Goal: Transaction & Acquisition: Purchase product/service

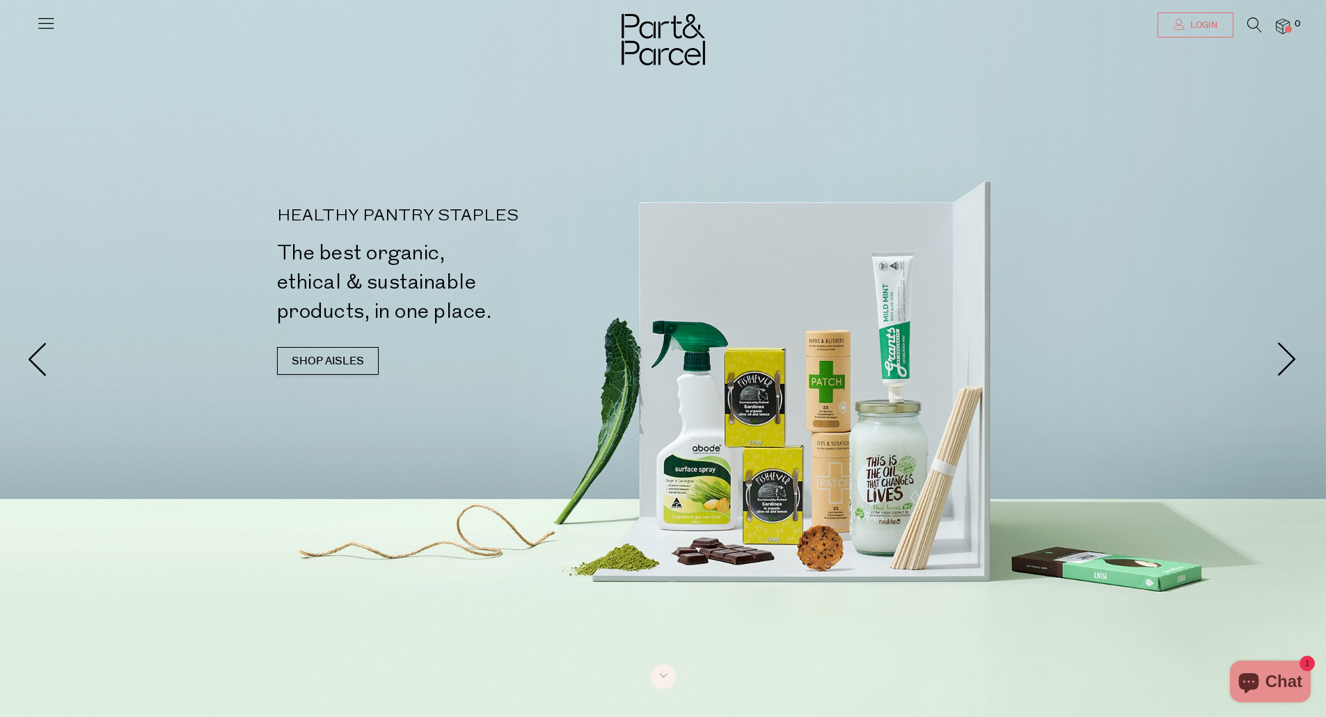
click at [1213, 35] on link "Login" at bounding box center [1195, 25] width 76 height 25
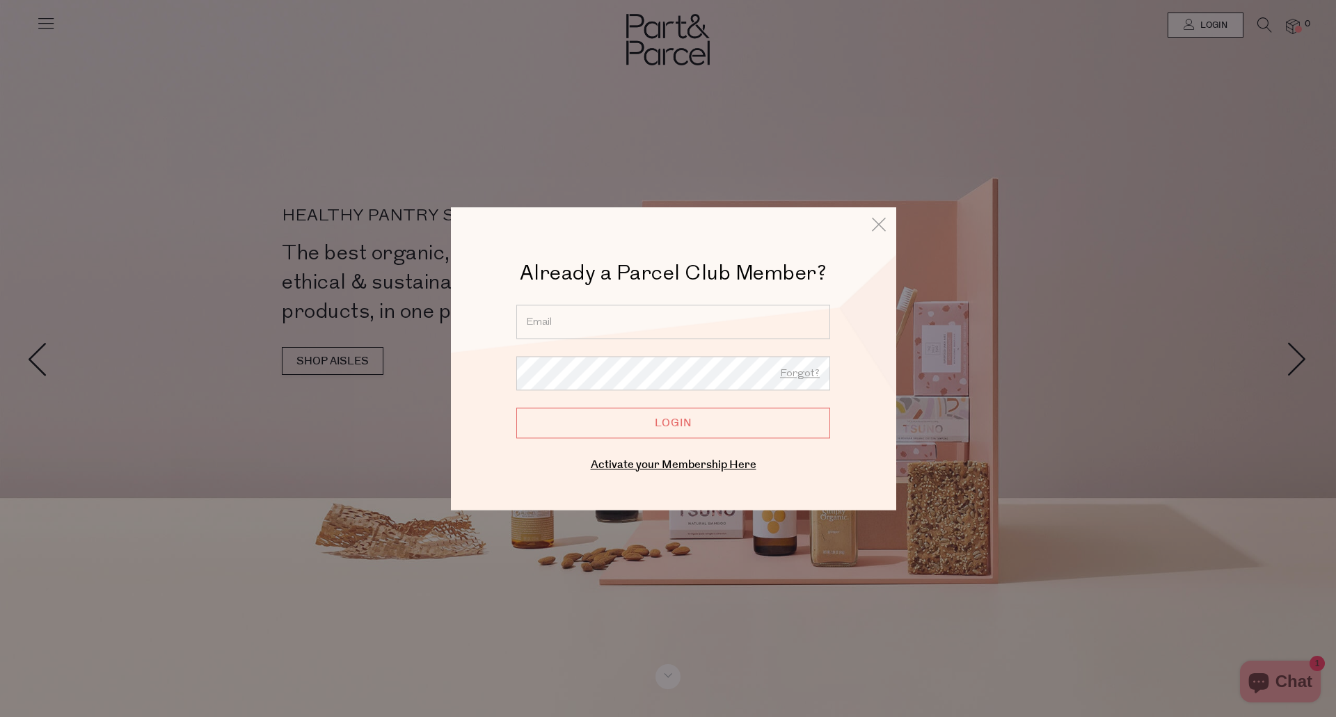
click at [567, 328] on input "email" at bounding box center [673, 322] width 314 height 34
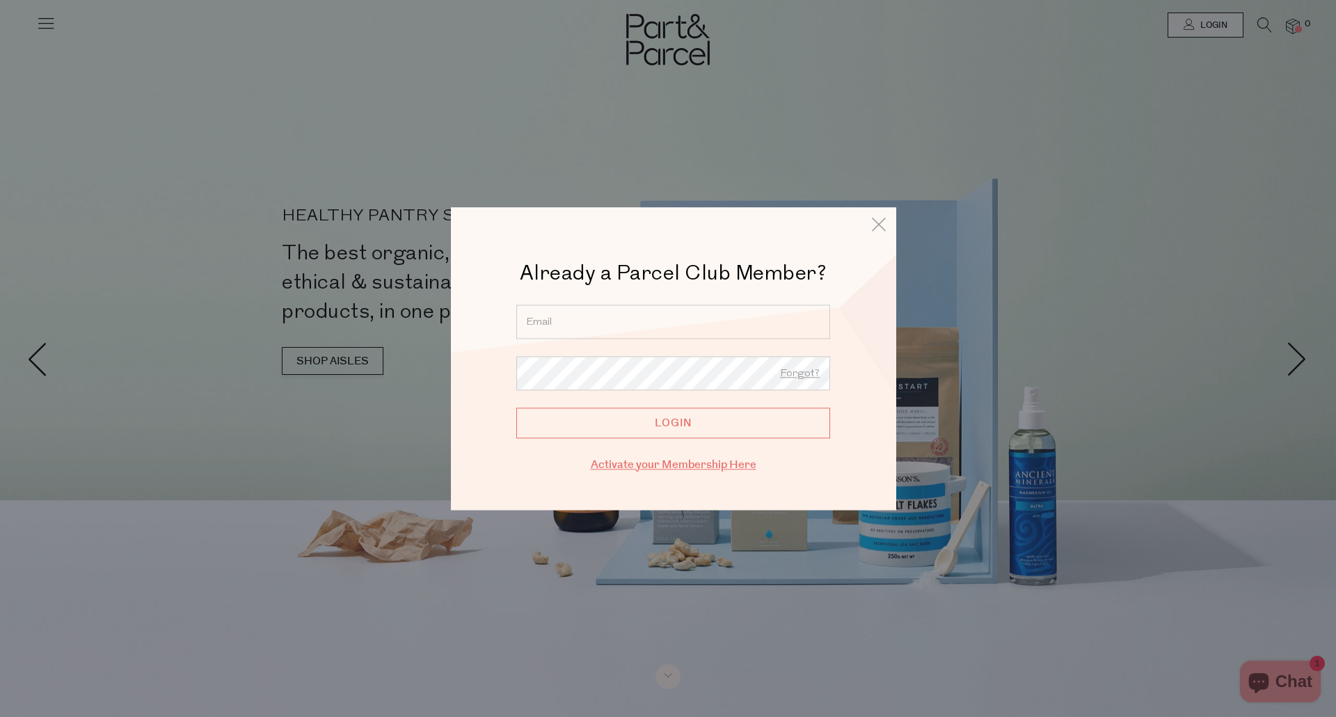
click at [681, 466] on link "Activate your Membership Here" at bounding box center [674, 465] width 166 height 16
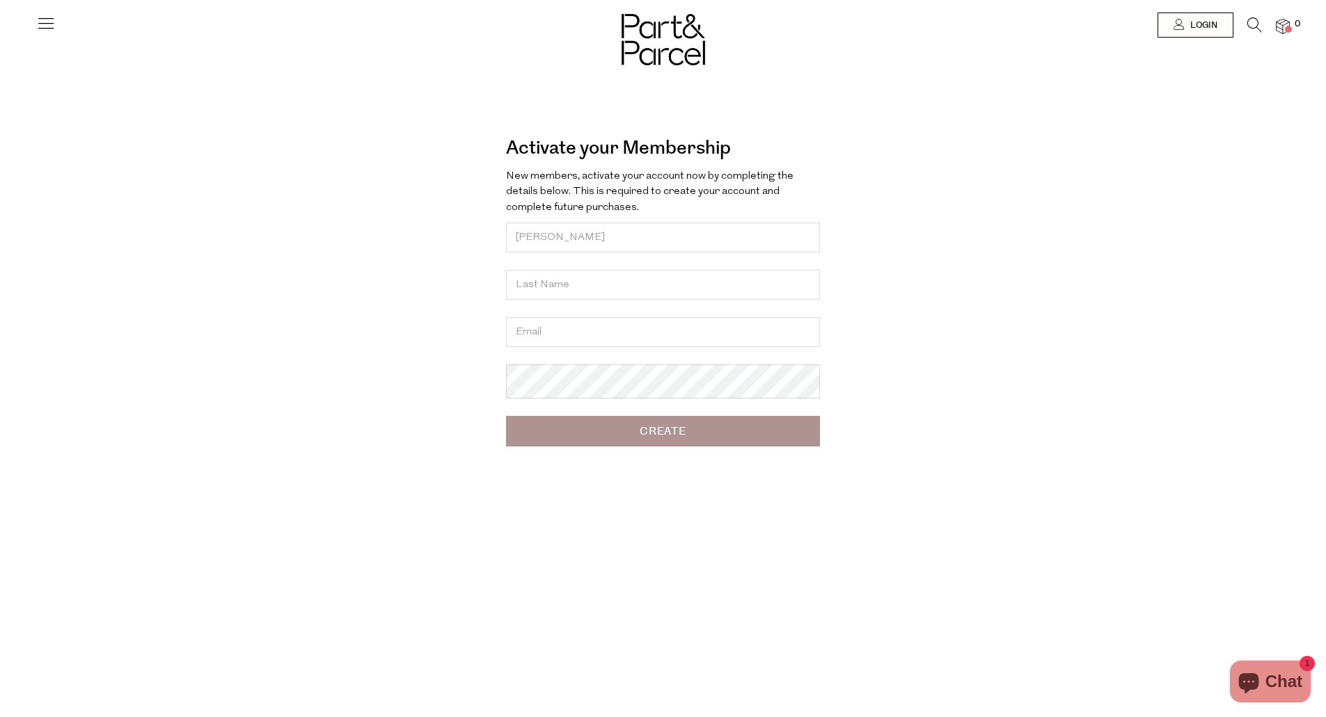
type input "Deanna"
type input "Milonas"
type input "deanna.n.milonas@gmail.com"
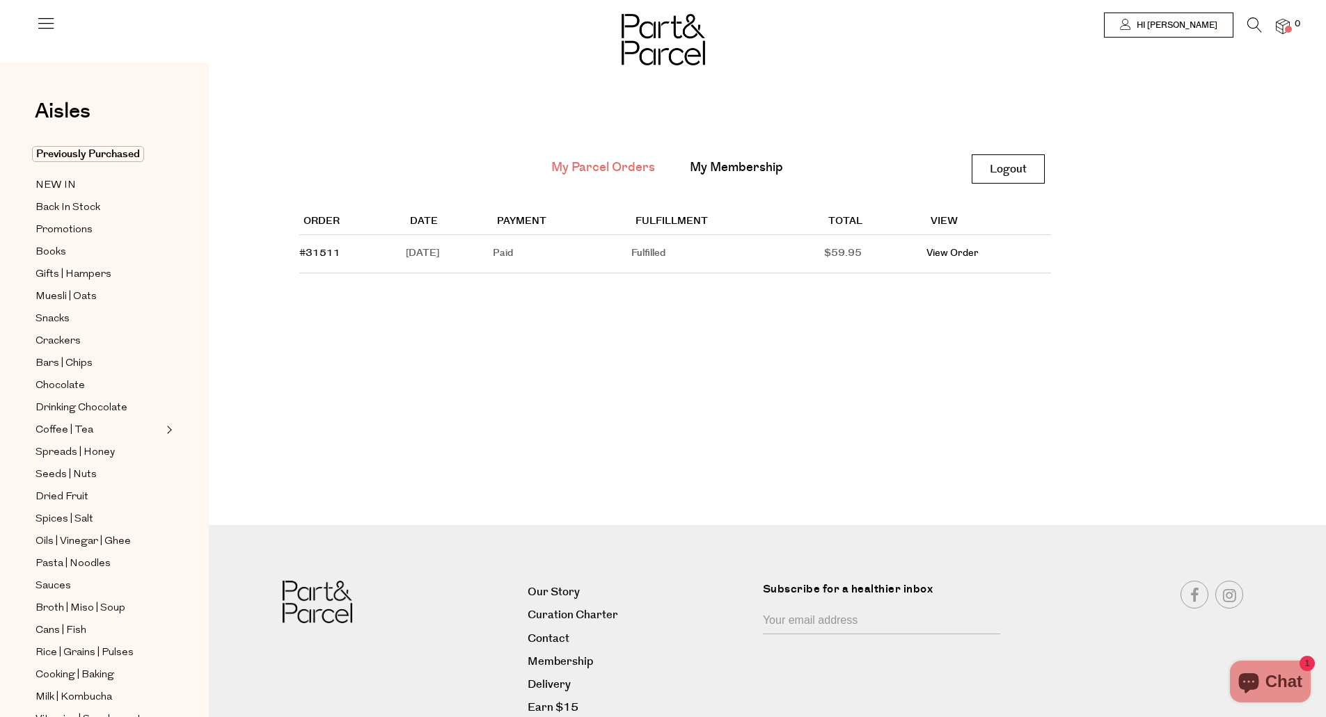
click at [722, 220] on th "Fulfillment" at bounding box center [727, 222] width 193 height 26
click at [954, 251] on link "View Order" at bounding box center [952, 253] width 52 height 14
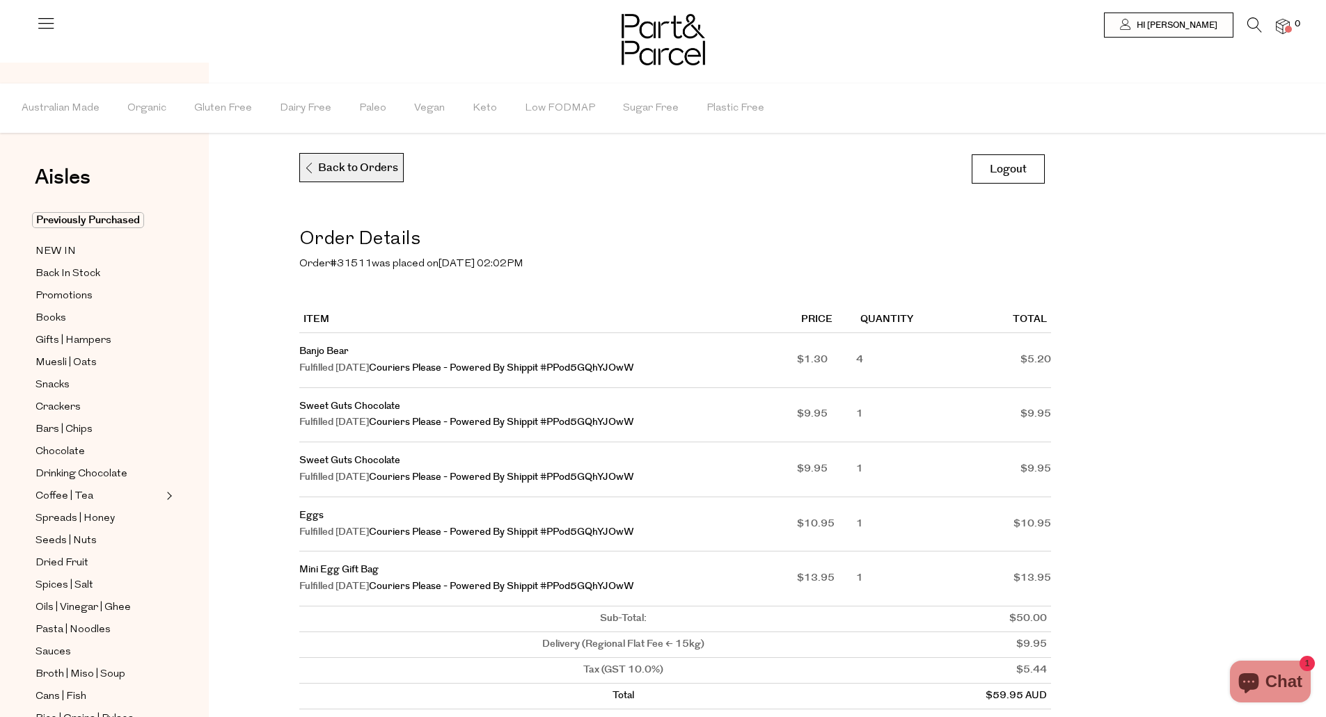
click at [372, 173] on p "Back to Orders" at bounding box center [350, 168] width 95 height 29
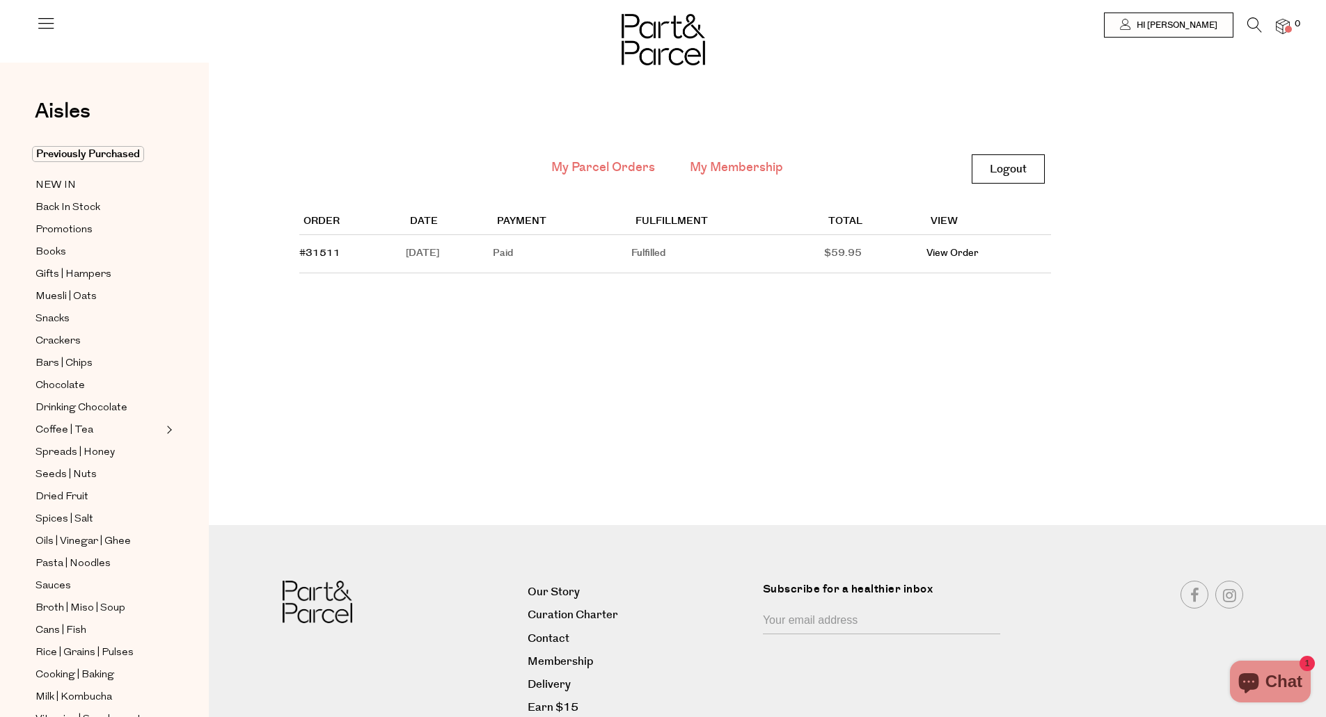
click at [732, 173] on link "My Membership" at bounding box center [736, 168] width 93 height 18
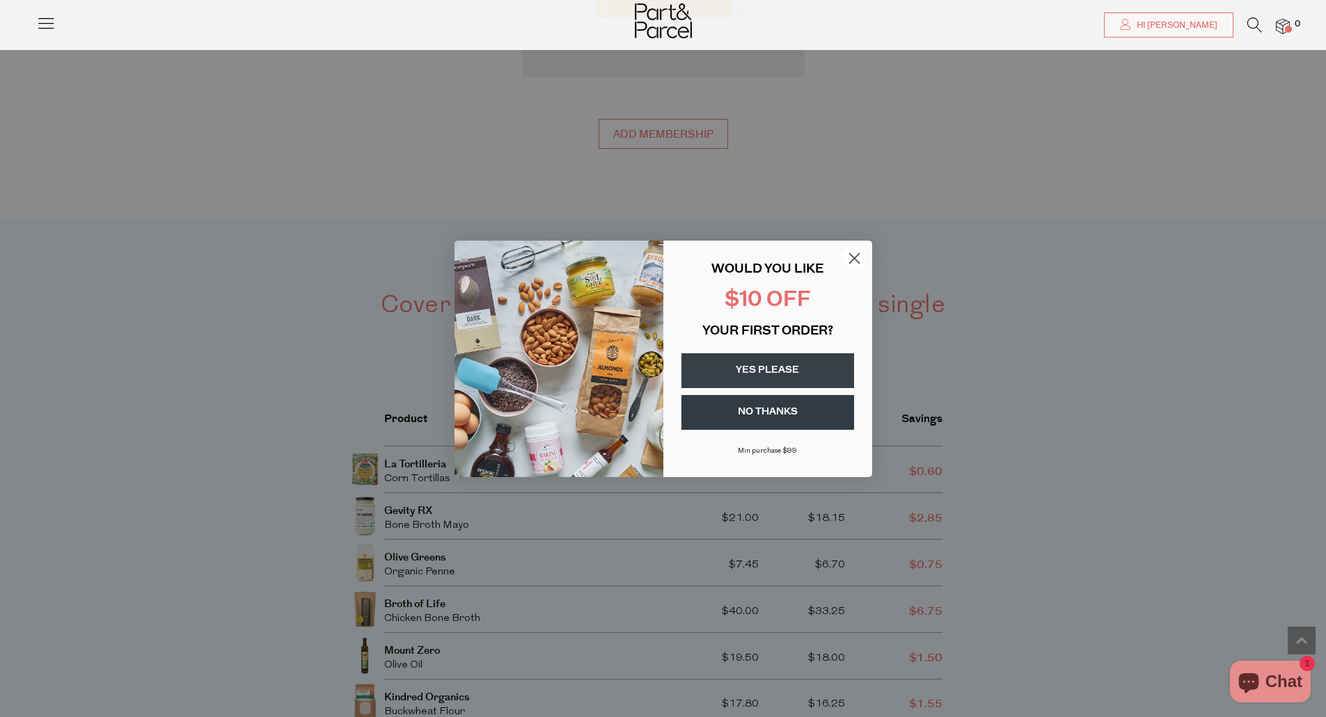
scroll to position [2255, 0]
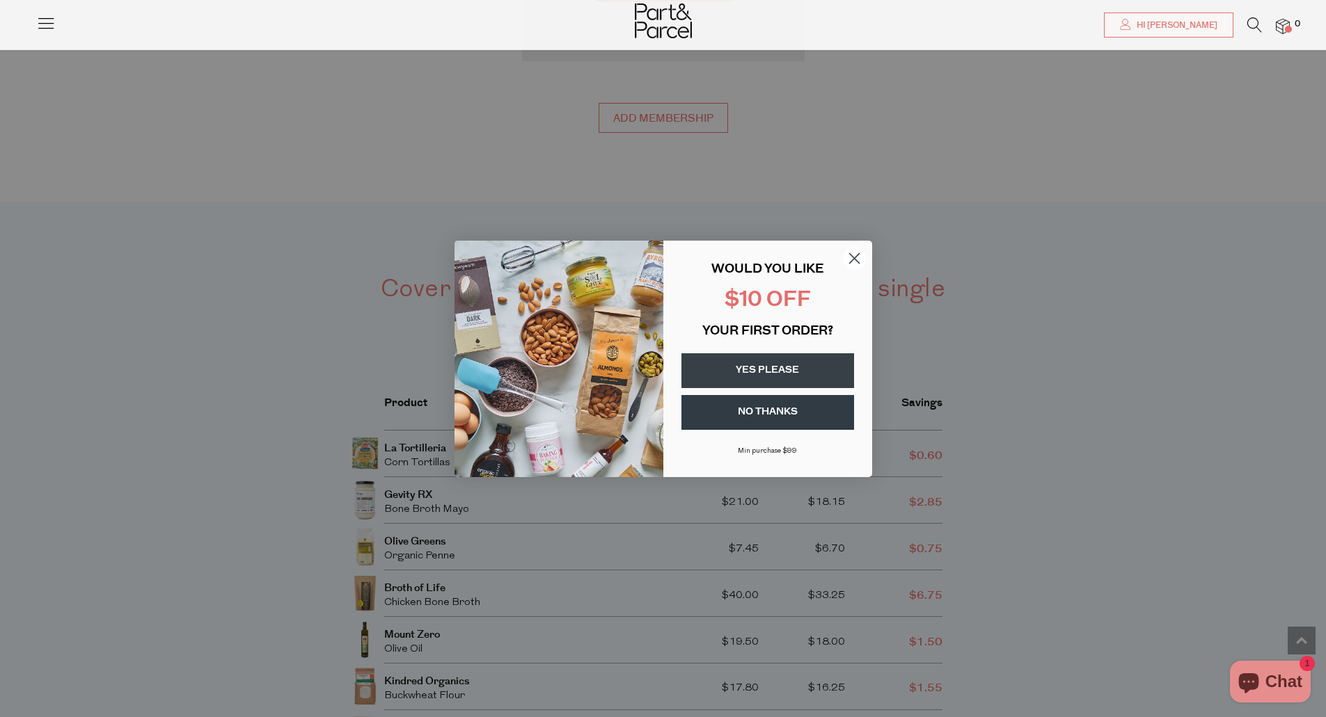
click at [856, 254] on circle "Close dialog" at bounding box center [853, 257] width 23 height 23
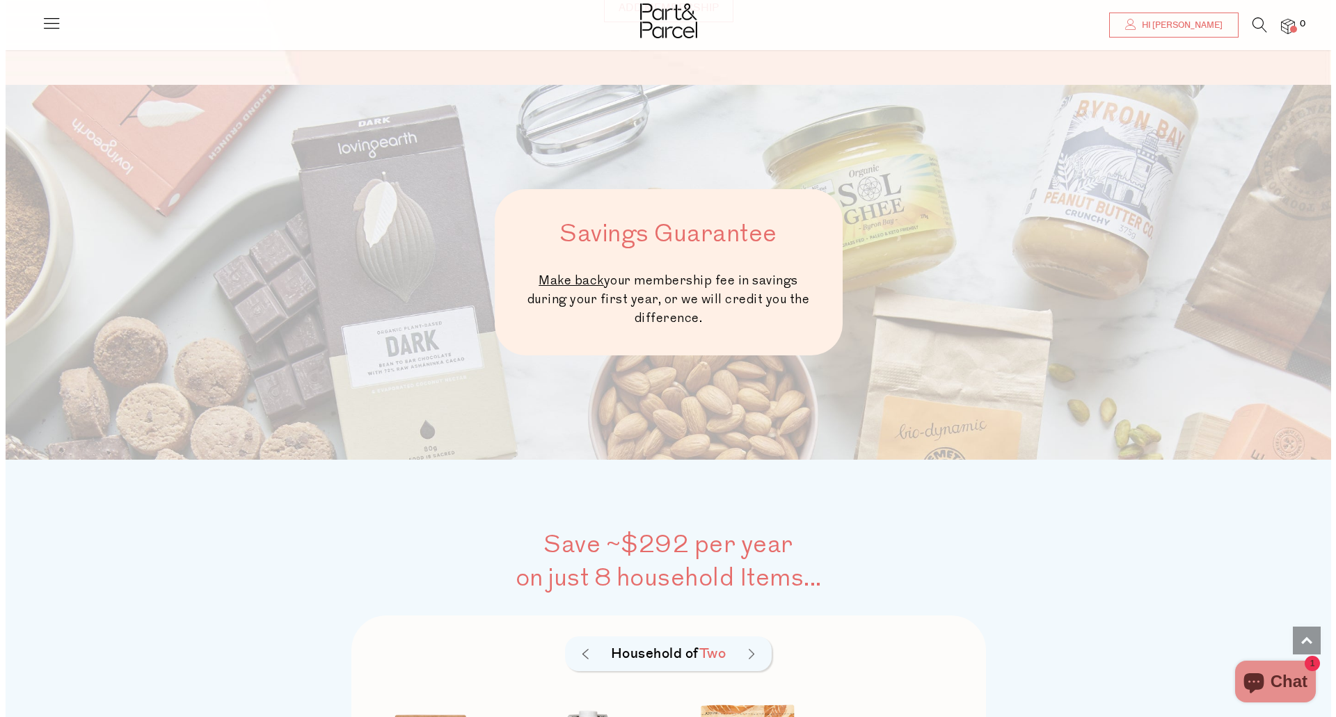
scroll to position [0, 0]
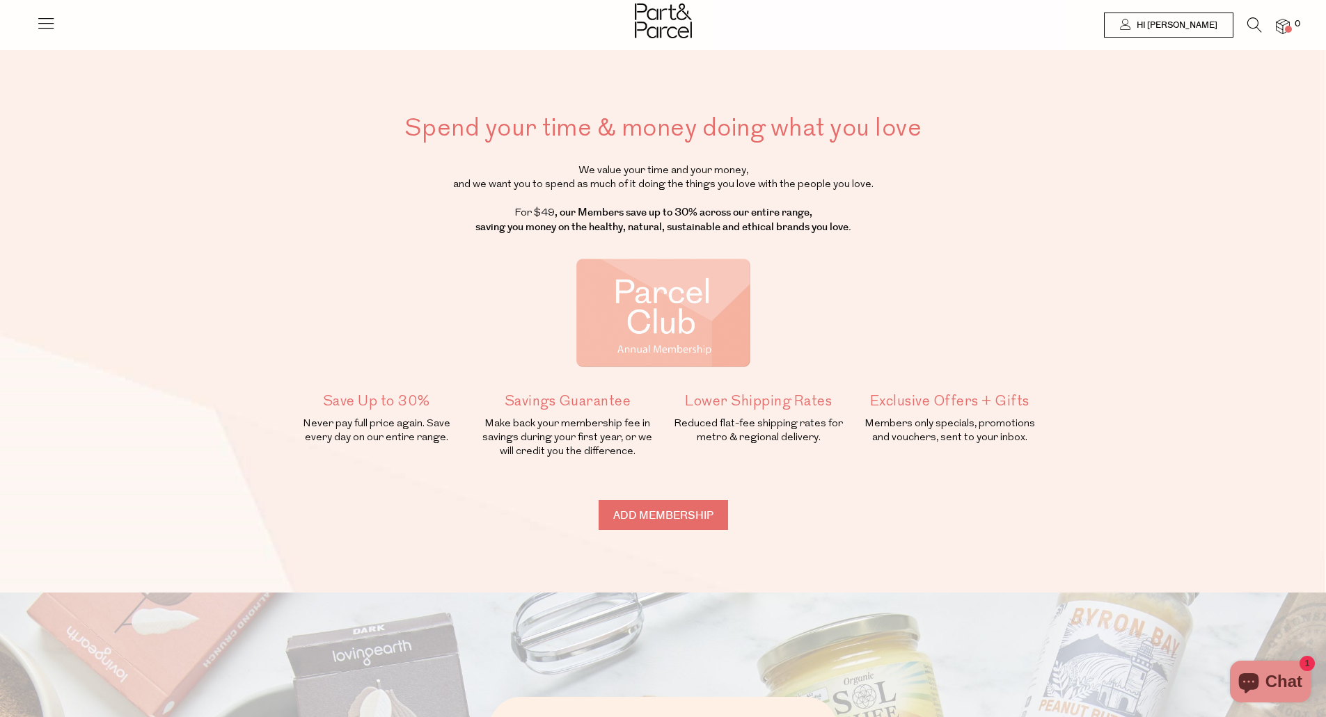
click at [701, 507] on input "Add membership" at bounding box center [662, 515] width 129 height 30
type input "ADDED"
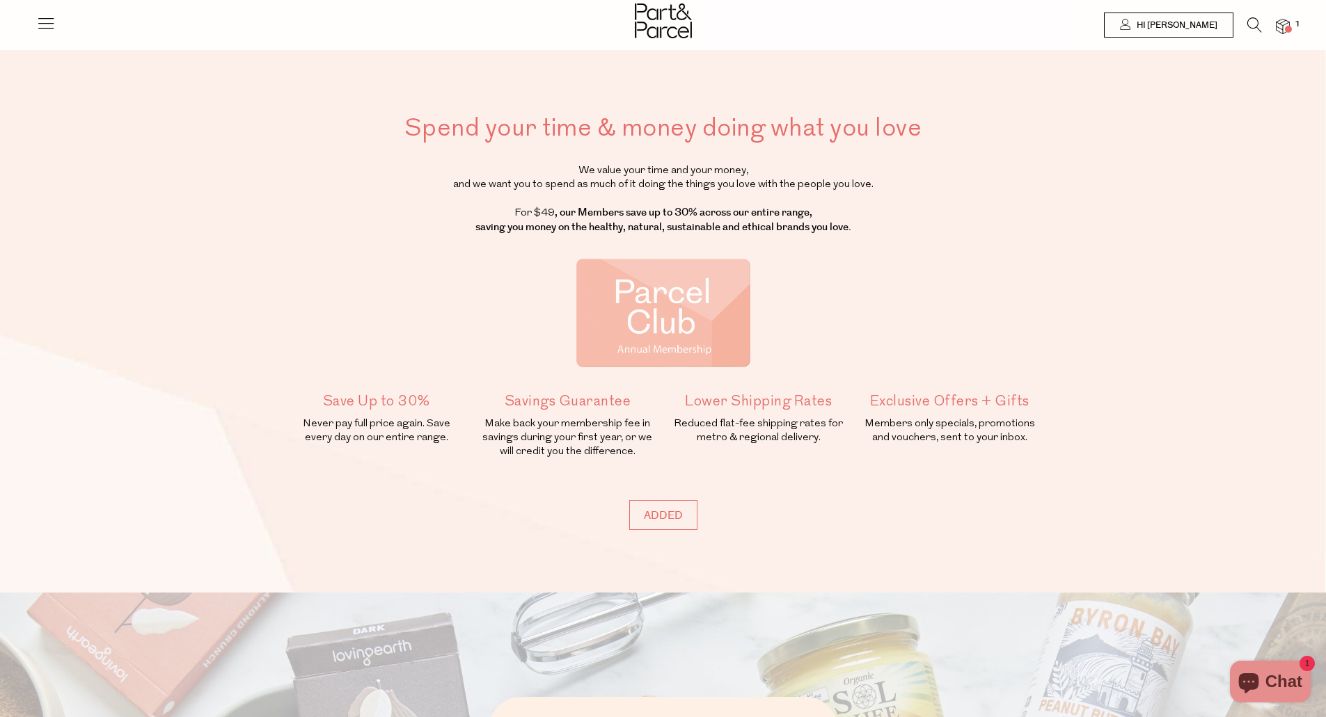
click at [46, 22] on icon at bounding box center [45, 22] width 19 height 19
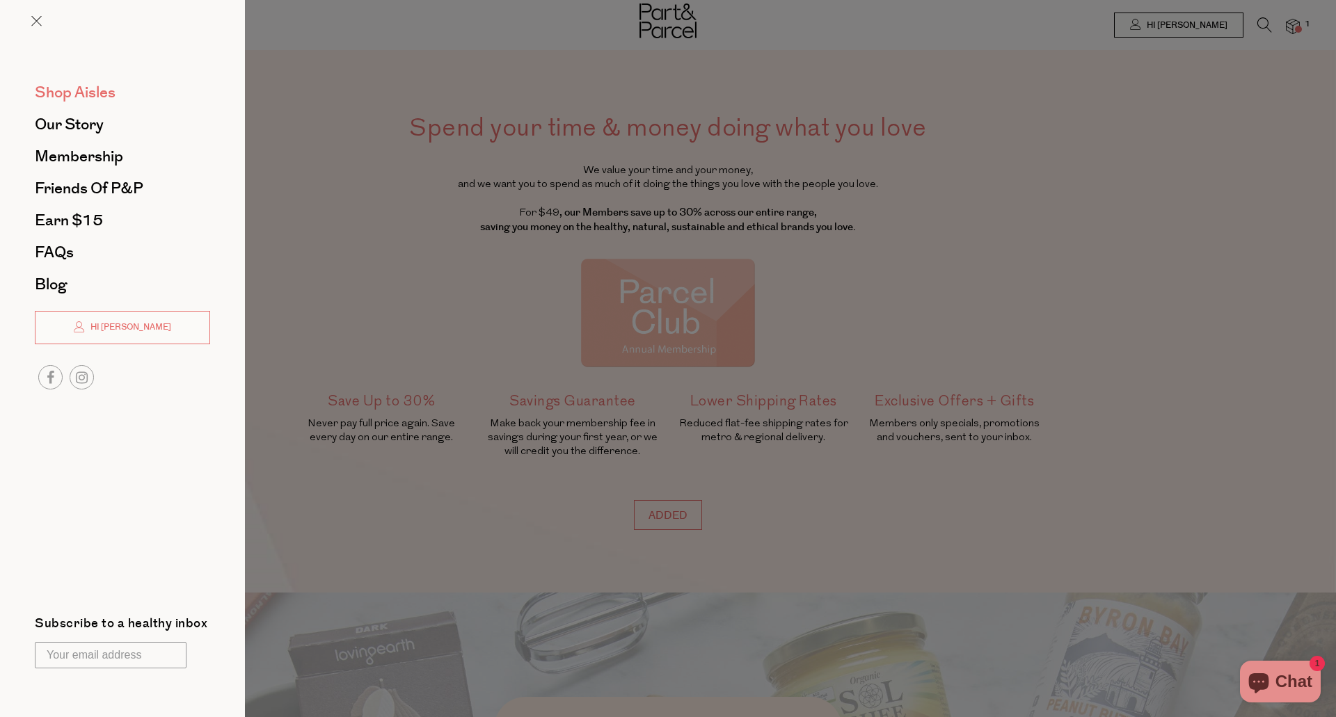
click at [74, 88] on span "Shop Aisles" at bounding box center [75, 92] width 81 height 22
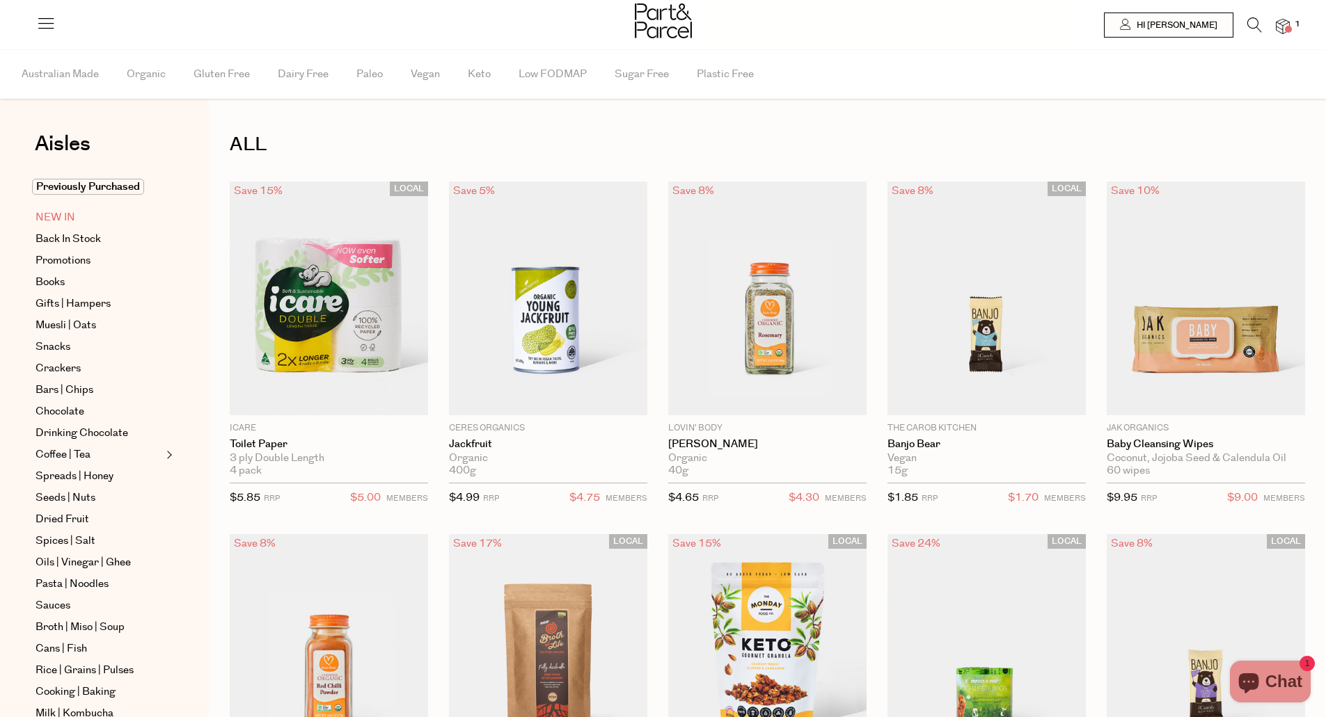
click at [58, 214] on span "NEW IN" at bounding box center [55, 217] width 40 height 17
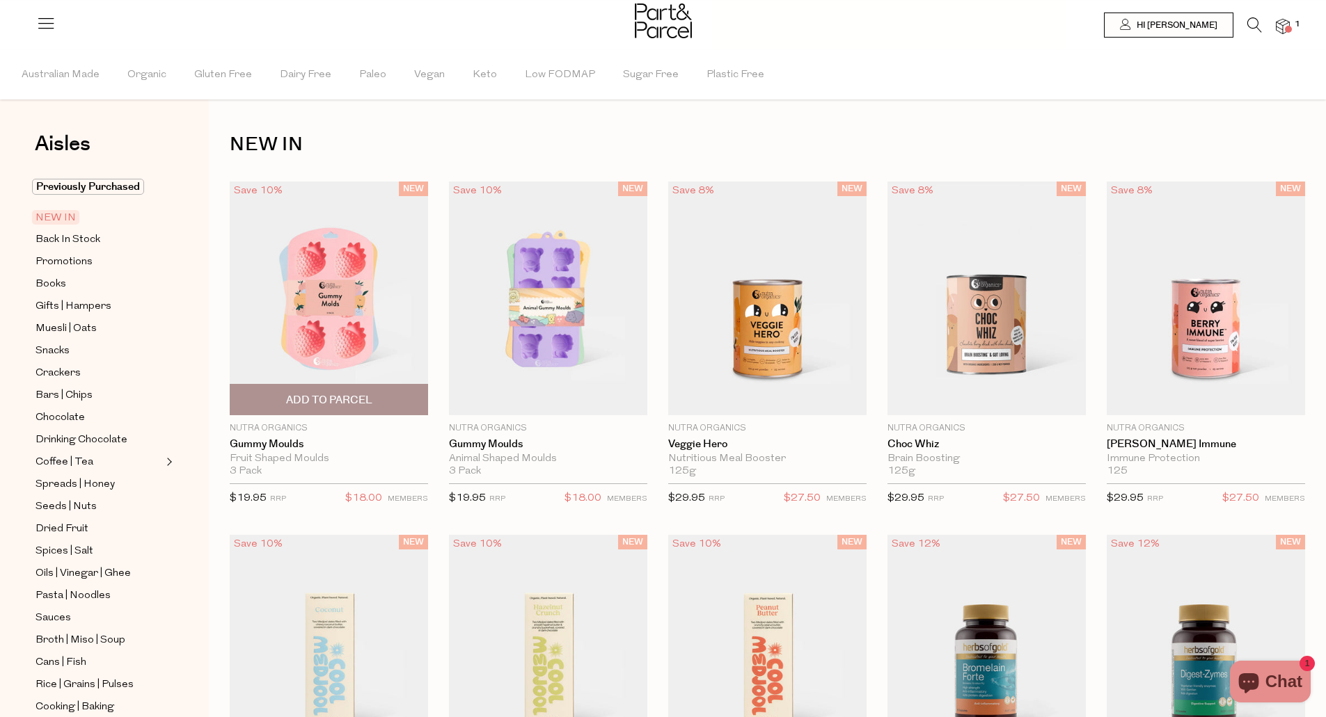
click at [364, 404] on span "Add To Parcel" at bounding box center [329, 400] width 86 height 15
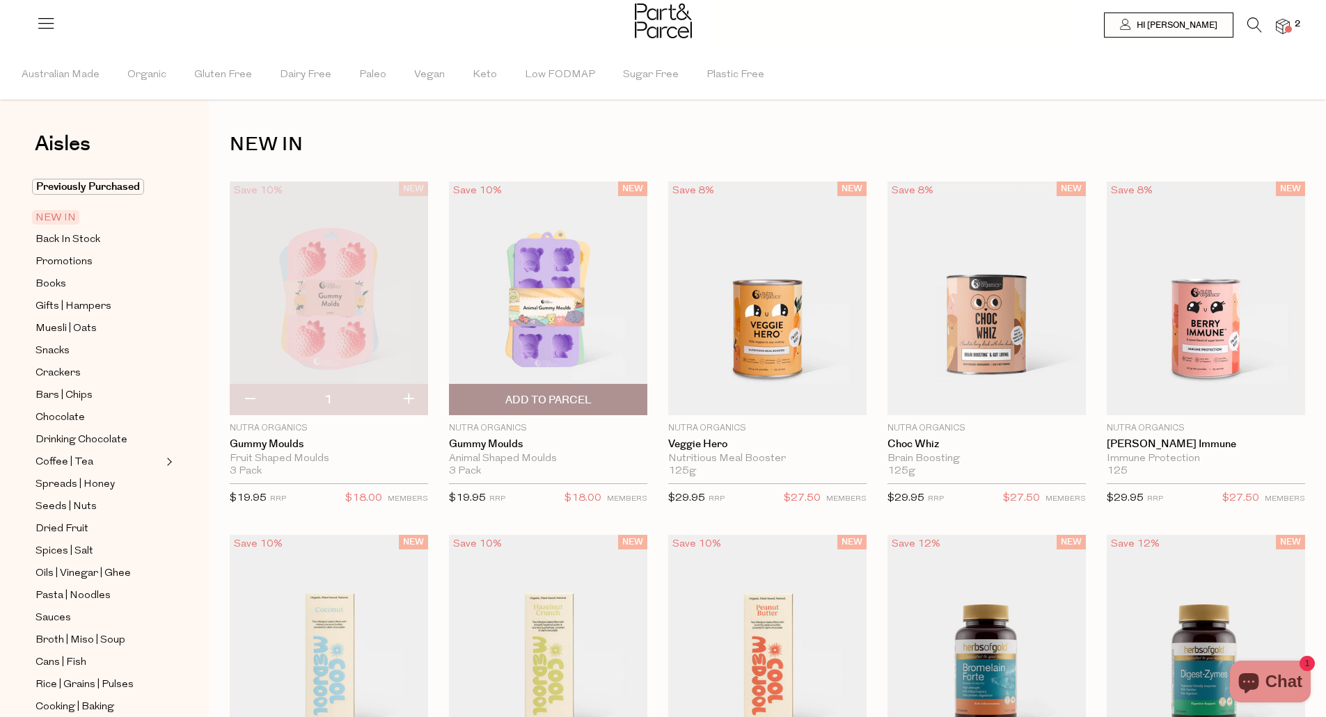
click at [523, 402] on span "Add To Parcel" at bounding box center [548, 400] width 86 height 15
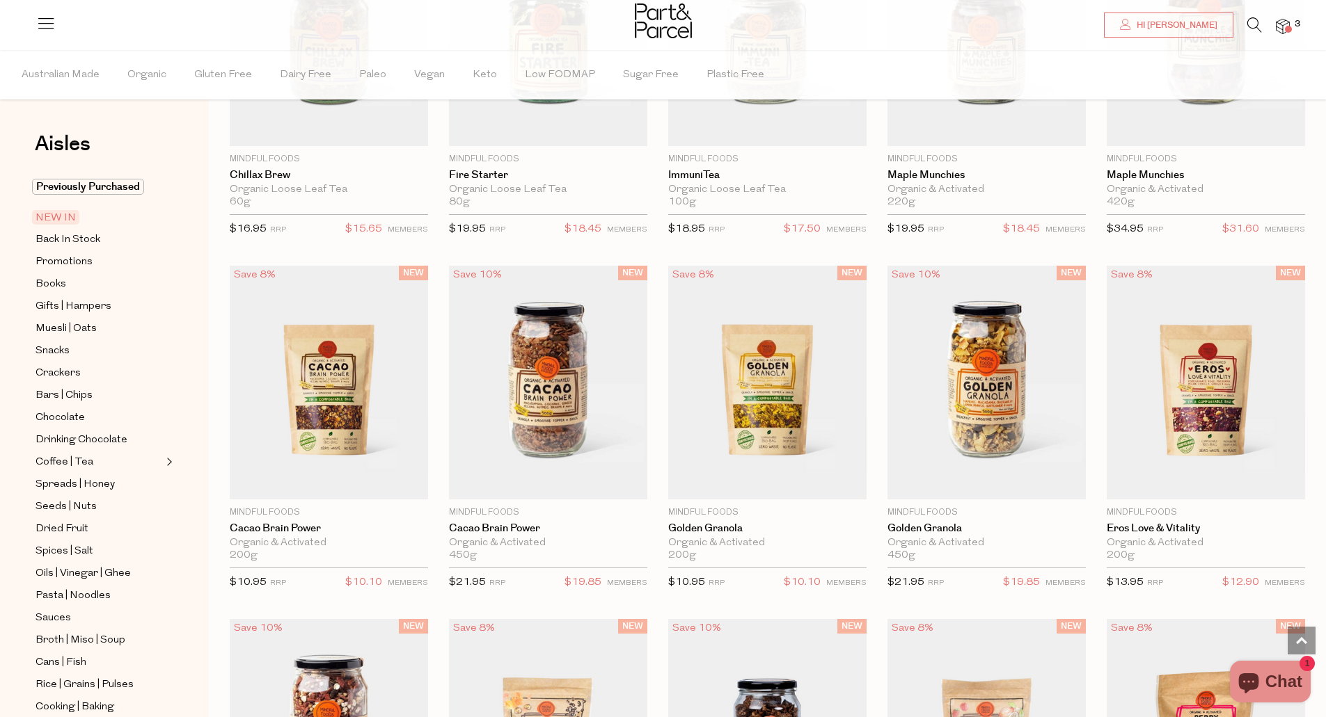
scroll to position [1336, 0]
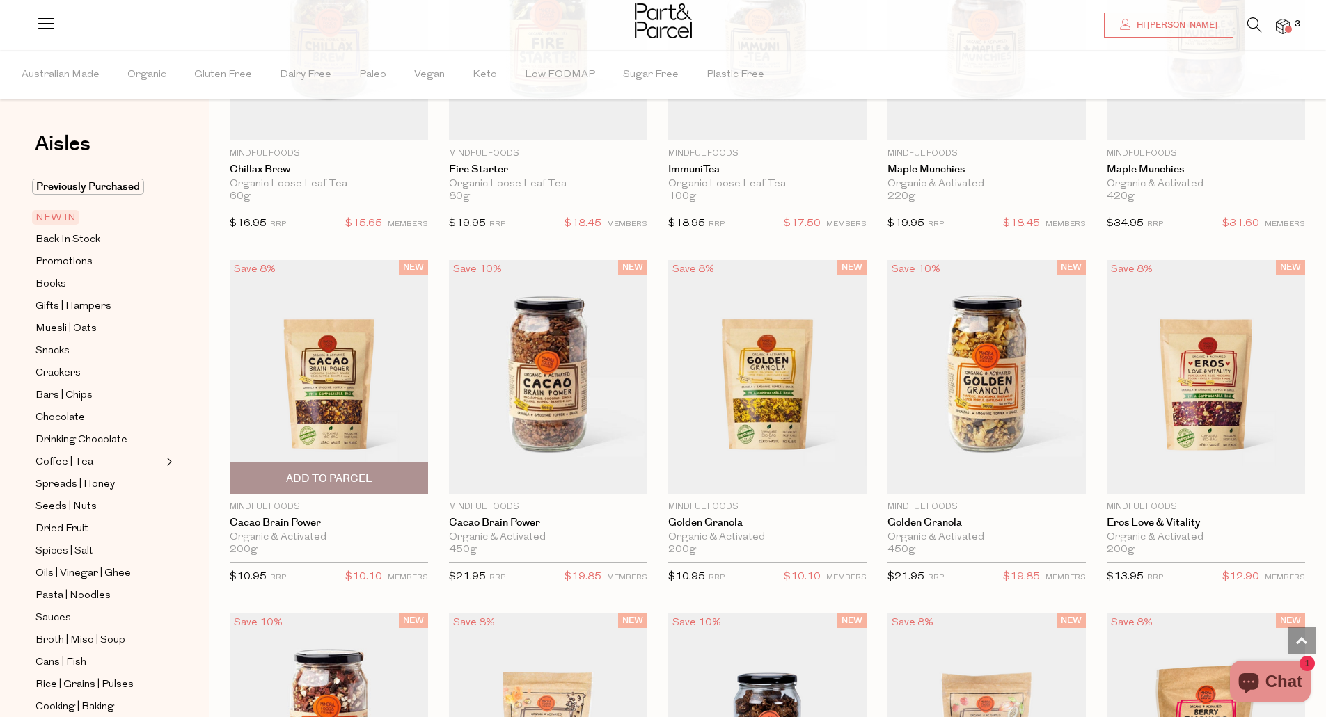
click at [360, 475] on span "Add To Parcel" at bounding box center [329, 479] width 86 height 15
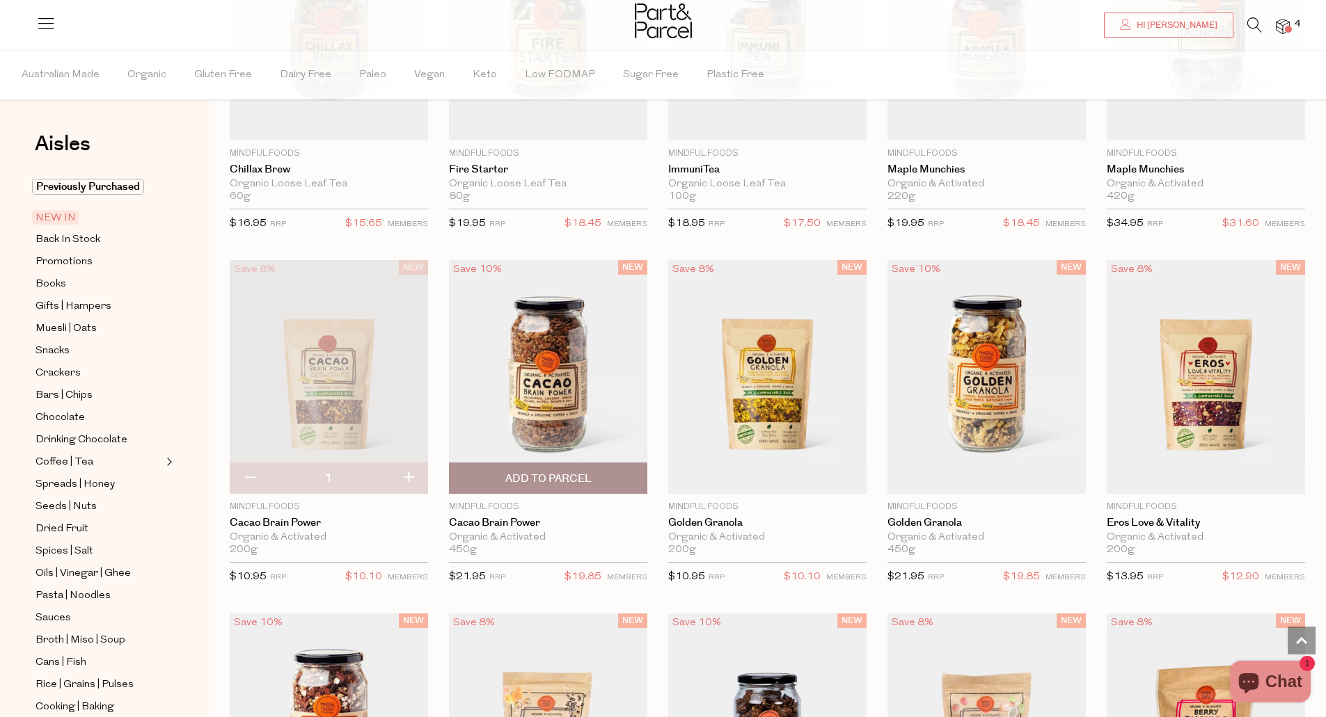
click at [585, 473] on span "Add To Parcel" at bounding box center [548, 479] width 86 height 15
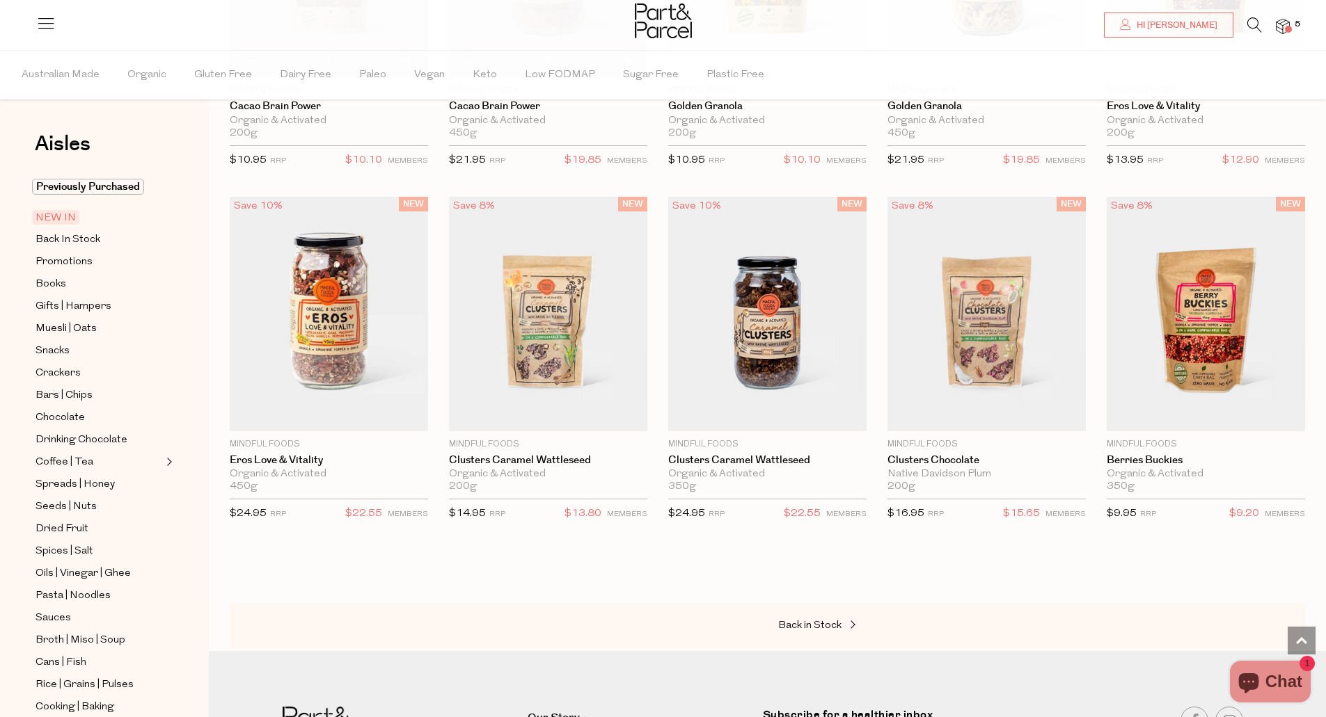
scroll to position [1754, 0]
click at [834, 620] on span "Back in Stock" at bounding box center [809, 625] width 63 height 10
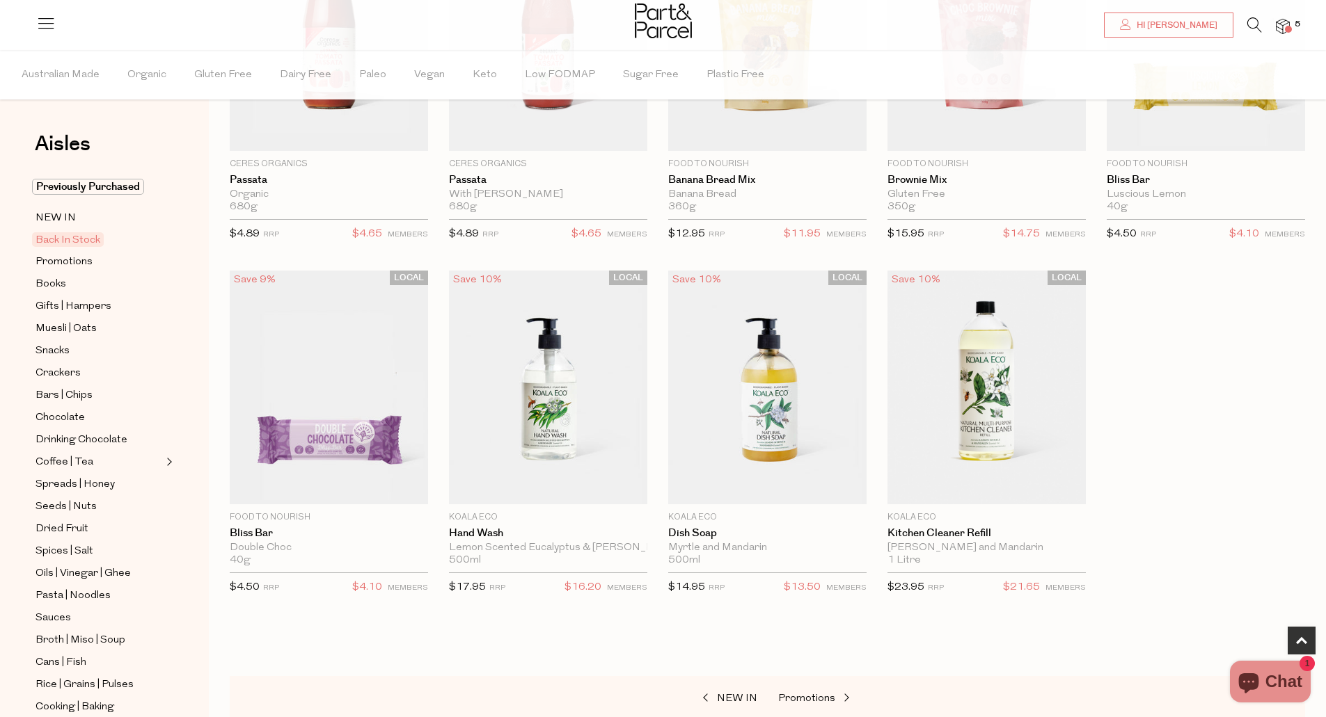
scroll to position [278, 0]
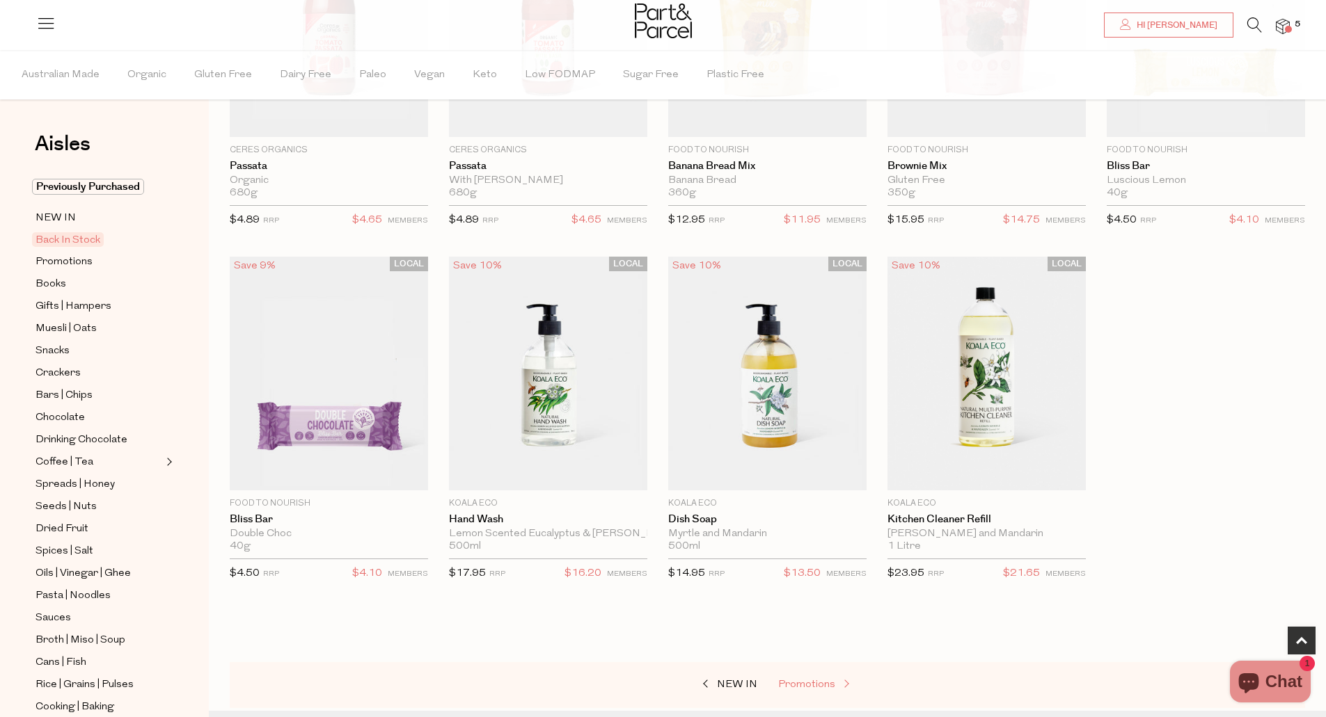
click at [796, 685] on span "Promotions" at bounding box center [806, 685] width 57 height 10
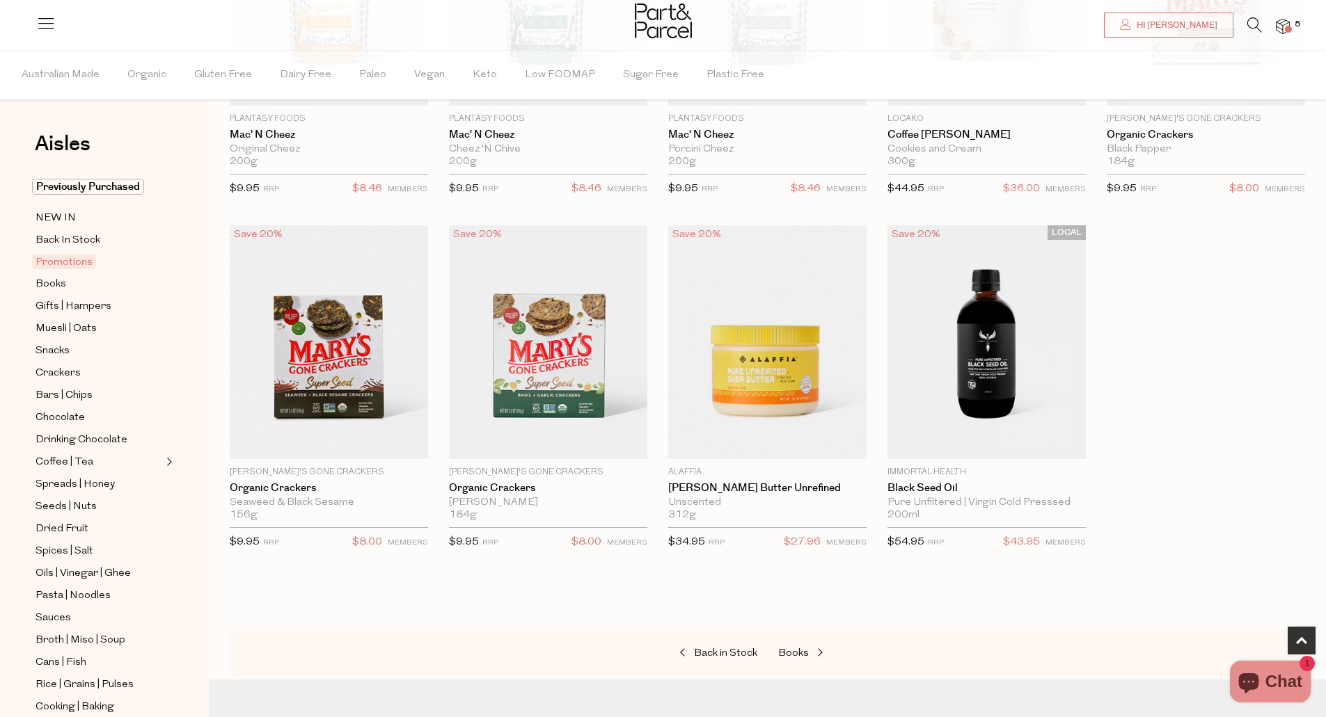
scroll to position [334, 0]
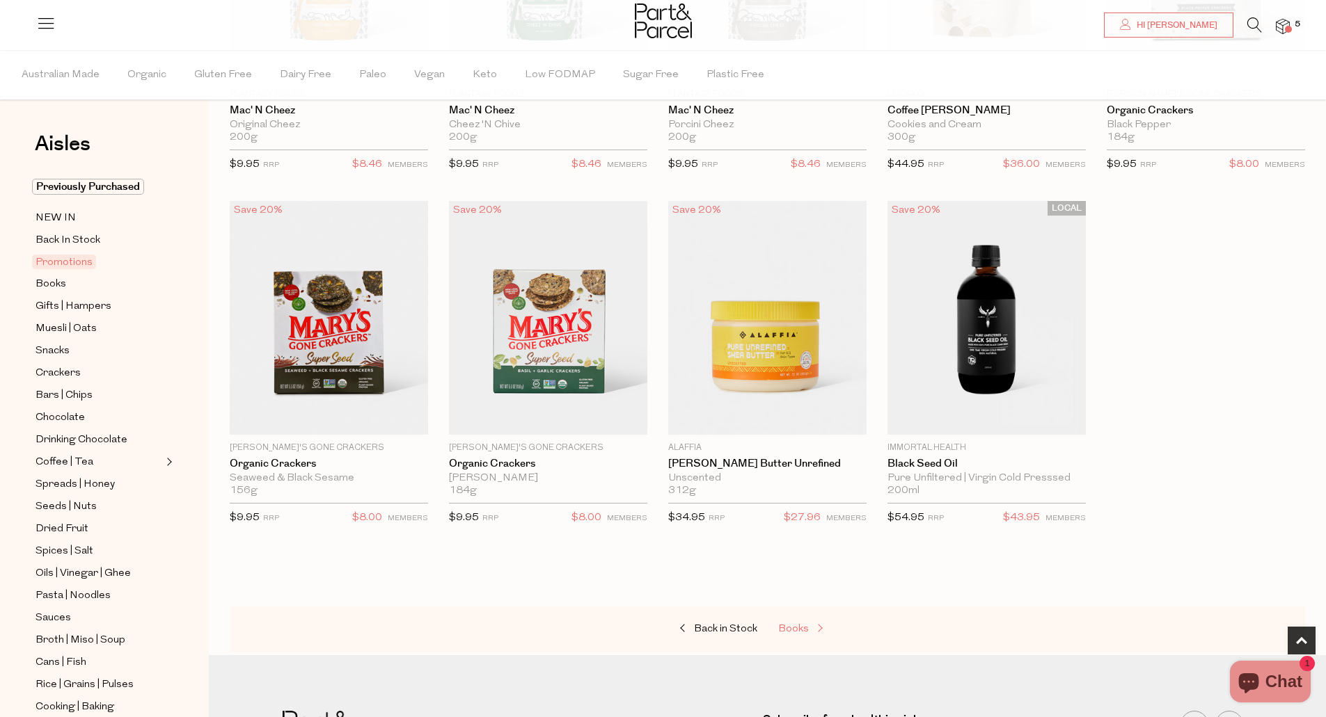
click at [791, 630] on span "Books" at bounding box center [793, 629] width 31 height 10
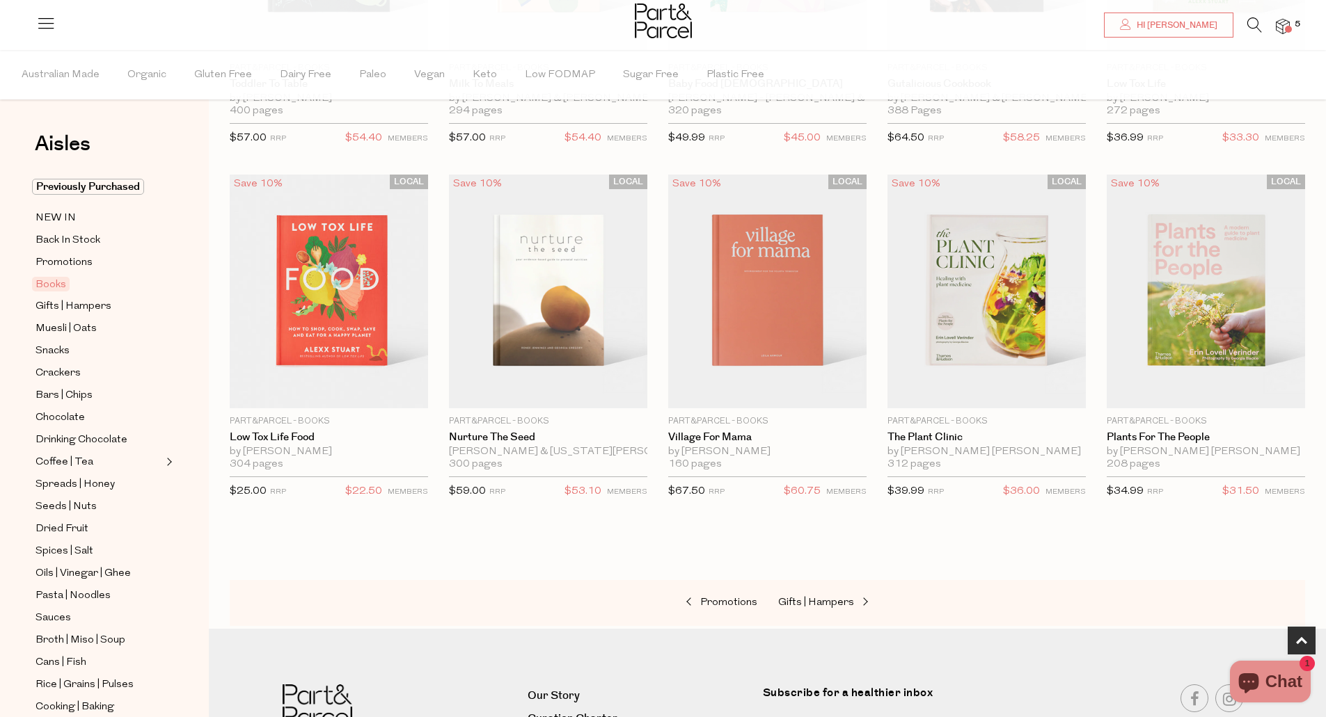
scroll to position [362, 0]
click at [861, 598] on span at bounding box center [863, 601] width 19 height 10
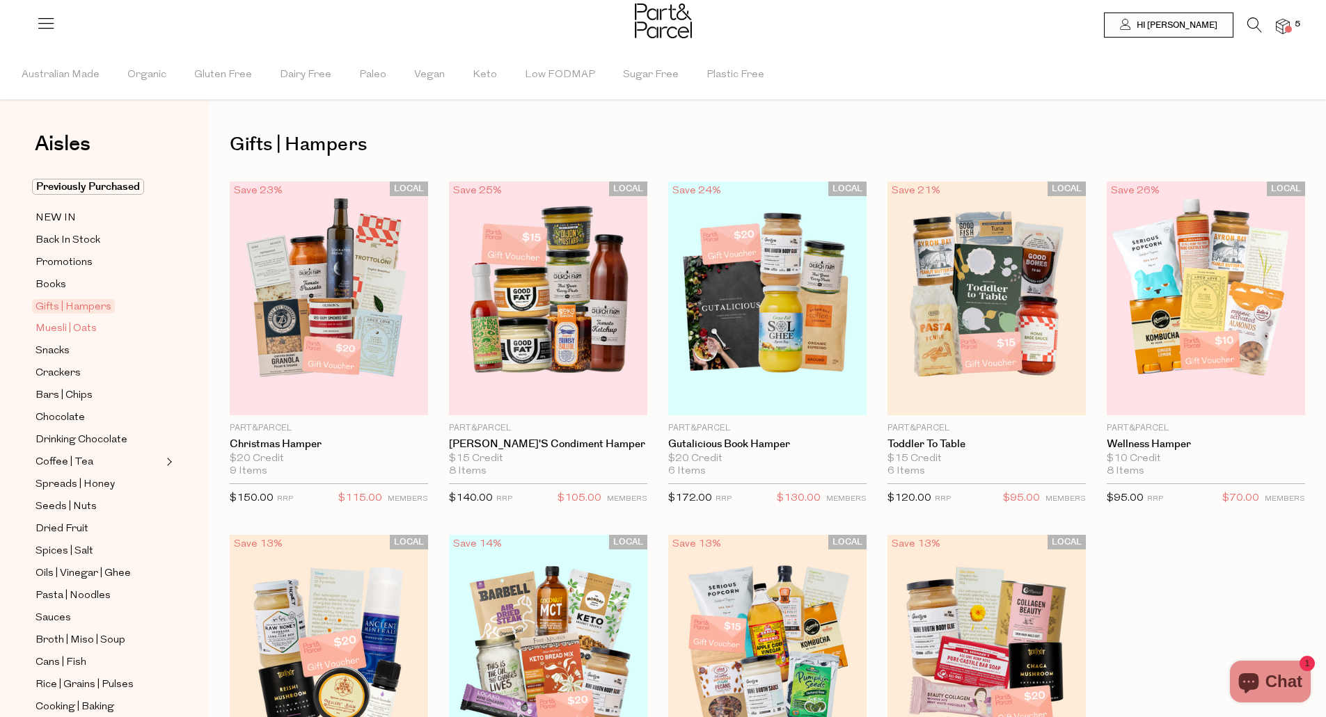
click at [82, 331] on span "Muesli | Oats" at bounding box center [65, 329] width 61 height 17
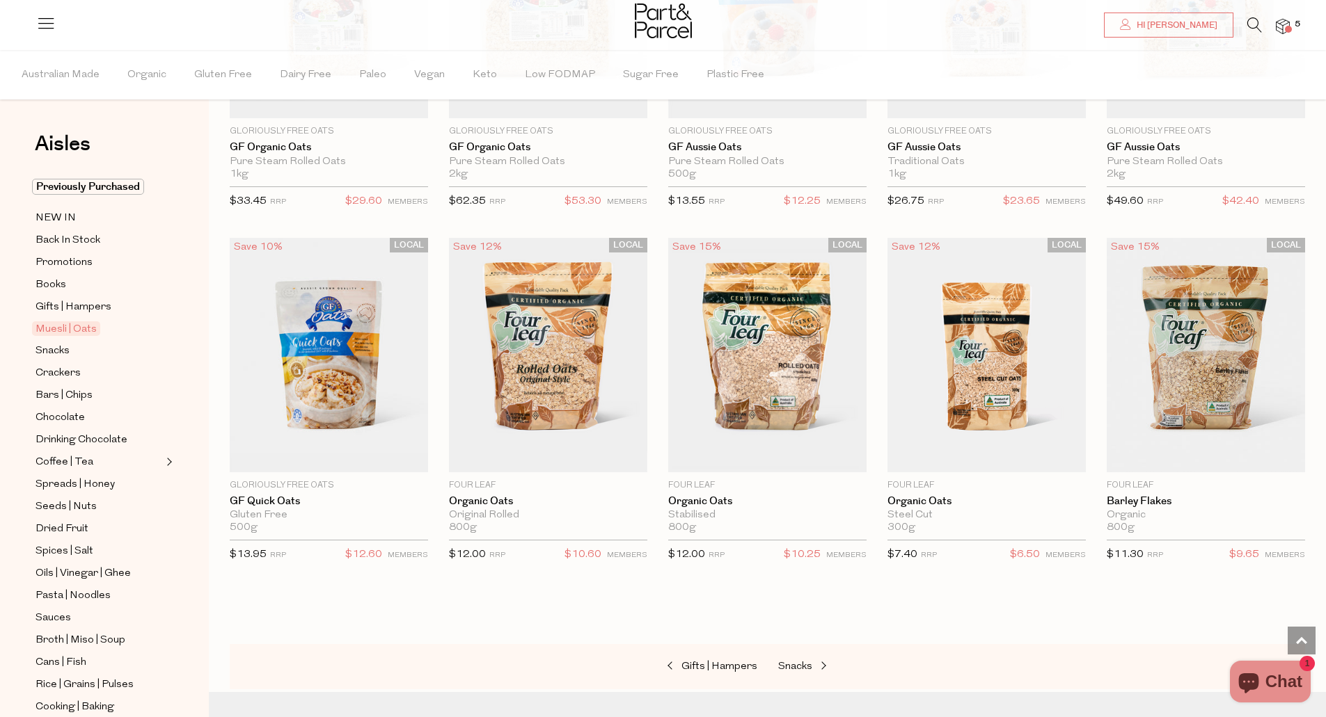
scroll to position [3145, 0]
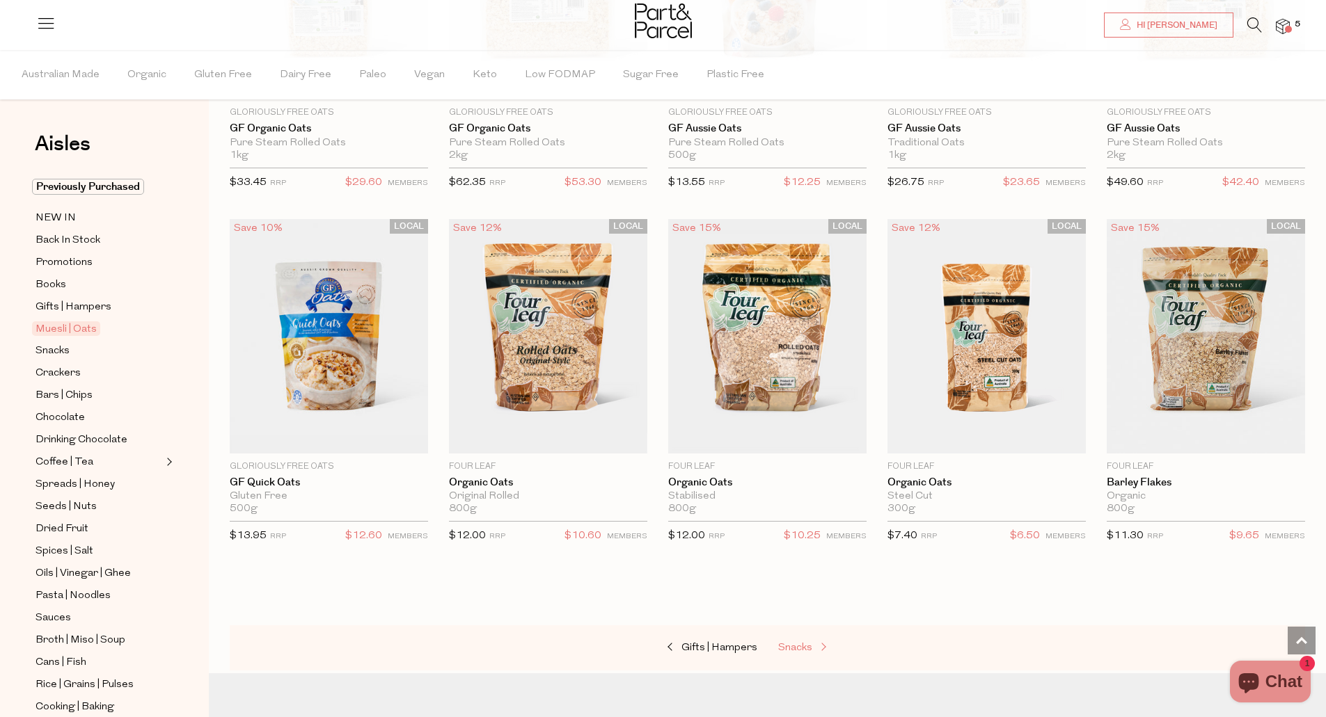
click at [820, 643] on span at bounding box center [821, 648] width 19 height 10
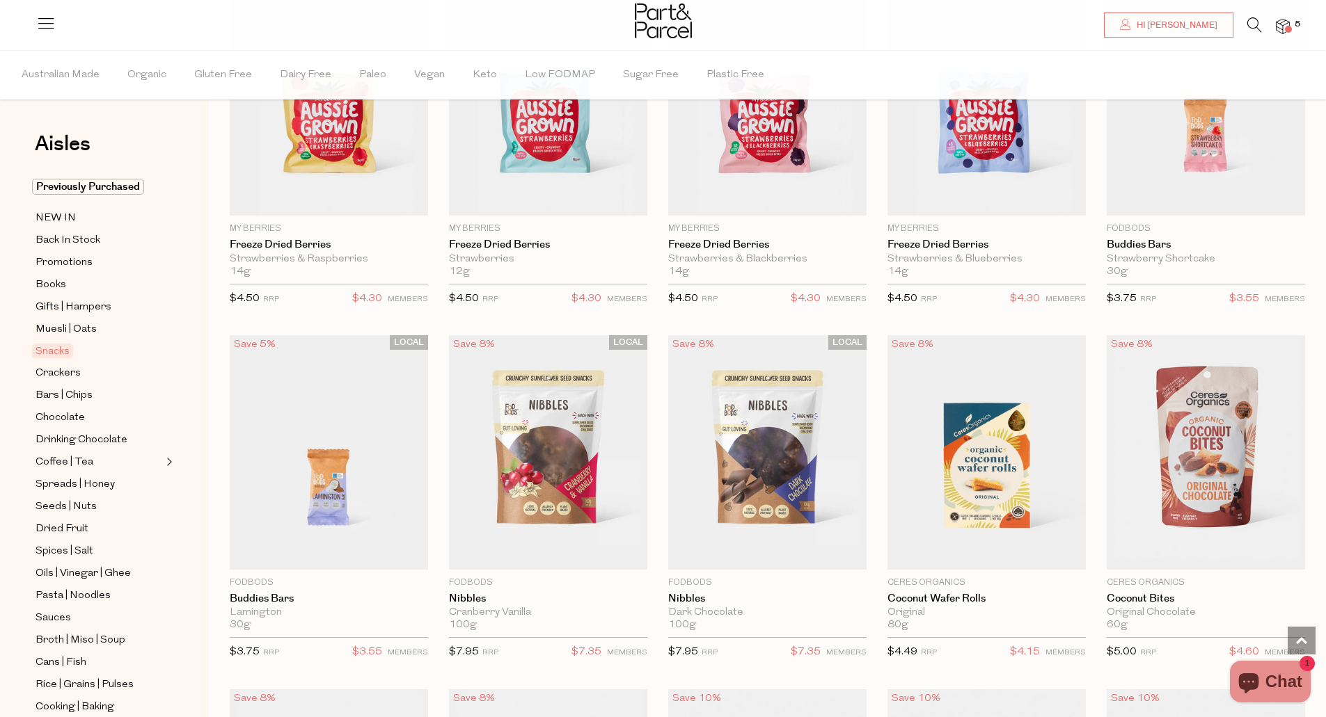
scroll to position [1642, 0]
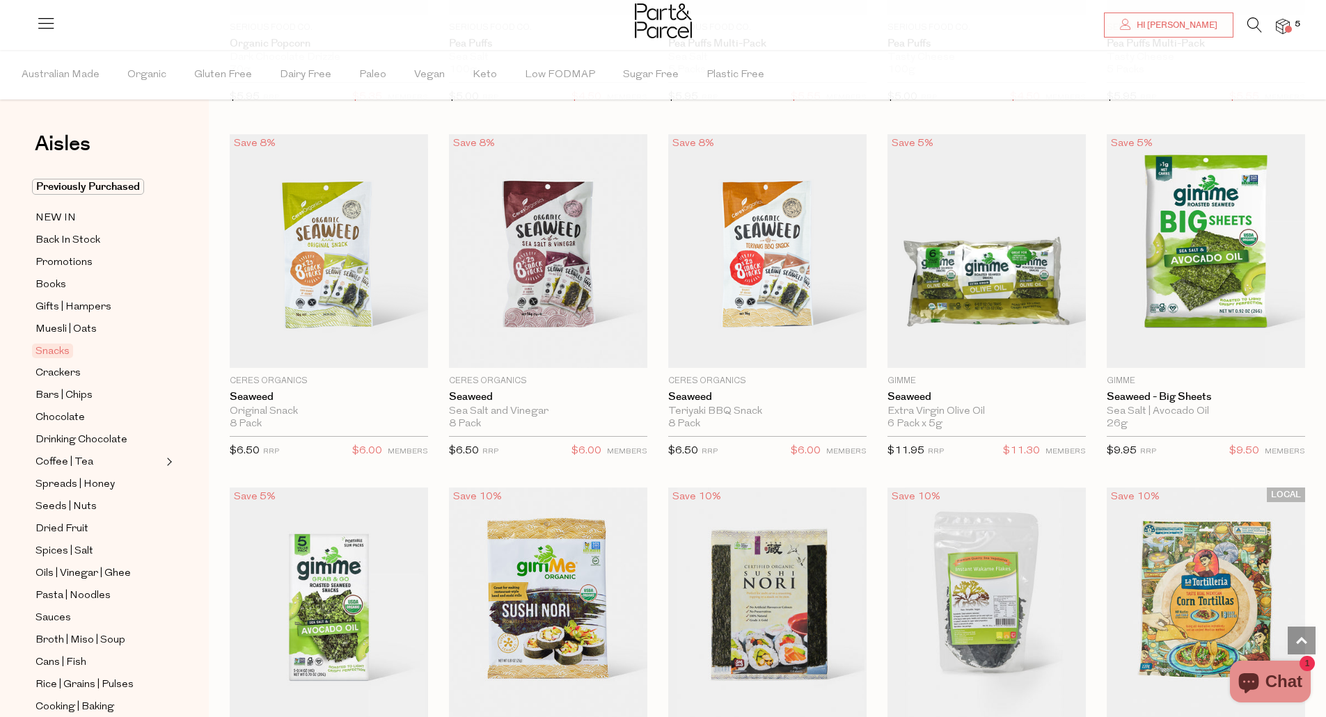
scroll to position [3591, 0]
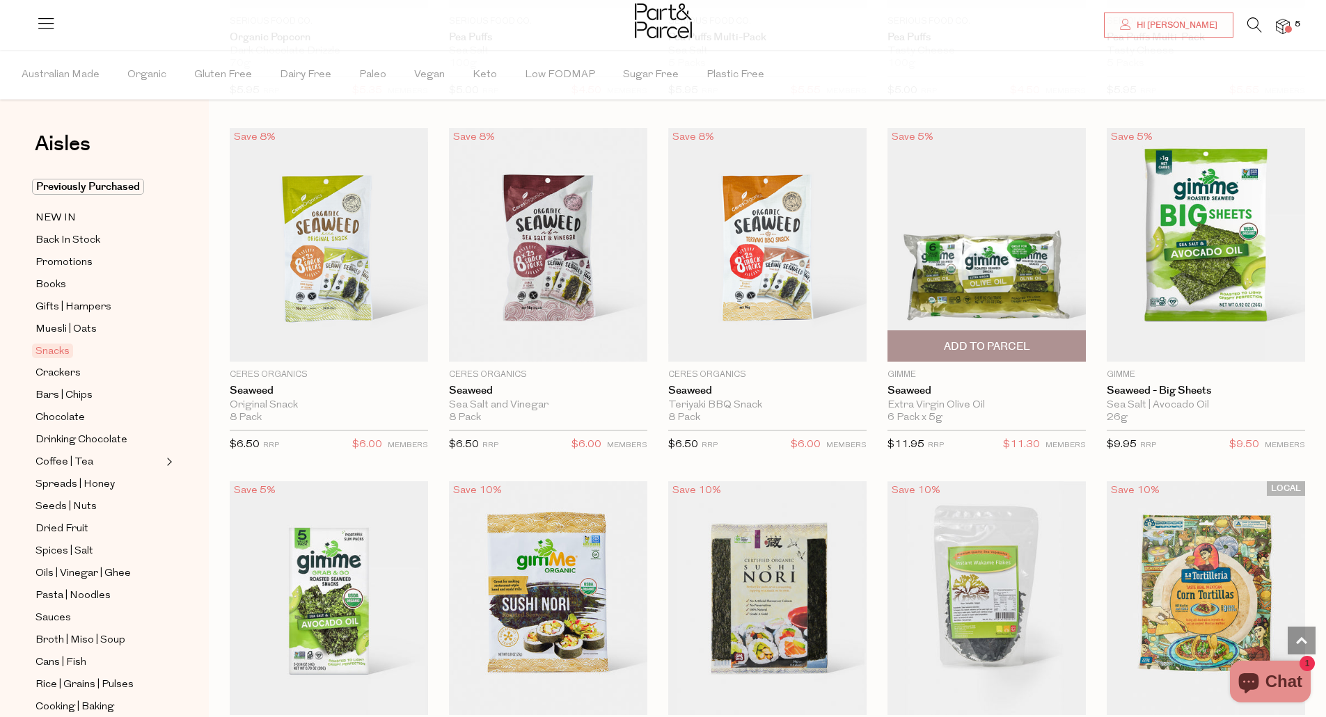
click at [1019, 340] on span "Add To Parcel" at bounding box center [987, 347] width 86 height 15
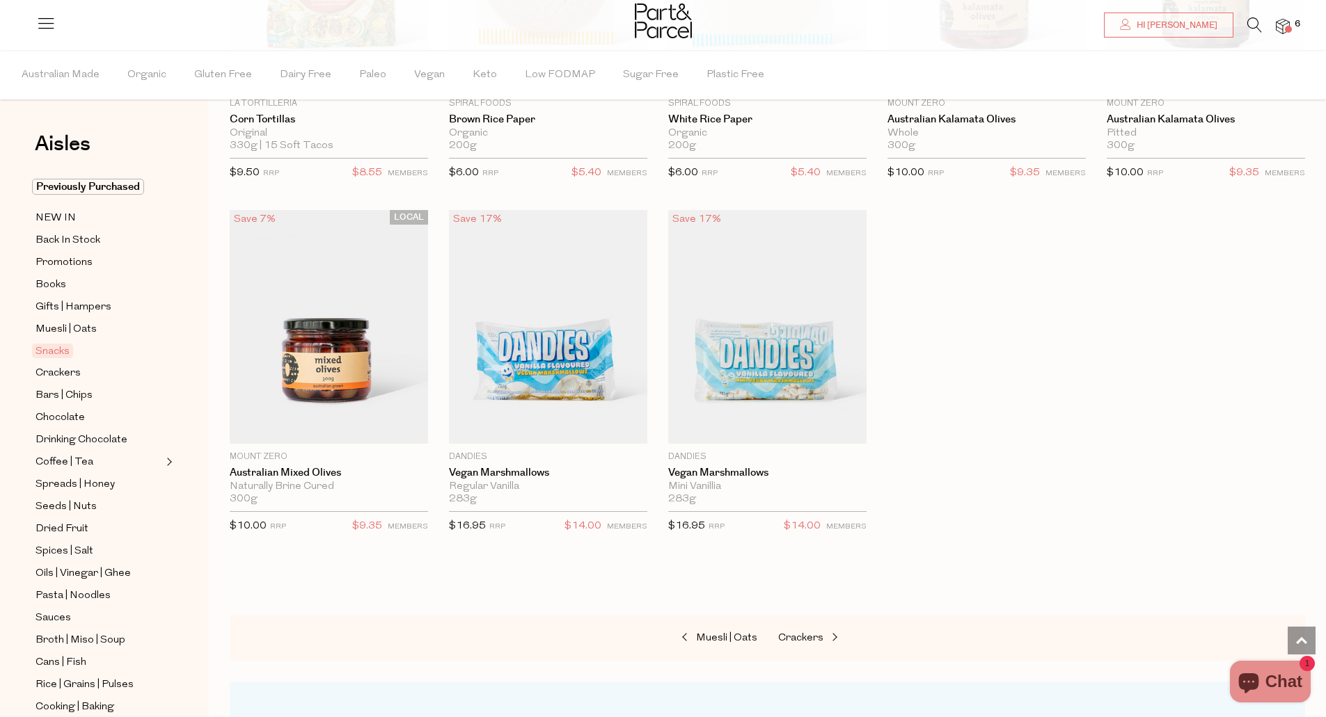
scroll to position [4574, 0]
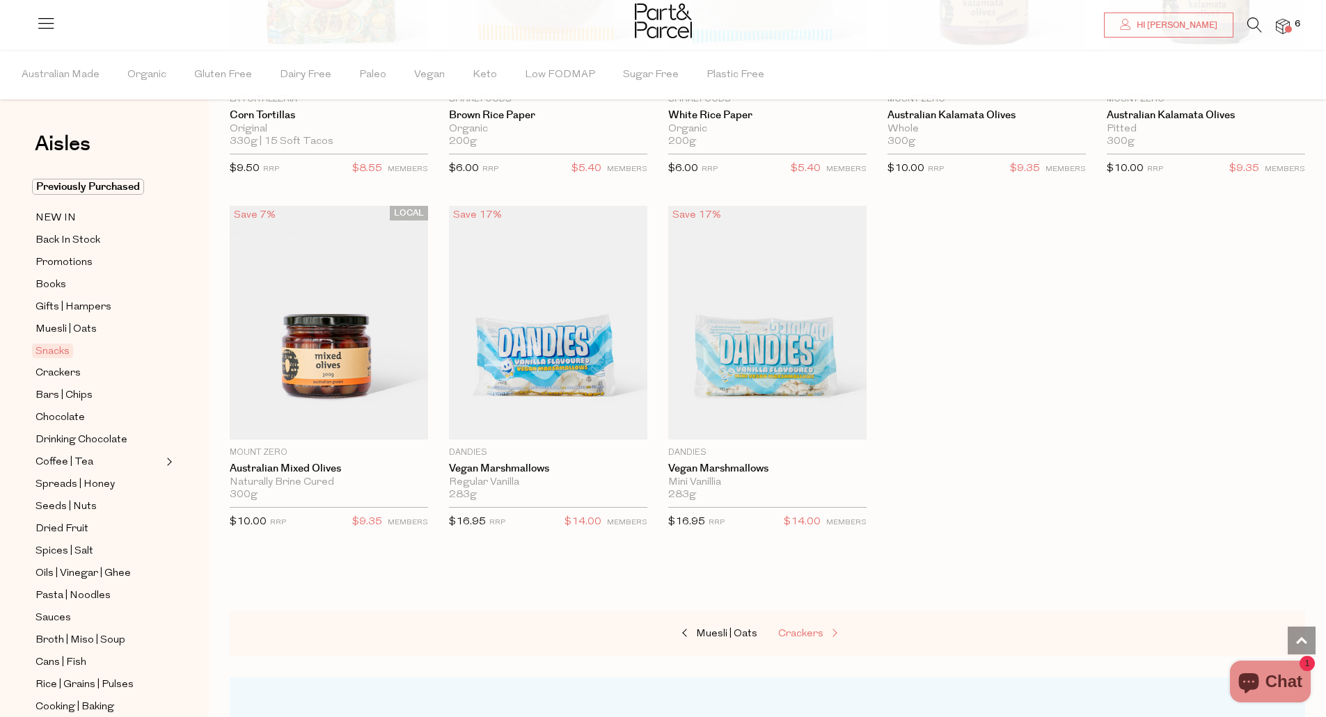
click at [804, 629] on span "Crackers" at bounding box center [800, 634] width 45 height 10
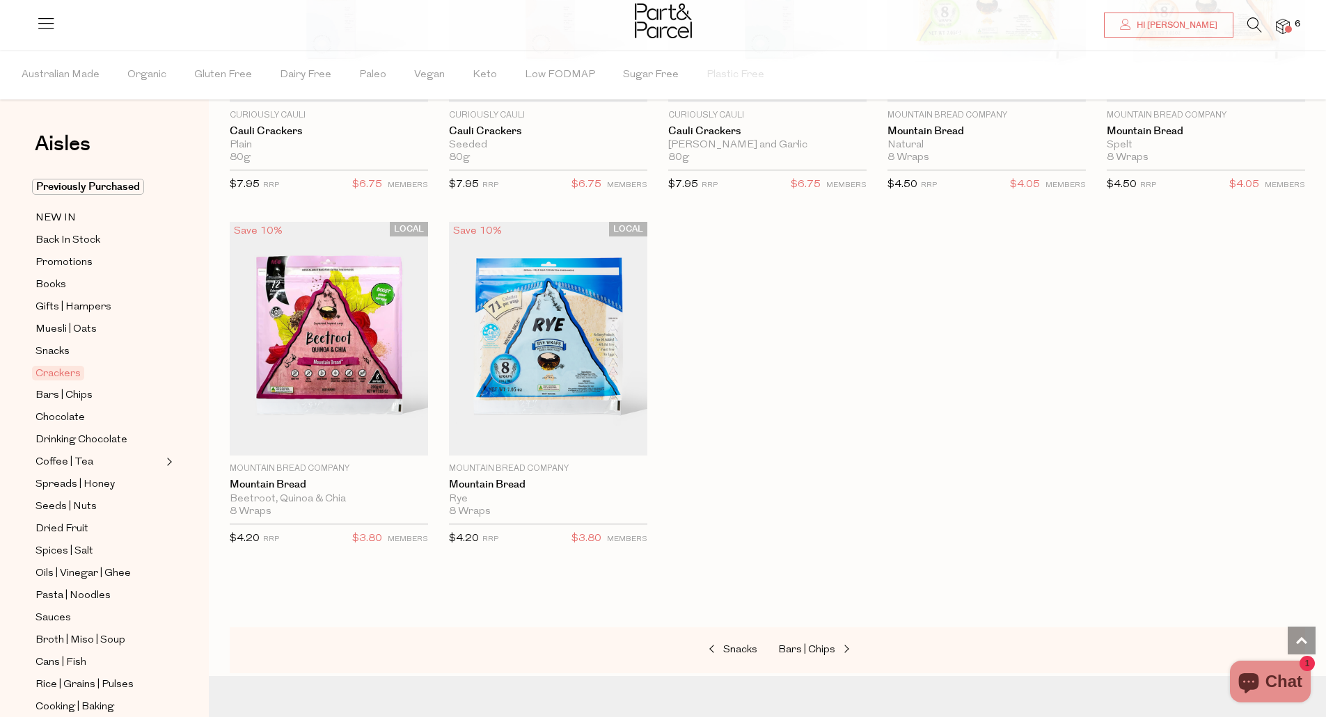
scroll to position [2440, 0]
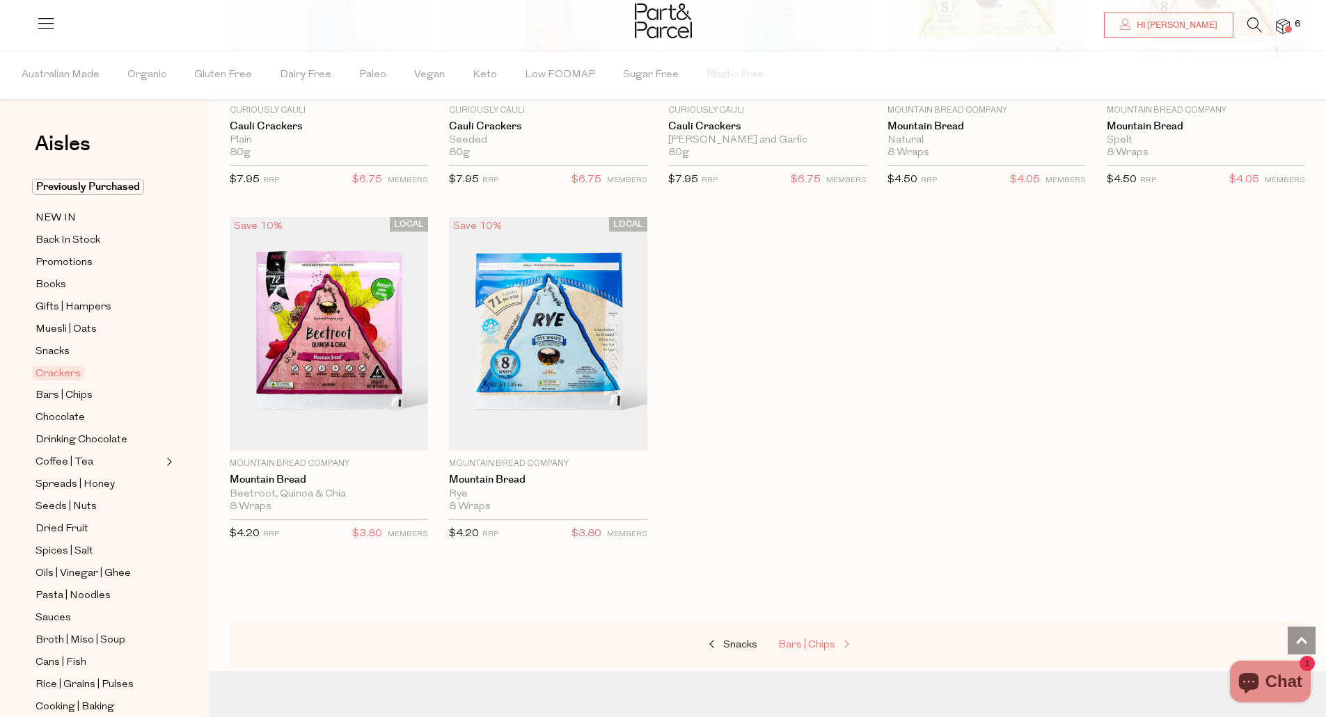
click at [827, 640] on span "Bars | Chips" at bounding box center [806, 645] width 57 height 10
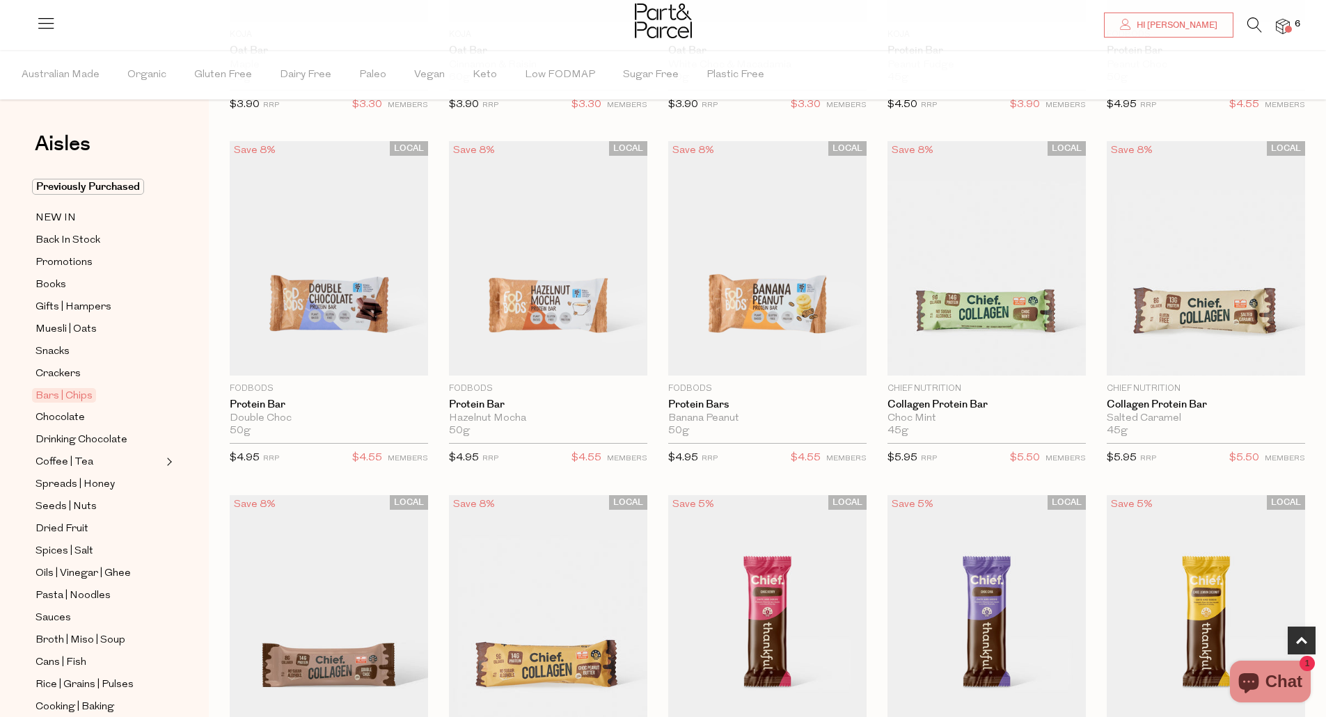
scroll to position [752, 0]
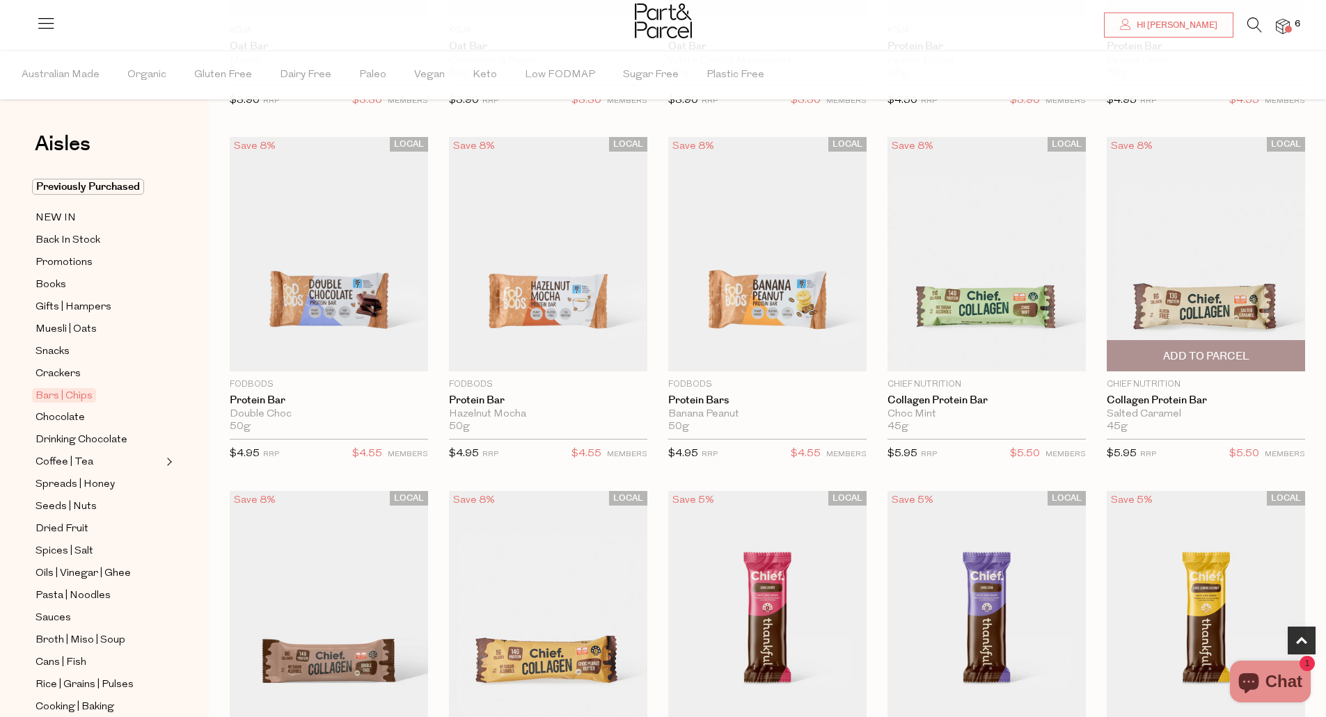
click at [1245, 353] on span "Add To Parcel" at bounding box center [1206, 356] width 86 height 15
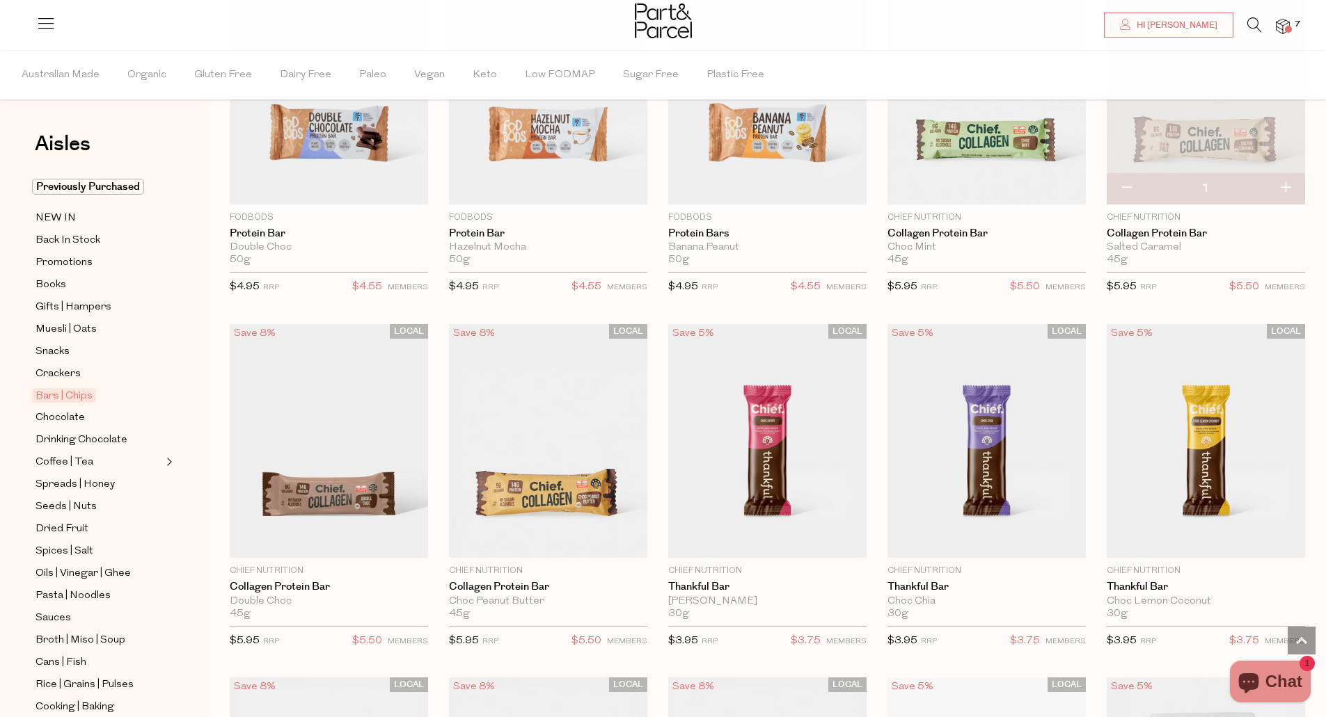
scroll to position [946, 0]
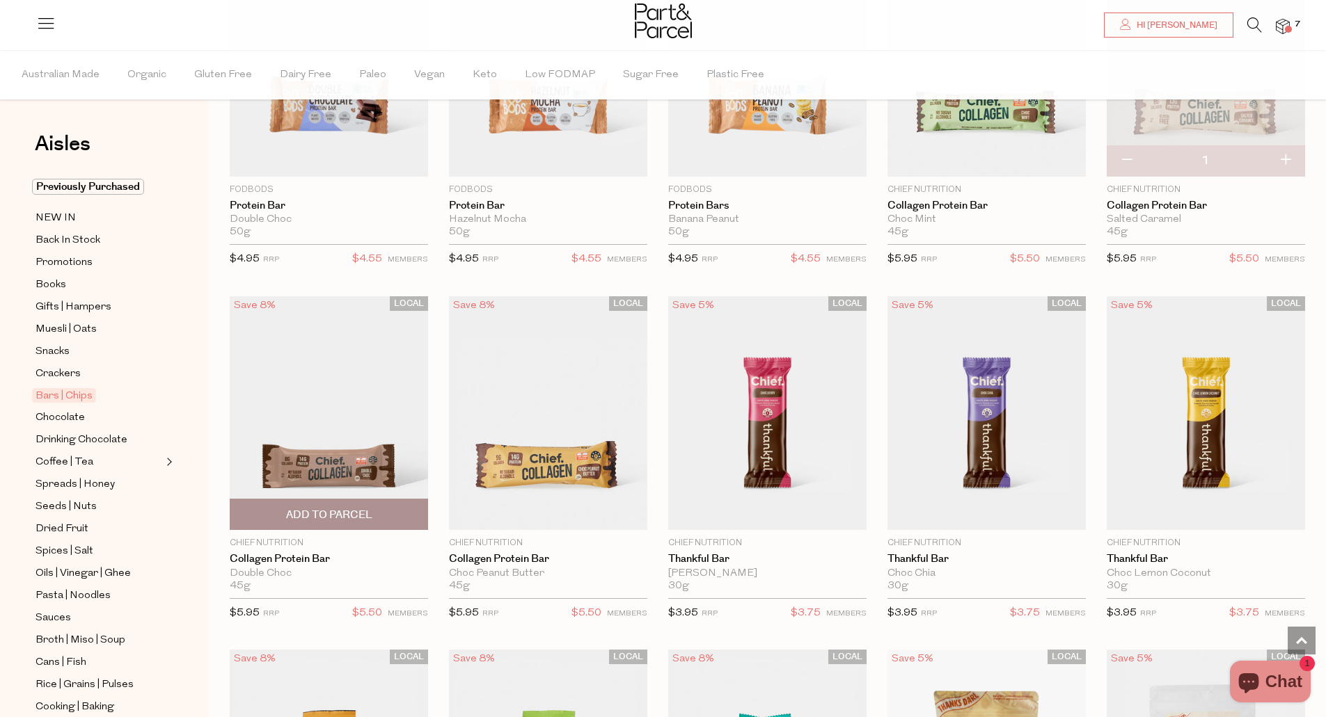
click at [370, 508] on span "Add To Parcel" at bounding box center [329, 515] width 86 height 15
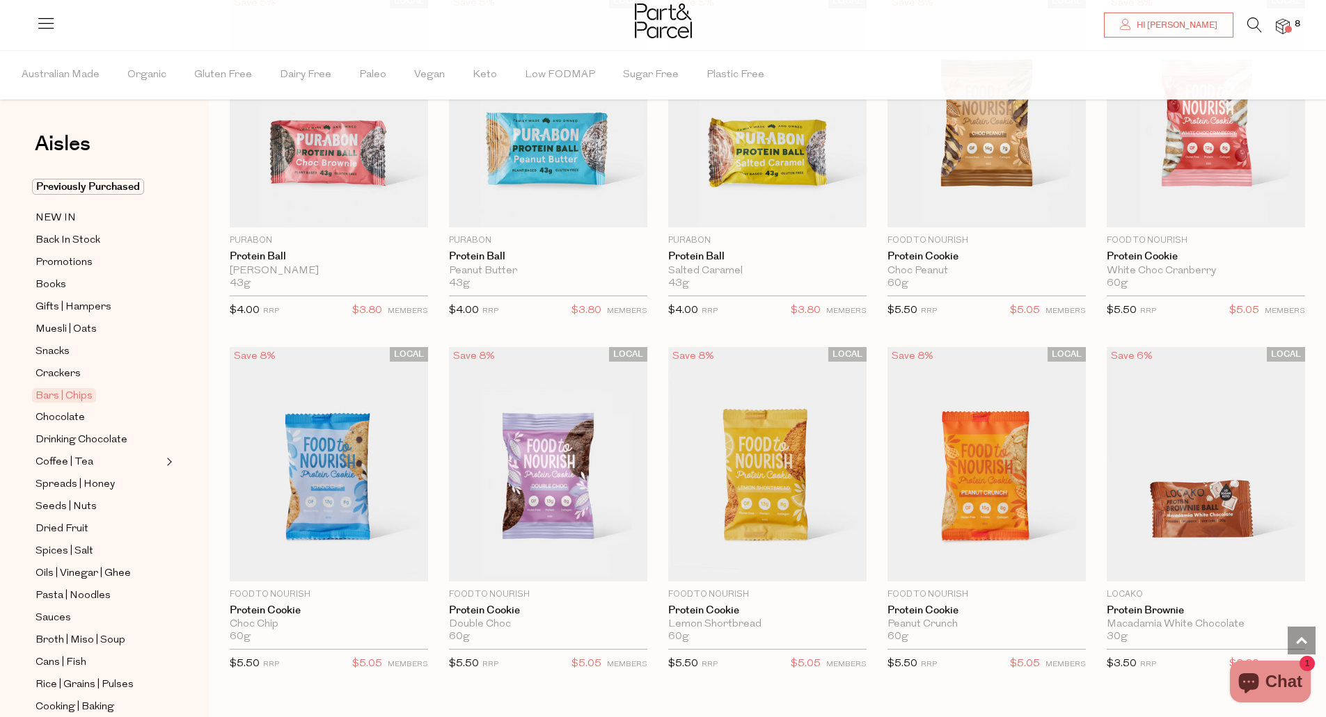
scroll to position [3034, 0]
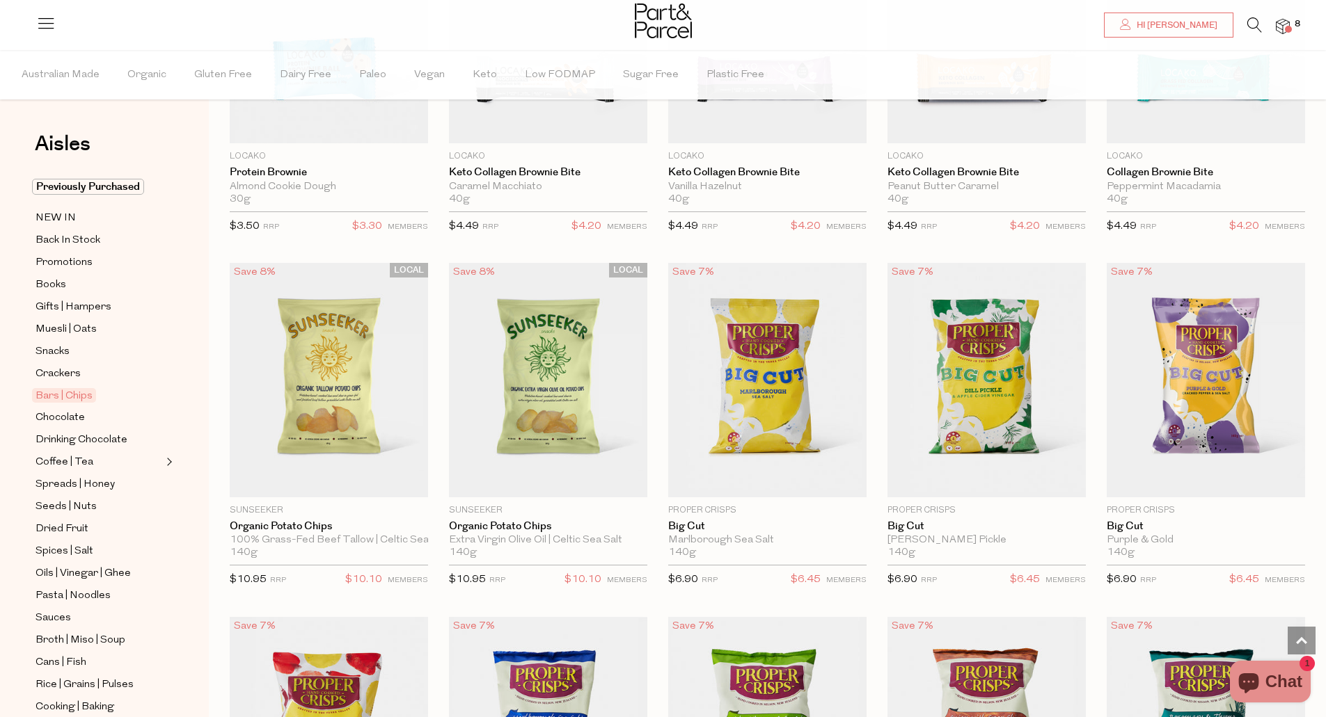
scroll to position [3823, 0]
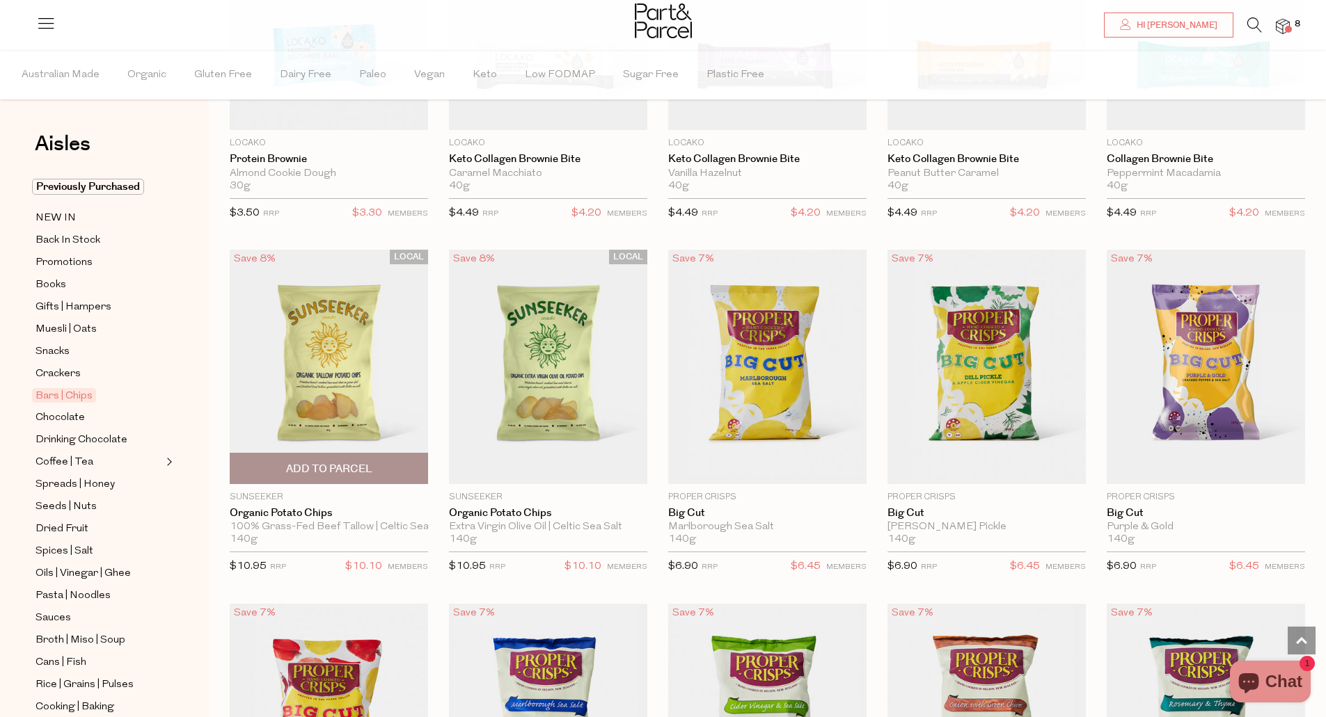
click at [356, 462] on span "Add To Parcel" at bounding box center [329, 469] width 86 height 15
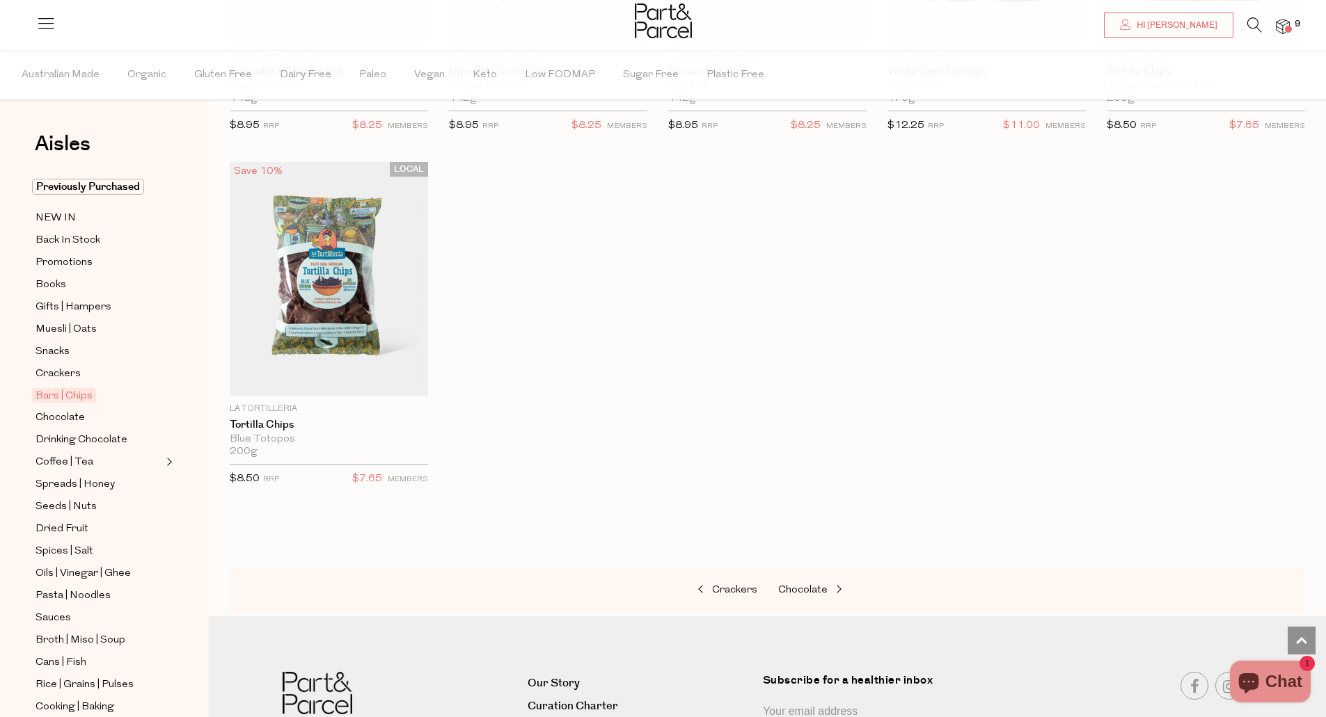
scroll to position [4992, 0]
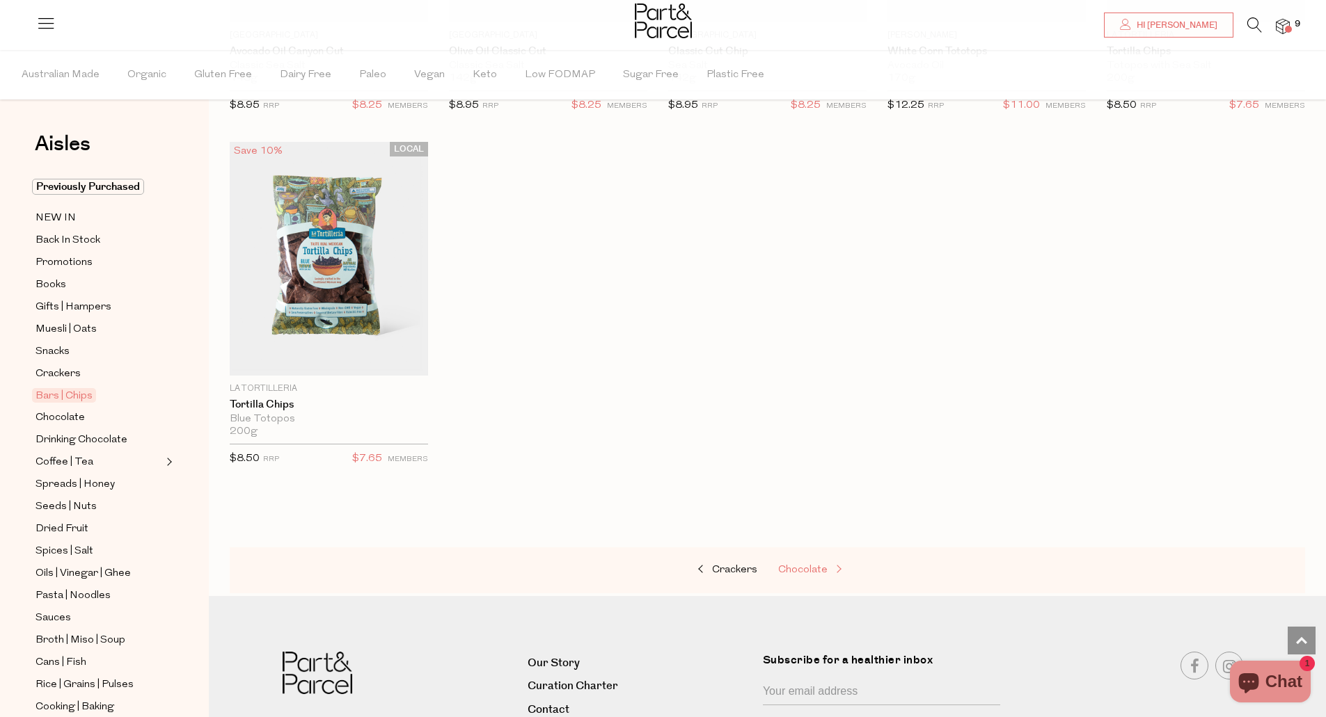
click at [798, 565] on span "Chocolate" at bounding box center [802, 570] width 49 height 10
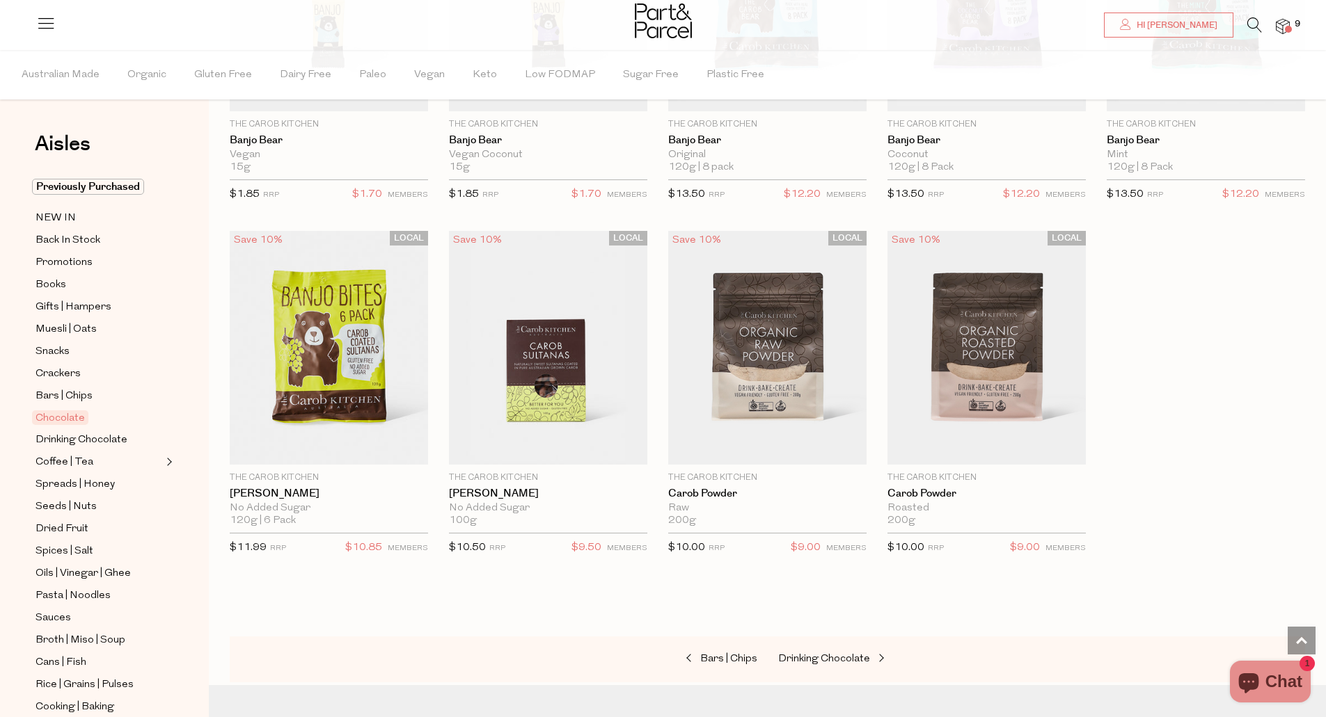
scroll to position [3869, 0]
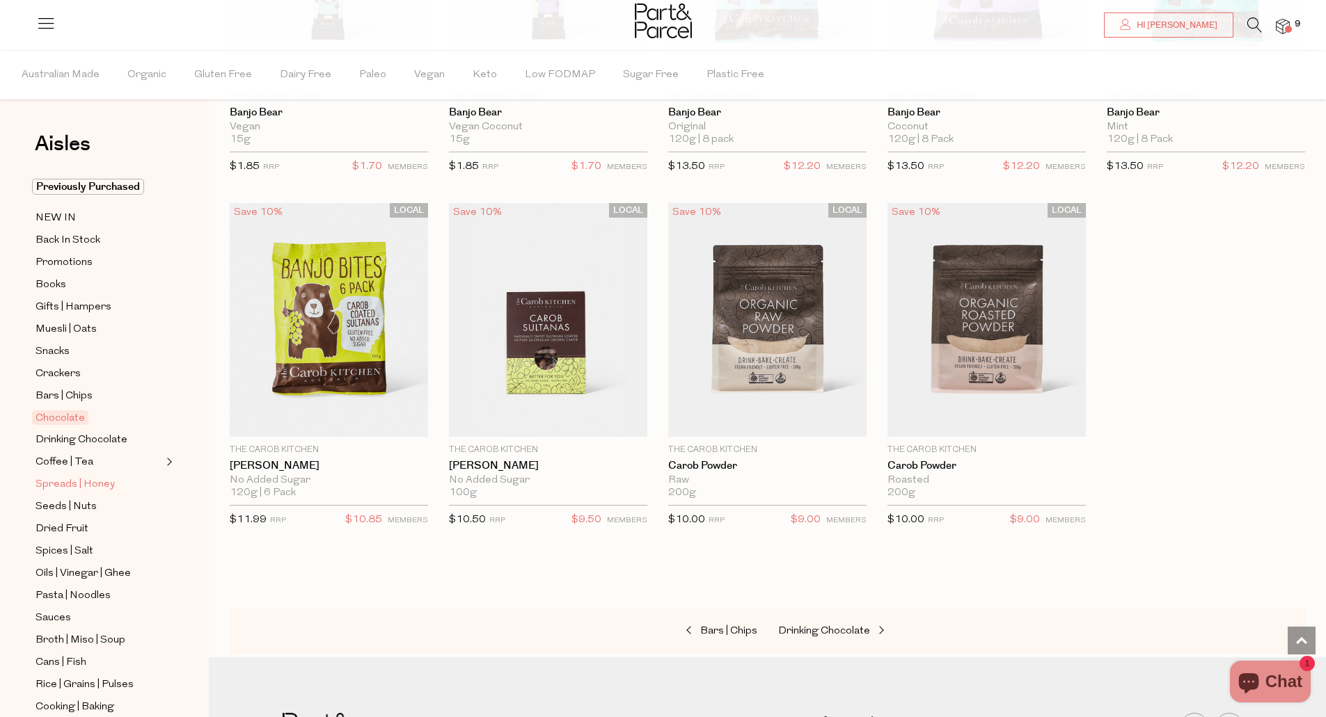
click at [91, 477] on span "Spreads | Honey" at bounding box center [74, 485] width 79 height 17
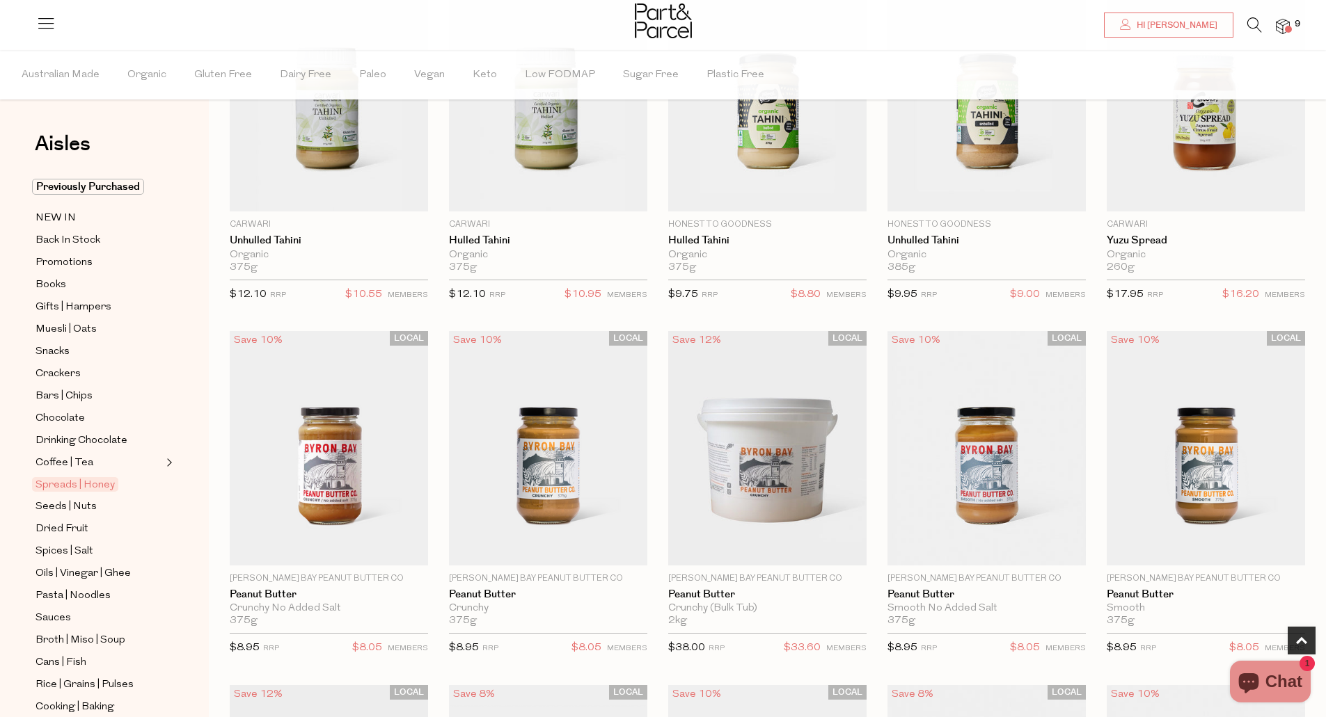
scroll to position [585, 0]
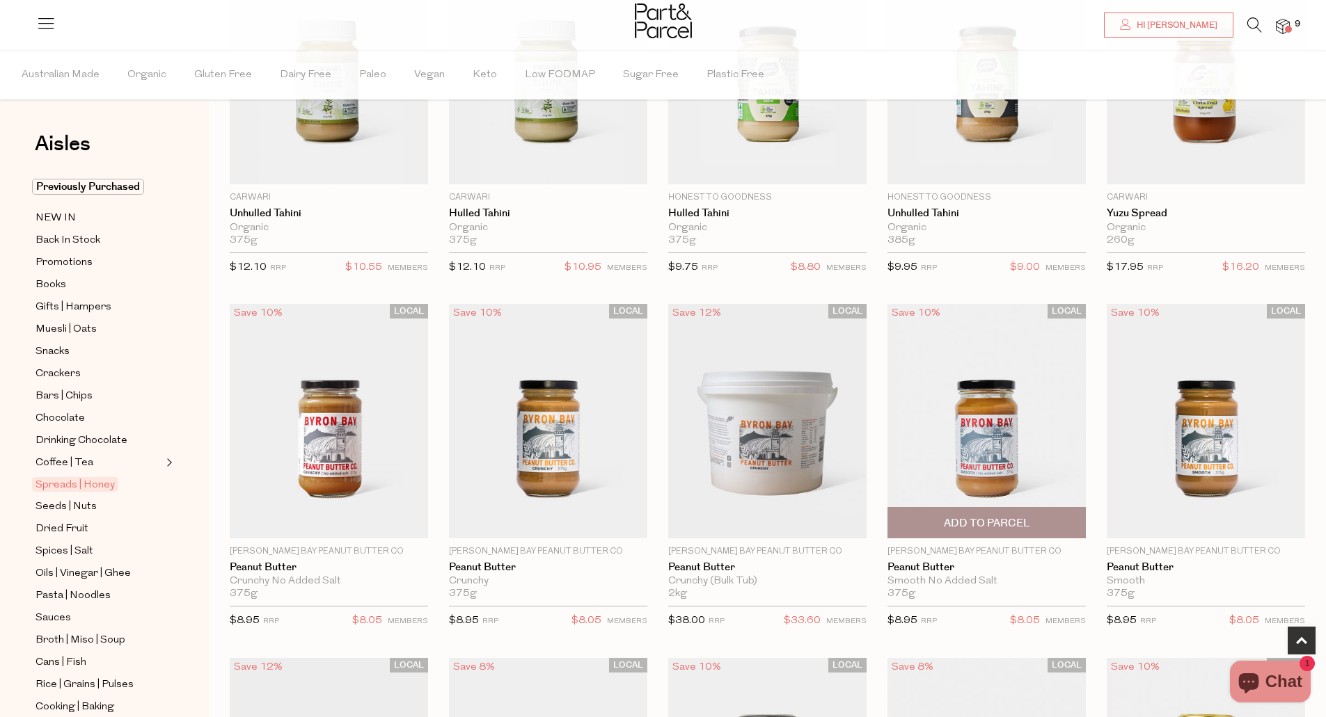
click at [1025, 528] on span "Add To Parcel" at bounding box center [987, 523] width 86 height 15
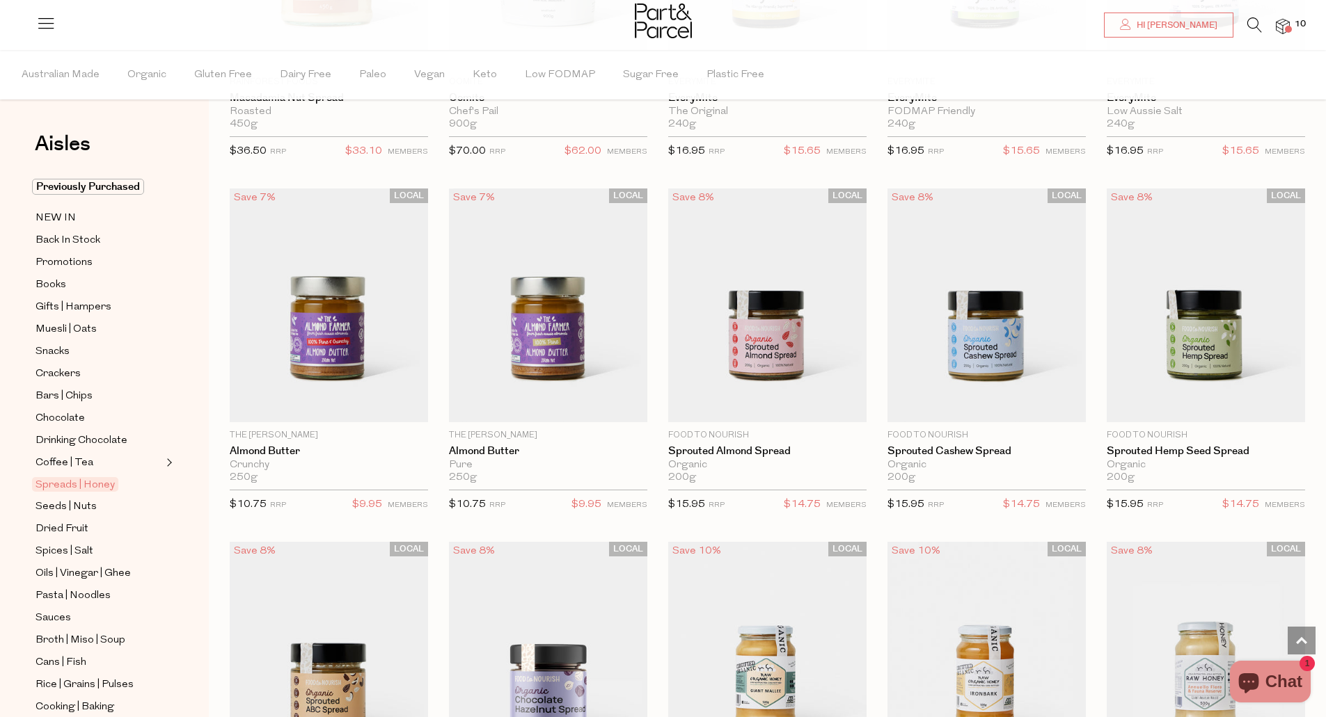
scroll to position [2143, 0]
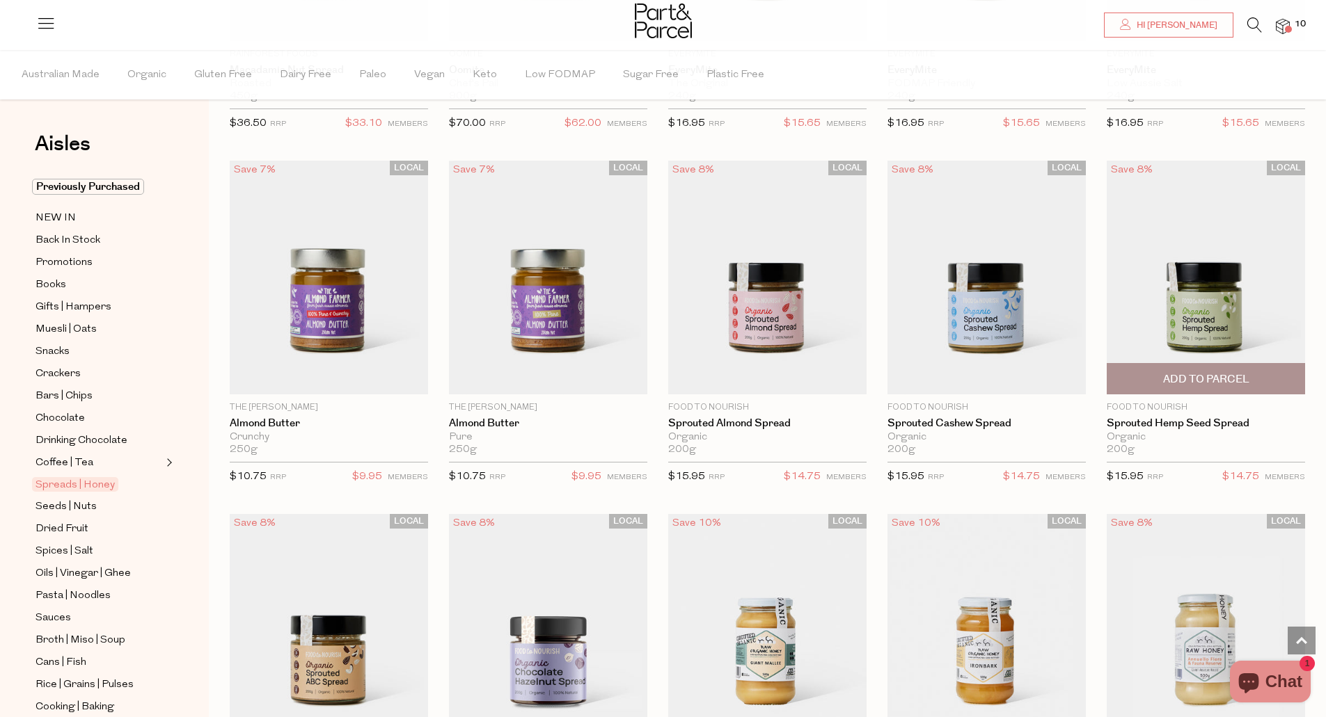
click at [1238, 381] on span "Add To Parcel" at bounding box center [1206, 379] width 86 height 15
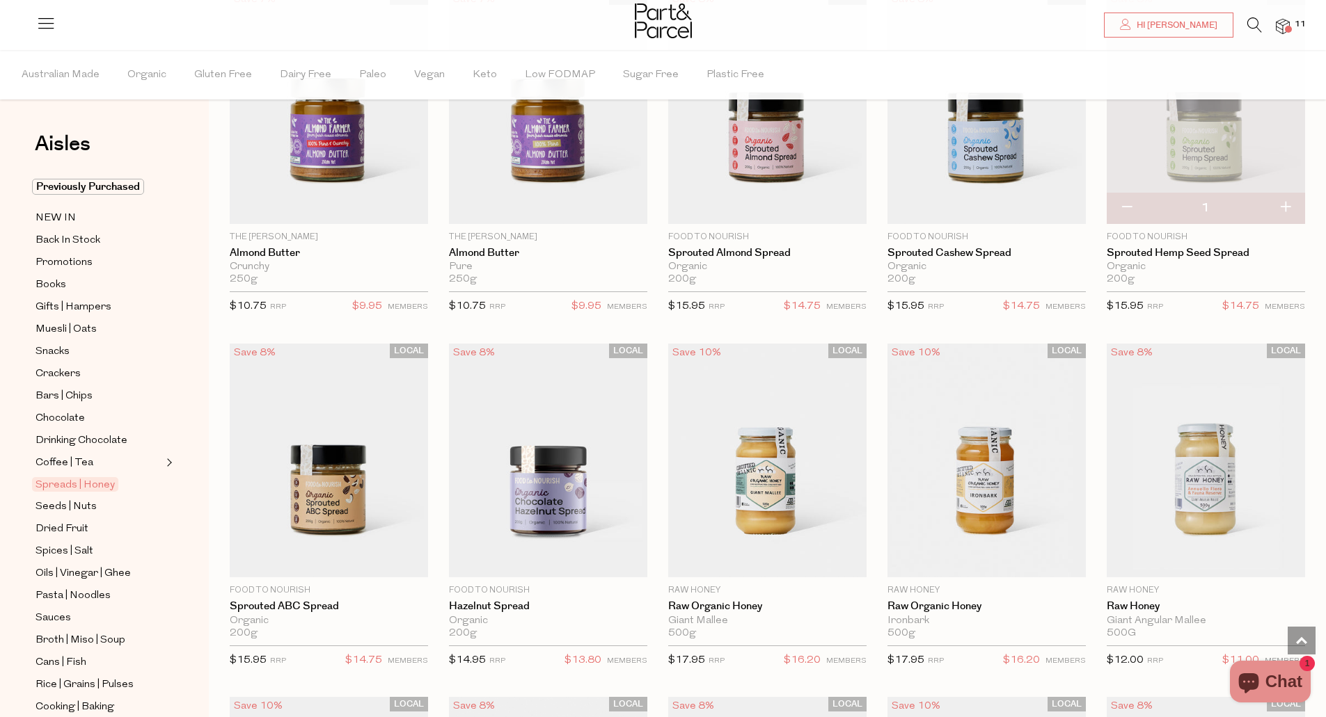
scroll to position [2338, 0]
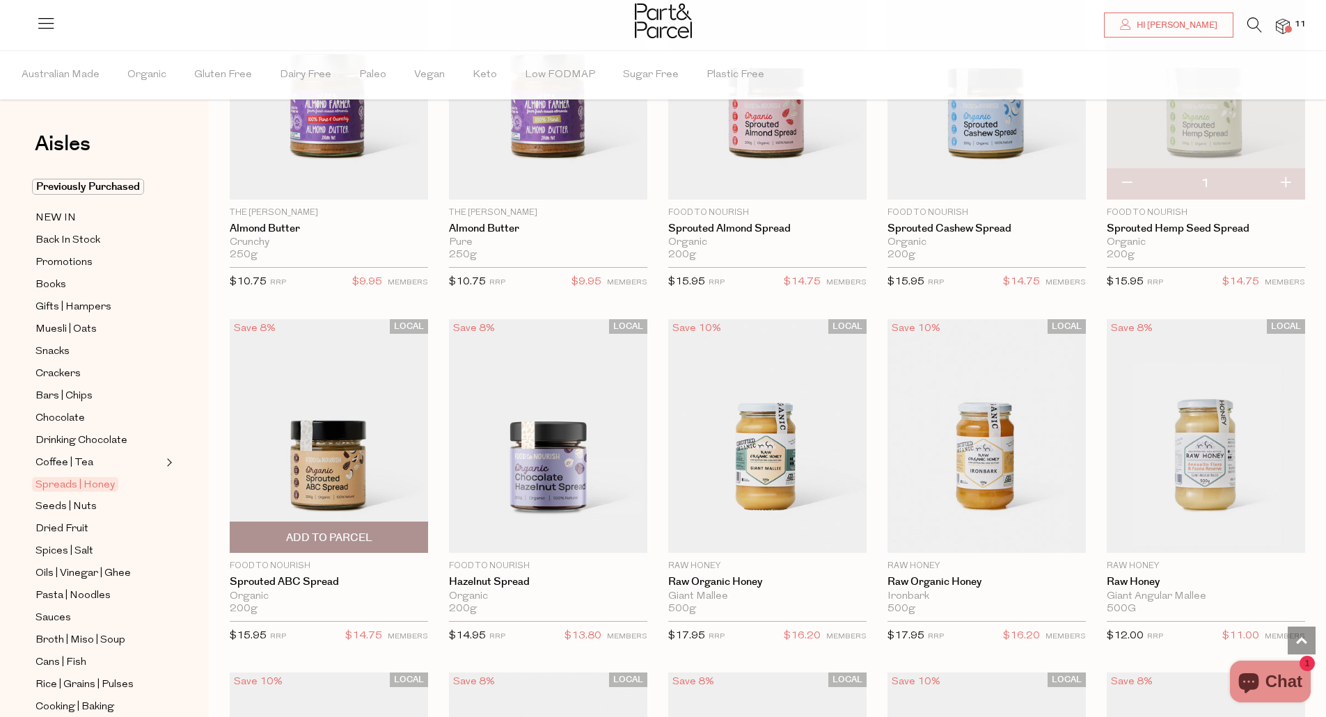
click at [340, 540] on span "Add To Parcel" at bounding box center [329, 538] width 86 height 15
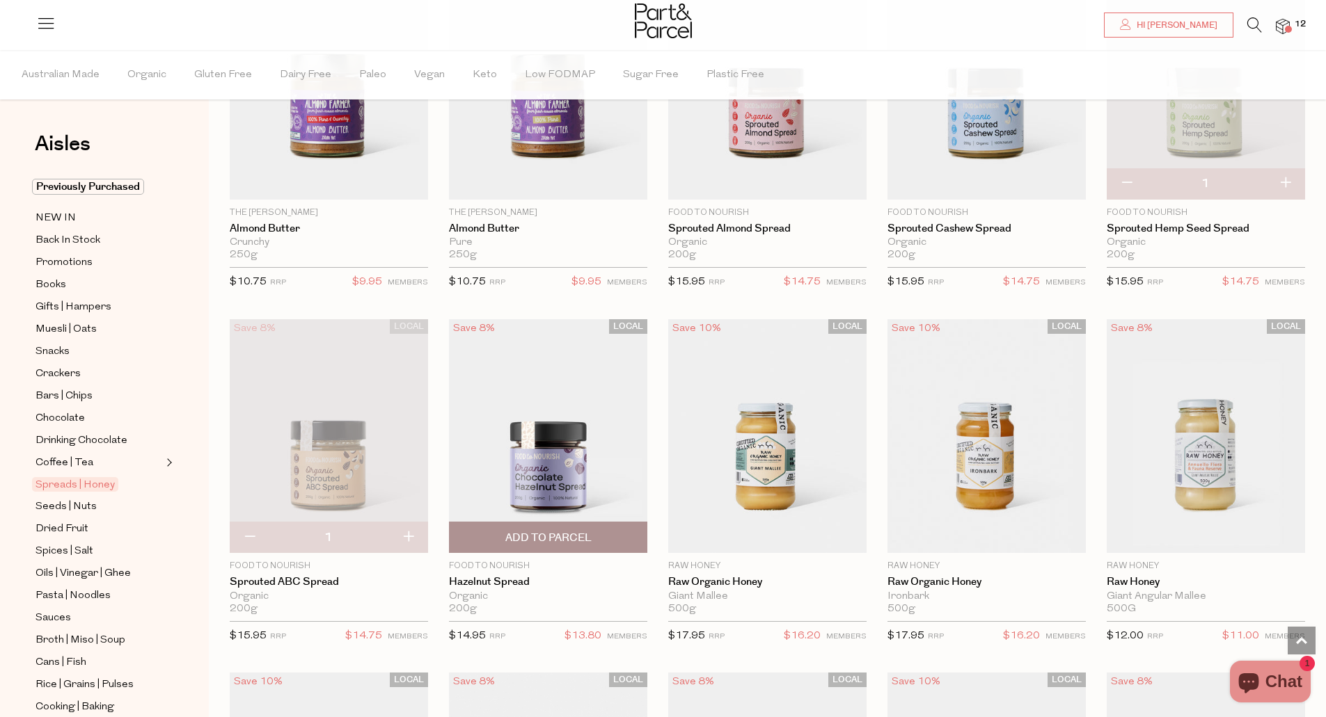
click at [533, 532] on span "Add To Parcel" at bounding box center [548, 538] width 86 height 15
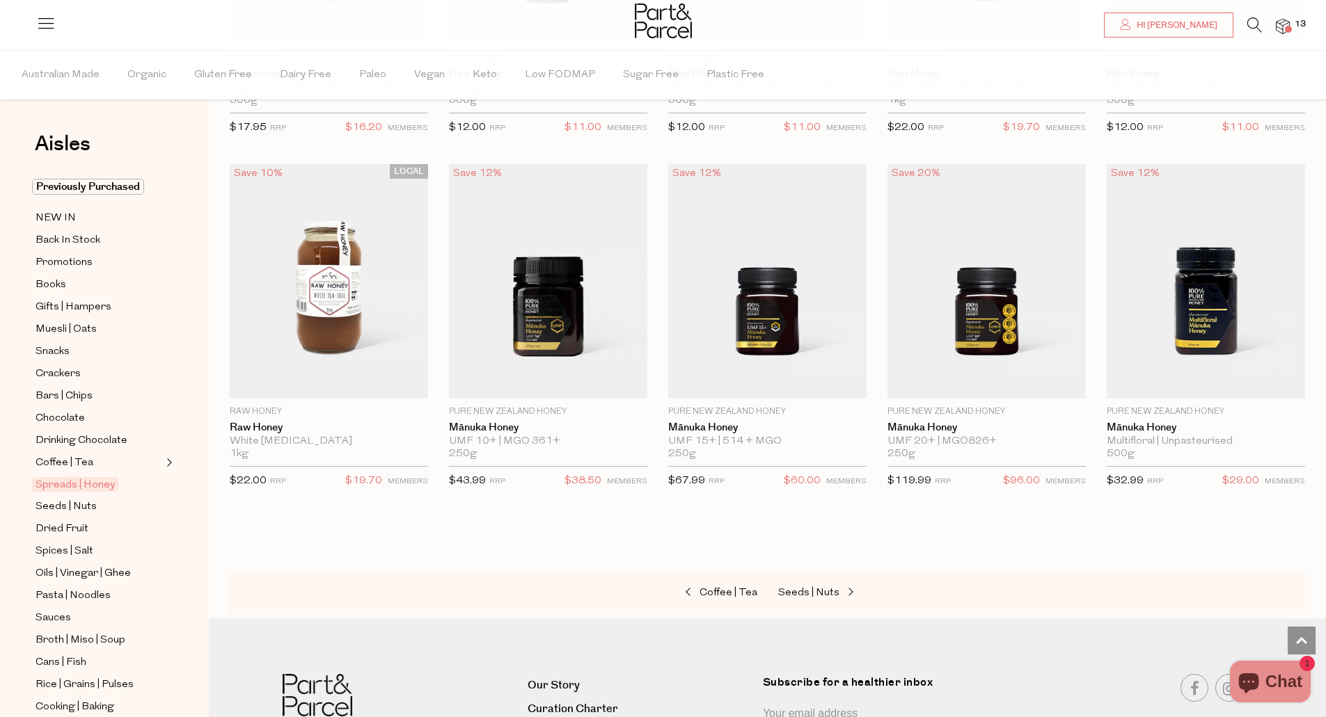
scroll to position [3201, 0]
click at [834, 587] on span "Seeds | Nuts" at bounding box center [808, 592] width 61 height 10
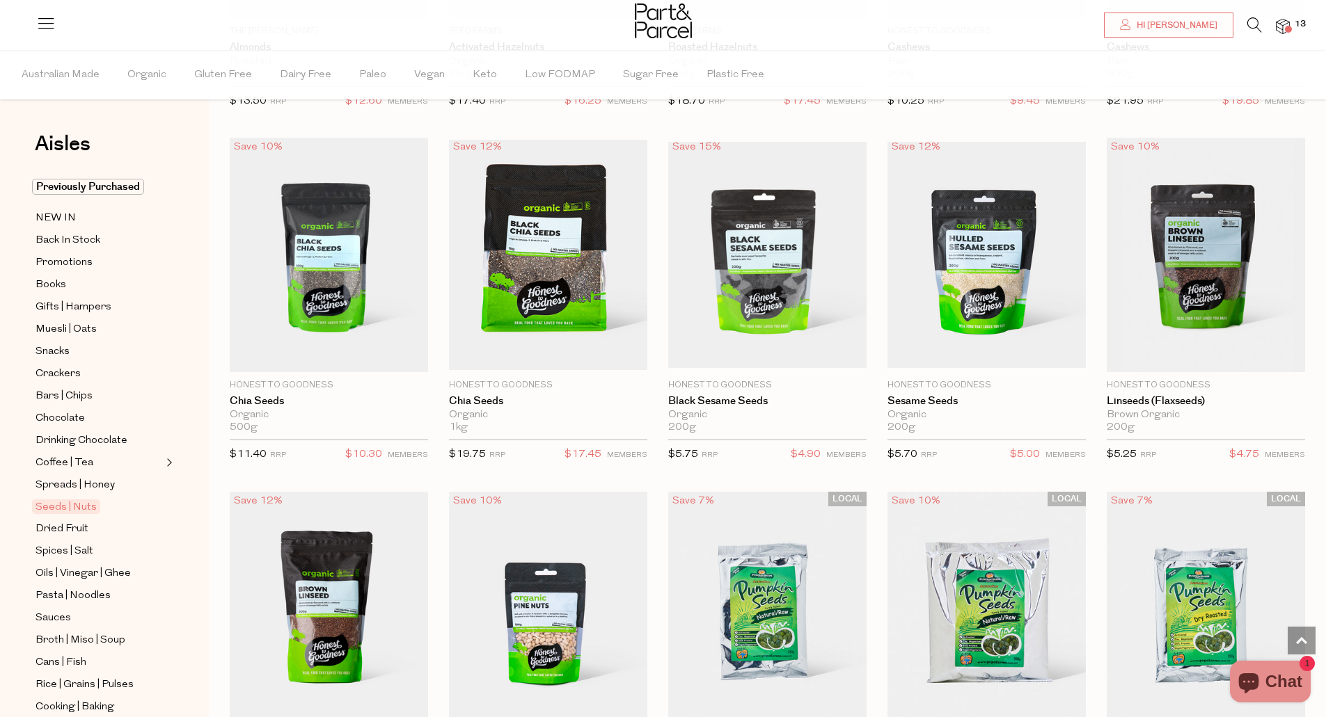
scroll to position [1809, 0]
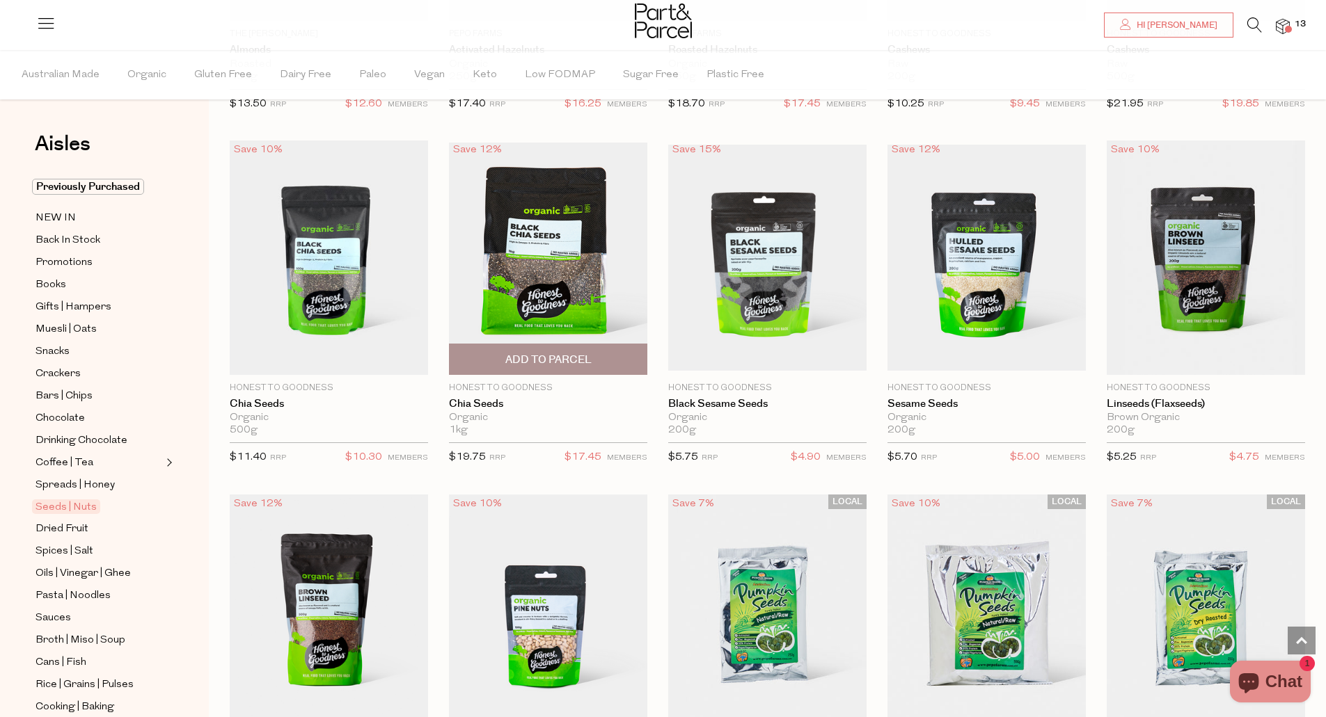
click at [560, 364] on span "Add To Parcel" at bounding box center [548, 359] width 190 height 30
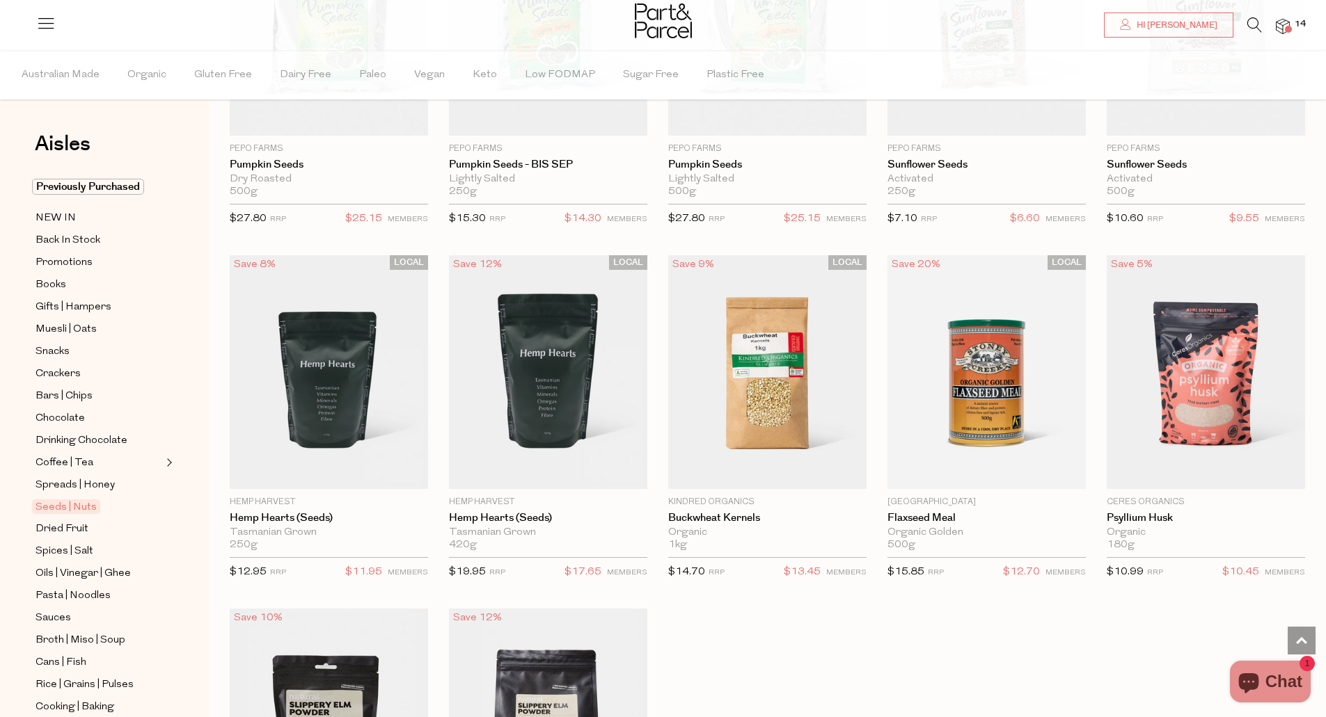
scroll to position [2784, 0]
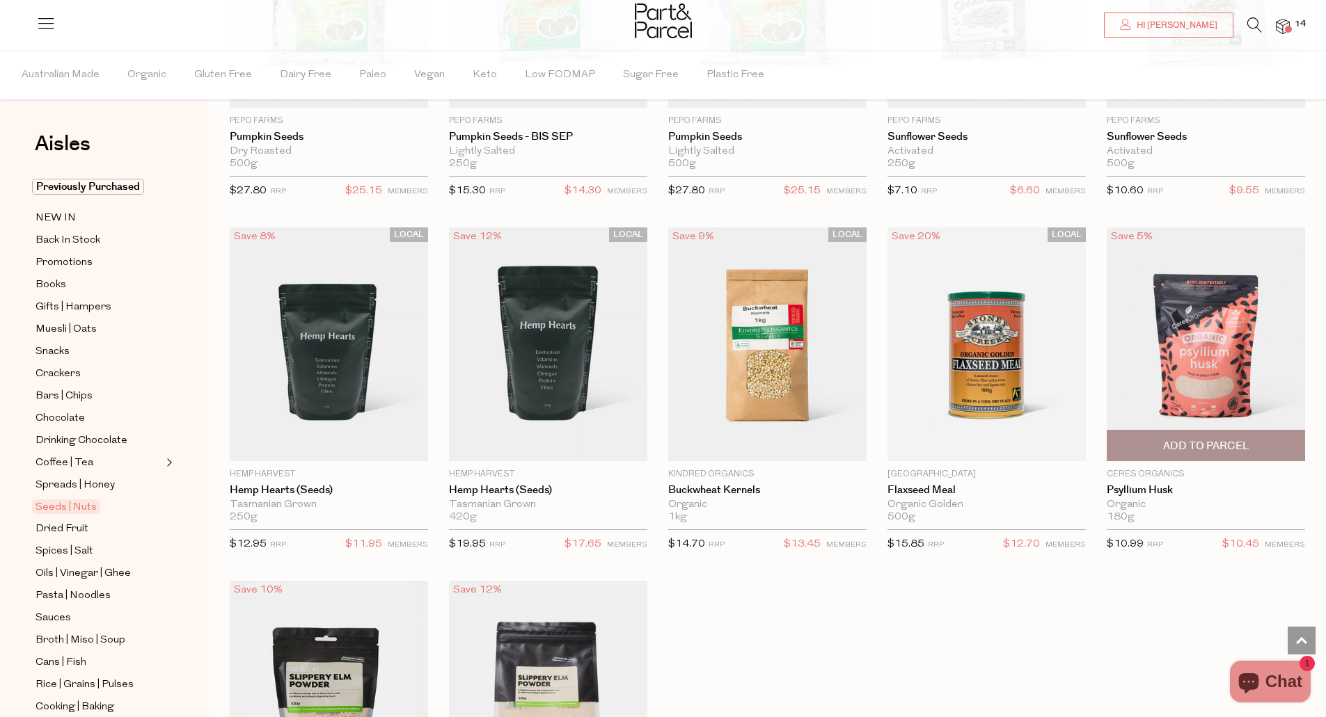
click at [1205, 439] on span "Add To Parcel" at bounding box center [1206, 446] width 86 height 15
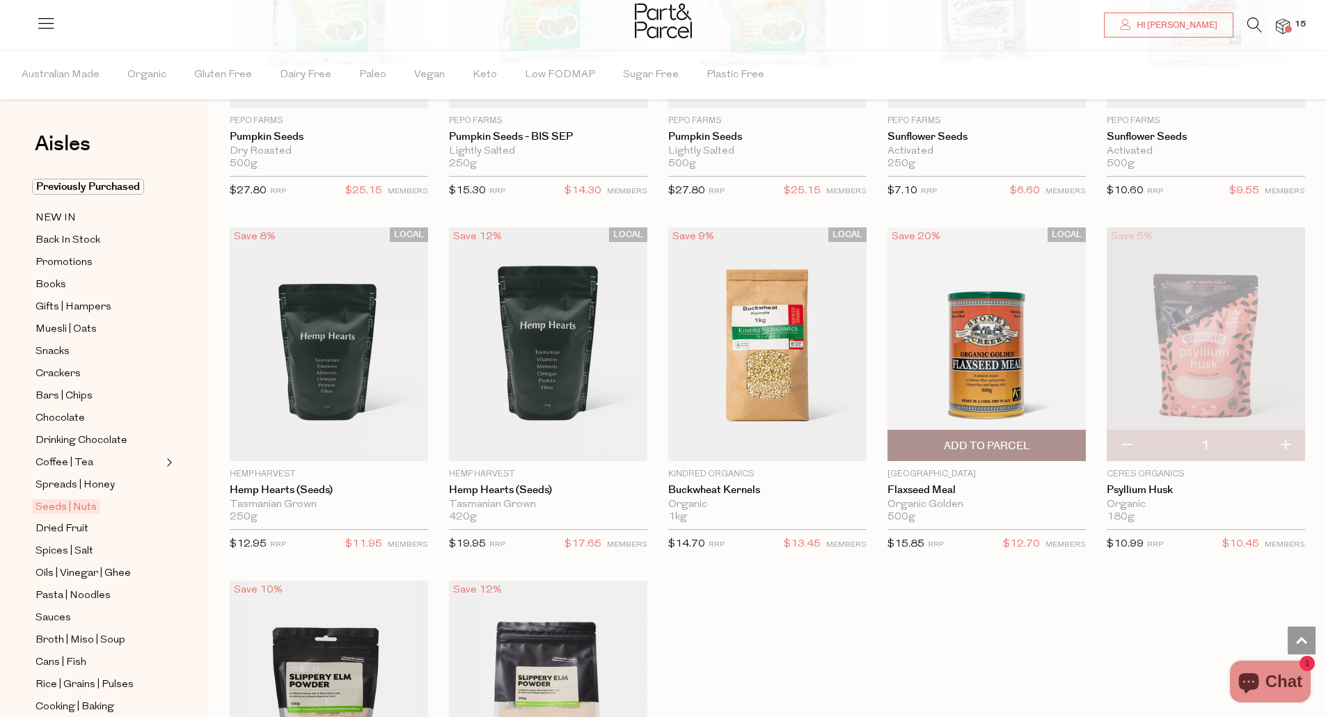
click at [995, 447] on span "Add To Parcel" at bounding box center [987, 446] width 86 height 15
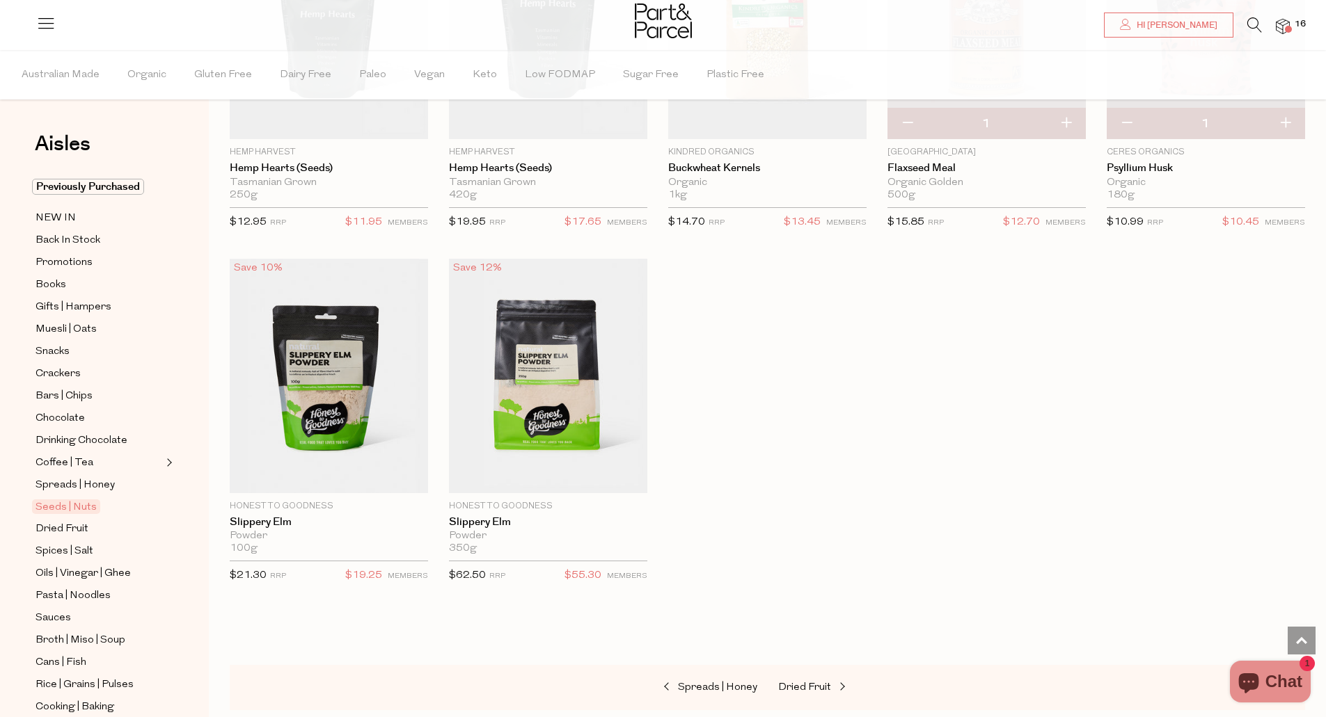
scroll to position [3118, 0]
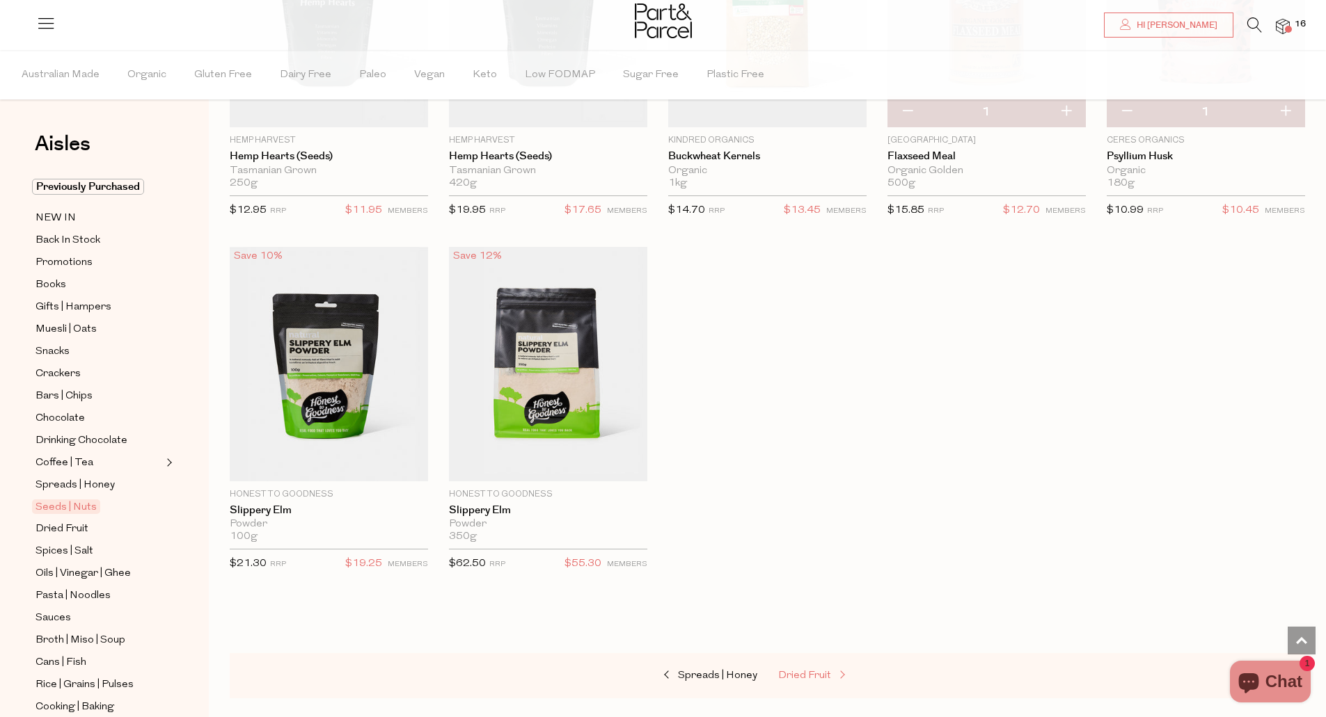
click at [816, 671] on span "Dried Fruit" at bounding box center [804, 676] width 53 height 10
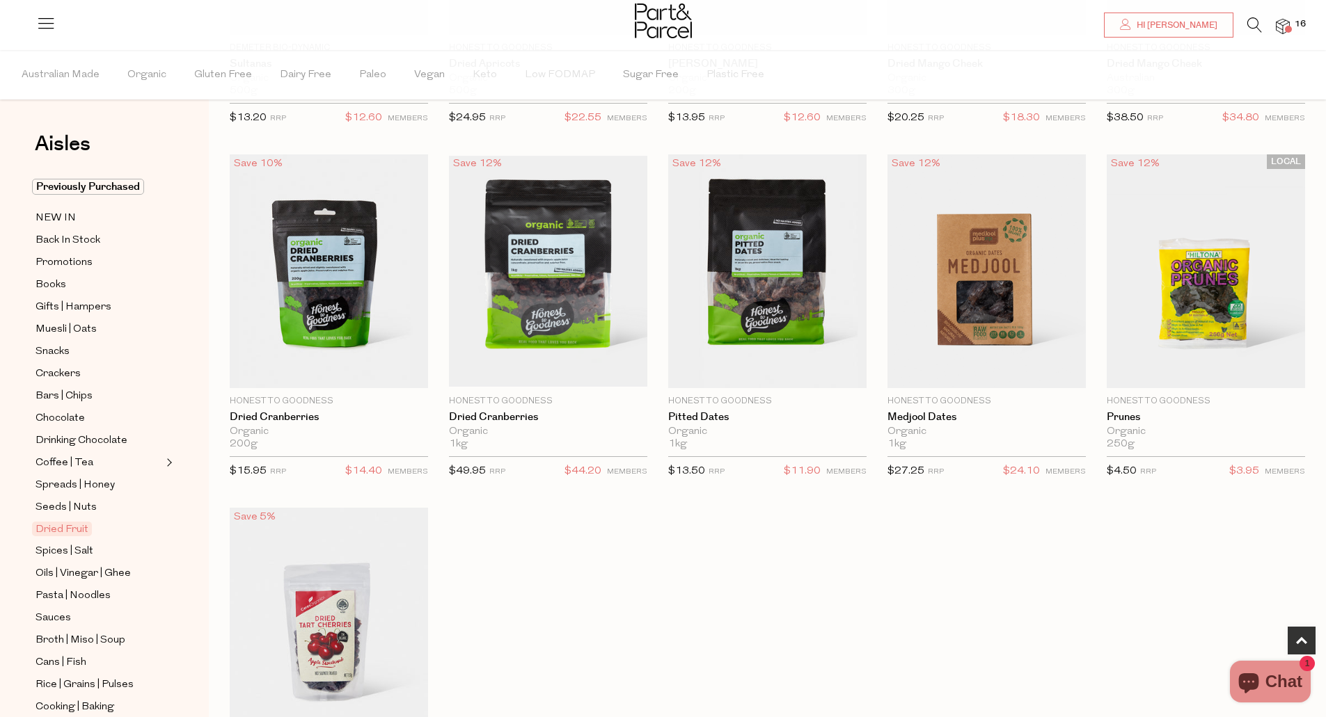
scroll to position [390, 0]
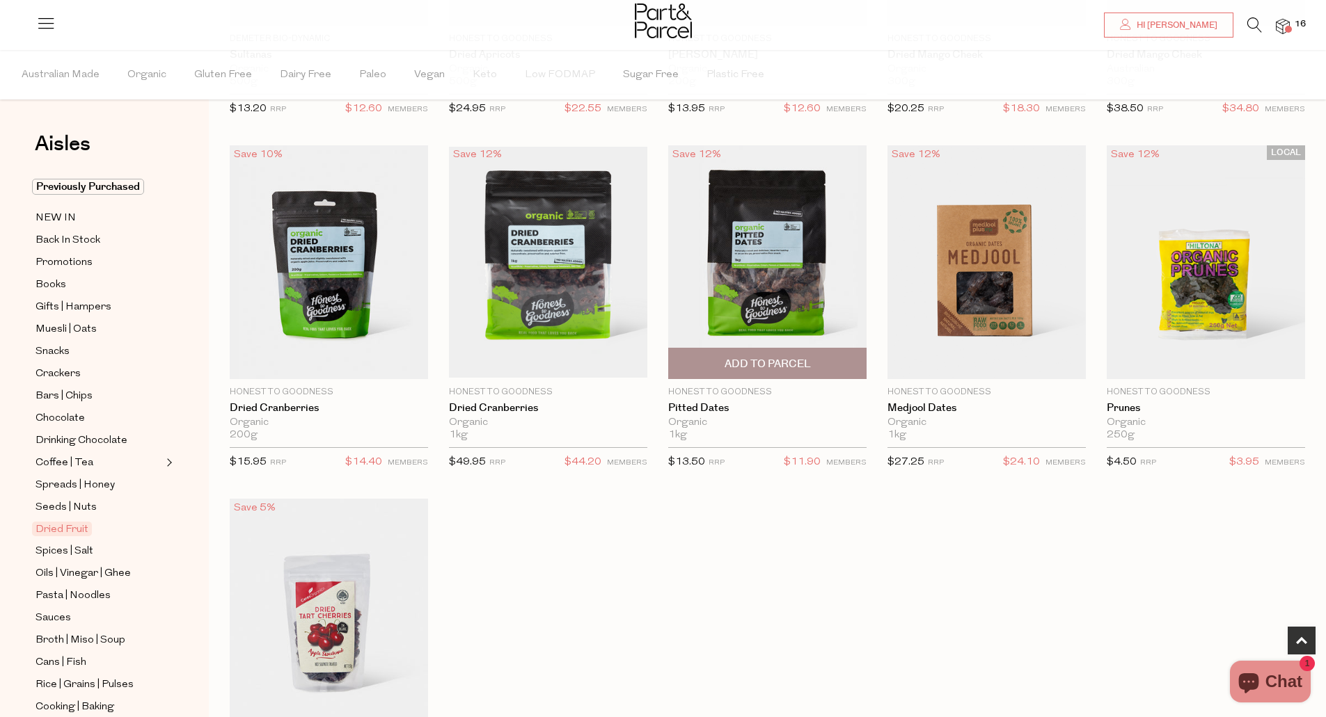
click at [800, 355] on span "Add To Parcel" at bounding box center [767, 364] width 190 height 30
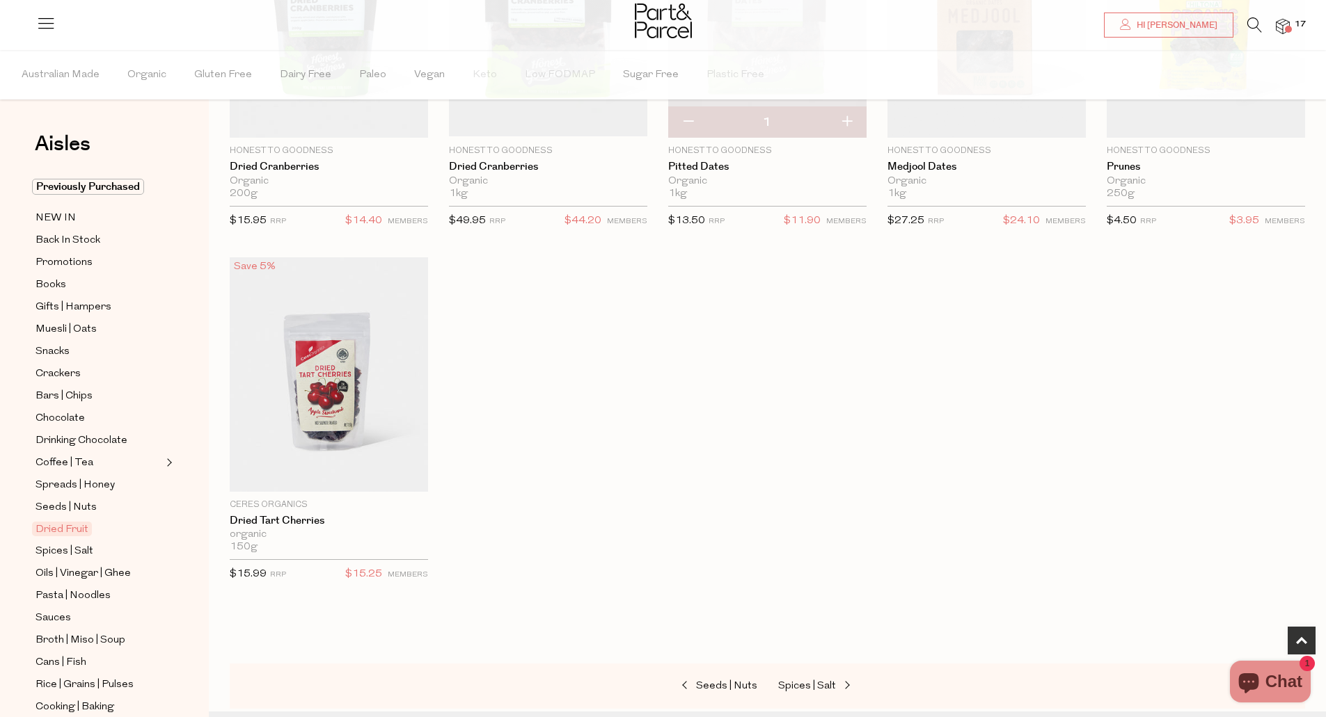
scroll to position [668, 0]
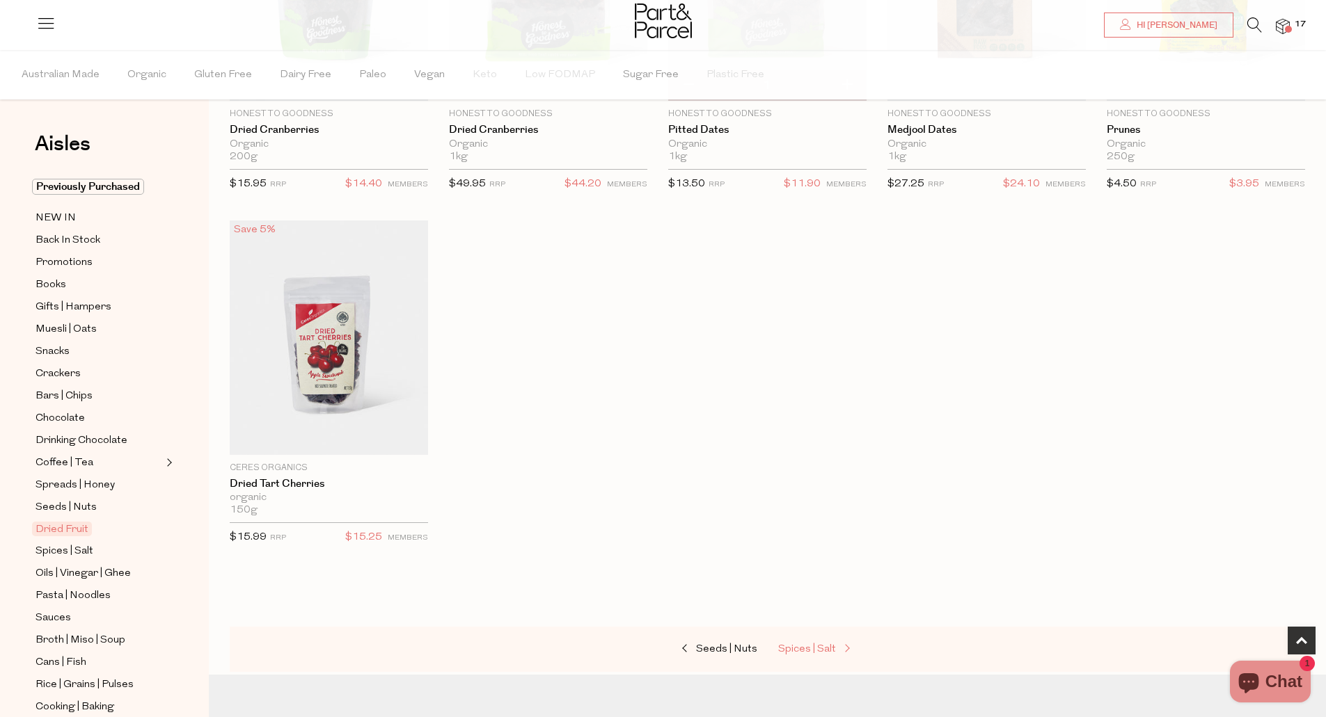
click at [847, 644] on span at bounding box center [845, 649] width 19 height 10
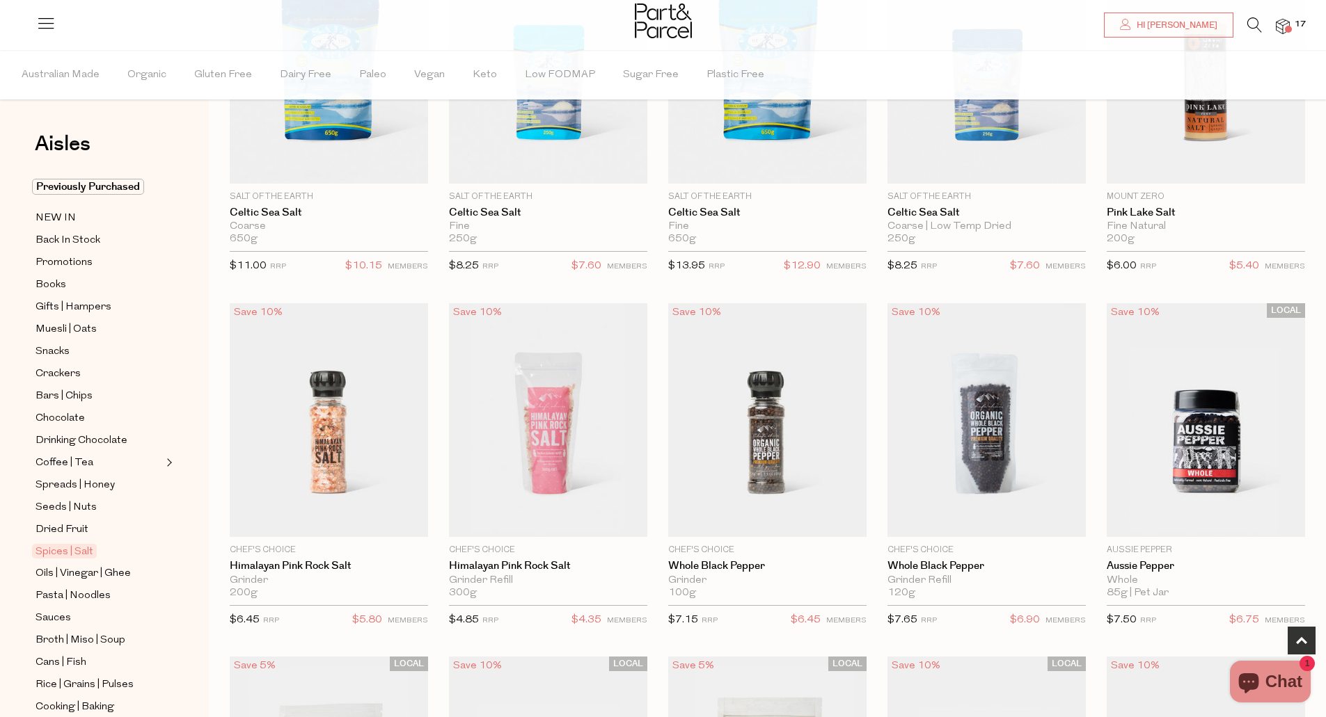
scroll to position [640, 0]
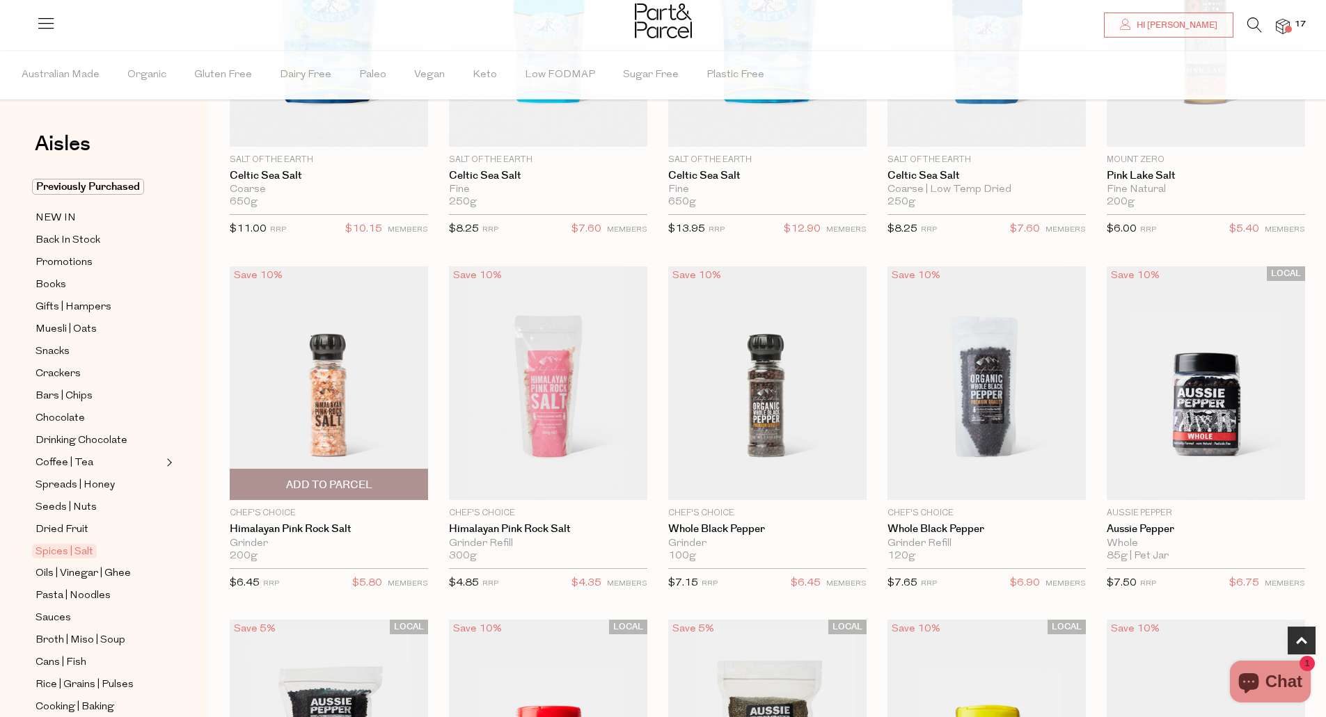
click at [381, 489] on span "Add To Parcel" at bounding box center [329, 485] width 190 height 30
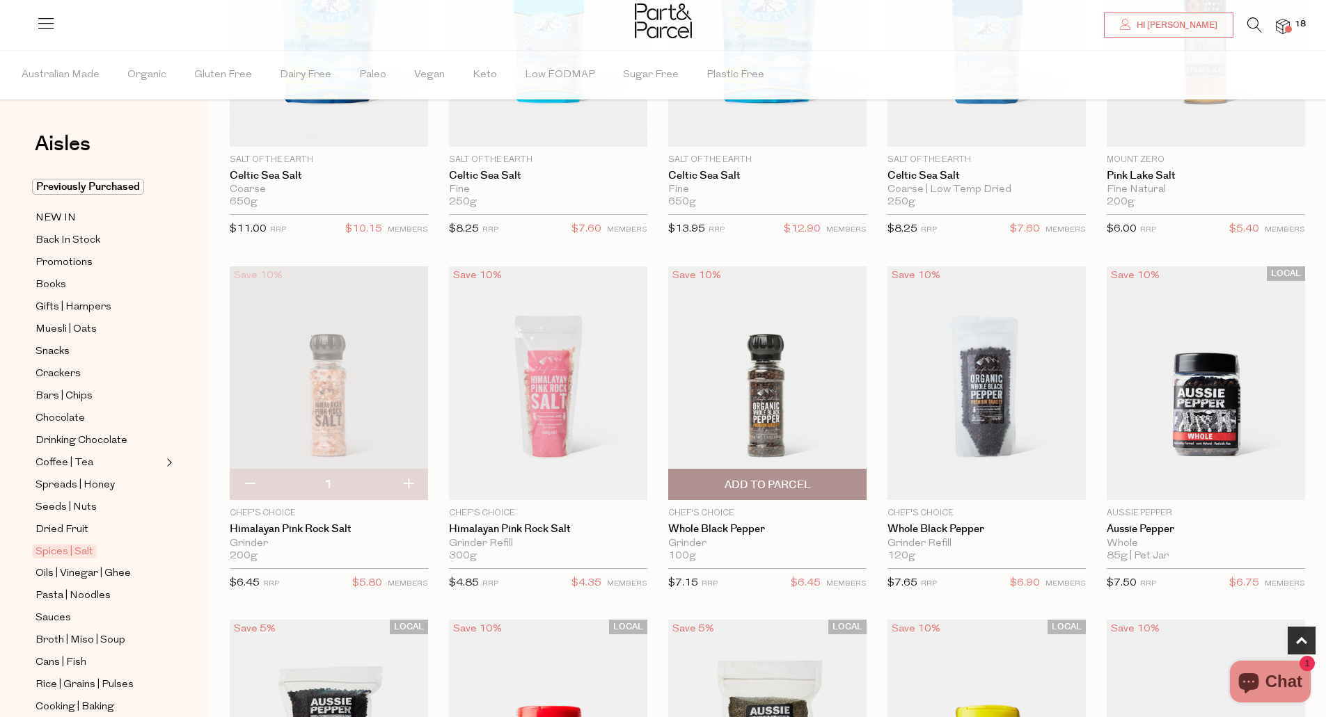
click at [753, 480] on span "Add To Parcel" at bounding box center [767, 485] width 86 height 15
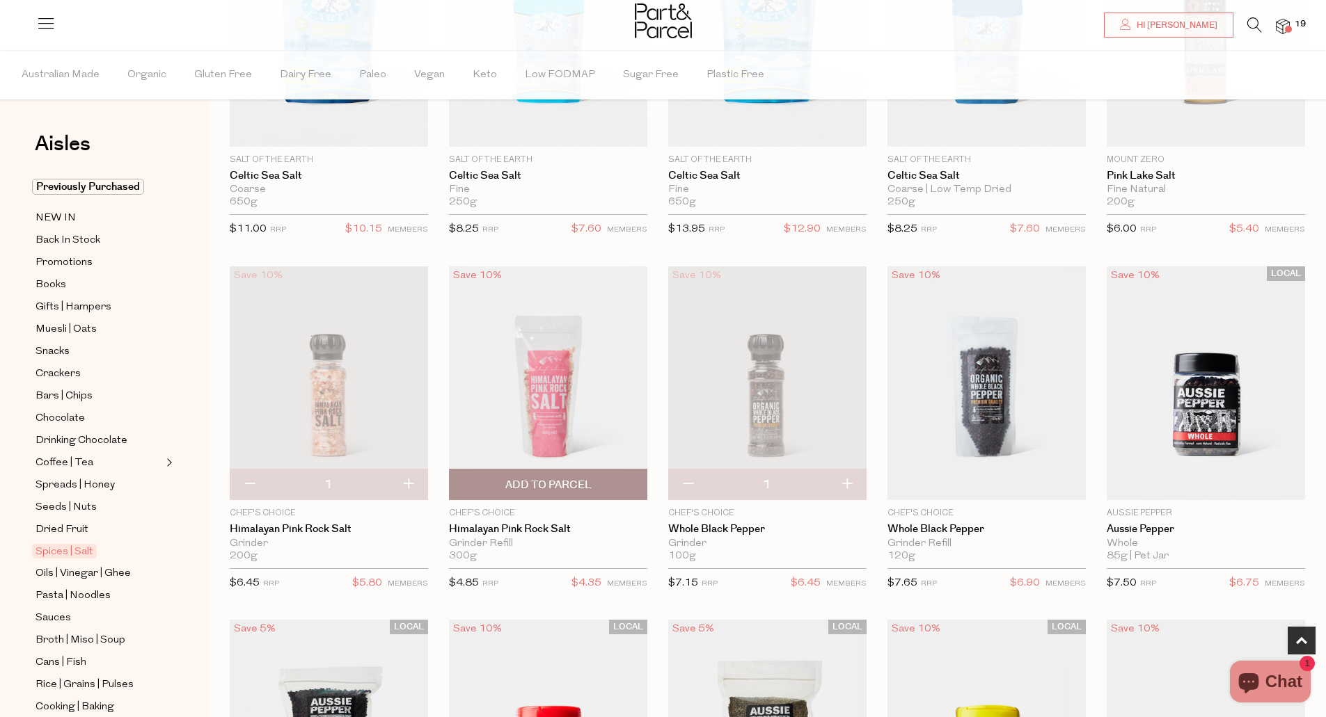
click at [542, 478] on span "Add To Parcel" at bounding box center [548, 485] width 86 height 15
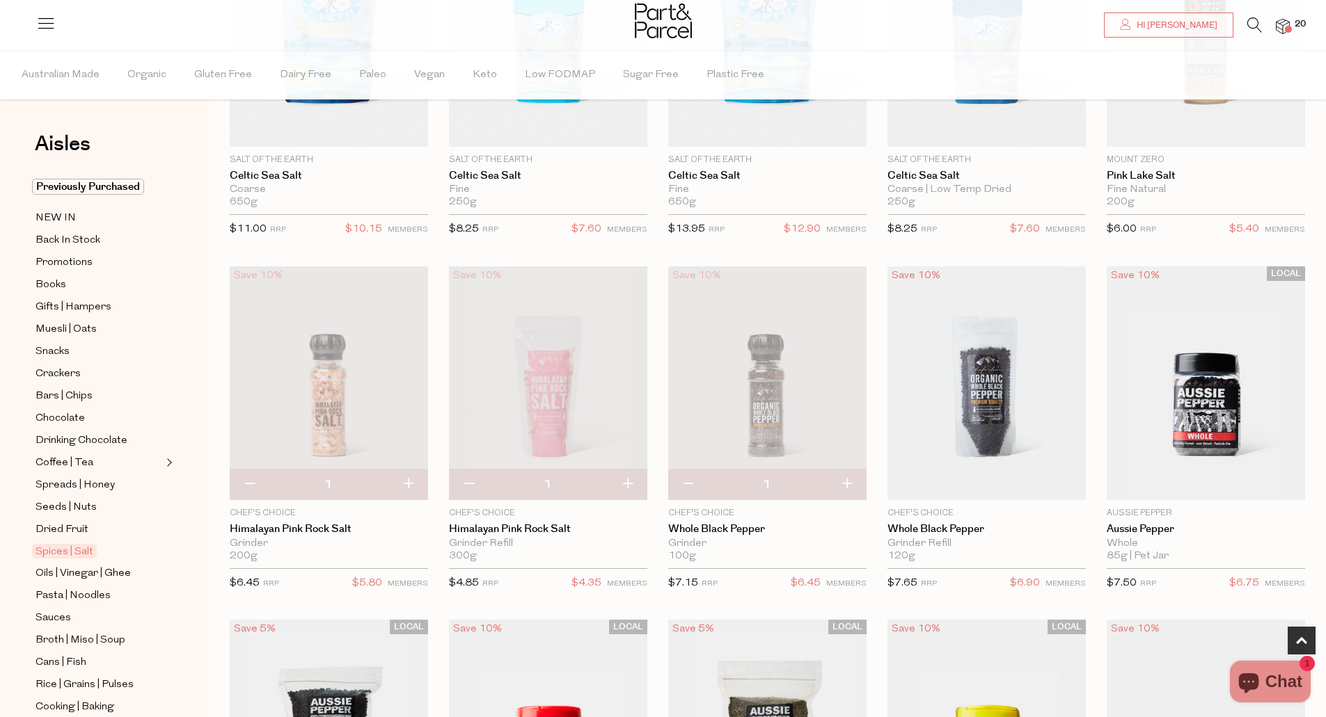
click at [474, 490] on button "button" at bounding box center [469, 485] width 40 height 31
type input "0"
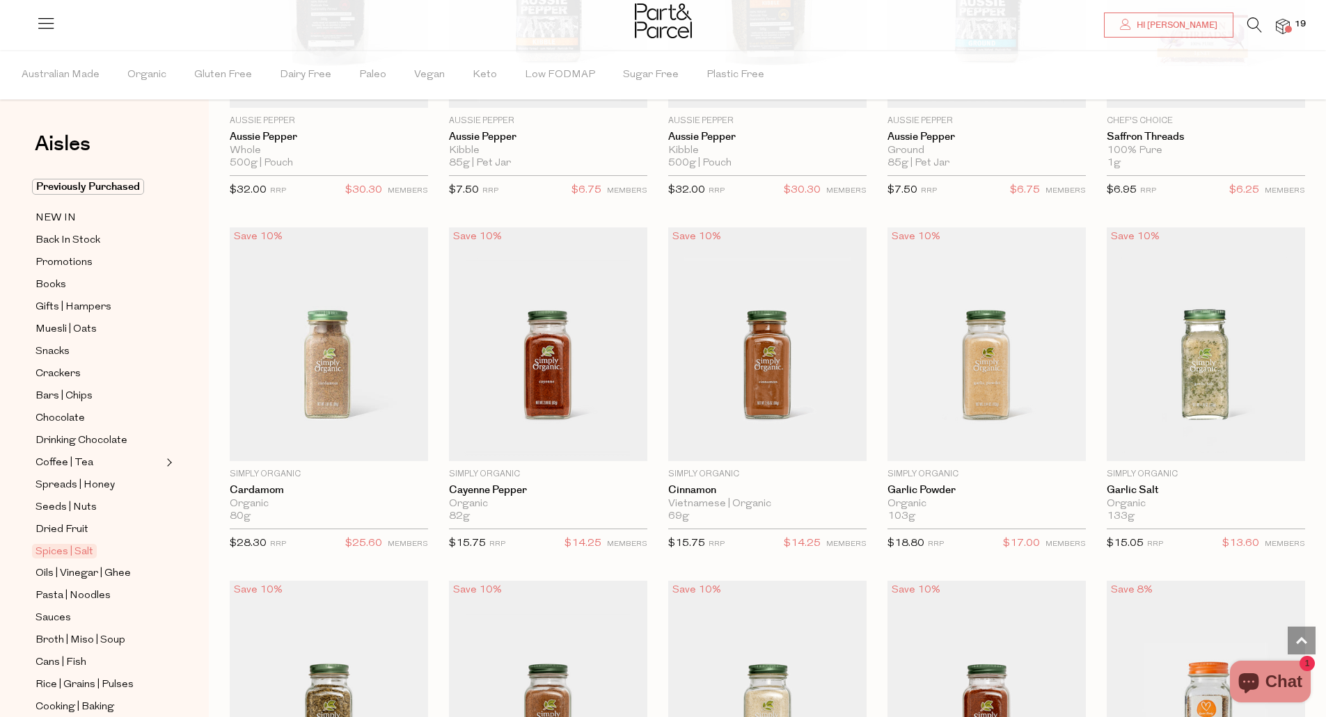
scroll to position [1438, 0]
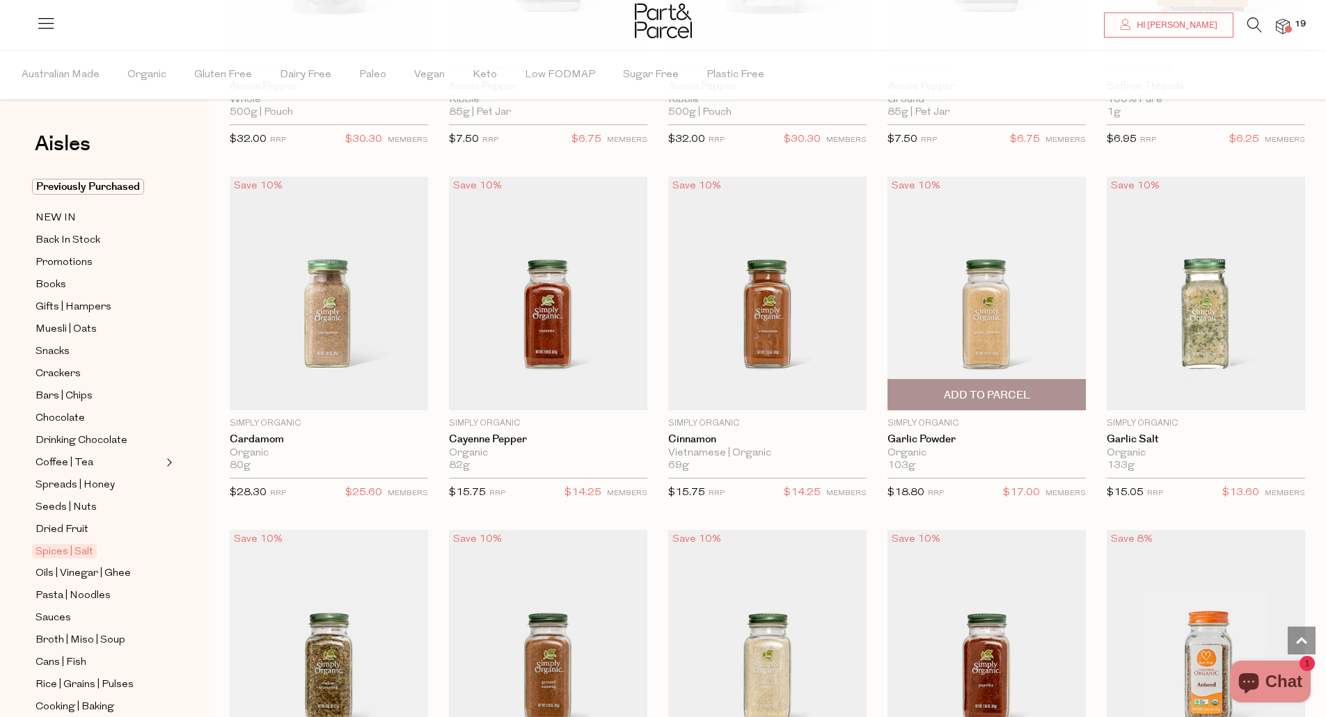
click at [970, 388] on span "Add To Parcel" at bounding box center [987, 395] width 86 height 15
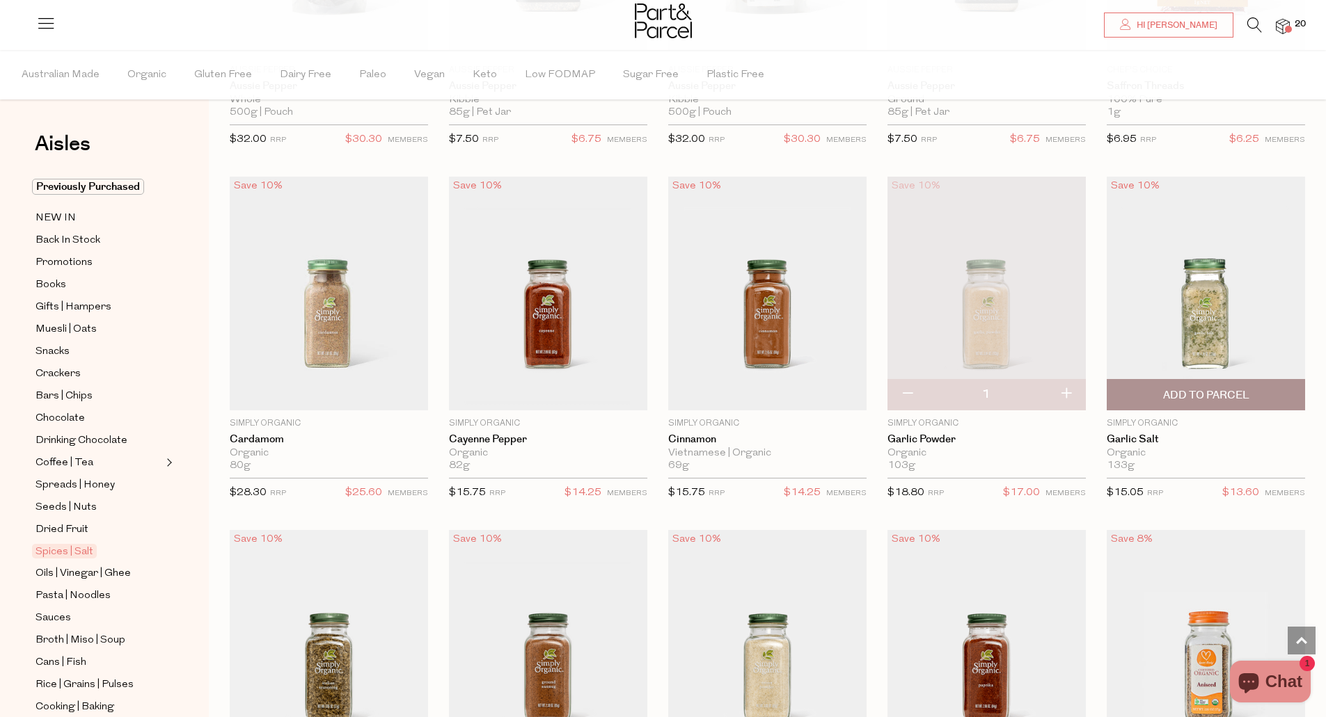
click at [1193, 389] on span "Add To Parcel" at bounding box center [1206, 395] width 86 height 15
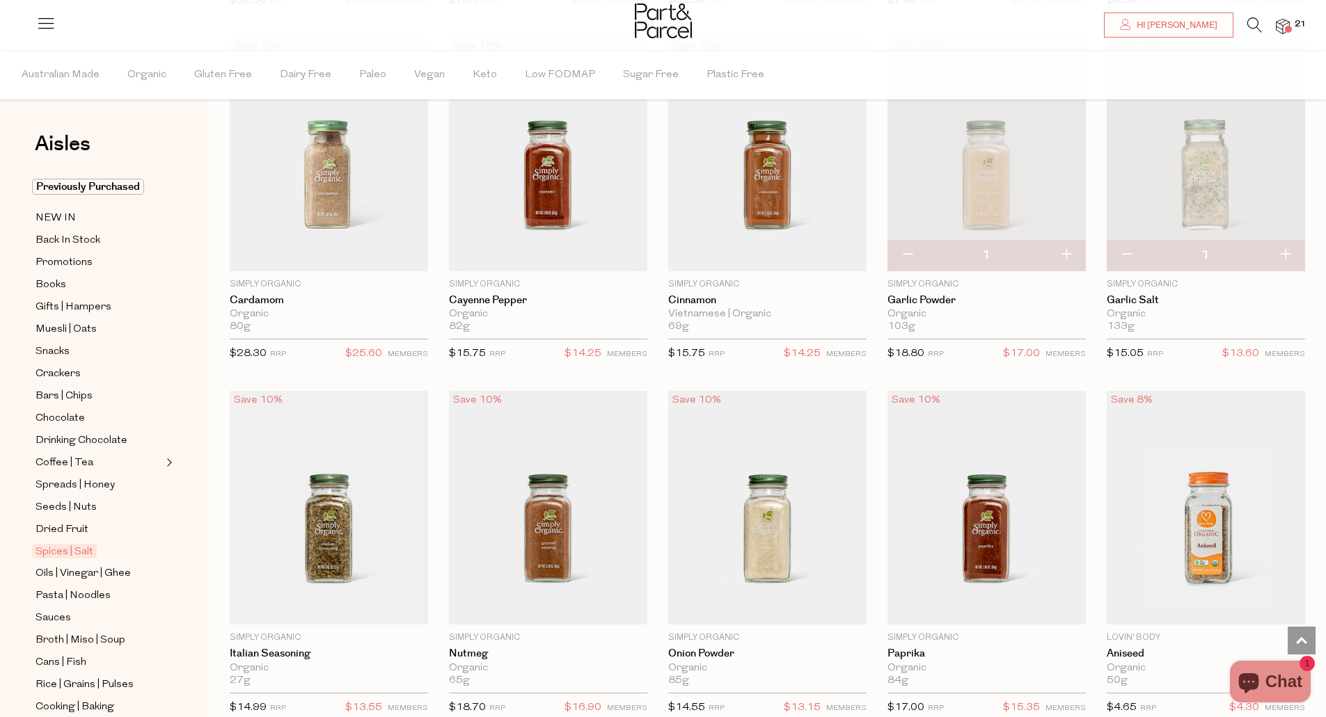
scroll to position [1624, 0]
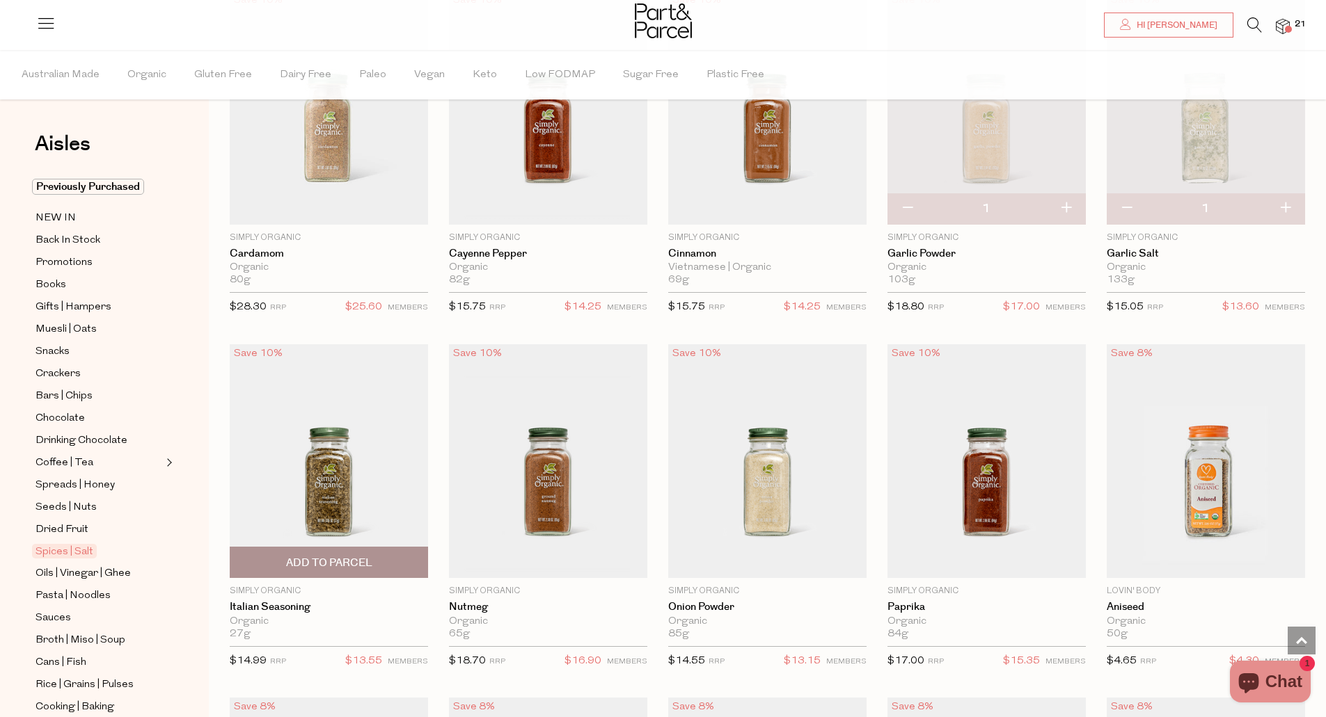
click at [324, 562] on span "Add To Parcel" at bounding box center [329, 563] width 86 height 15
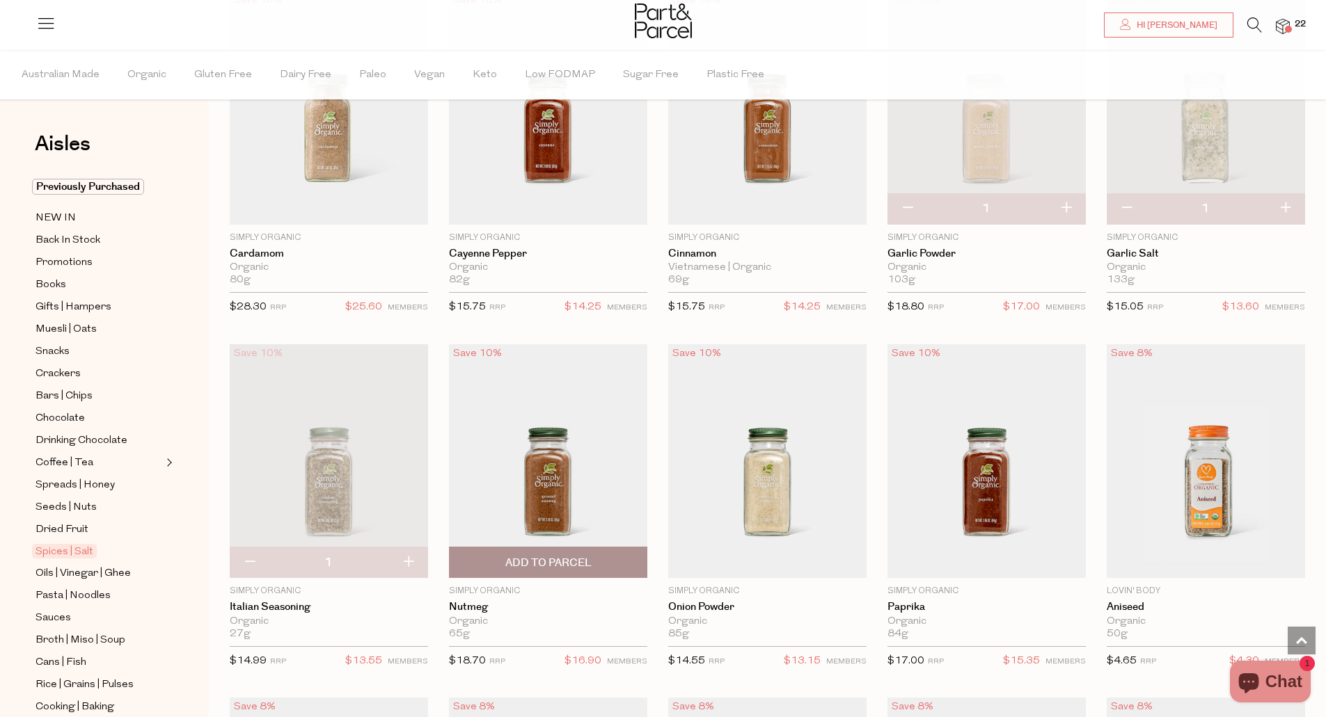
click at [505, 571] on span "Add To Parcel" at bounding box center [548, 563] width 190 height 30
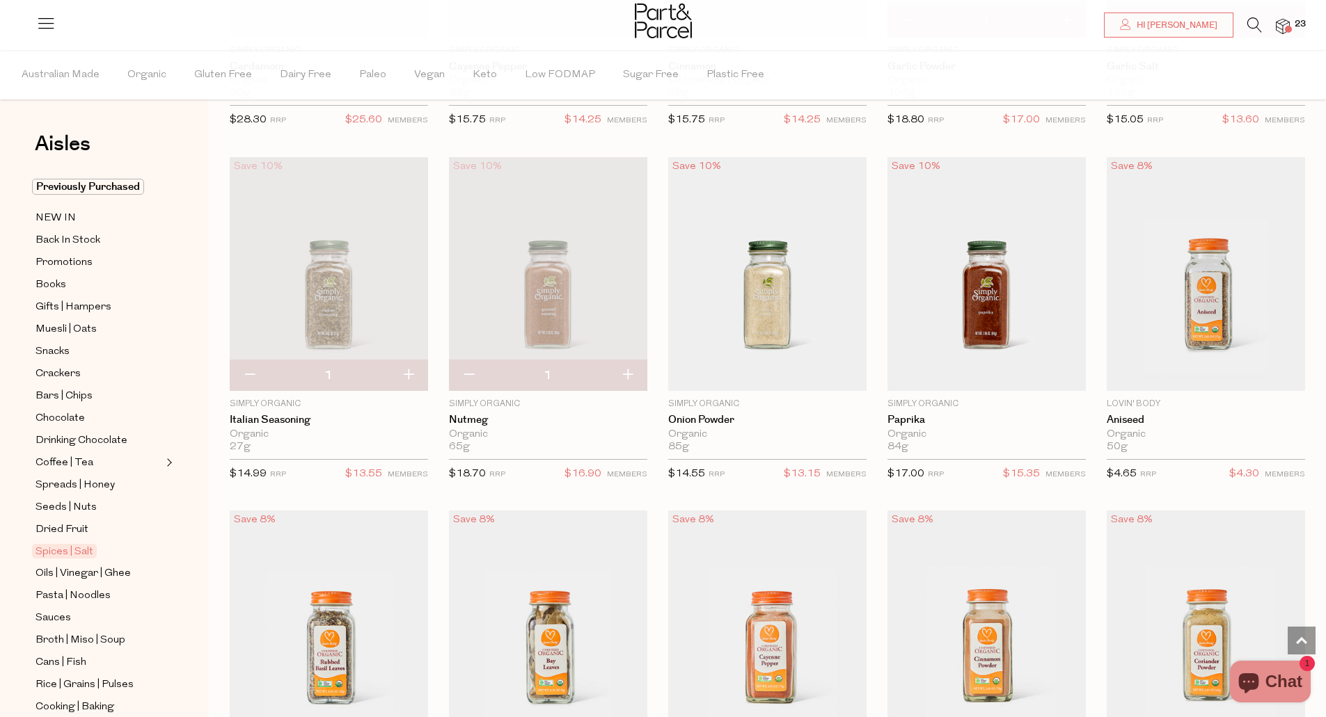
scroll to position [1855, 0]
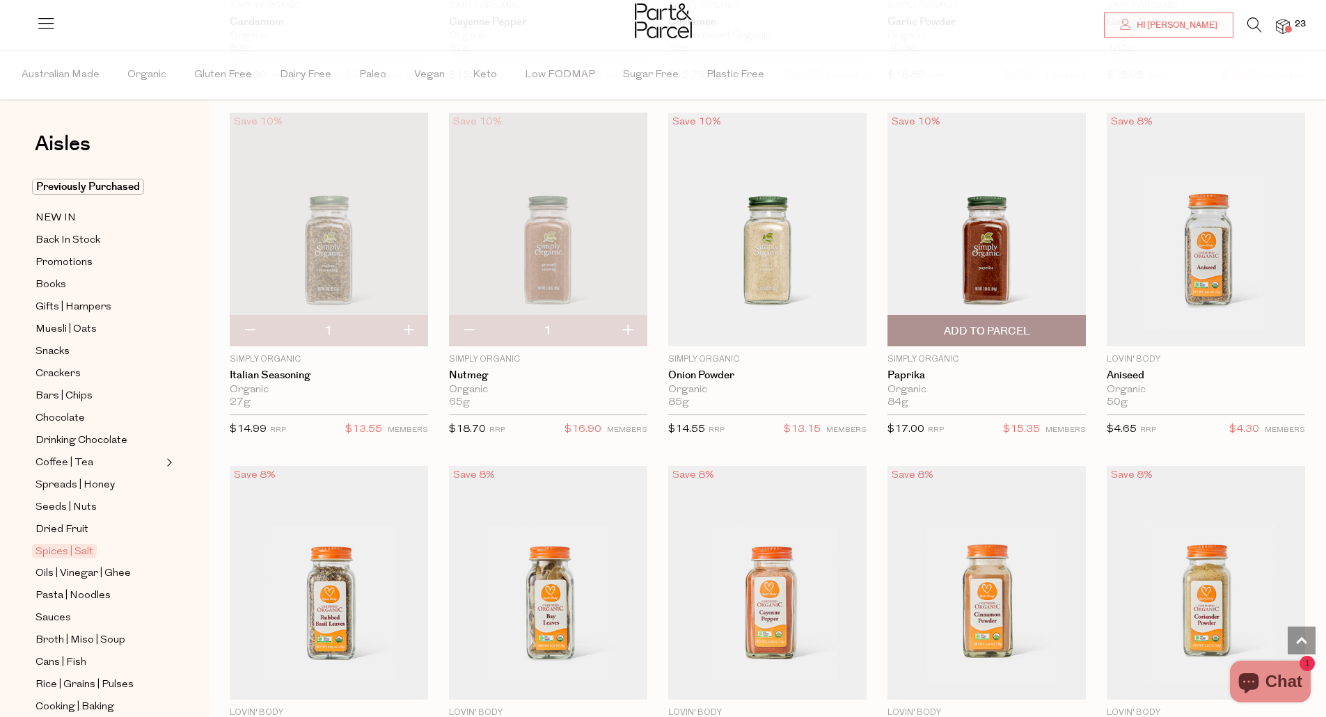
click at [1022, 334] on span "Add To Parcel" at bounding box center [987, 331] width 86 height 15
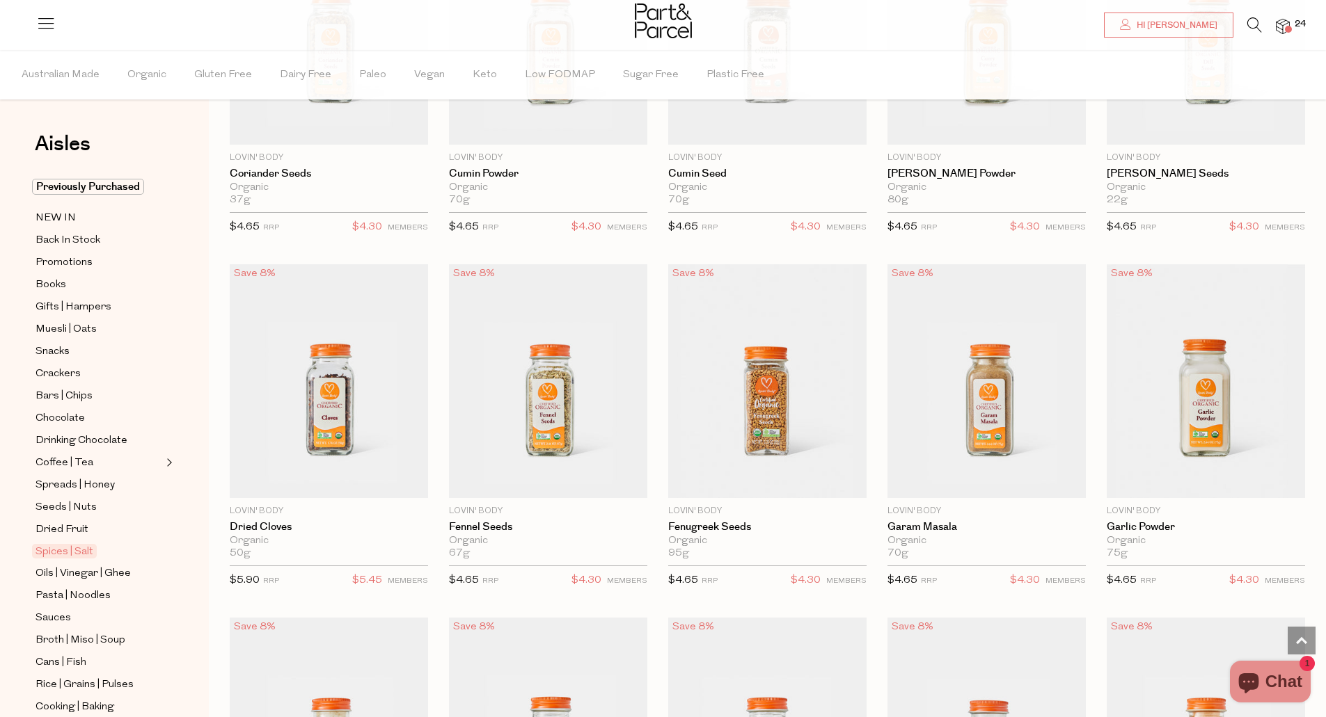
scroll to position [2802, 0]
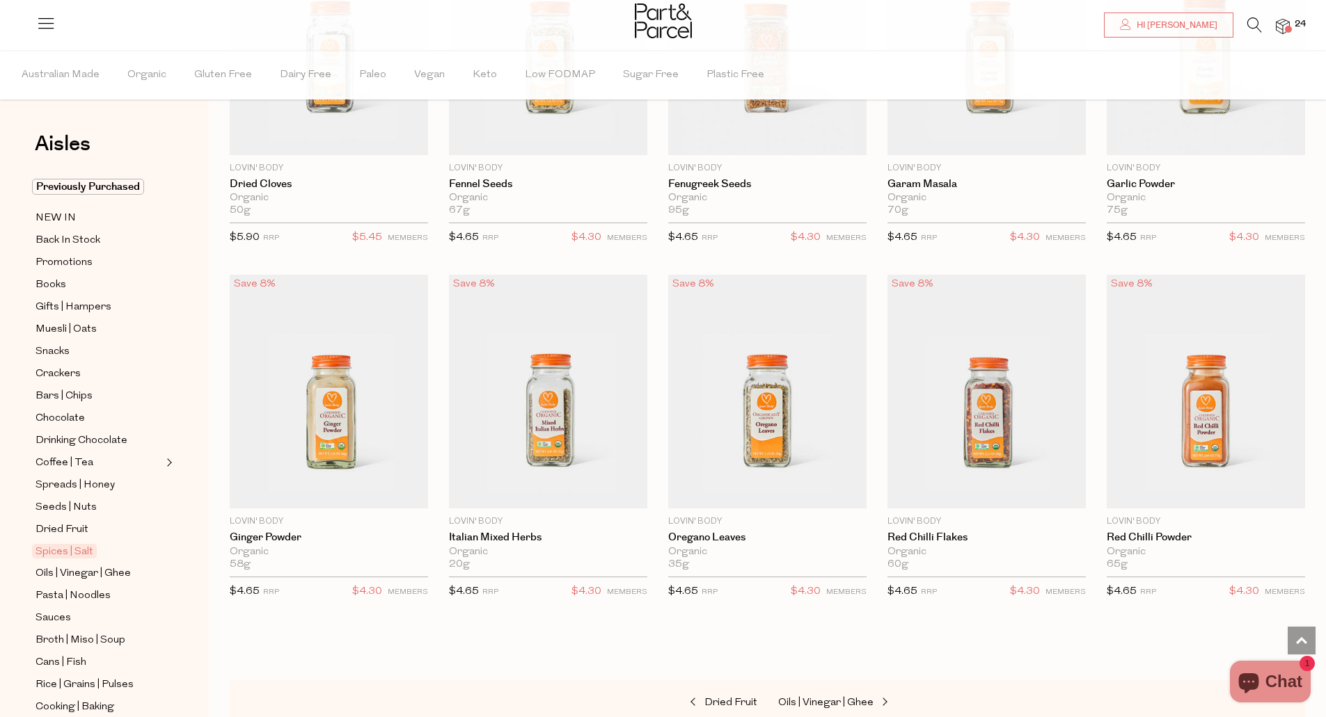
scroll to position [3164, 0]
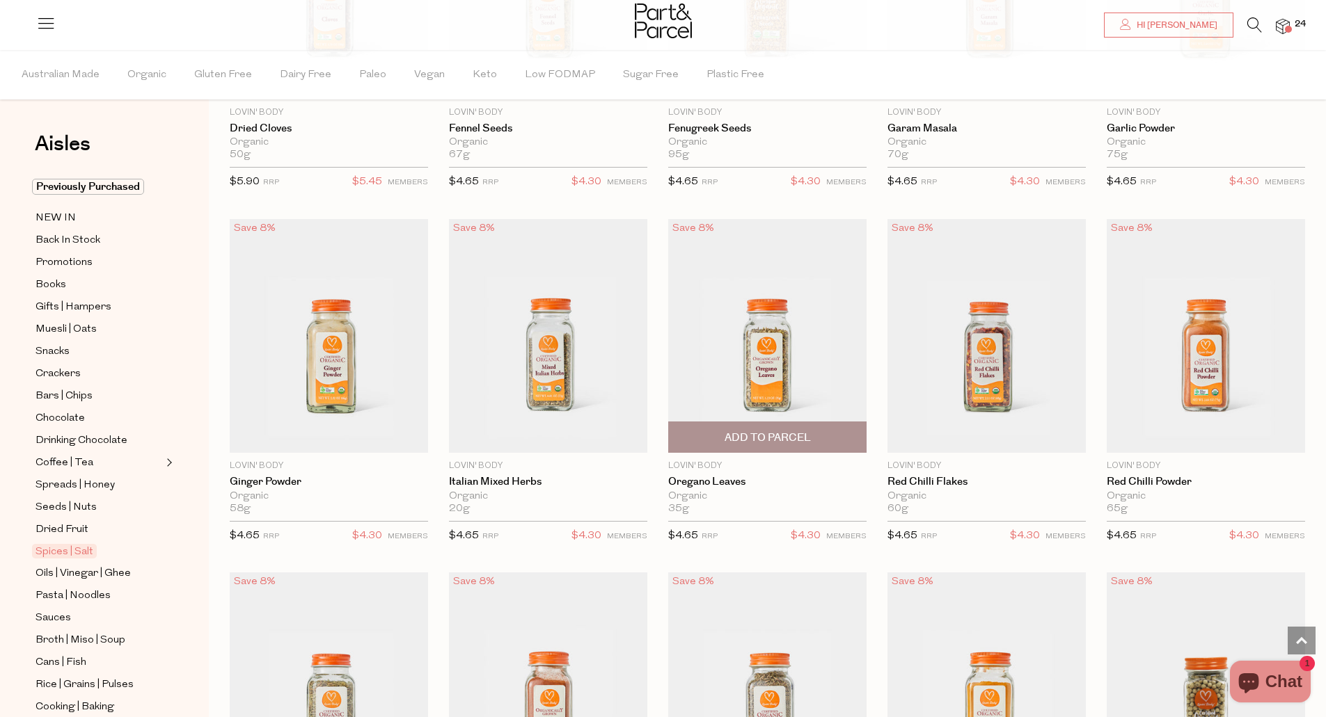
click at [779, 433] on span "Add To Parcel" at bounding box center [767, 438] width 86 height 15
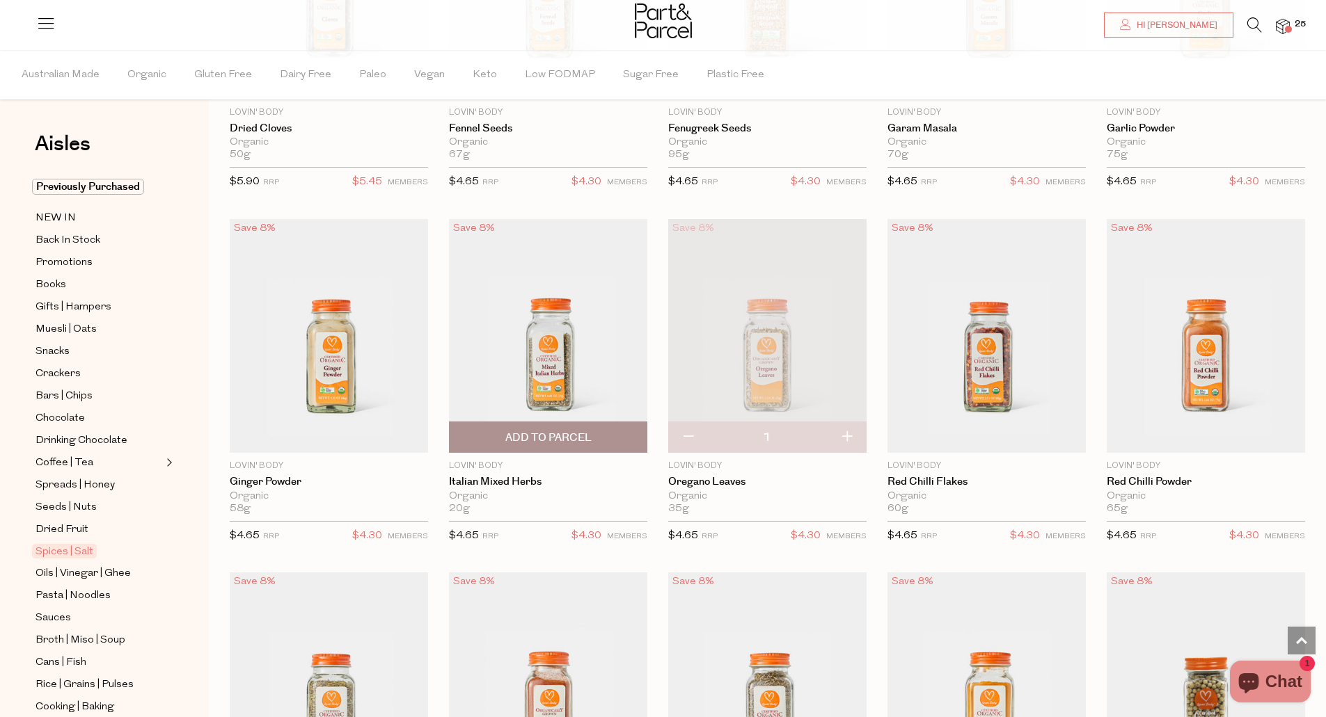
click at [599, 434] on span "Add To Parcel" at bounding box center [548, 437] width 190 height 30
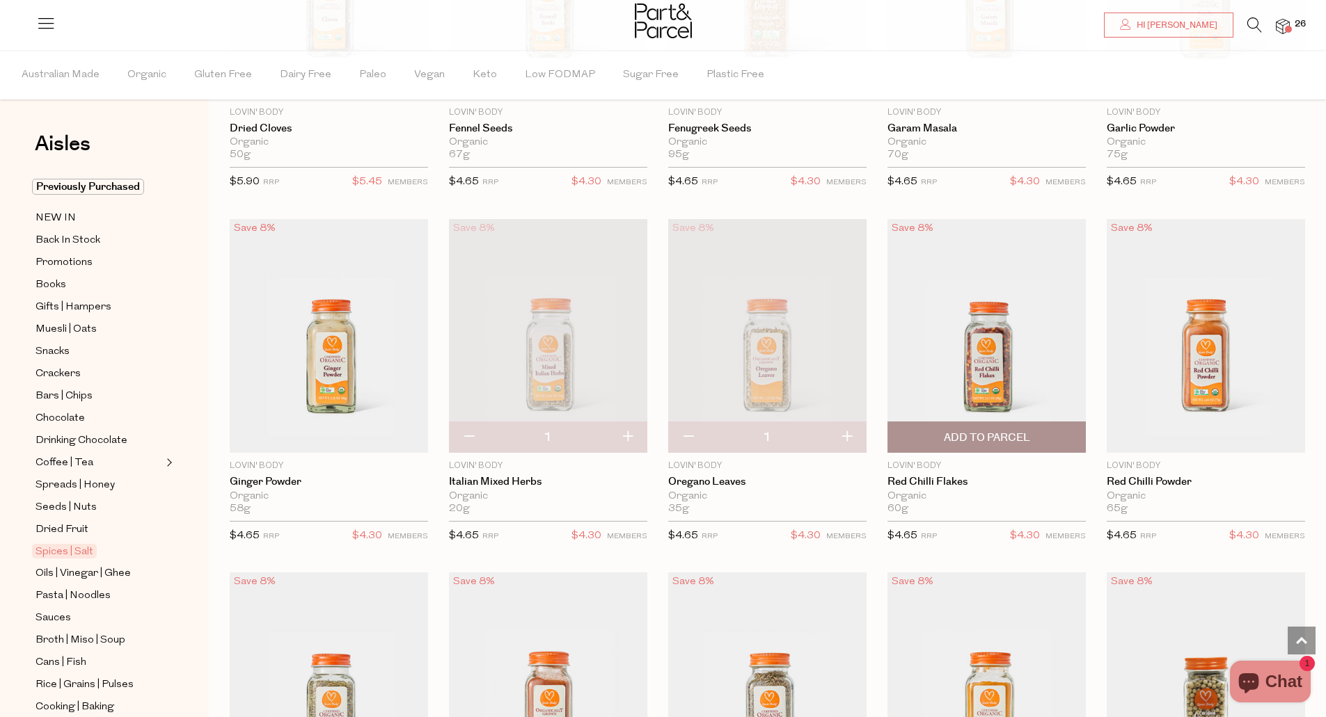
click at [947, 424] on span "Add To Parcel" at bounding box center [986, 437] width 190 height 30
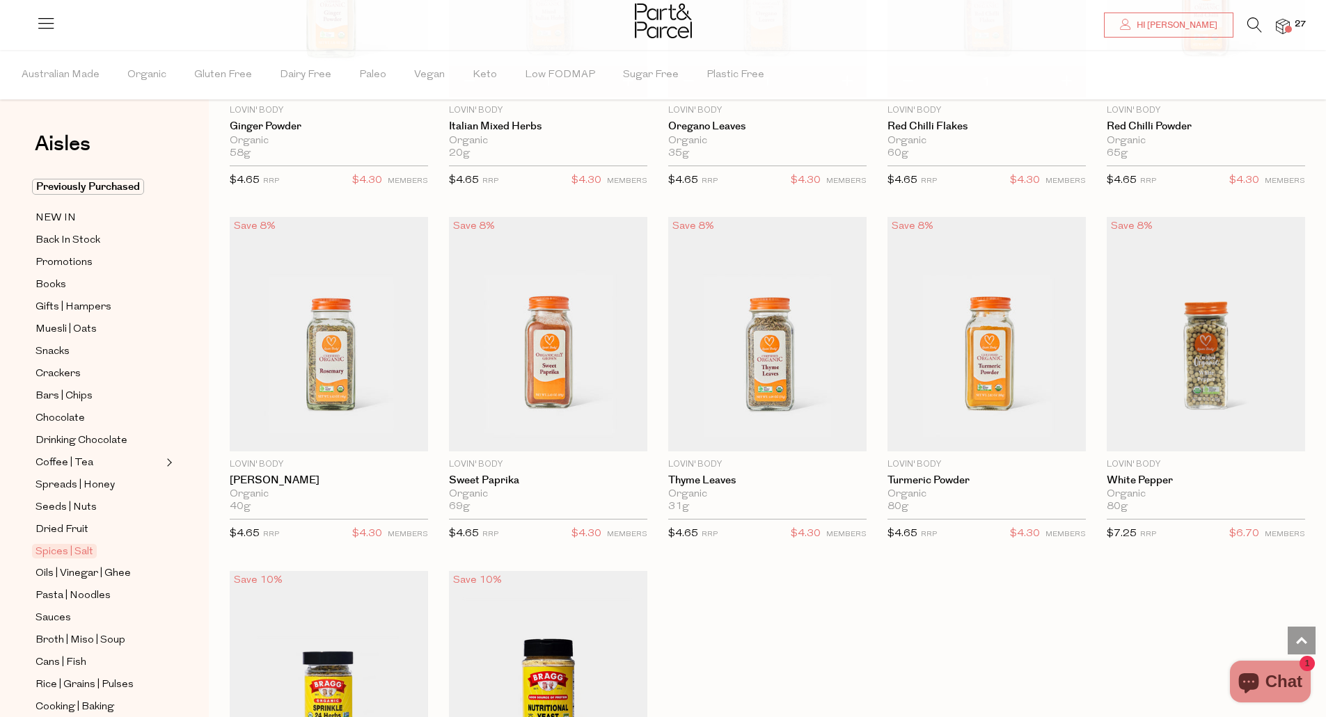
scroll to position [3525, 0]
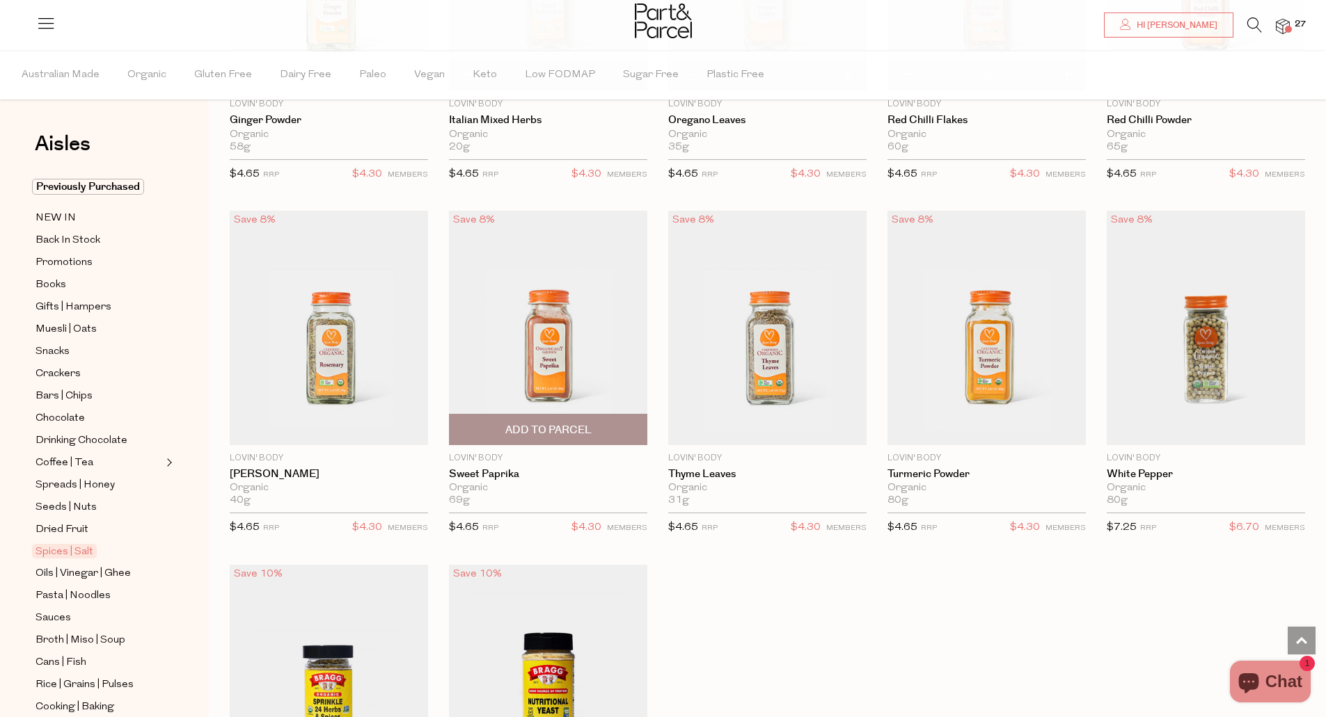
click at [587, 428] on span "Add To Parcel" at bounding box center [548, 430] width 86 height 15
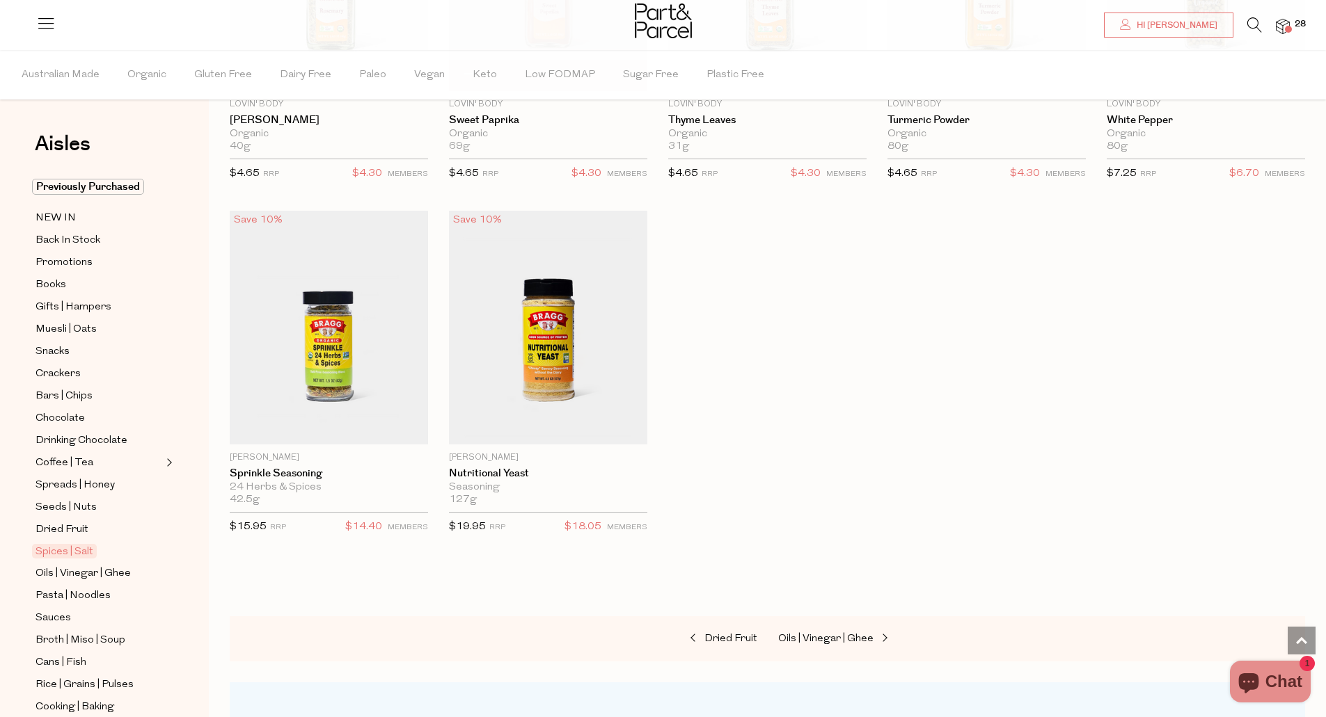
scroll to position [3887, 0]
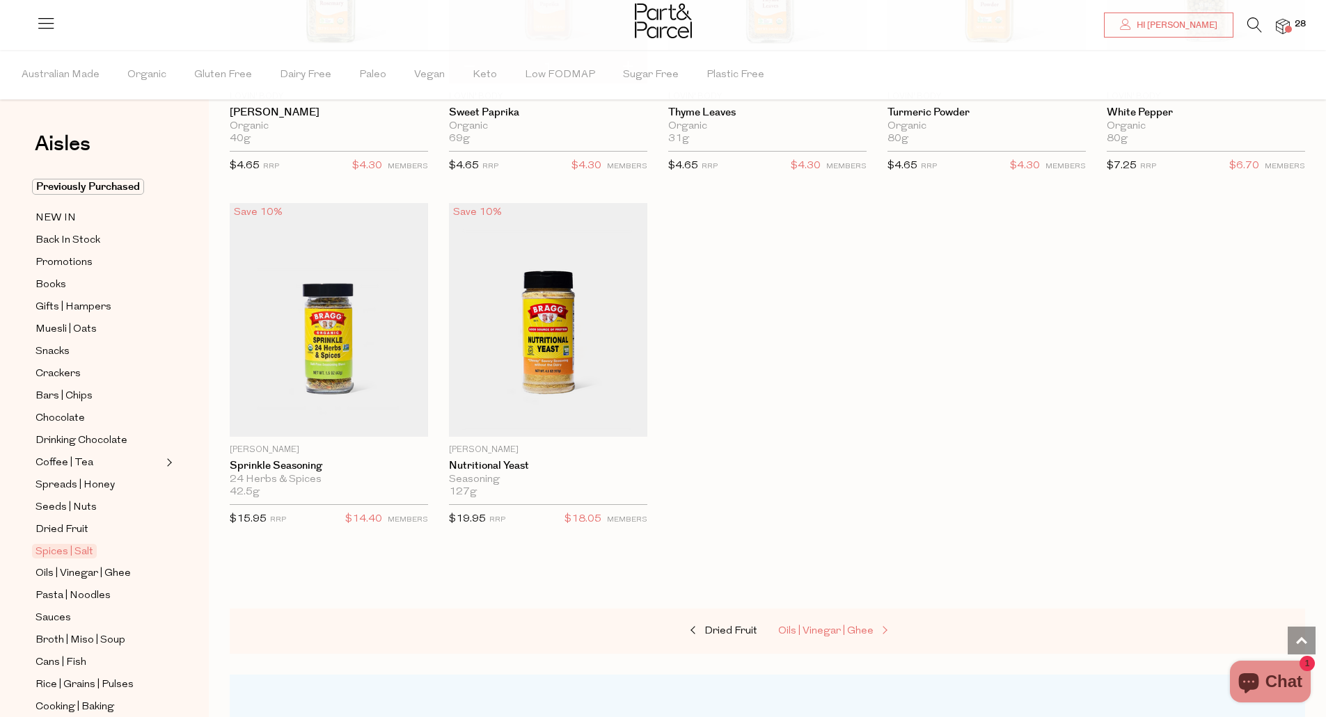
click at [822, 626] on span "Oils | Vinegar | Ghee" at bounding box center [825, 631] width 95 height 10
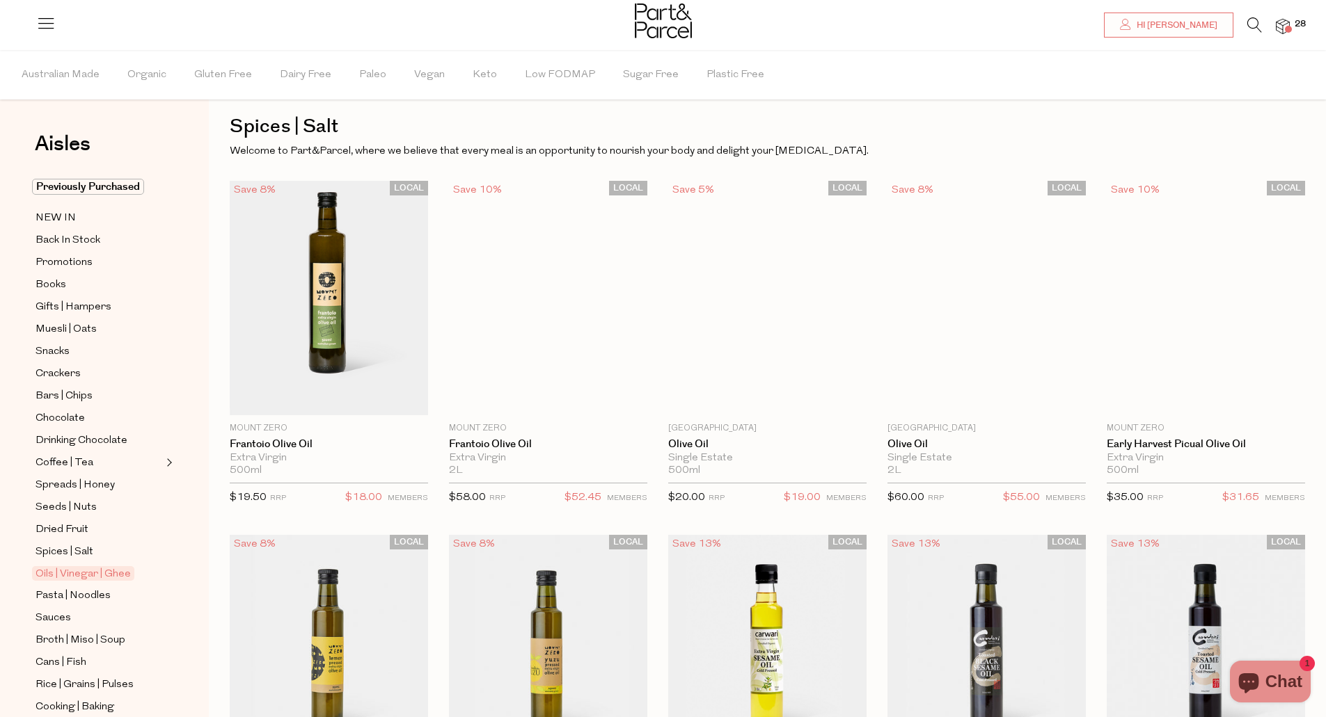
scroll to position [8, 0]
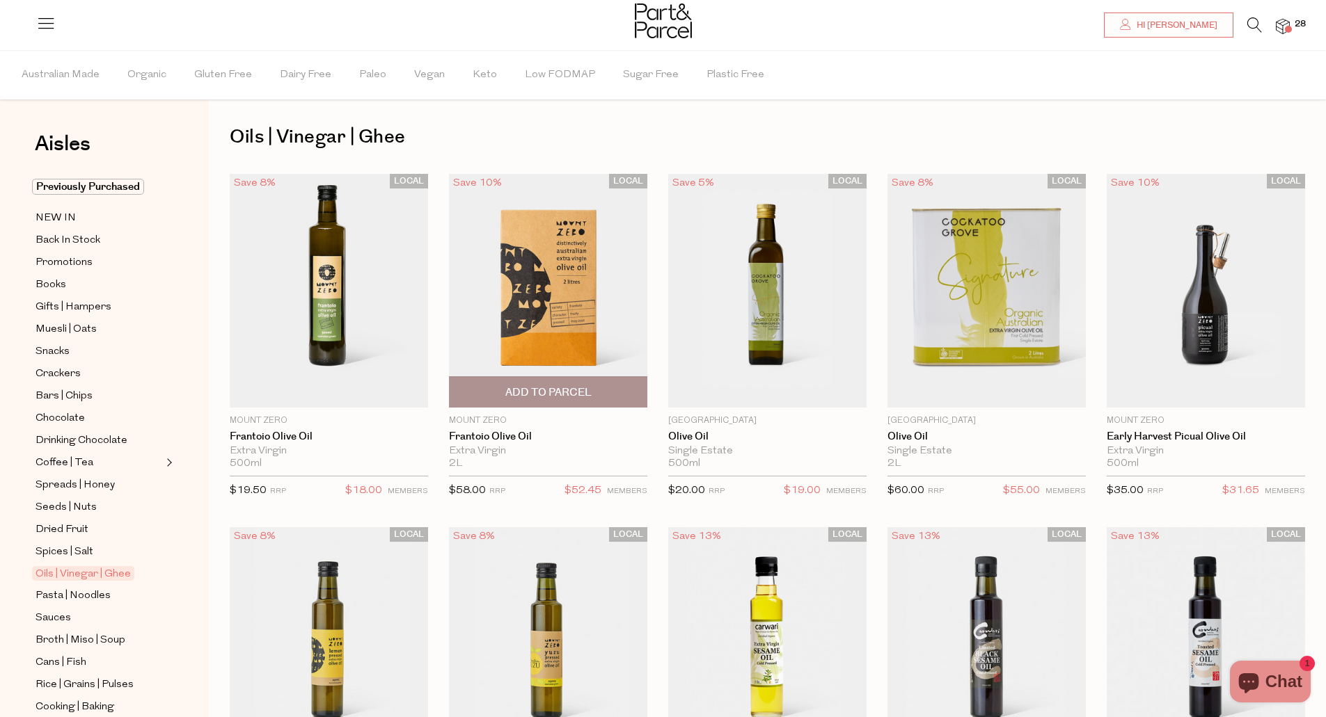
click at [580, 390] on span "Add To Parcel" at bounding box center [548, 393] width 86 height 15
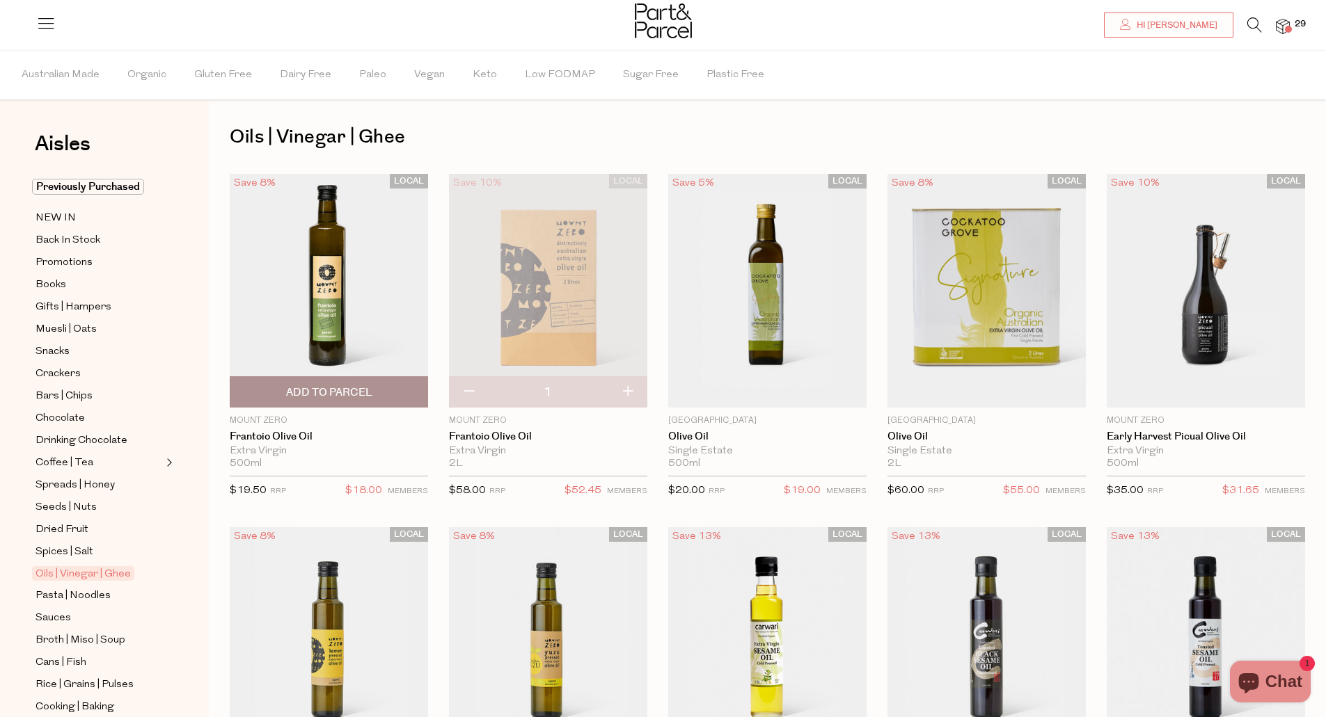
click at [362, 394] on span "Add To Parcel" at bounding box center [329, 393] width 86 height 15
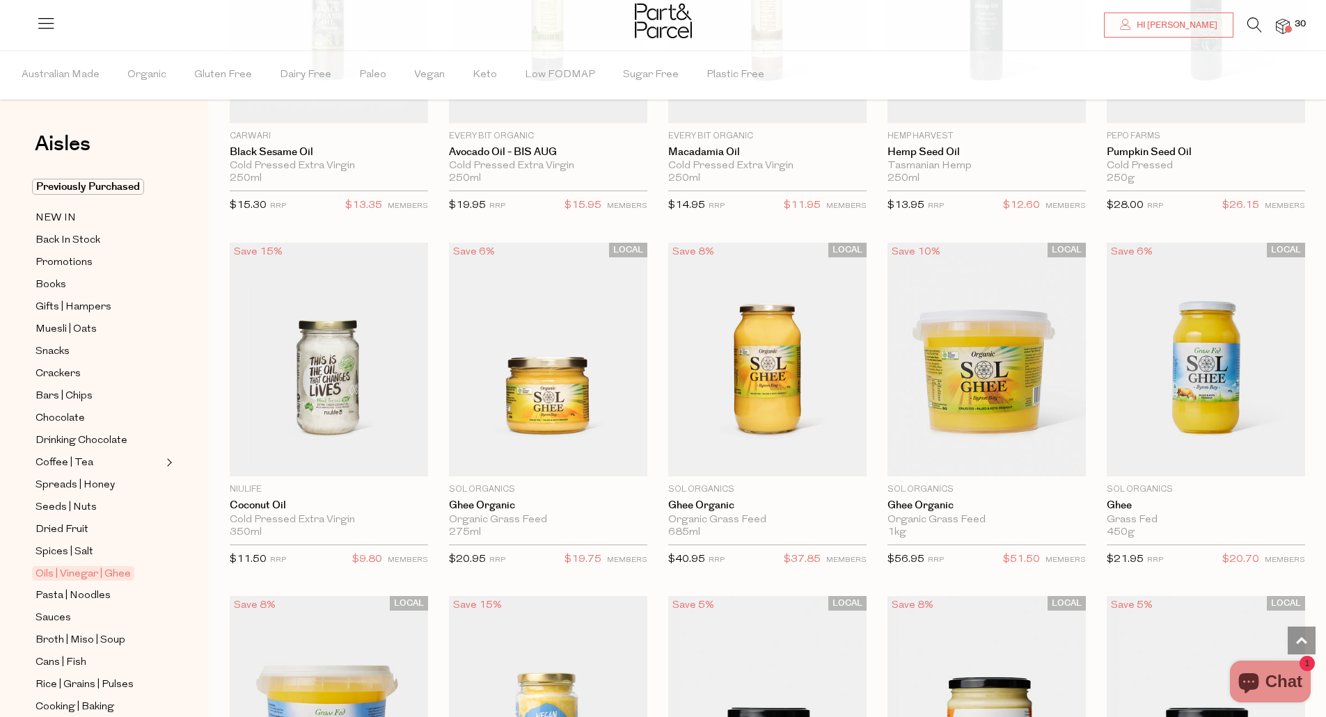
scroll to position [1010, 0]
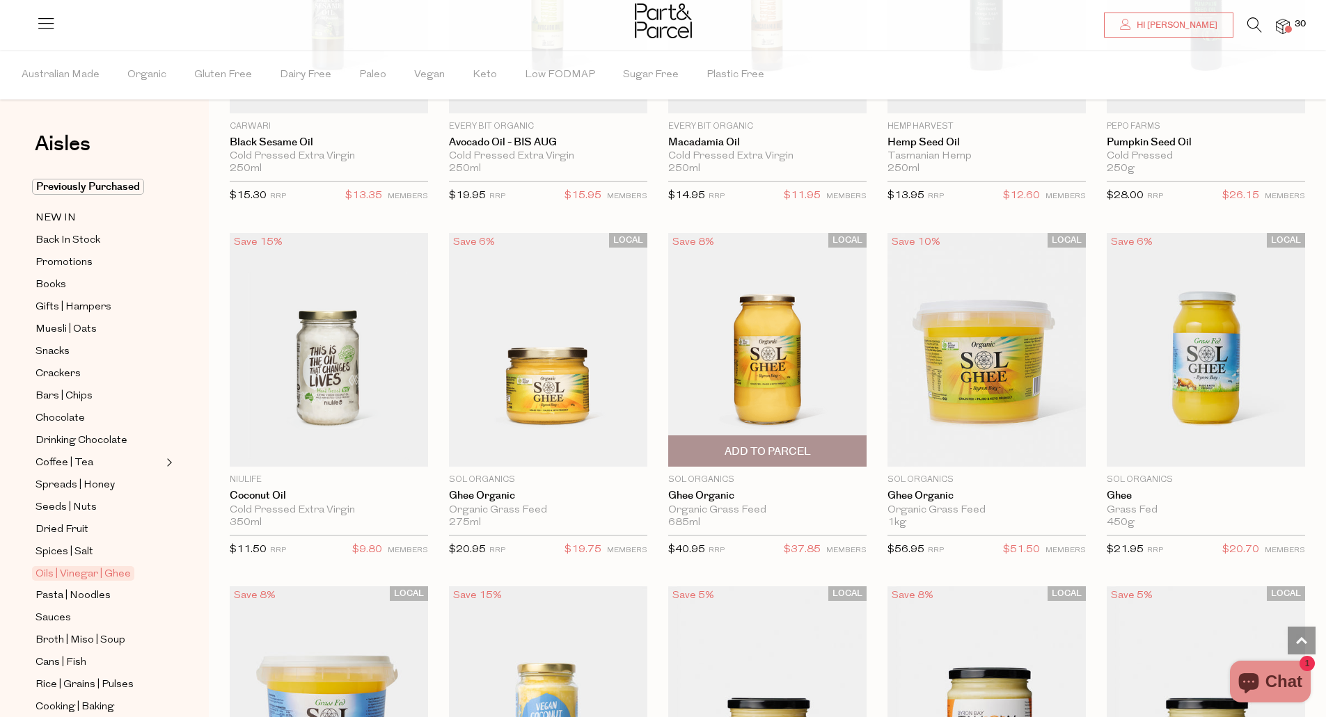
click at [793, 452] on span "Add To Parcel" at bounding box center [767, 452] width 86 height 15
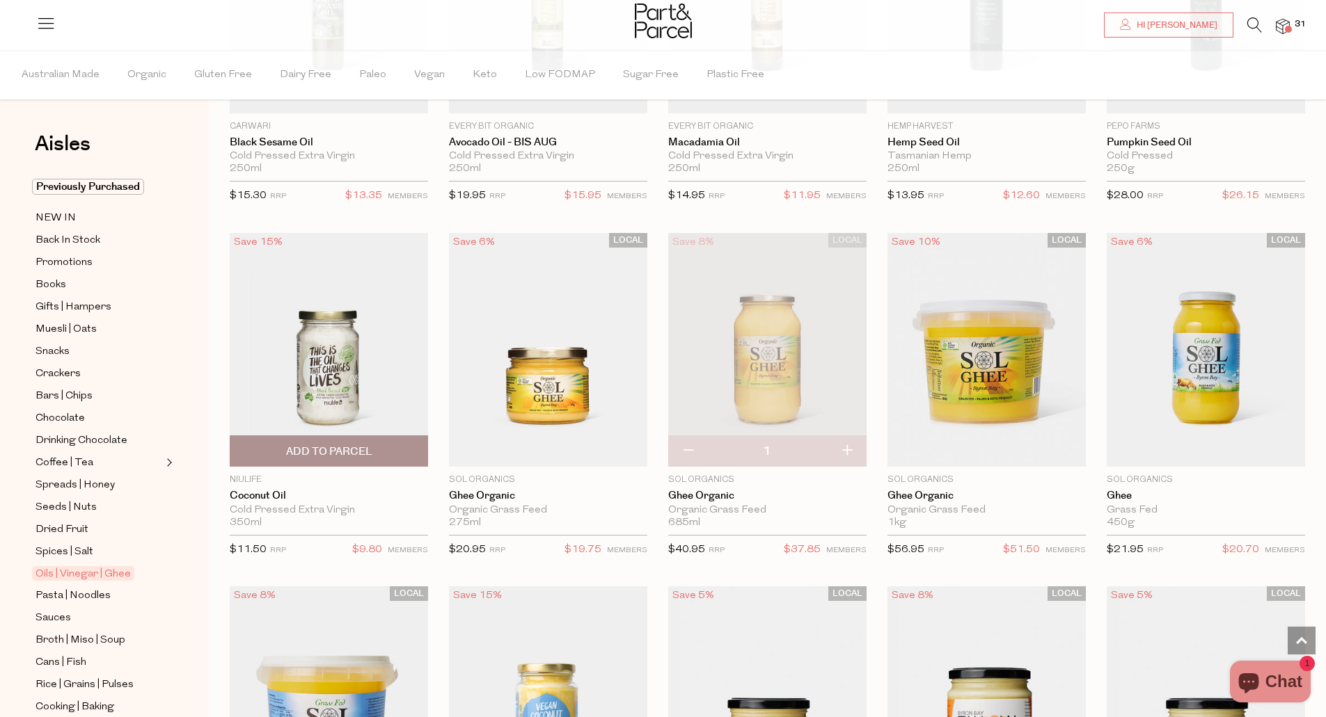
click at [351, 450] on span "Add To Parcel" at bounding box center [329, 452] width 86 height 15
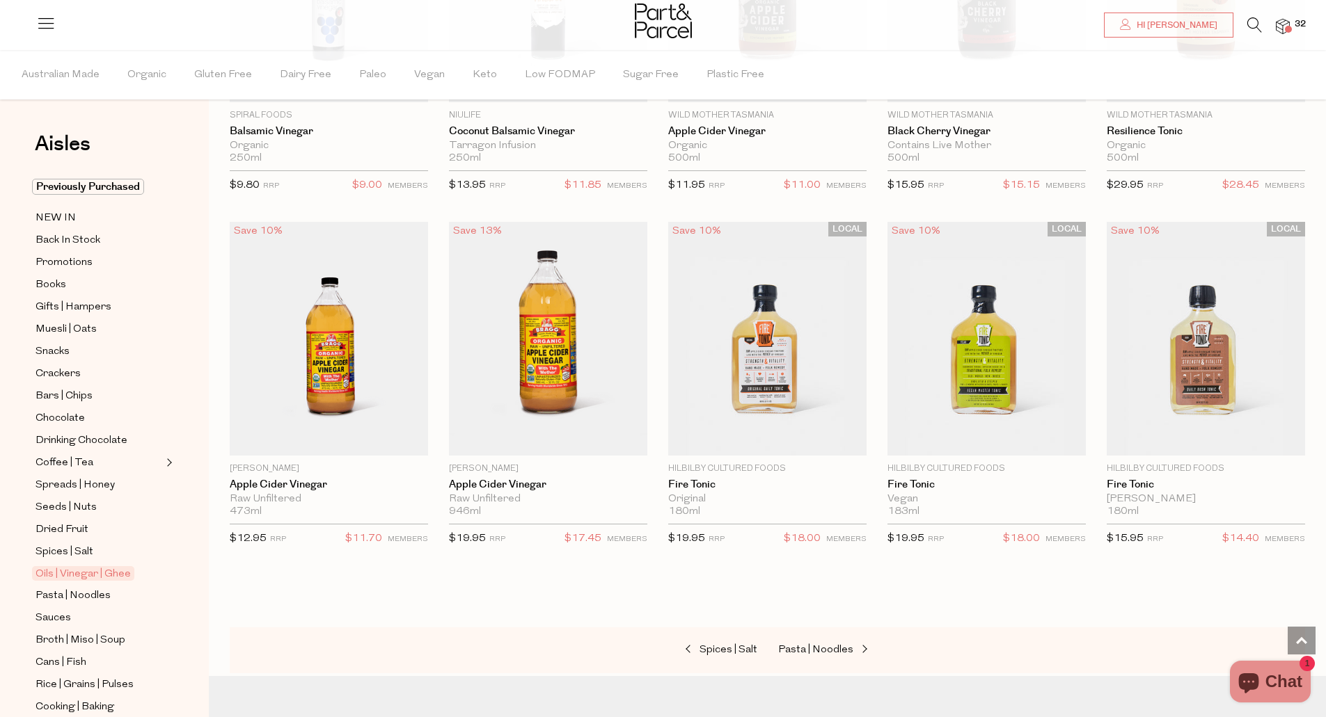
scroll to position [2791, 0]
click at [838, 644] on span "Pasta | Noodles" at bounding box center [815, 648] width 75 height 10
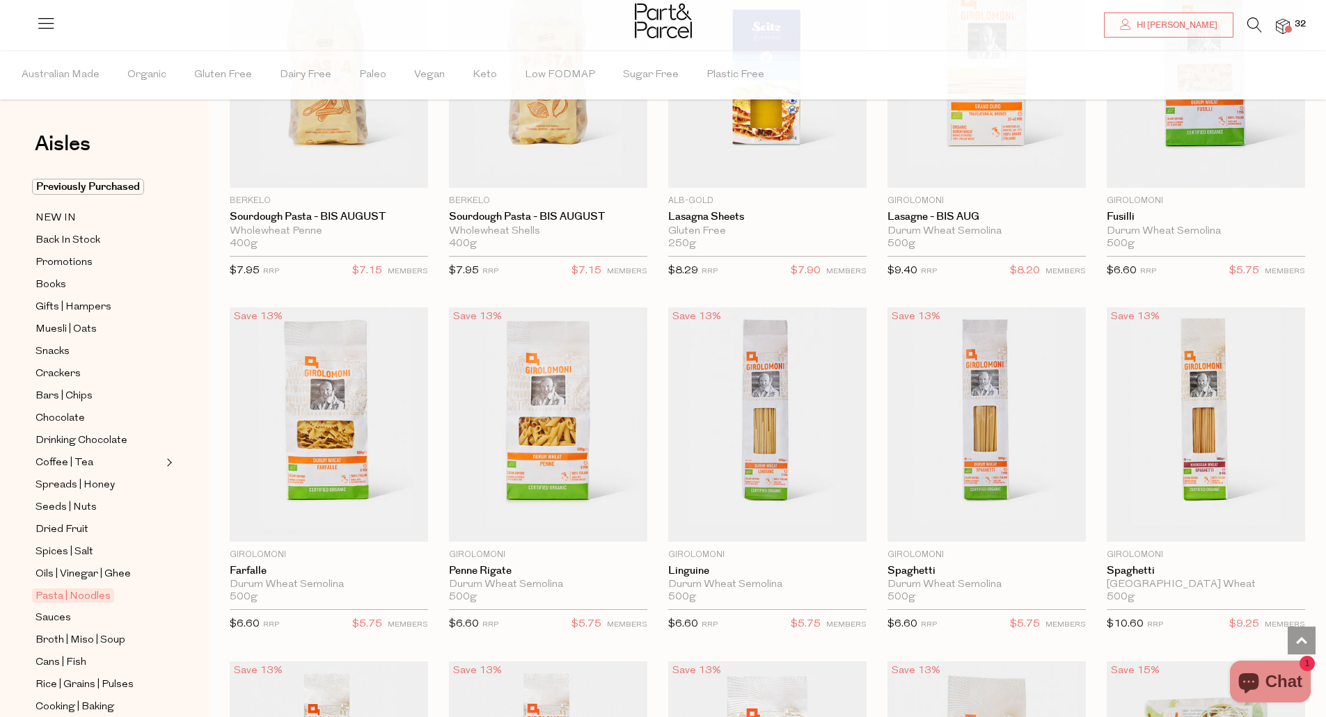
scroll to position [1670, 0]
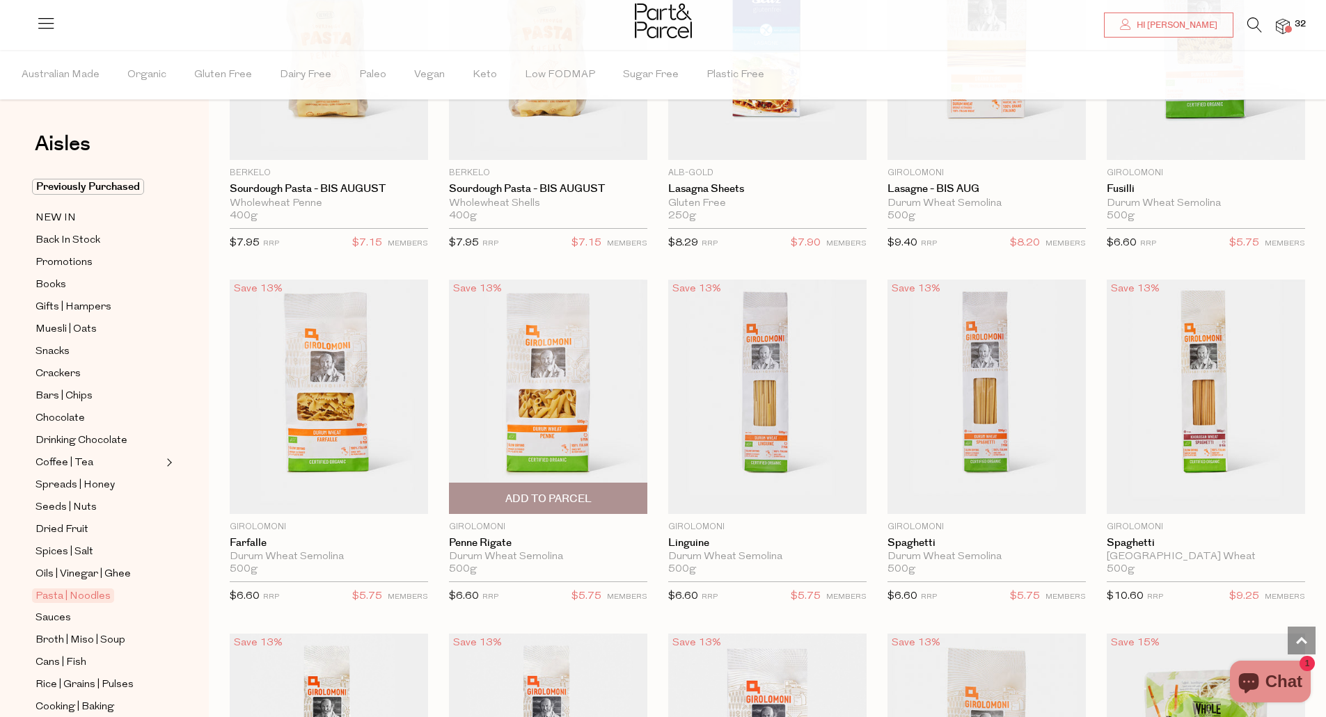
click at [601, 494] on span "Add To Parcel" at bounding box center [548, 499] width 190 height 30
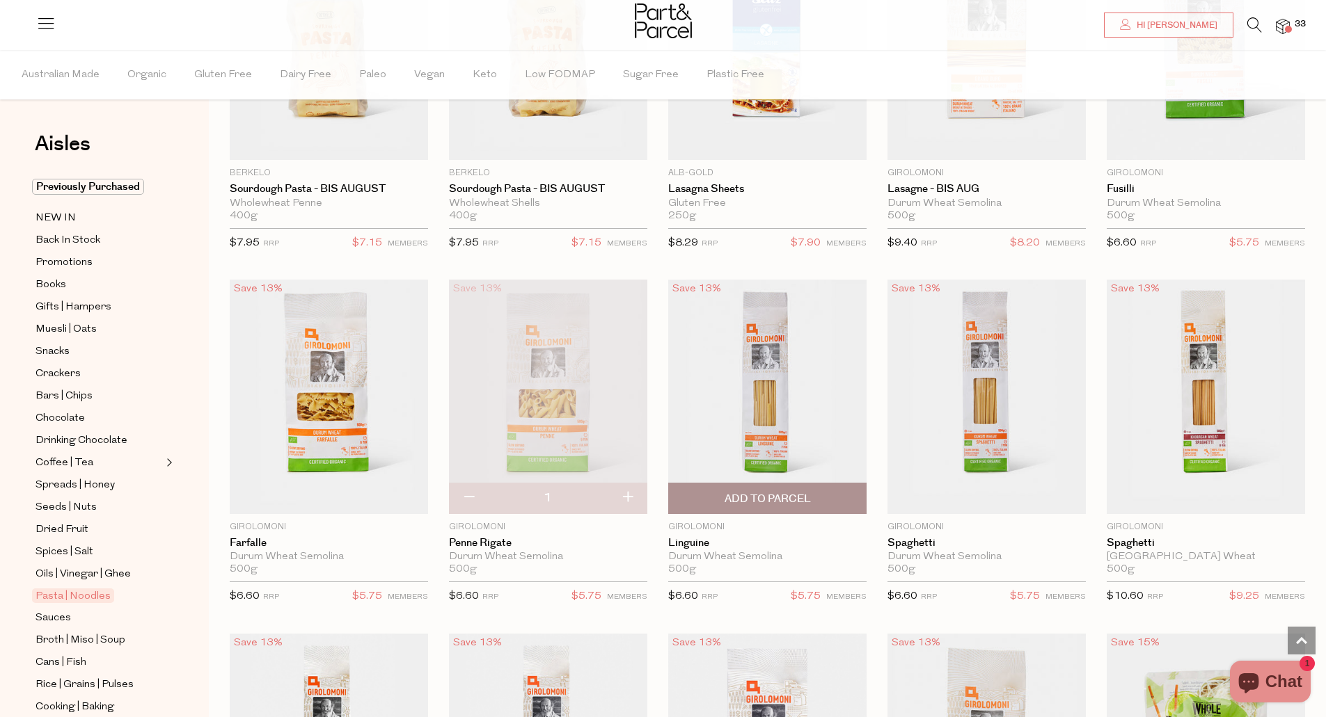
click at [777, 492] on span "Add To Parcel" at bounding box center [767, 499] width 86 height 15
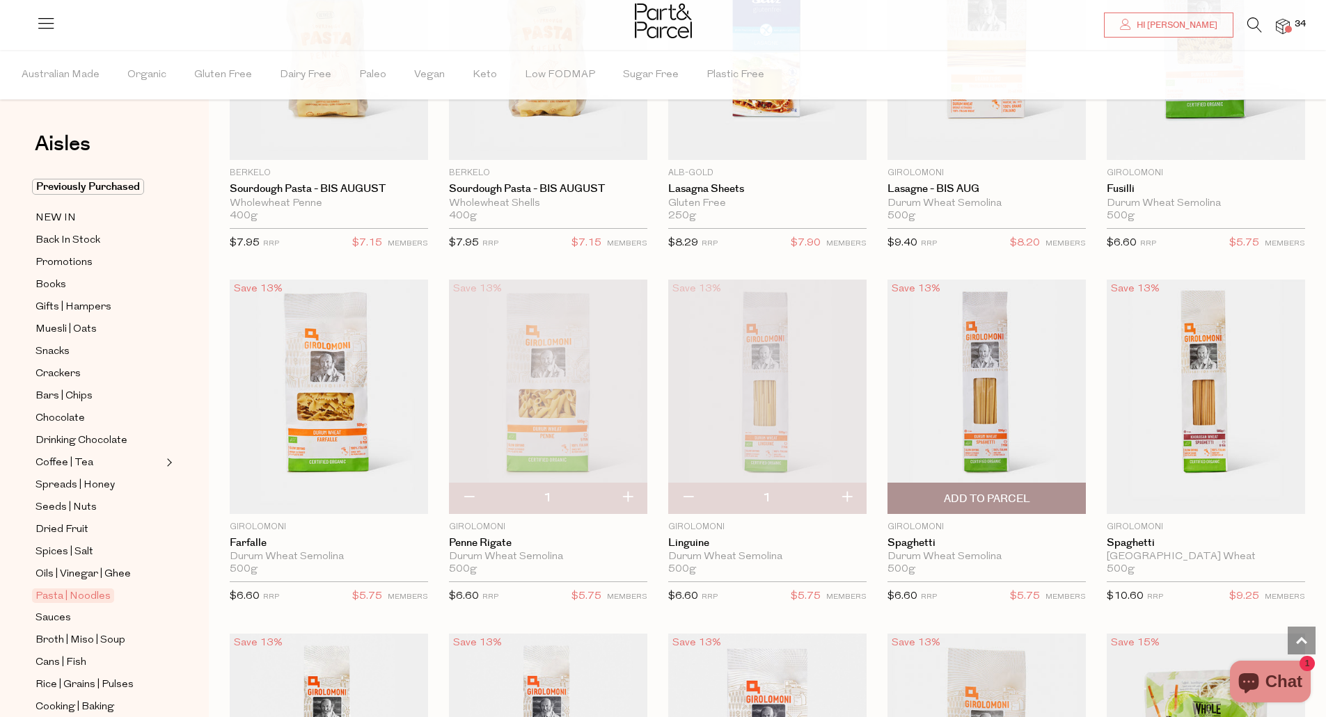
click at [1026, 492] on span "Add To Parcel" at bounding box center [987, 499] width 86 height 15
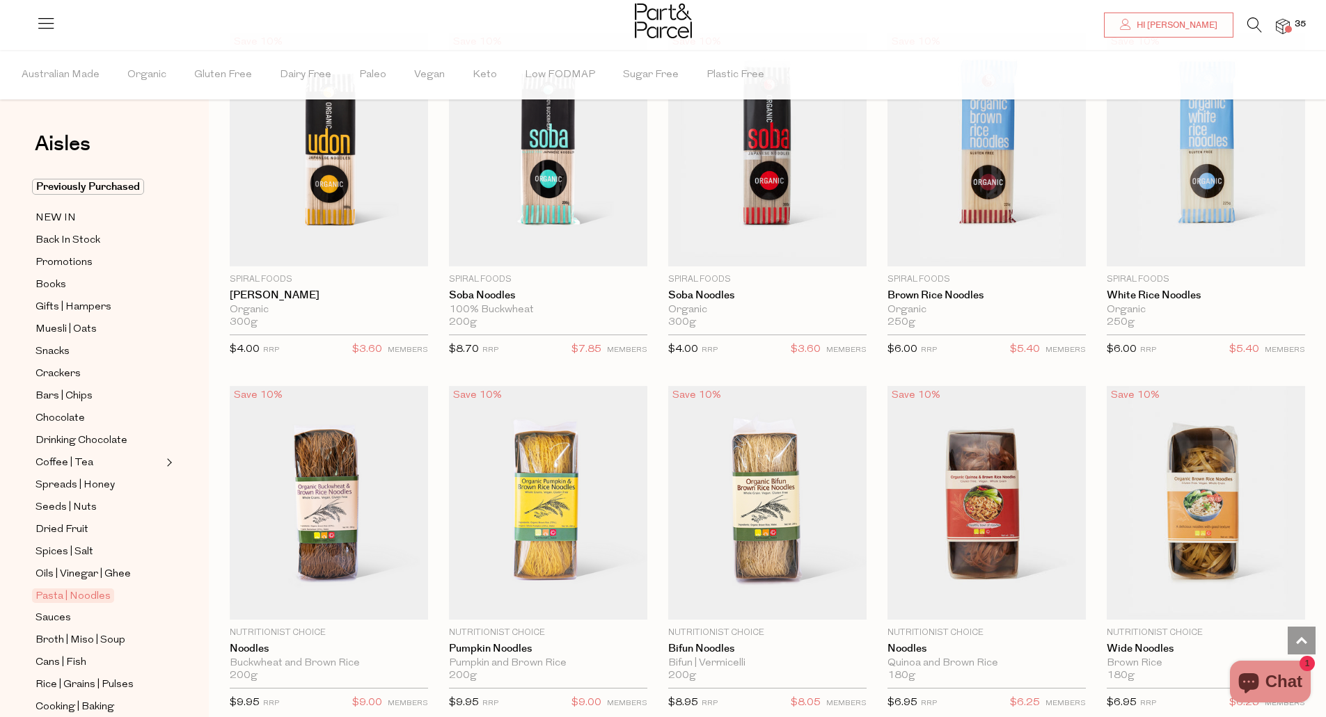
scroll to position [2626, 0]
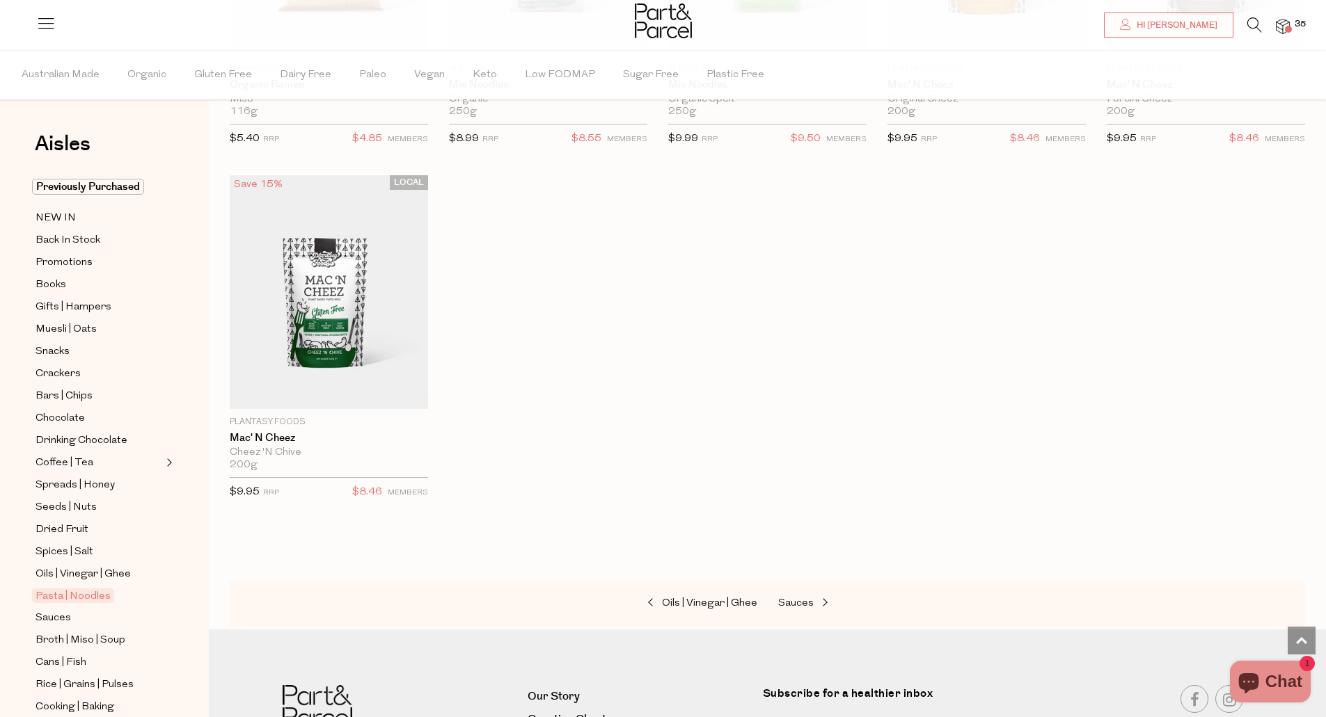
scroll to position [3916, 0]
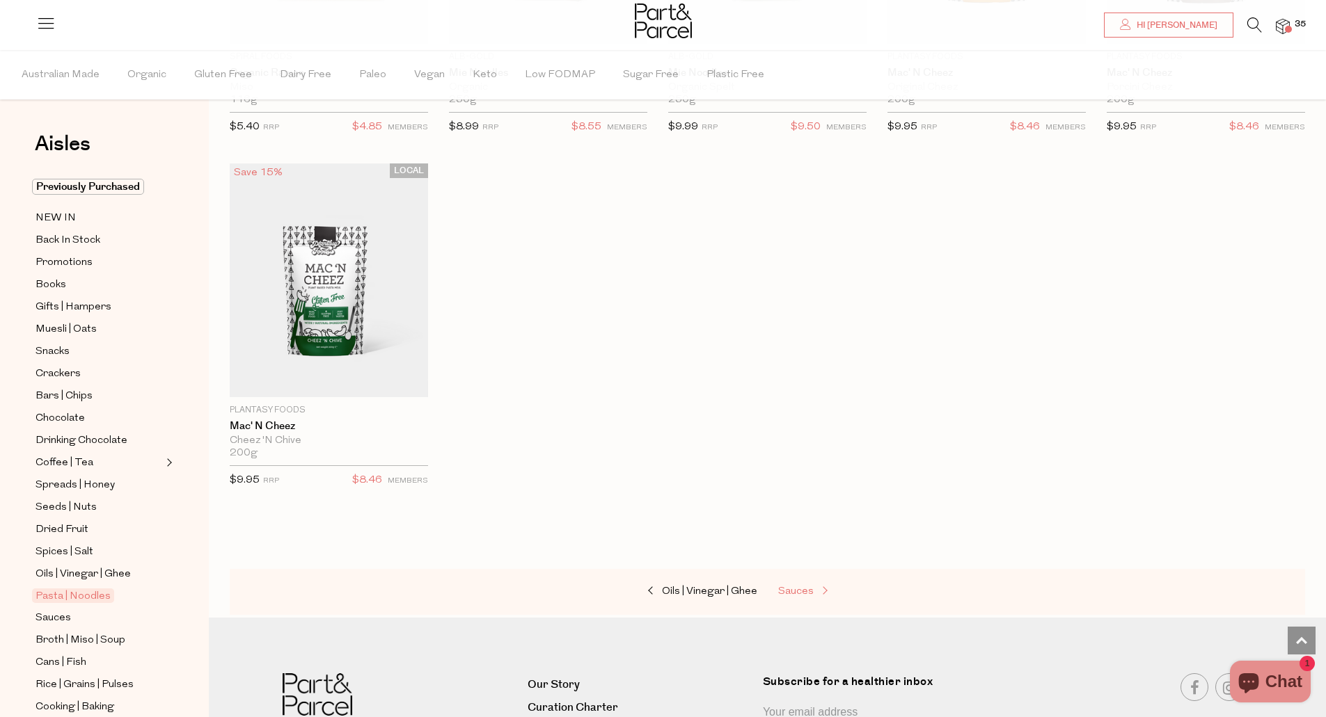
click at [808, 587] on span "Sauces" at bounding box center [795, 592] width 35 height 10
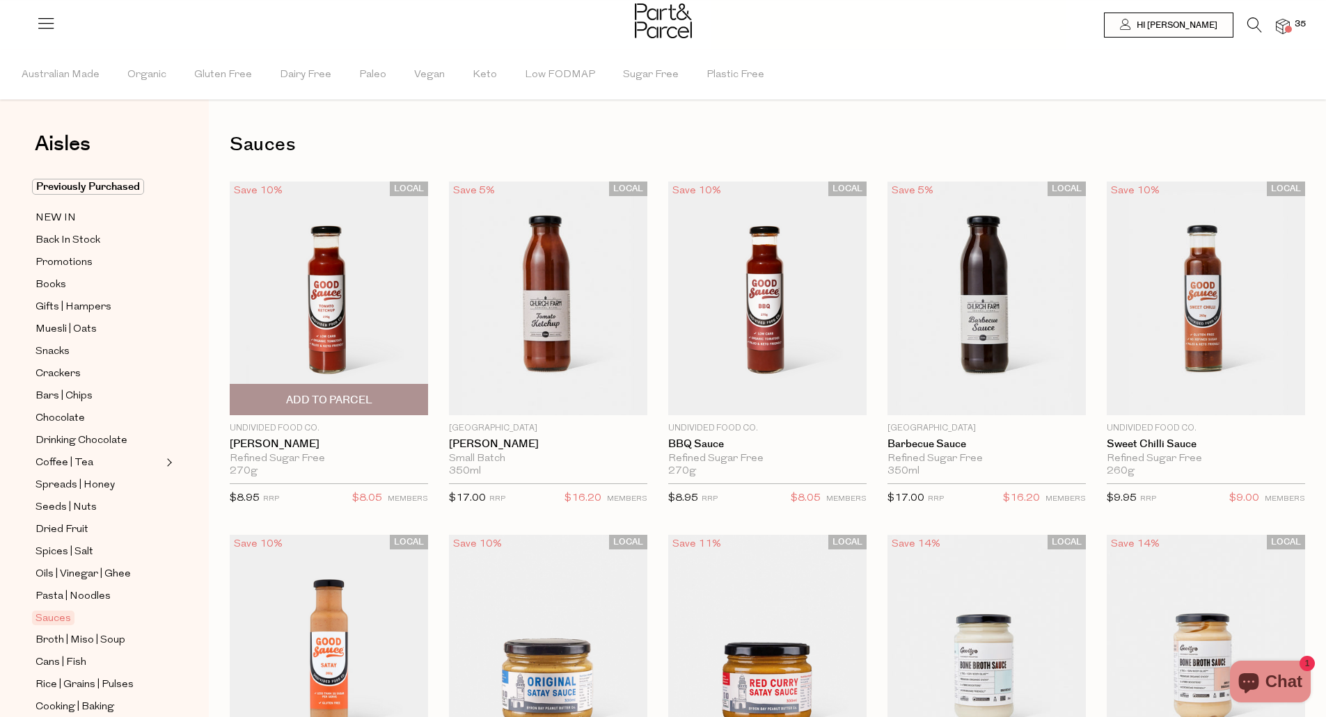
click at [335, 403] on span "Add To Parcel" at bounding box center [329, 400] width 86 height 15
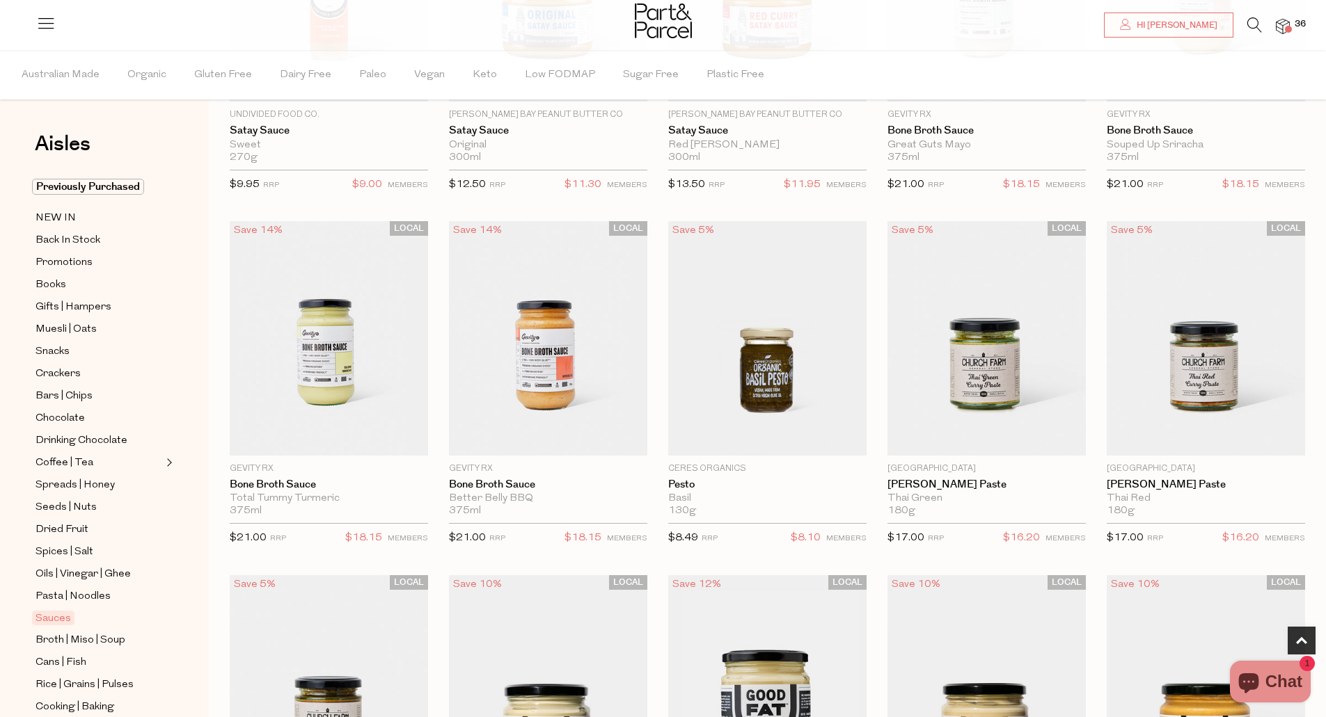
scroll to position [668, 0]
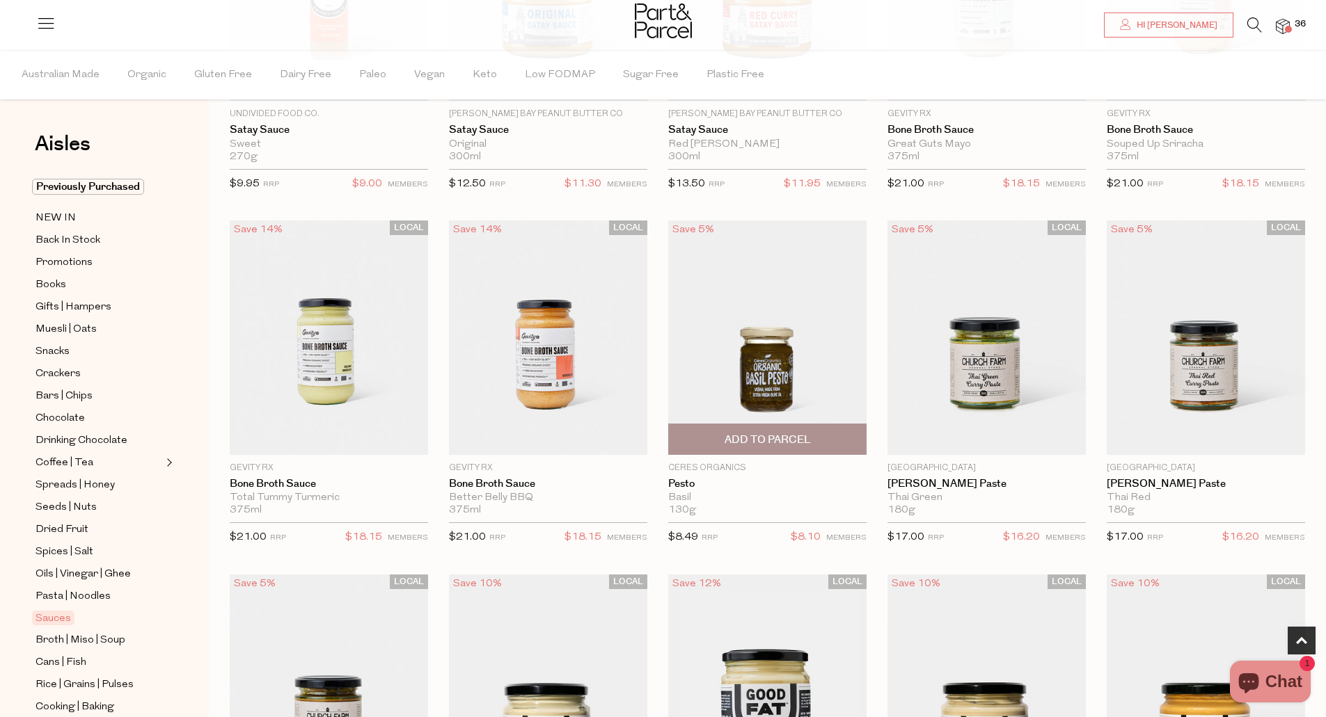
click at [804, 443] on span "Add To Parcel" at bounding box center [767, 440] width 86 height 15
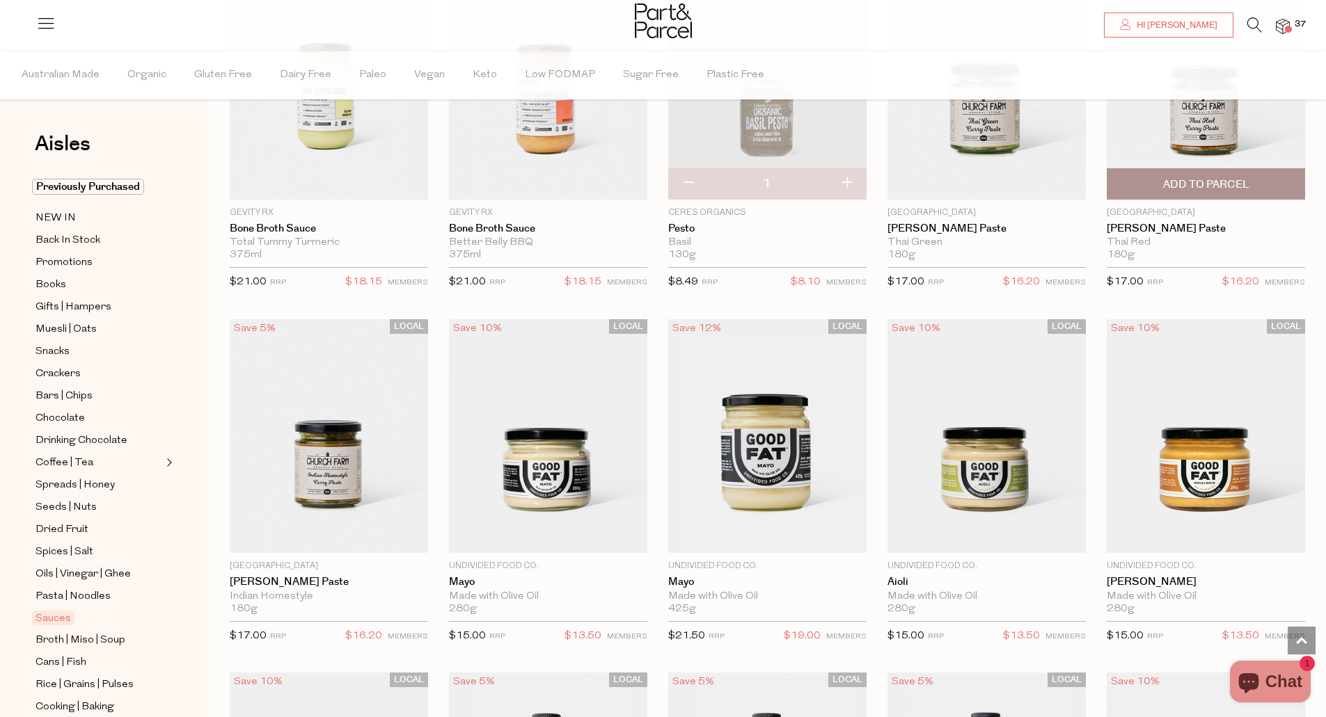
scroll to position [946, 0]
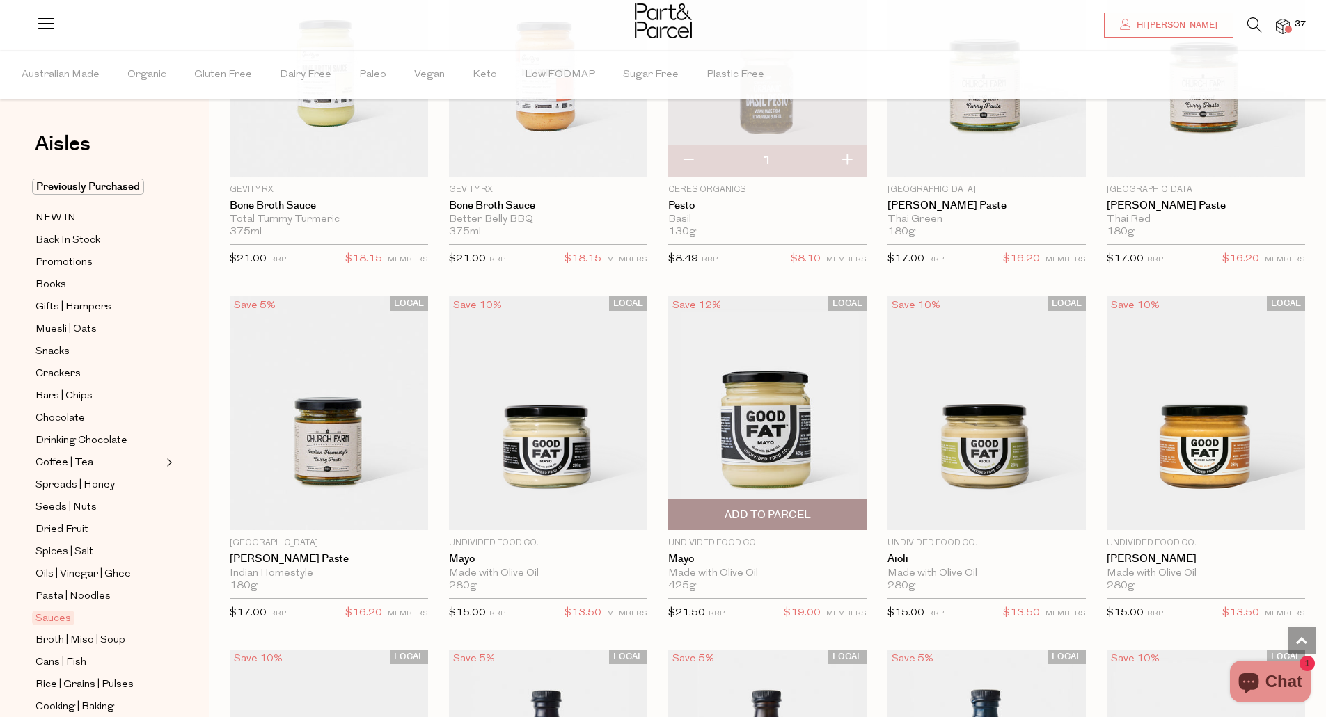
click at [793, 516] on span "Add To Parcel" at bounding box center [767, 515] width 86 height 15
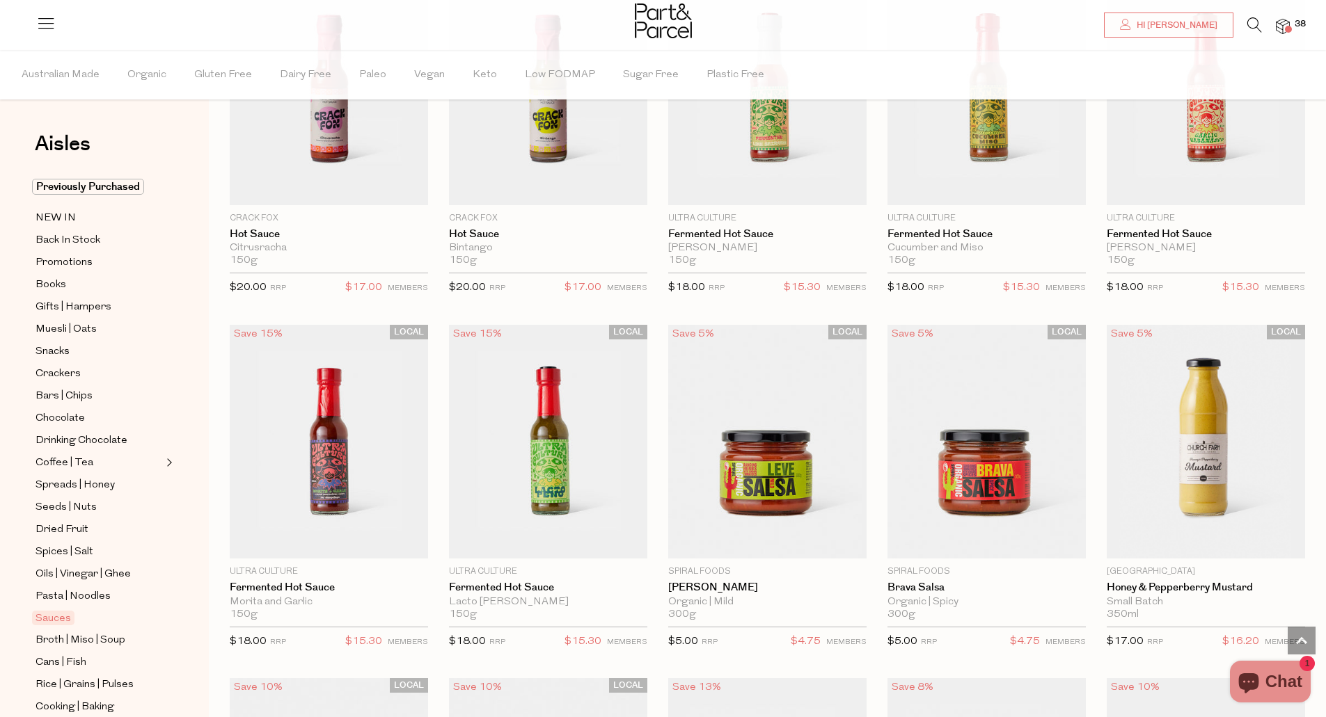
scroll to position [2338, 0]
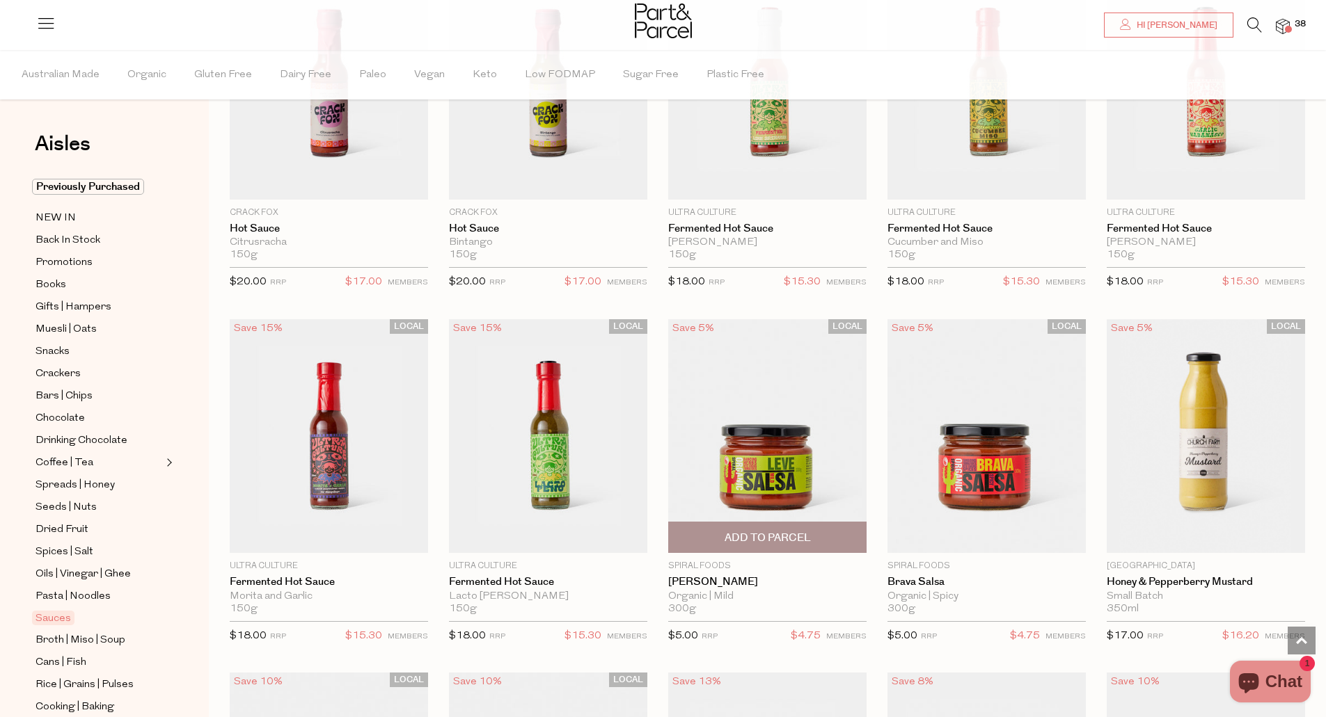
click at [785, 534] on span "Add To Parcel" at bounding box center [767, 538] width 86 height 15
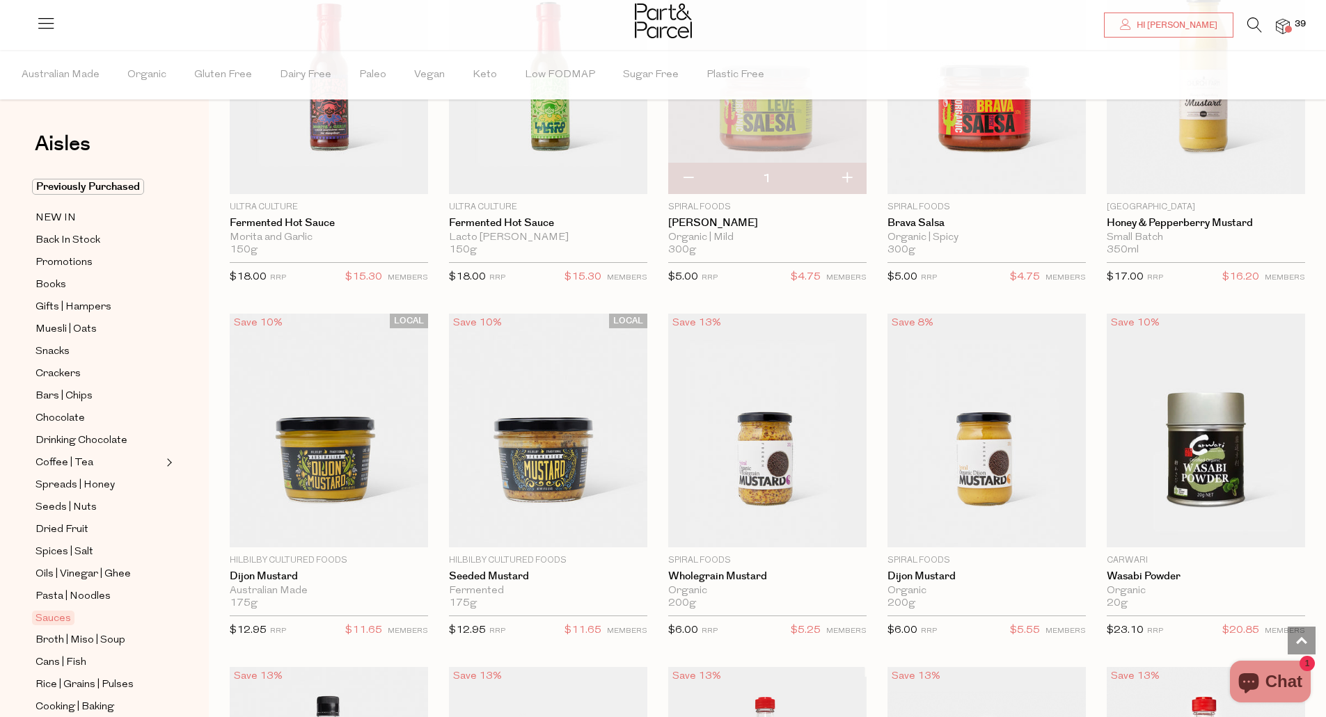
scroll to position [2728, 0]
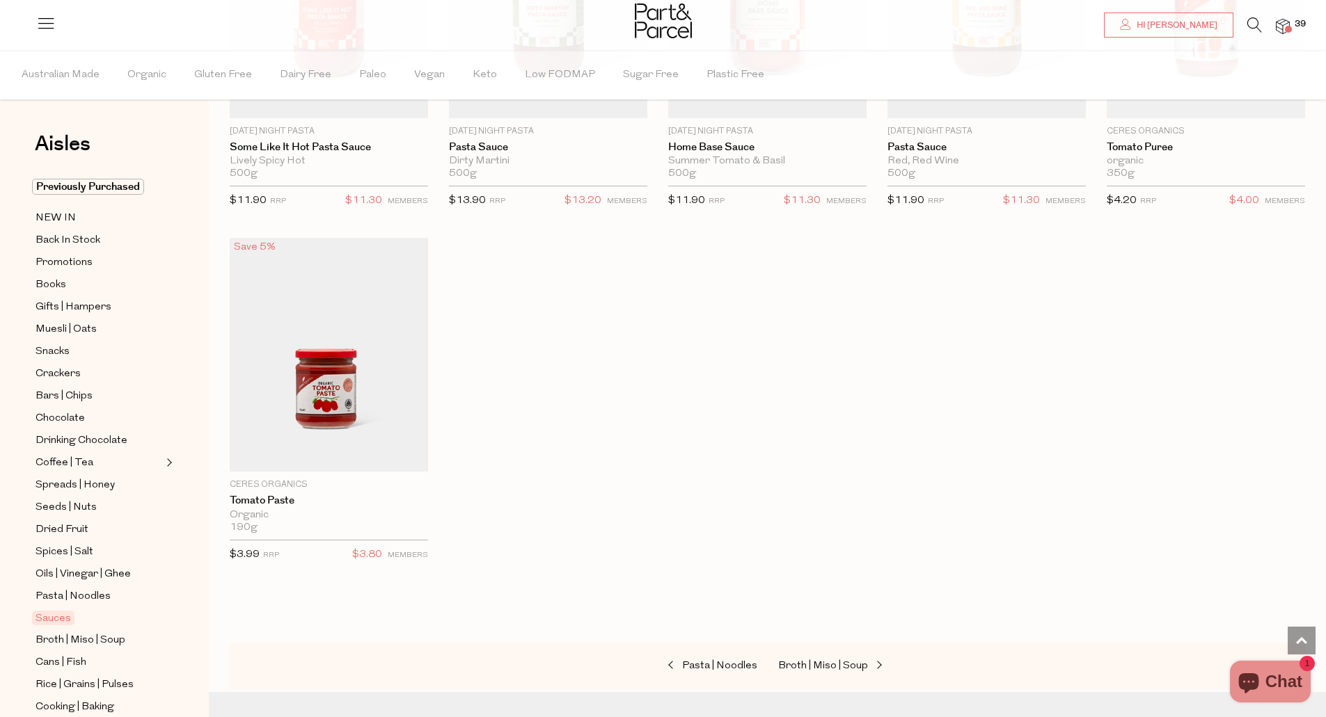
scroll to position [4565, 0]
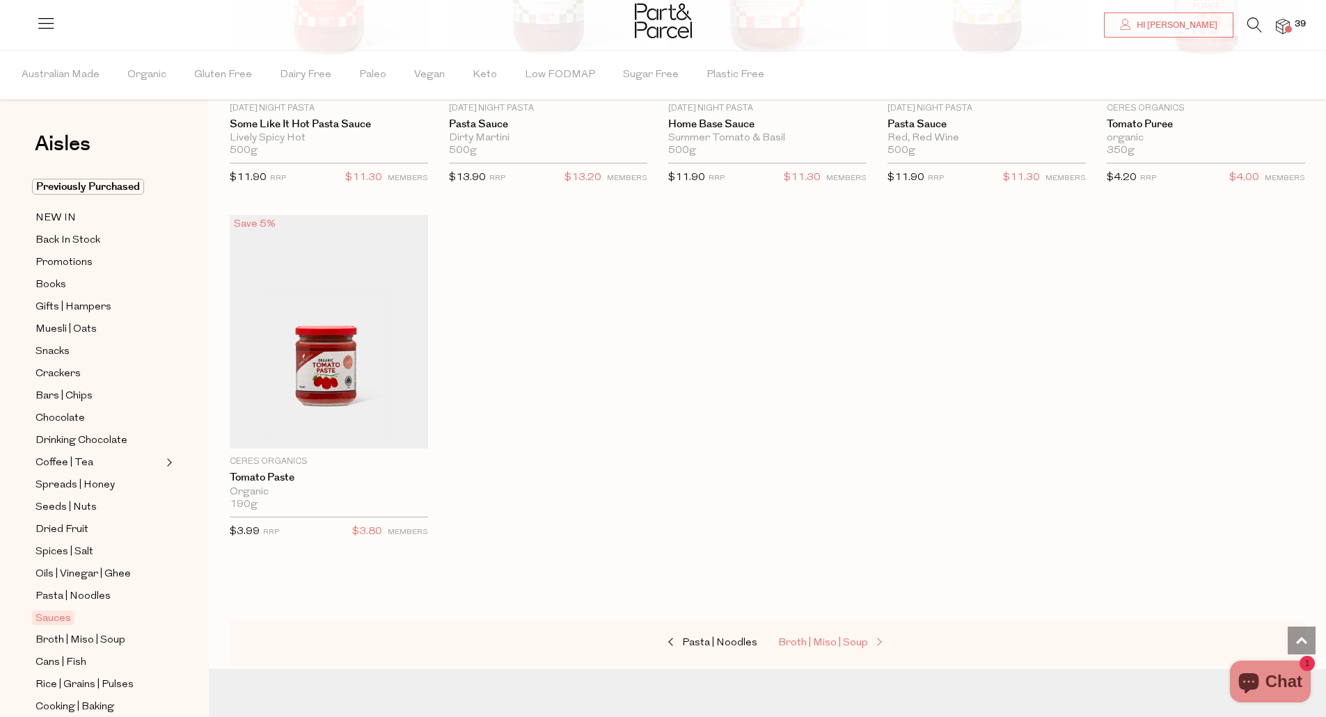
click at [820, 639] on span "Broth | Miso | Soup" at bounding box center [823, 643] width 90 height 10
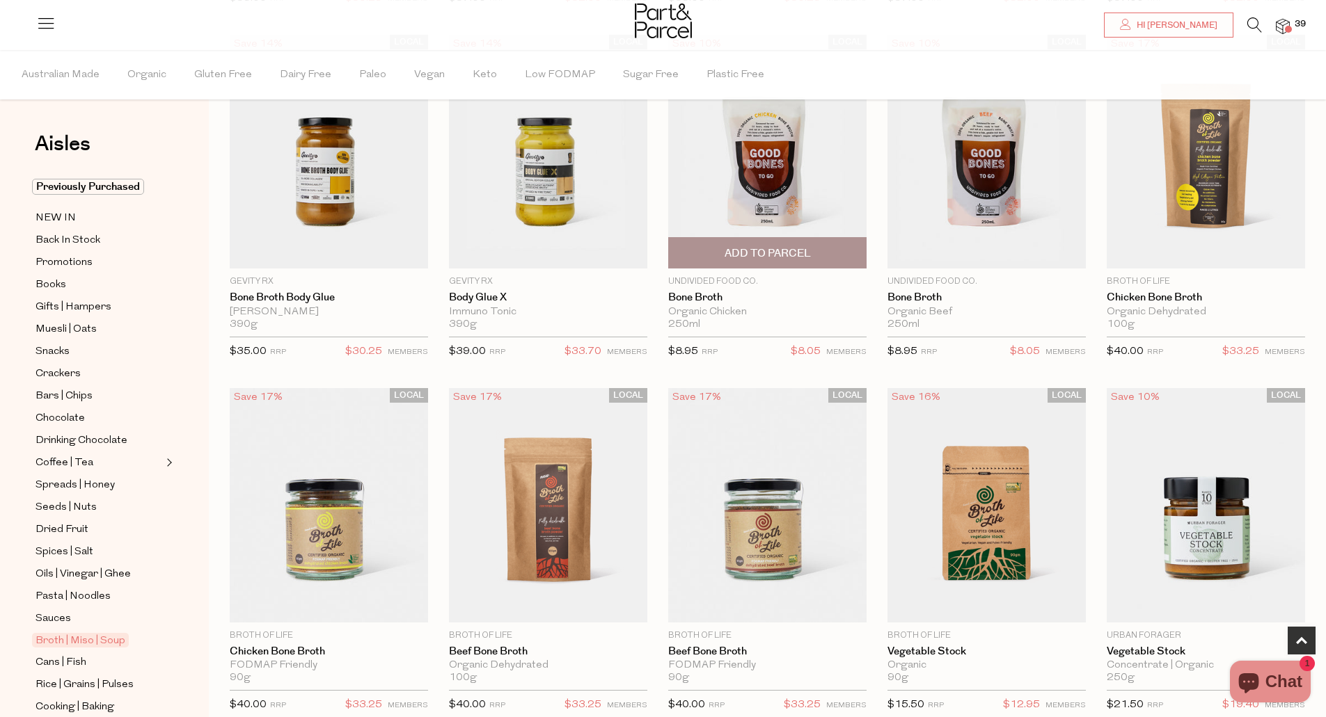
scroll to position [501, 0]
click at [823, 249] on span "Add To Parcel" at bounding box center [767, 252] width 190 height 30
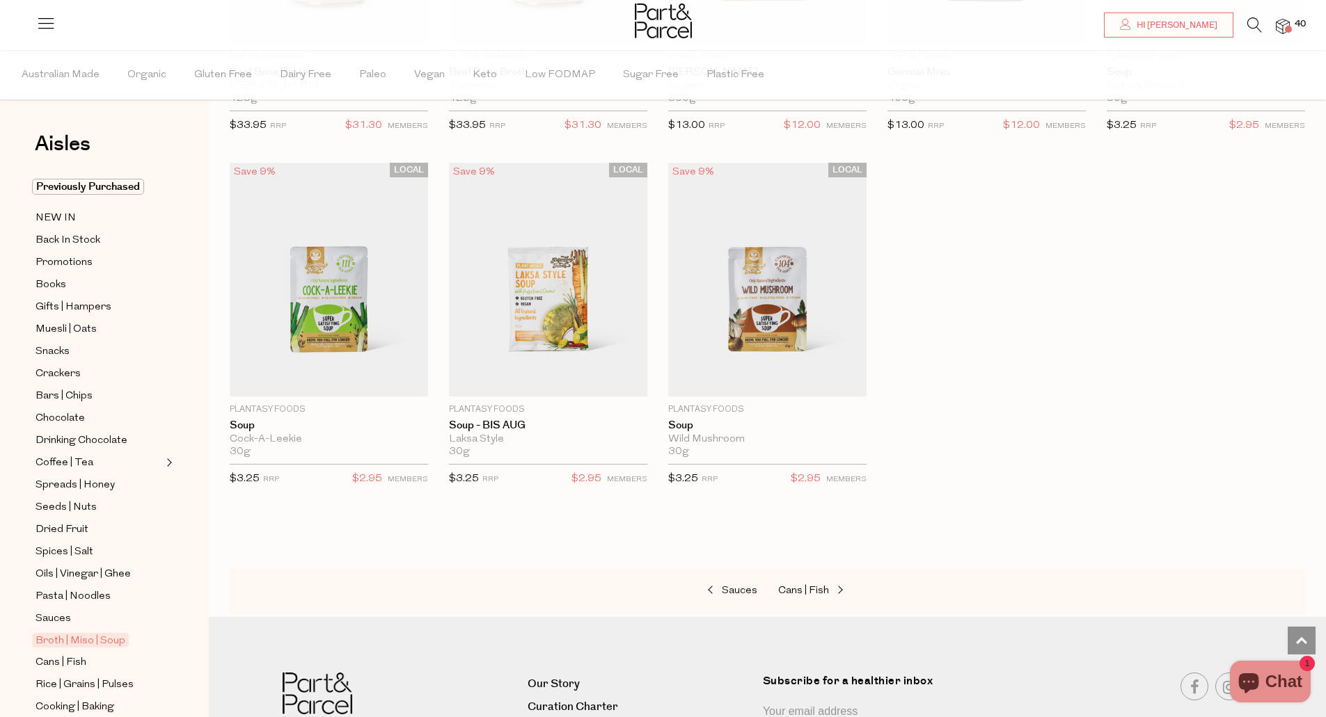
scroll to position [2143, 0]
click at [814, 587] on span "Cans | Fish" at bounding box center [803, 589] width 51 height 10
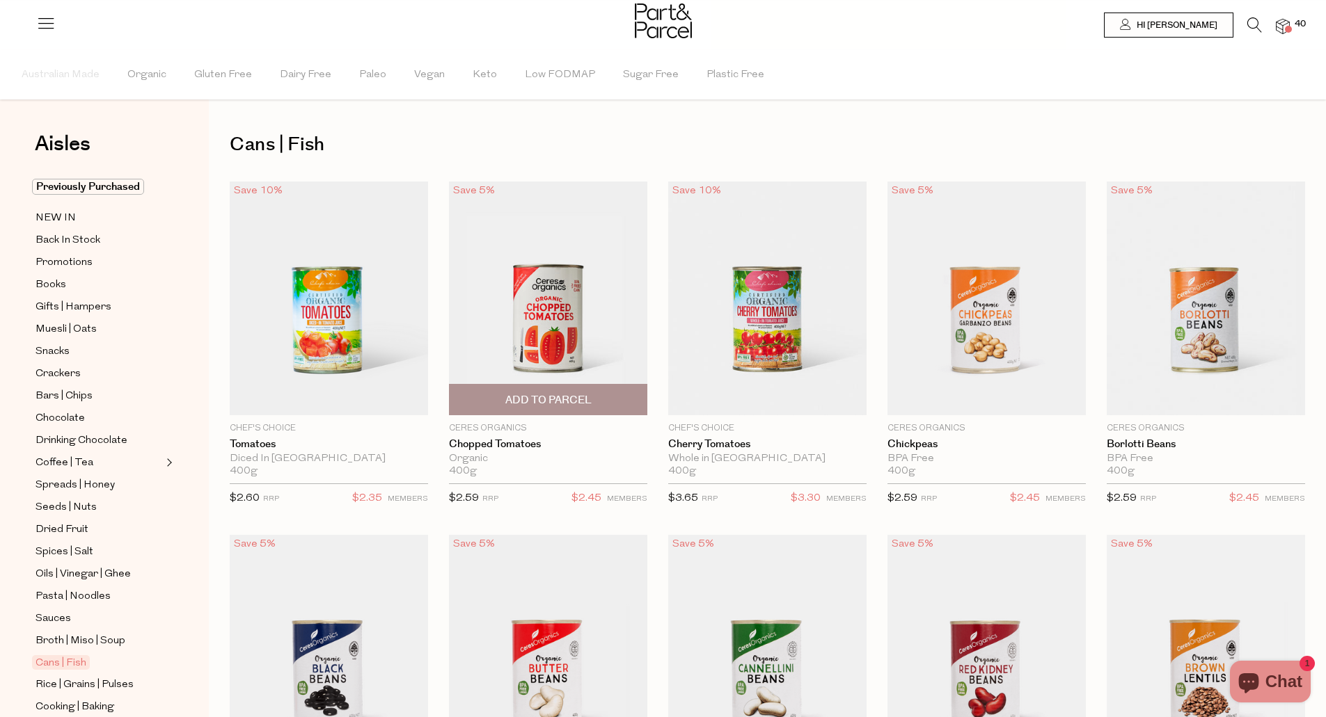
click at [612, 401] on span "Add To Parcel" at bounding box center [548, 400] width 190 height 30
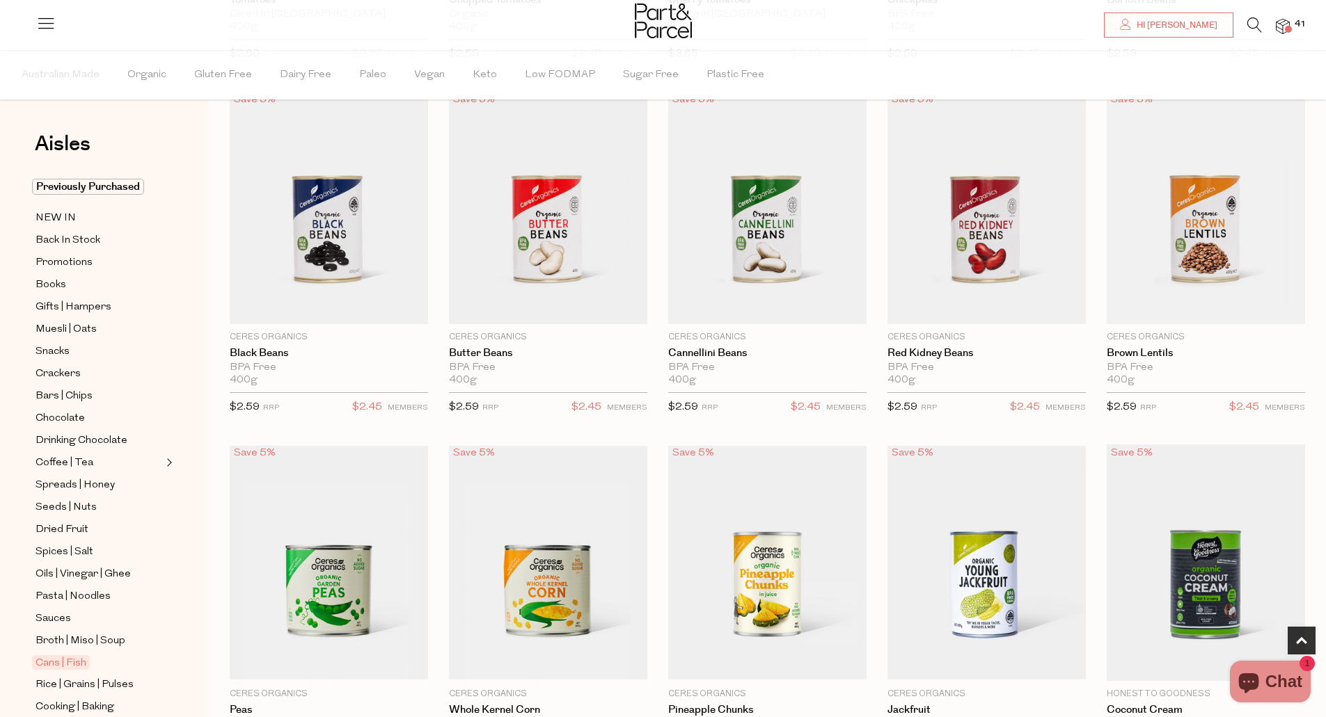
scroll to position [445, 0]
click at [394, 308] on span "Add To Parcel" at bounding box center [329, 308] width 190 height 30
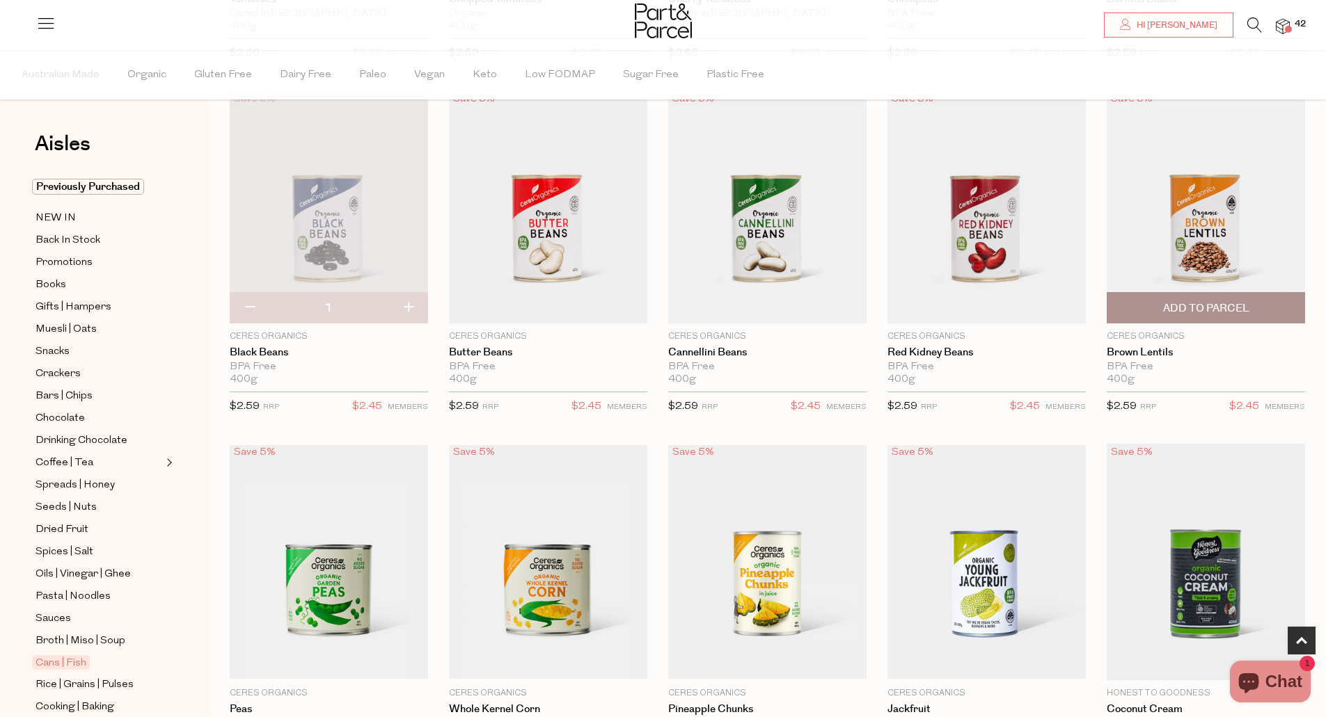
click at [1233, 308] on span "Add To Parcel" at bounding box center [1206, 308] width 86 height 15
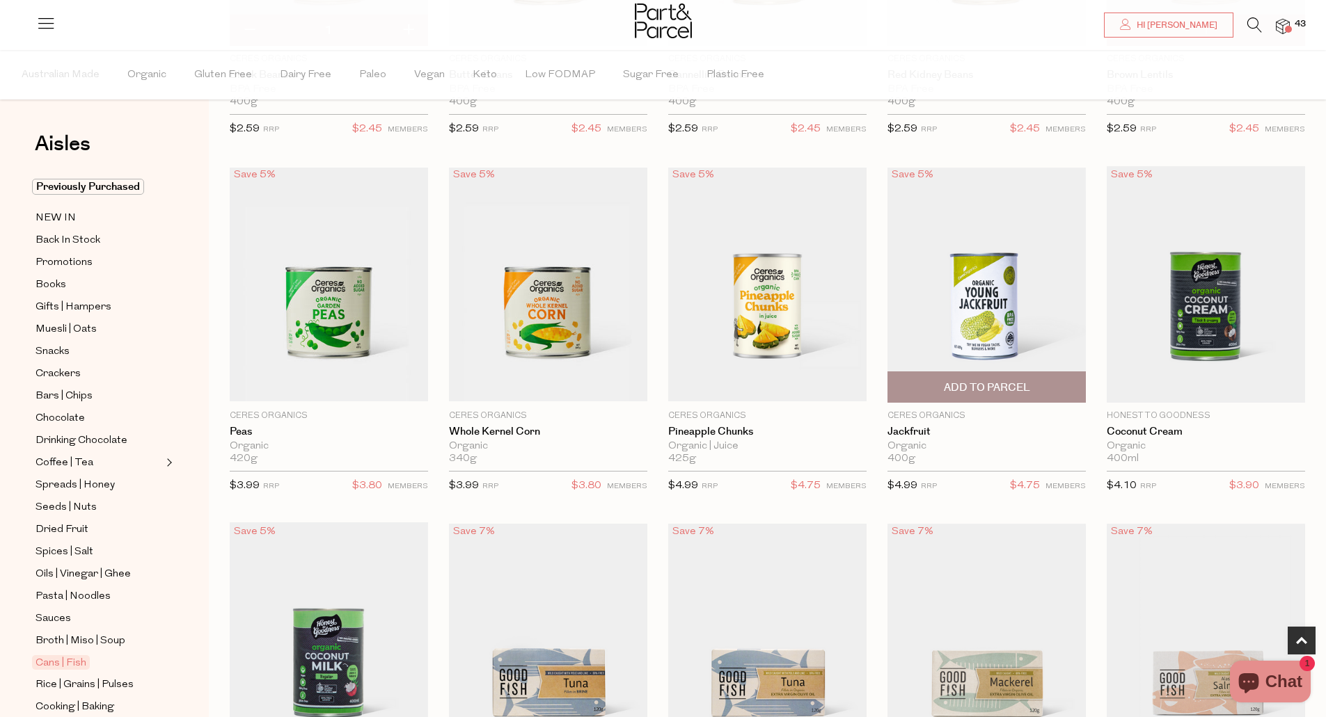
scroll to position [724, 0]
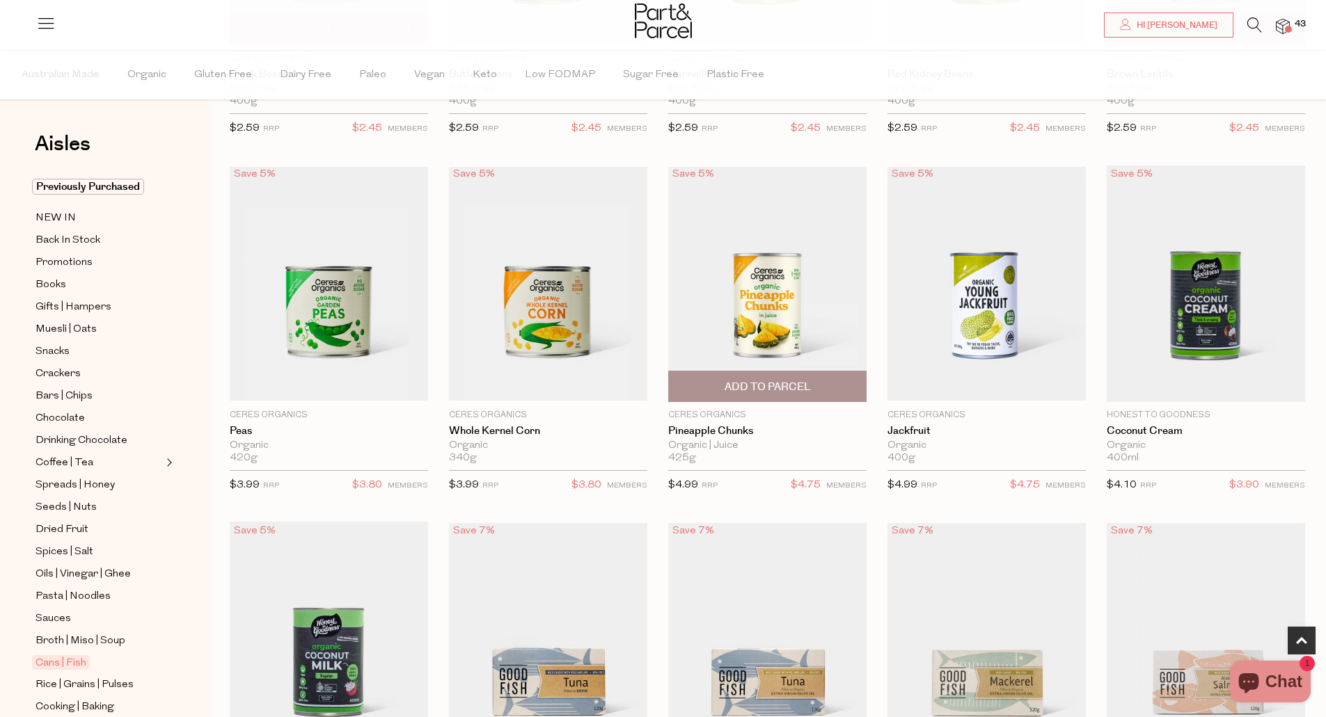
click at [801, 384] on span "Add To Parcel" at bounding box center [767, 387] width 86 height 15
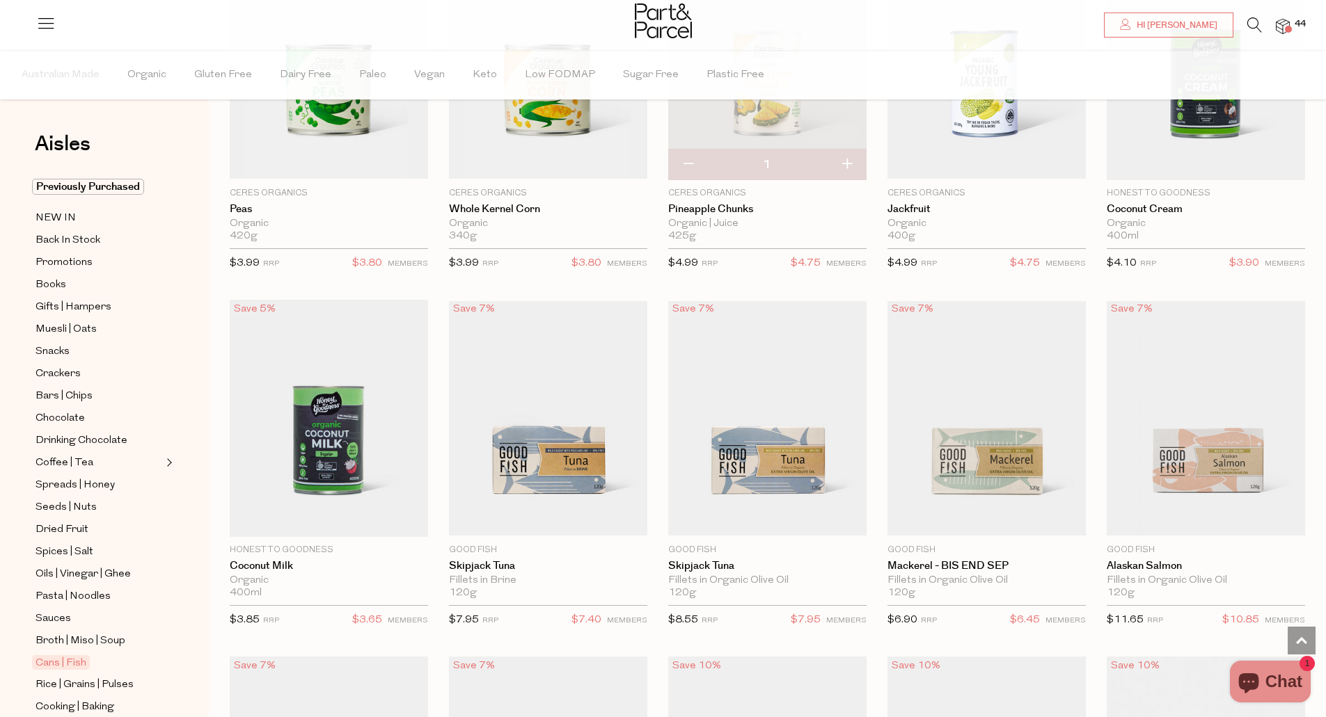
scroll to position [946, 0]
click at [363, 515] on span "Add To Parcel" at bounding box center [329, 521] width 86 height 15
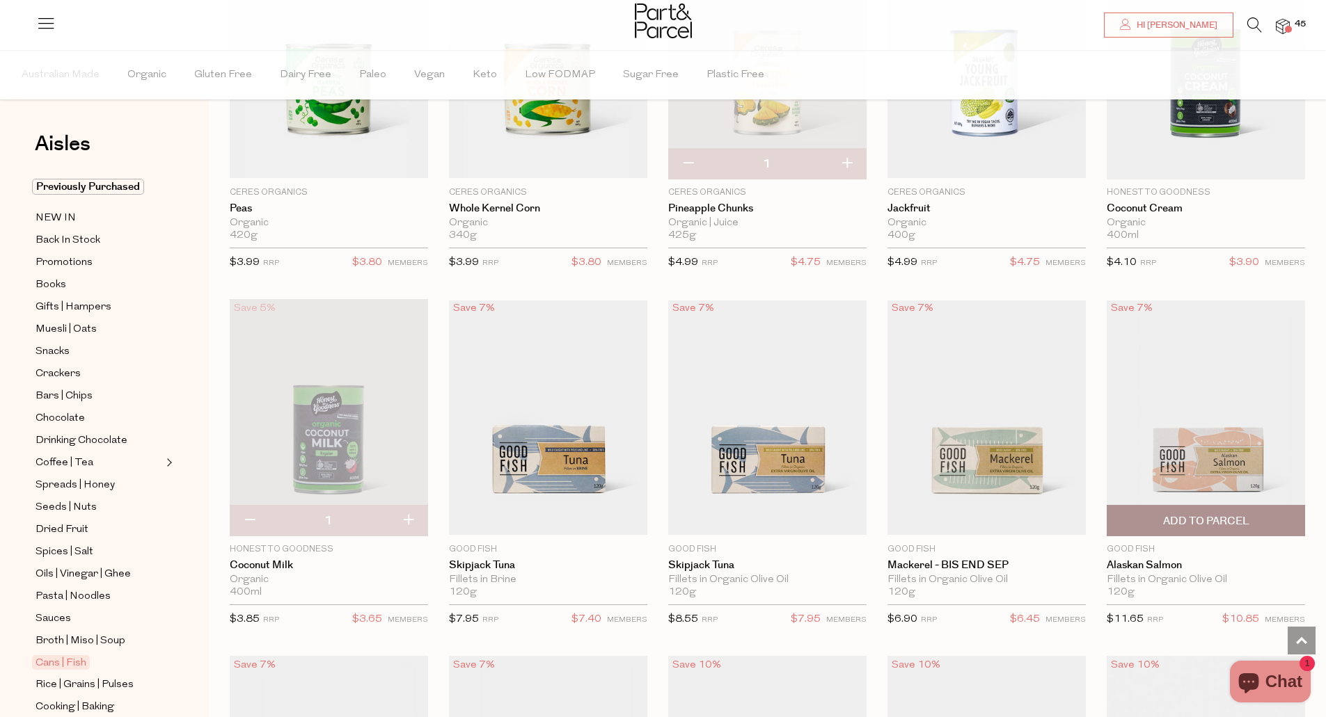
click at [1243, 517] on span "Add To Parcel" at bounding box center [1206, 521] width 86 height 15
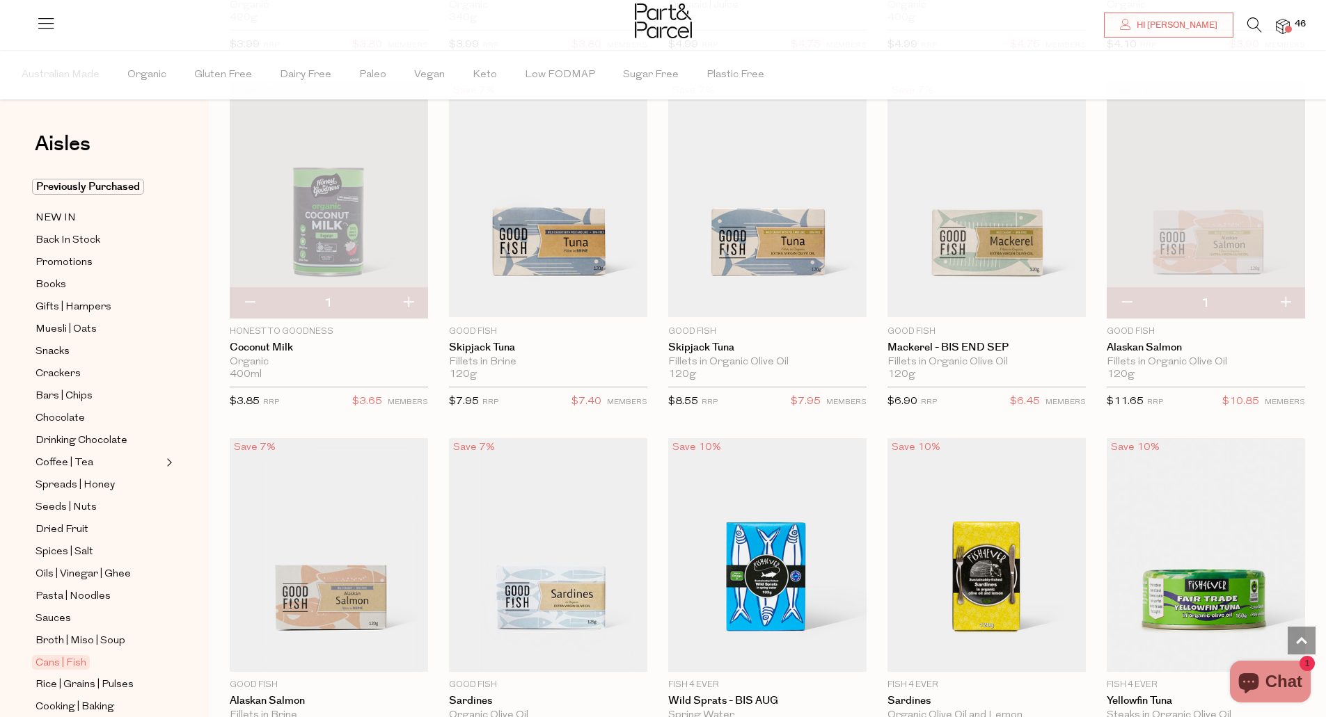
scroll to position [1169, 0]
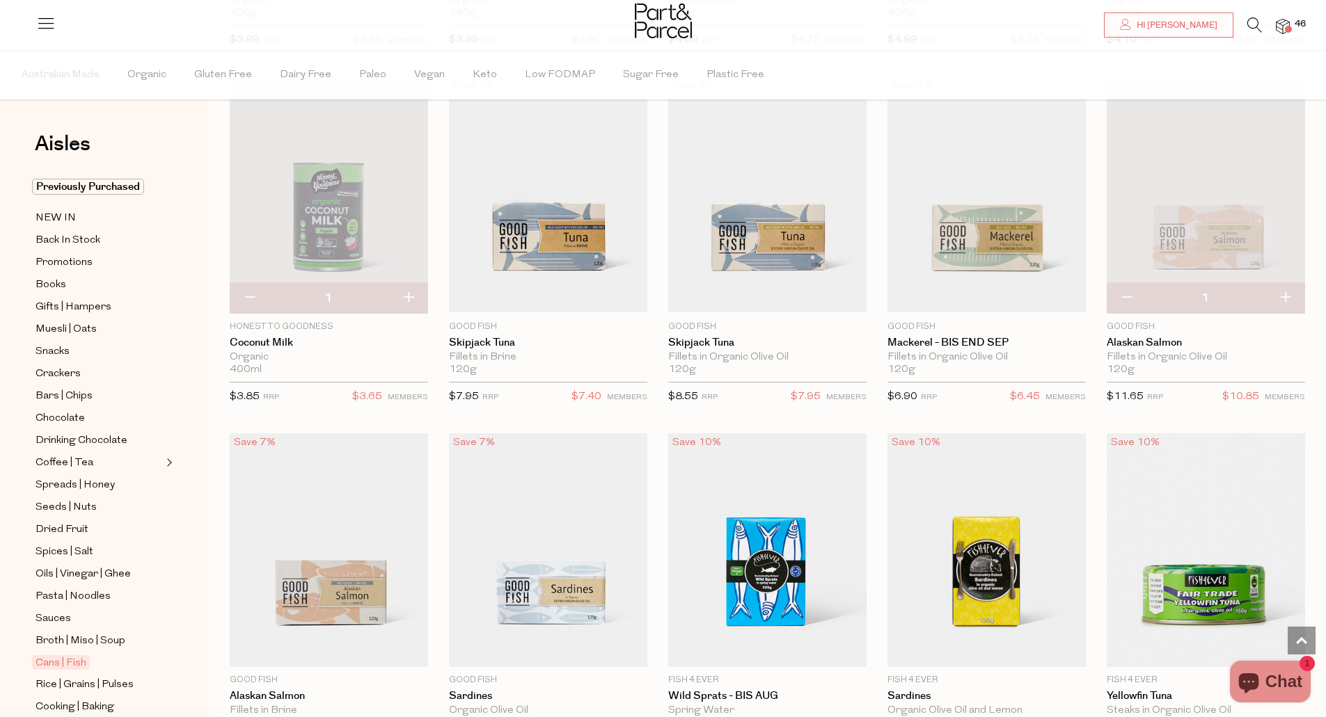
click at [1125, 302] on button "button" at bounding box center [1126, 298] width 40 height 31
type input "0"
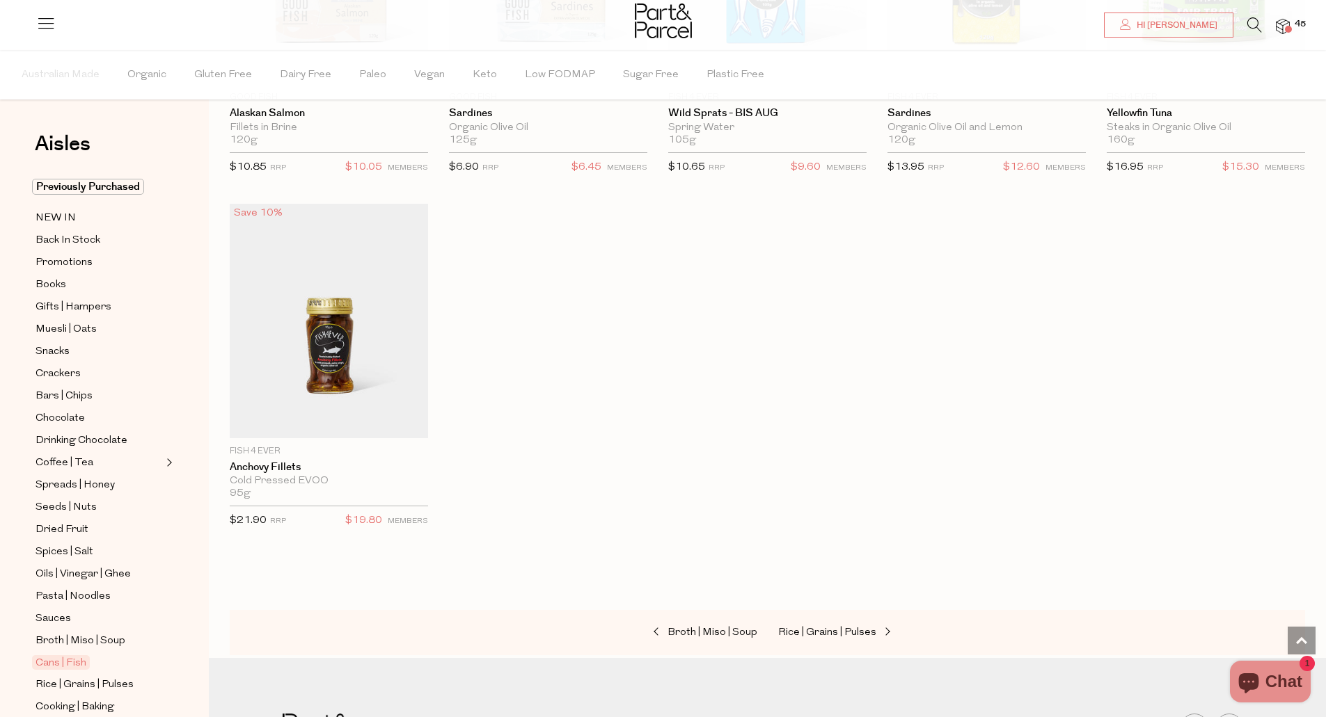
scroll to position [1754, 0]
click at [843, 627] on span "Rice | Grains | Pulses" at bounding box center [827, 631] width 98 height 10
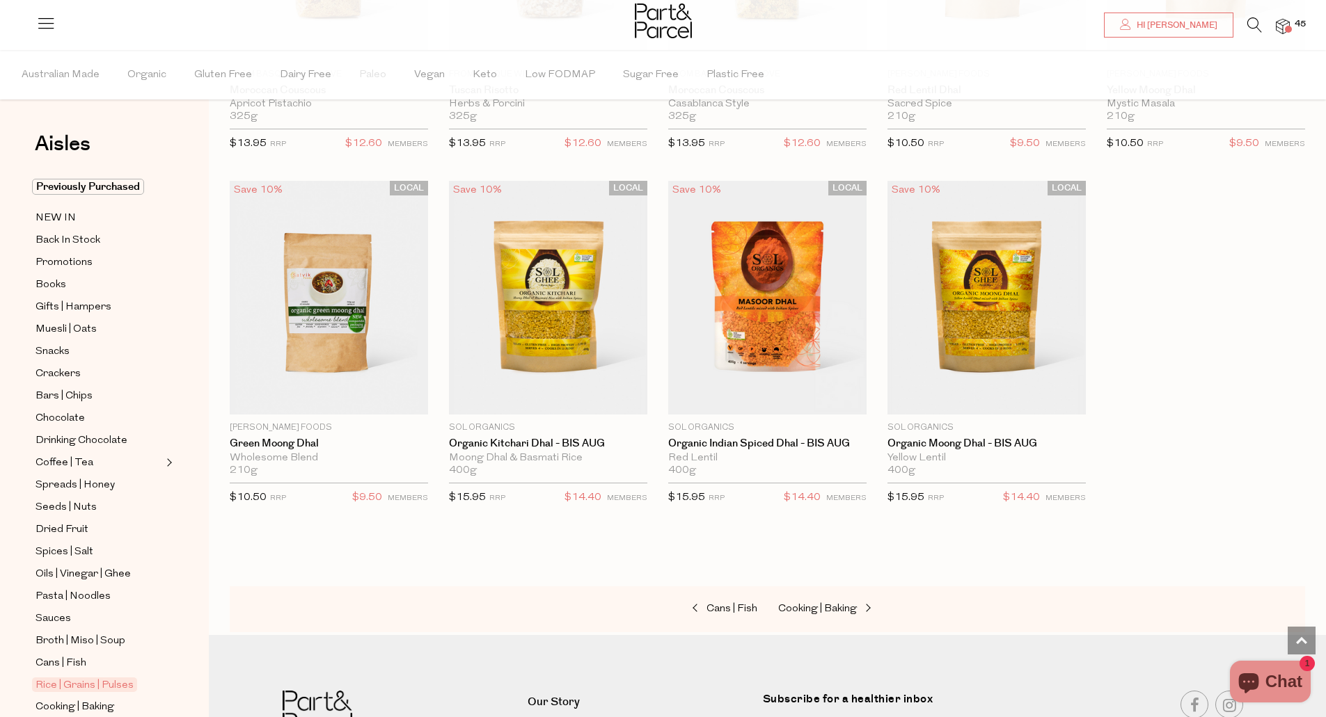
scroll to position [2477, 0]
click at [839, 607] on span "Cooking | Baking" at bounding box center [817, 608] width 79 height 10
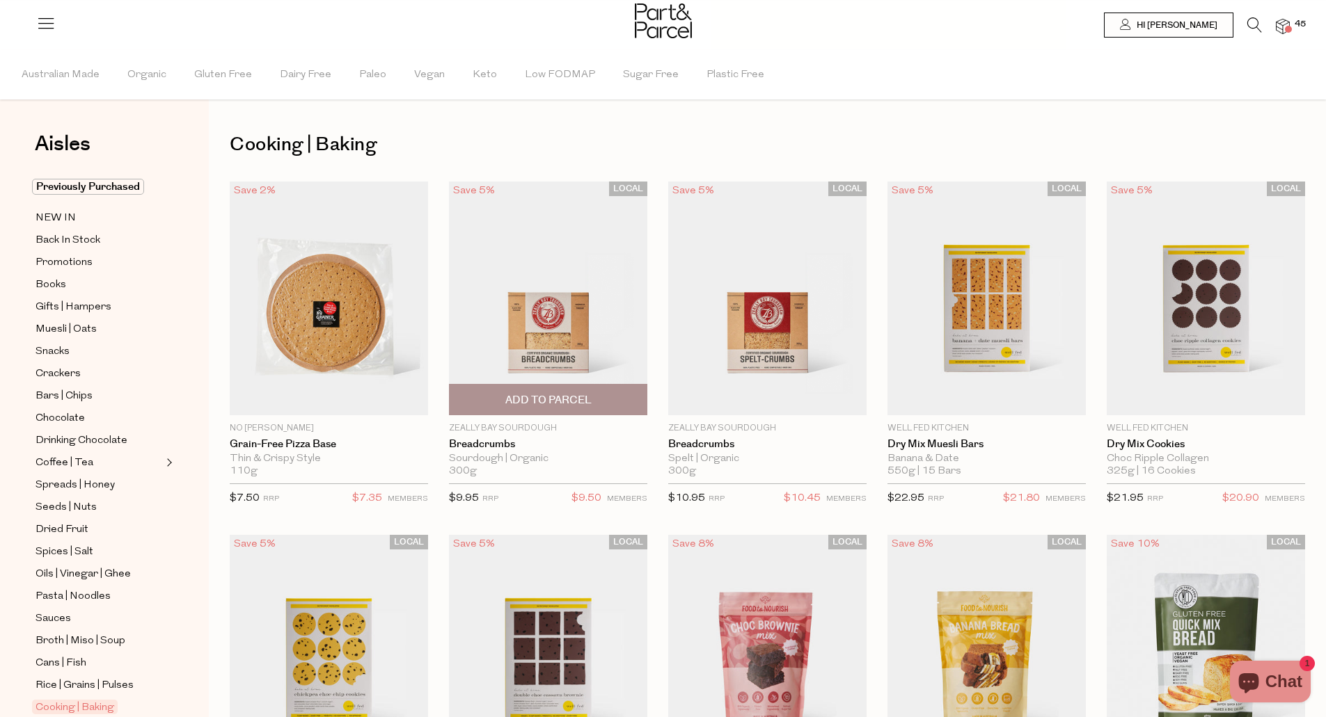
click at [583, 406] on span "Add To Parcel" at bounding box center [548, 400] width 86 height 15
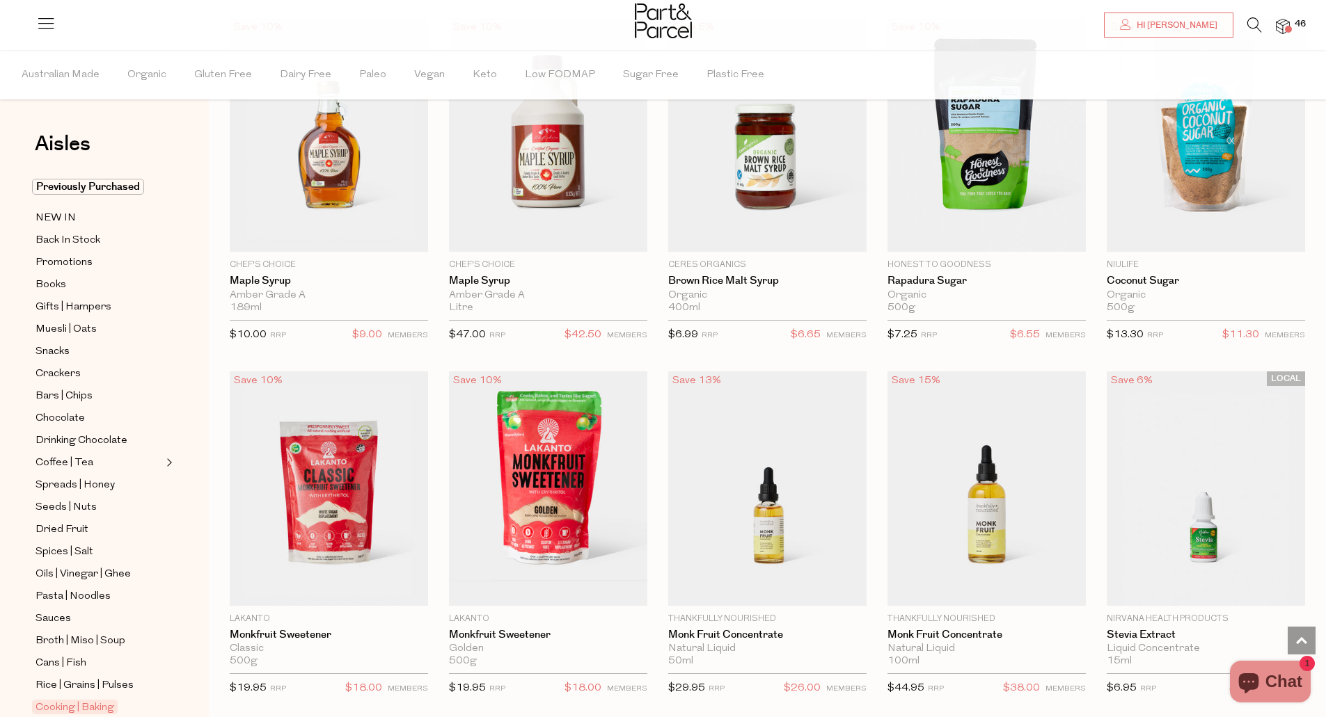
scroll to position [2644, 0]
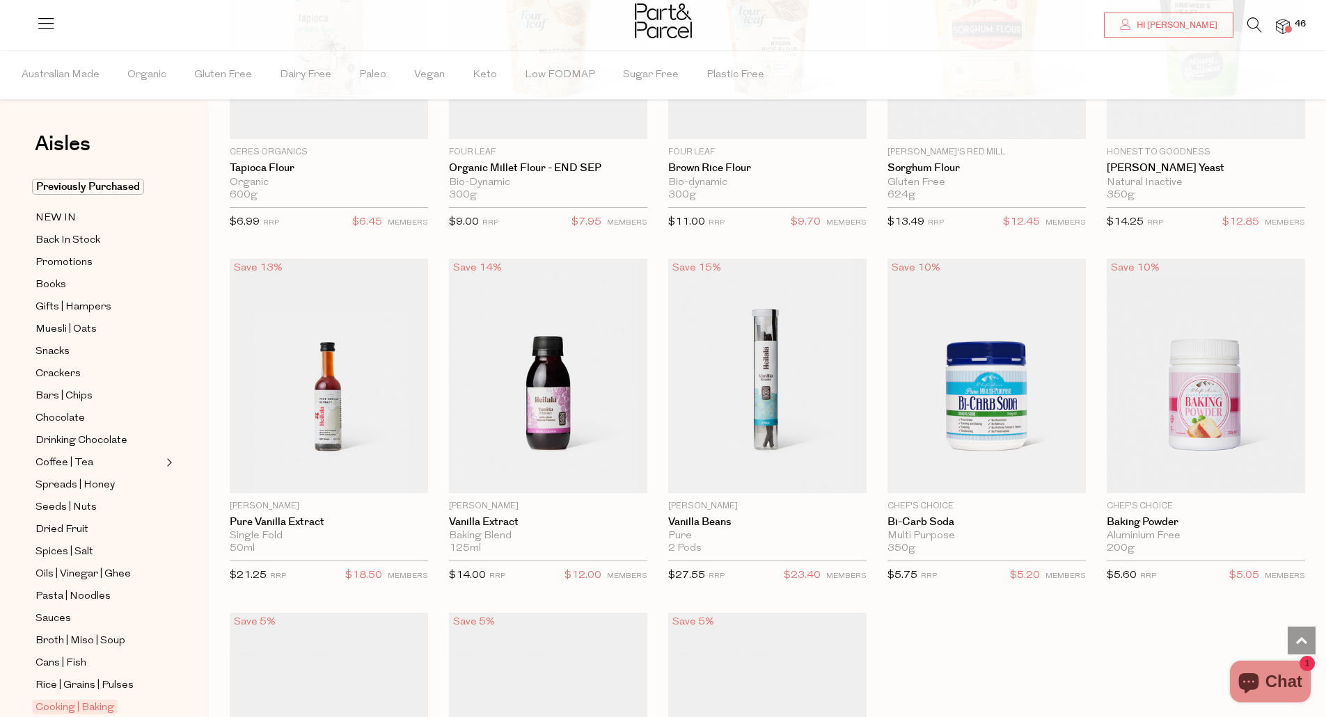
scroll to position [5233, 0]
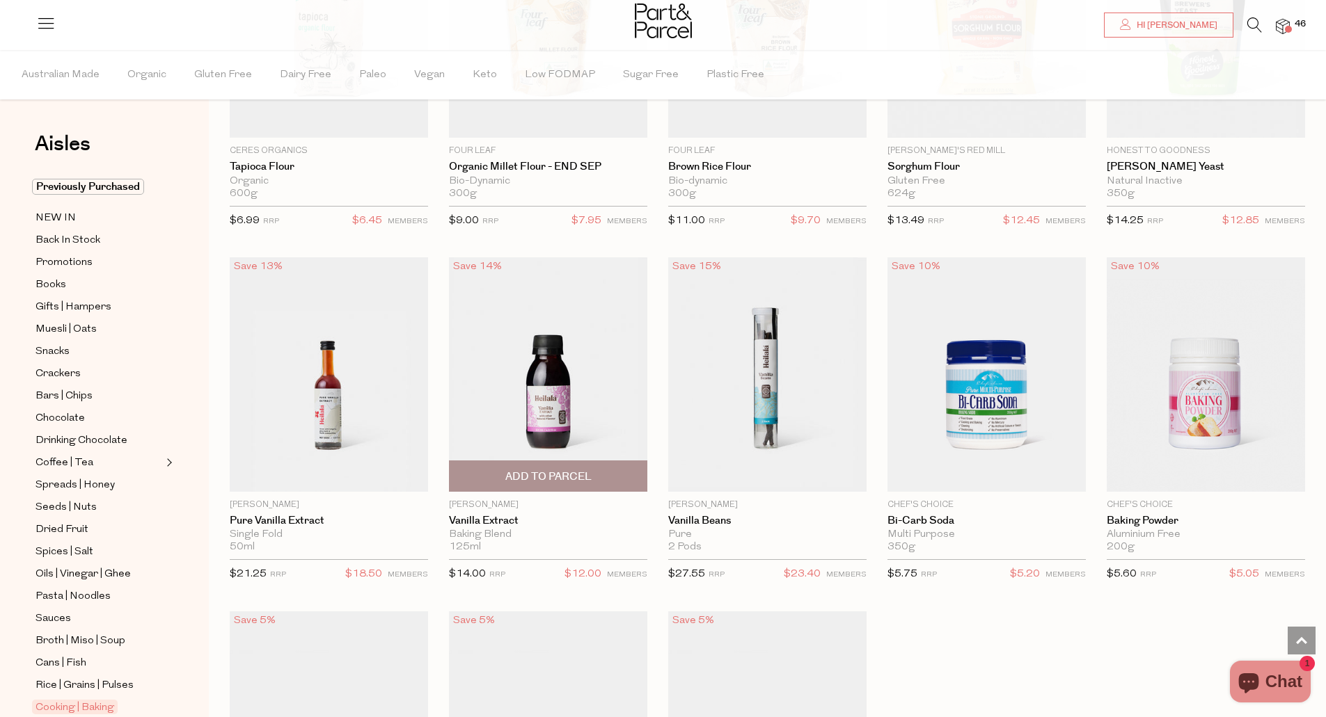
click at [564, 470] on span "Add To Parcel" at bounding box center [548, 477] width 86 height 15
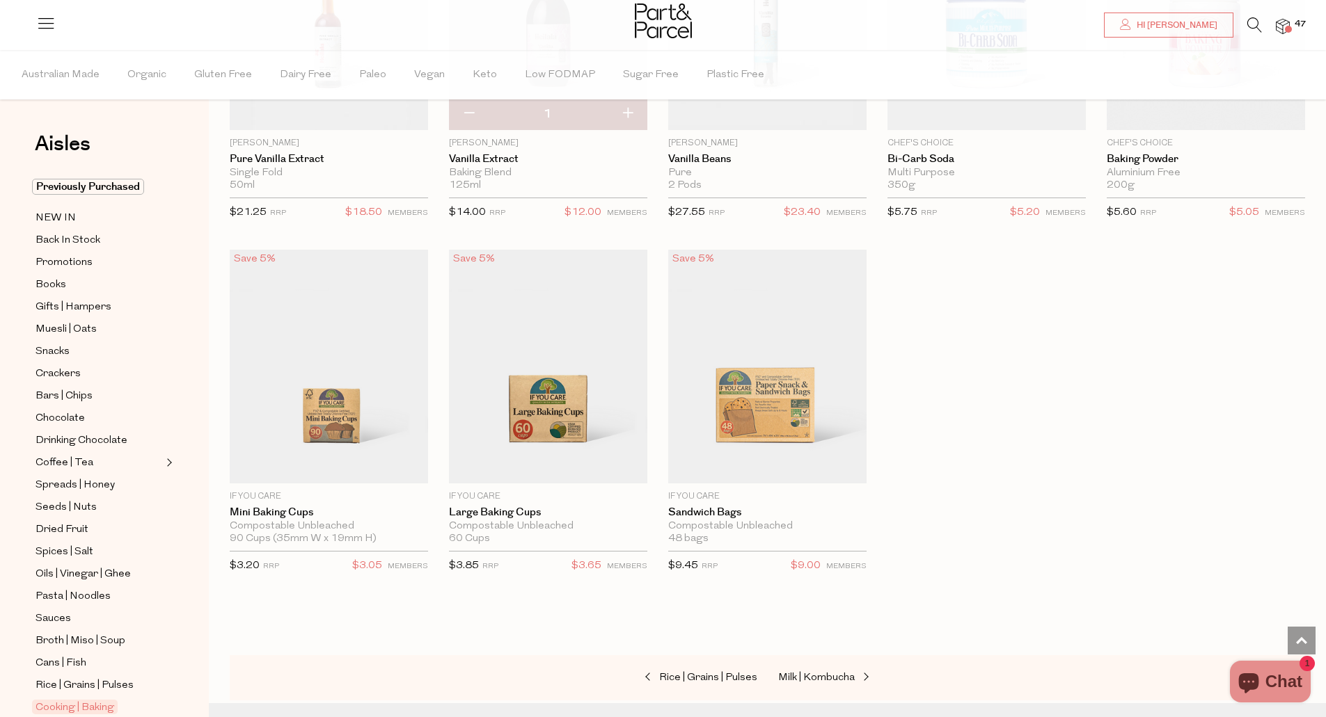
scroll to position [5623, 0]
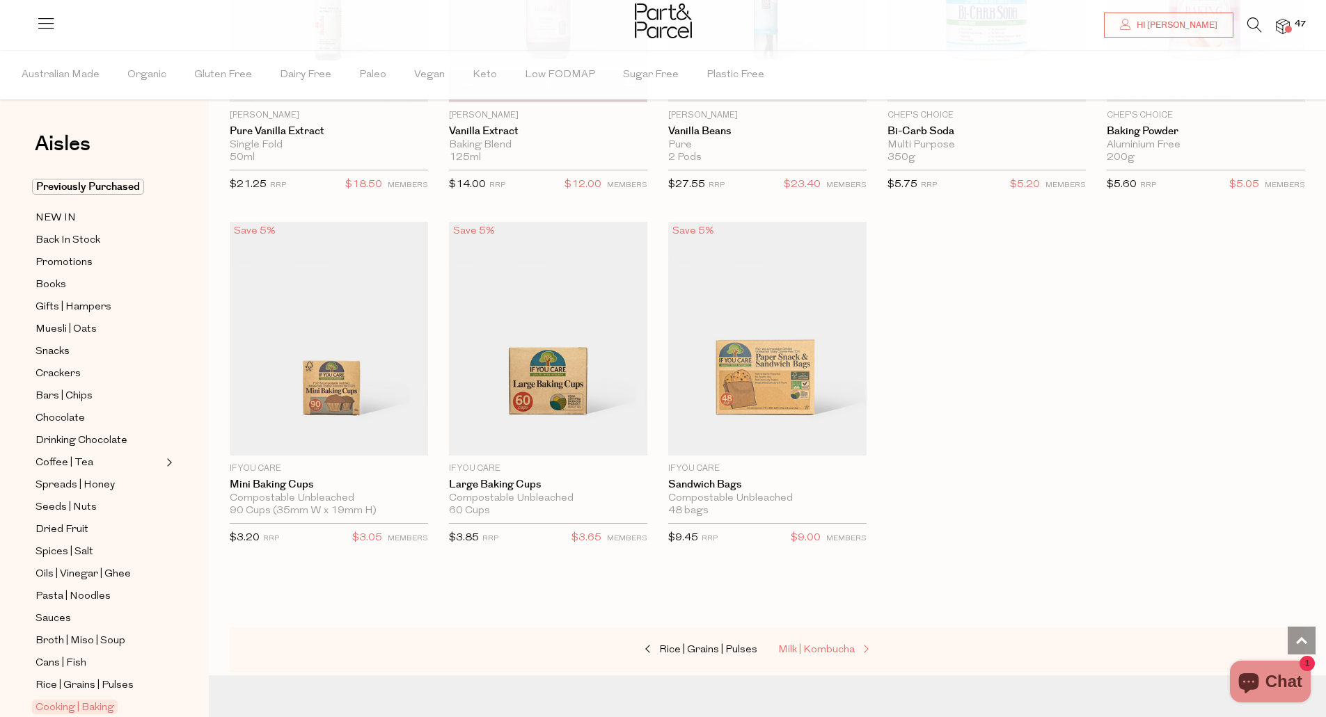
click at [845, 645] on span "Milk | Kombucha" at bounding box center [816, 650] width 77 height 10
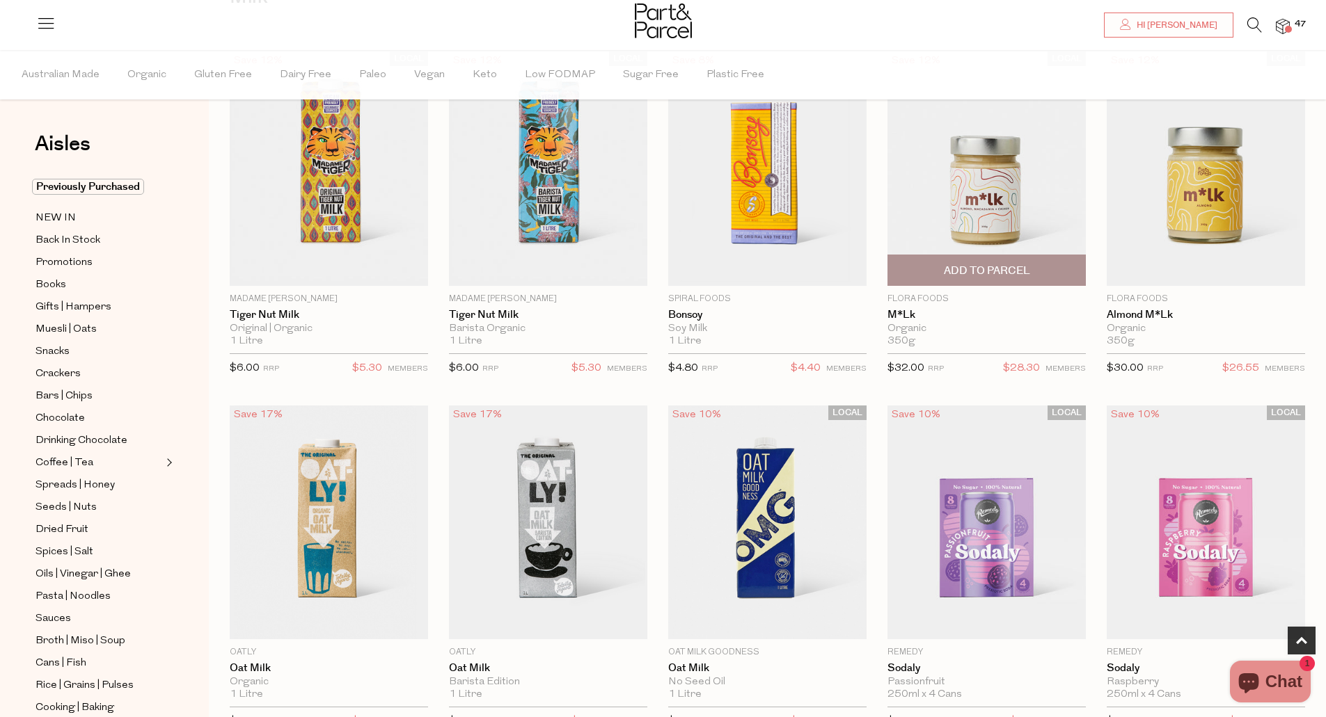
scroll to position [306, 0]
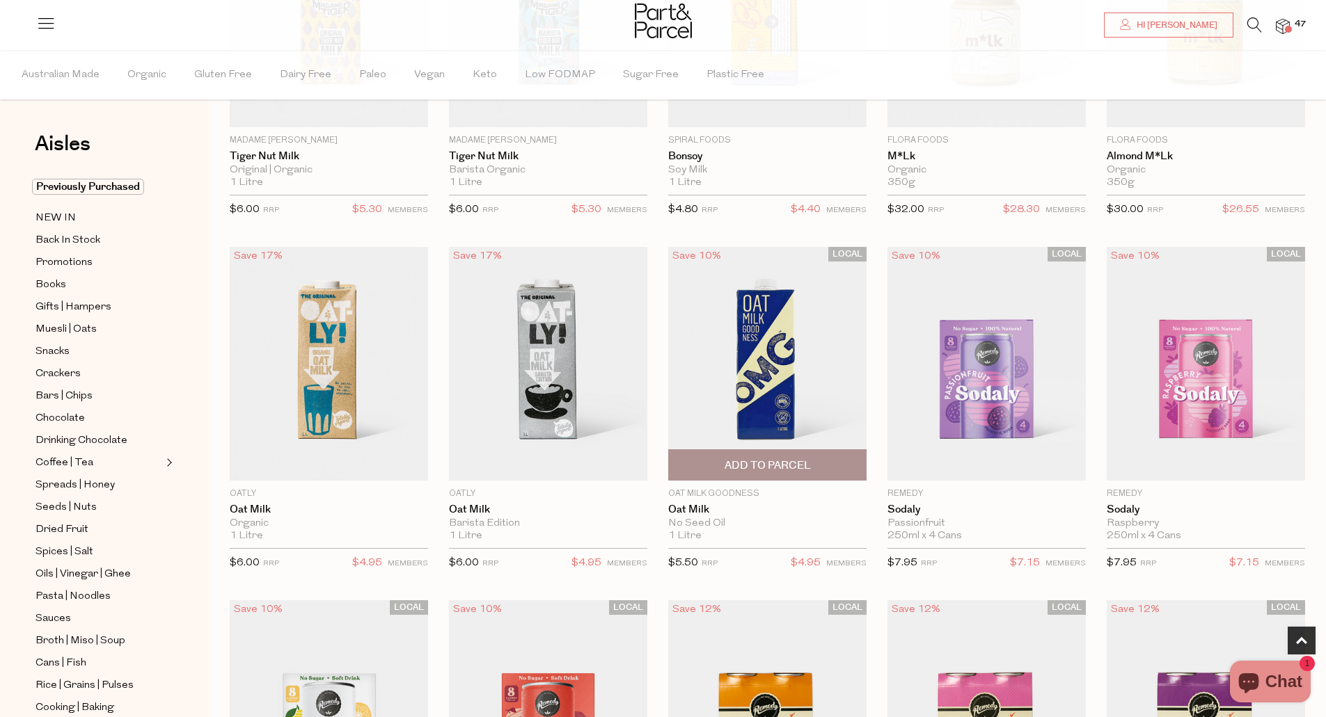
click at [795, 468] on span "Add To Parcel" at bounding box center [767, 466] width 86 height 15
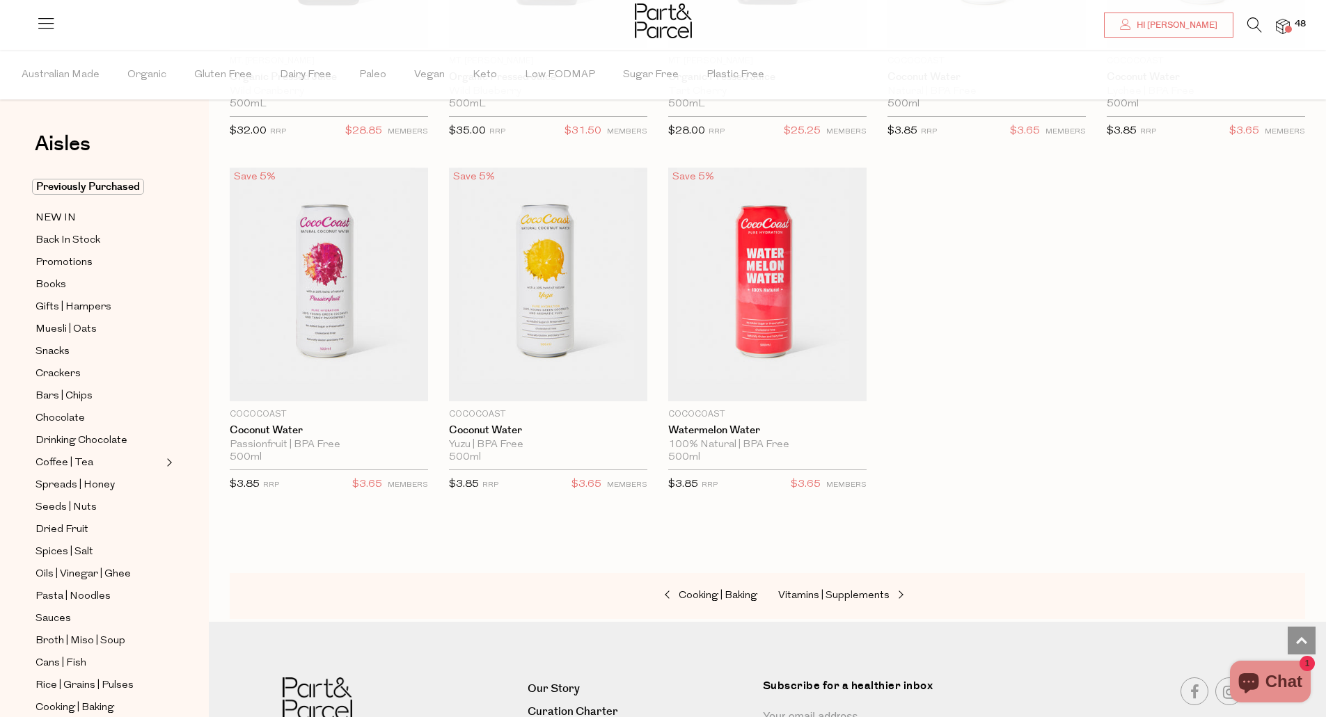
scroll to position [2171, 0]
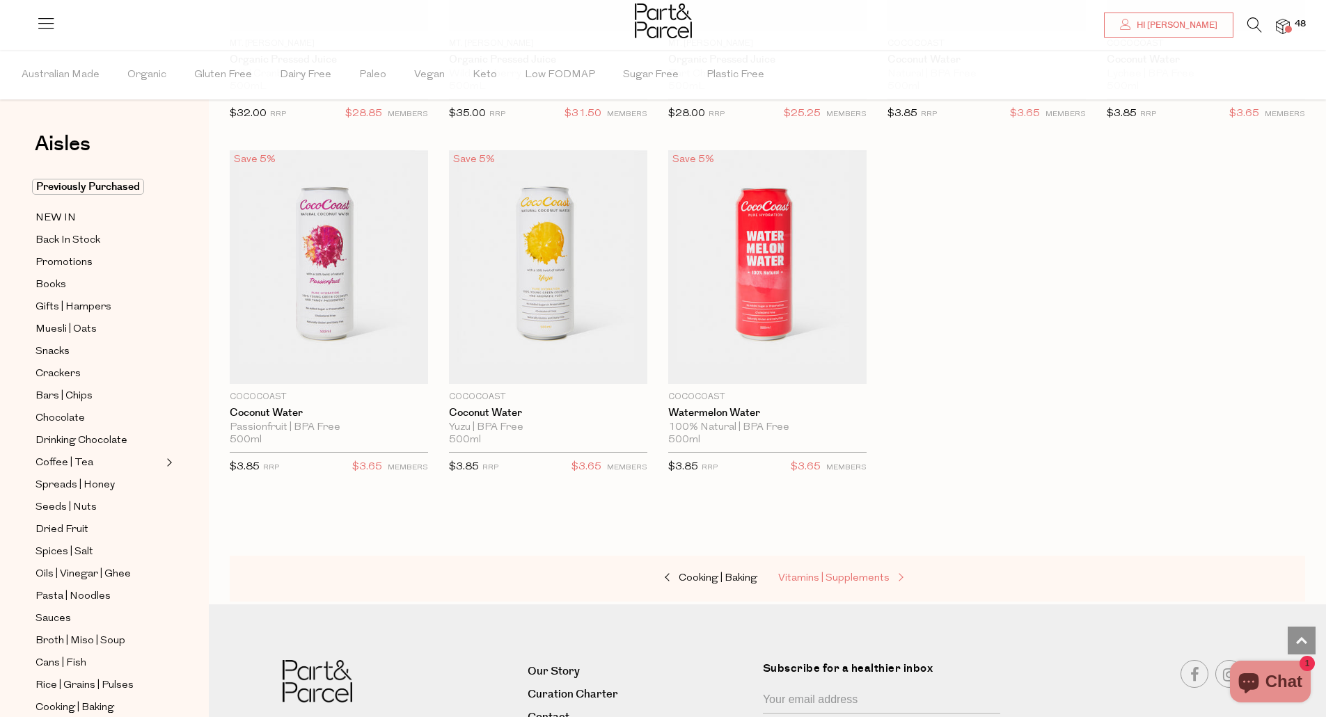
click at [834, 576] on span "Vitamins | Supplements" at bounding box center [833, 578] width 111 height 10
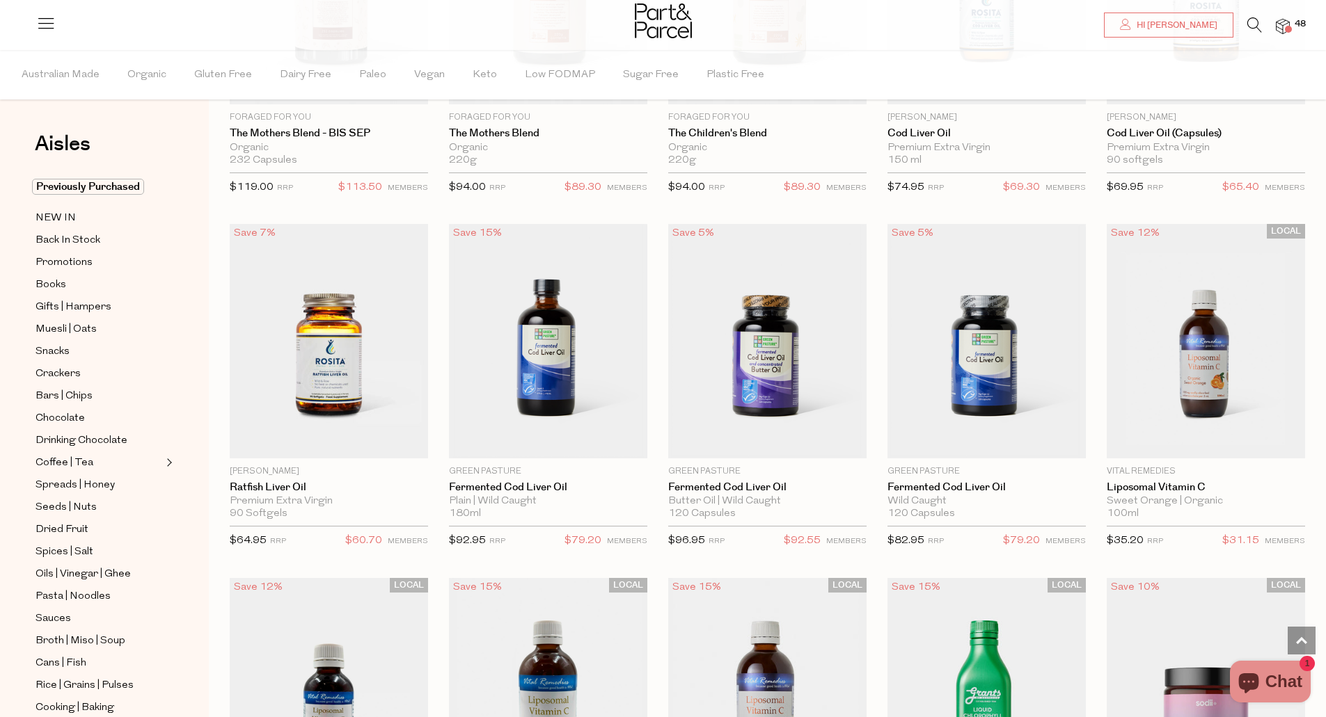
scroll to position [2791, 0]
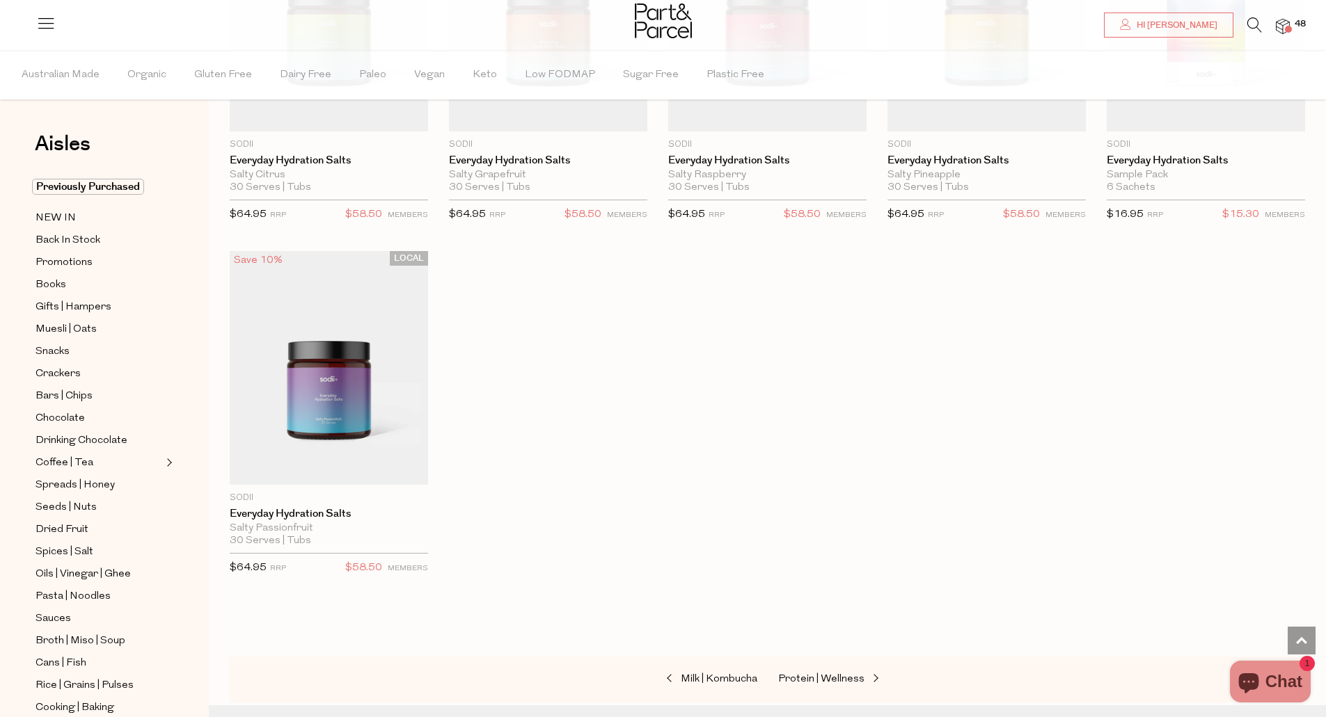
scroll to position [3849, 0]
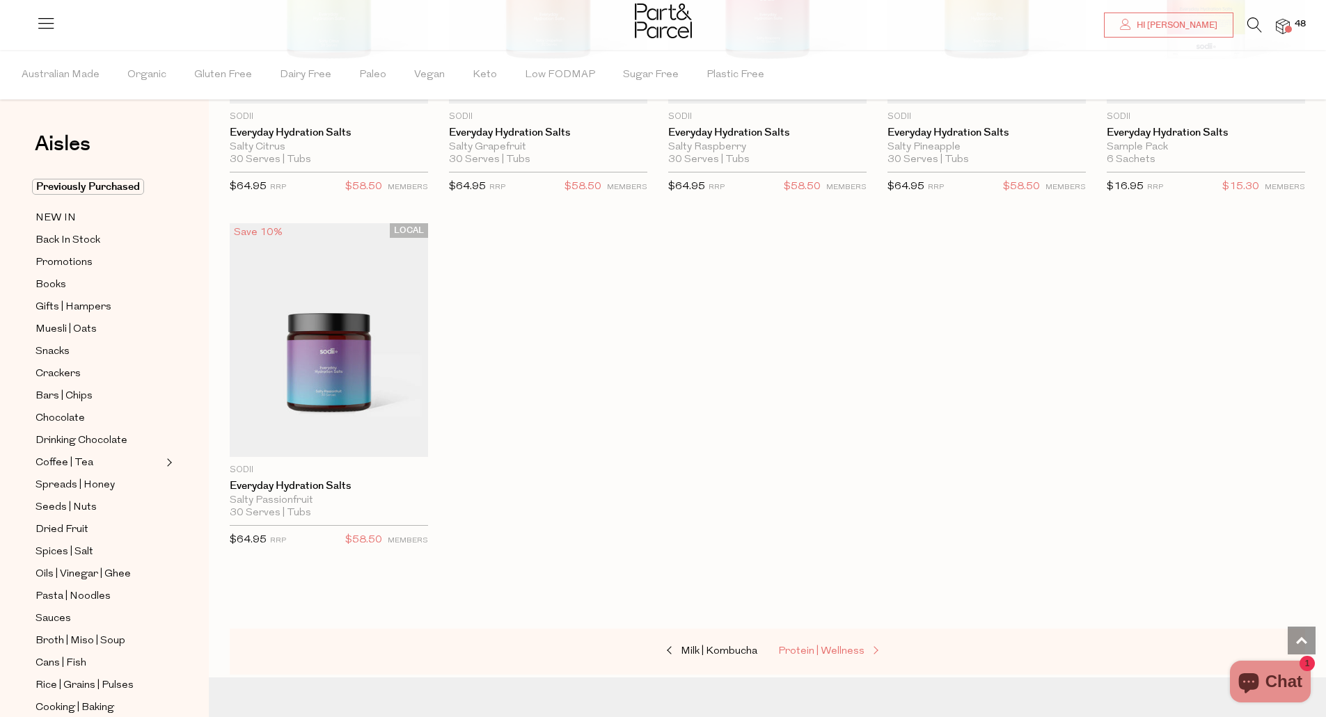
click at [831, 646] on span "Protein | Wellness" at bounding box center [821, 651] width 86 height 10
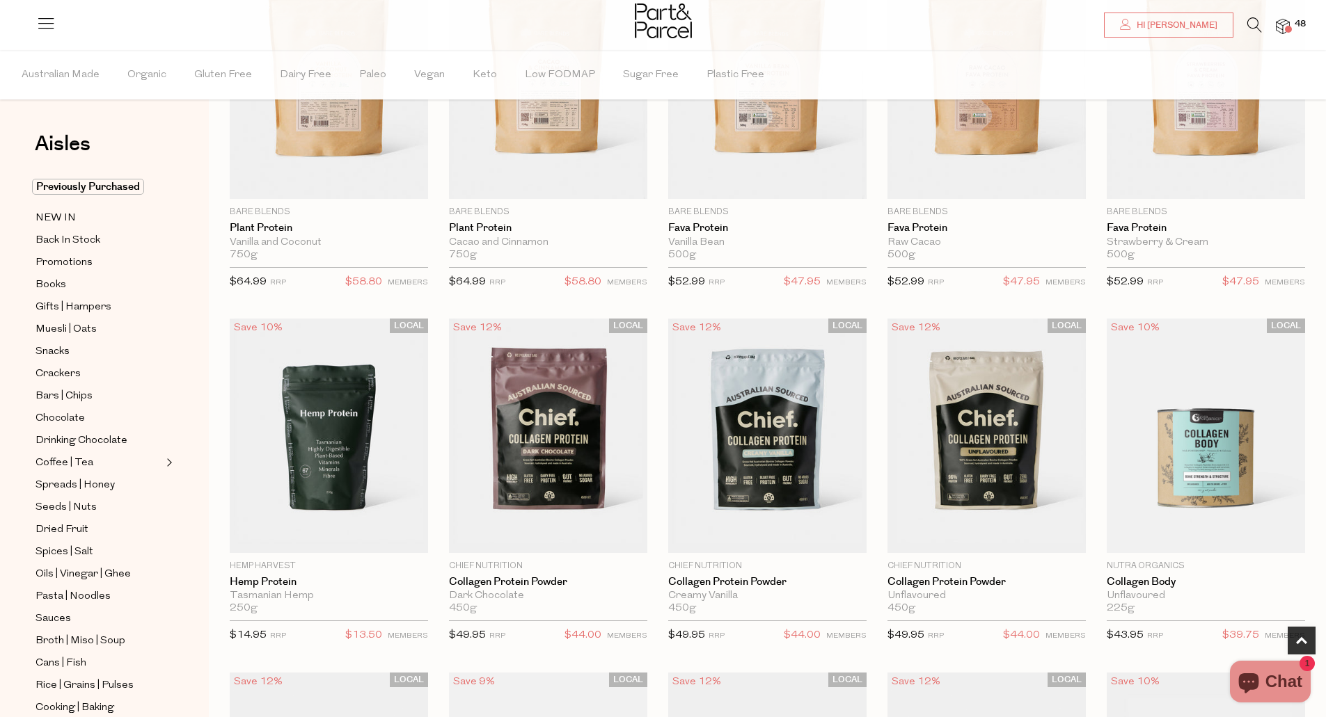
scroll to position [668, 0]
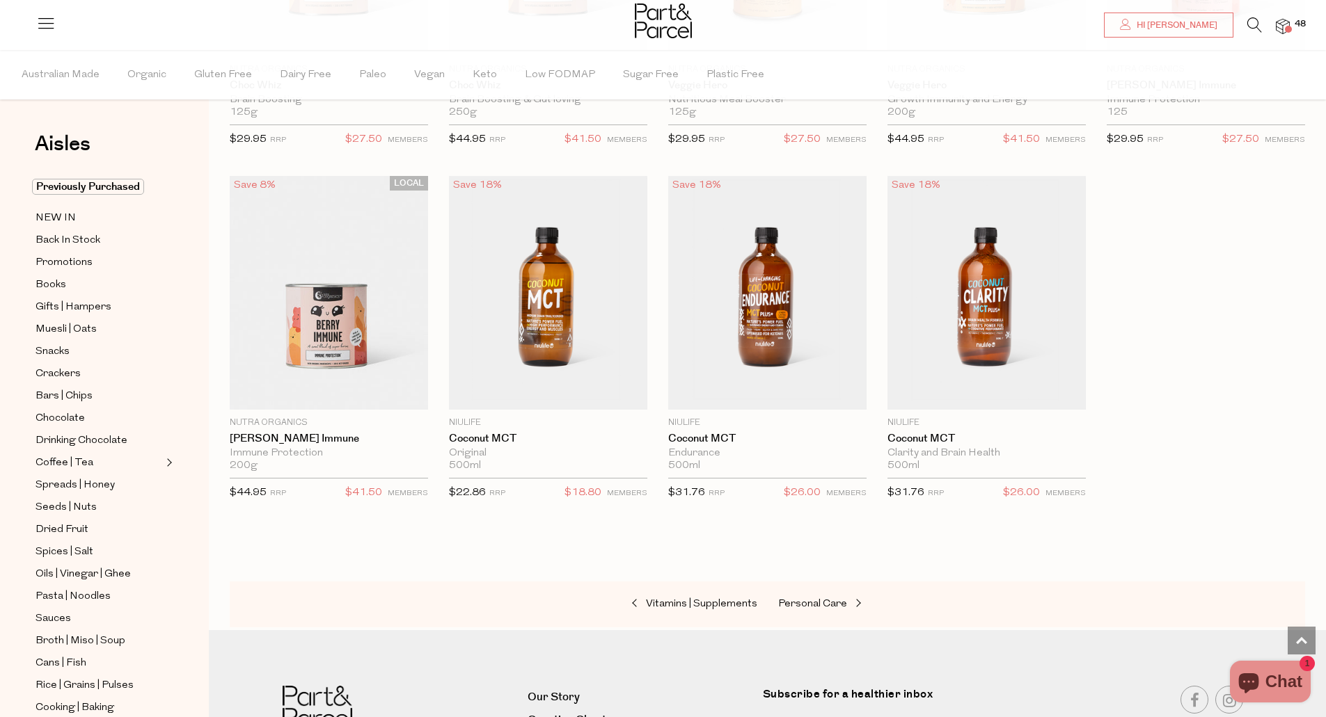
scroll to position [5317, 0]
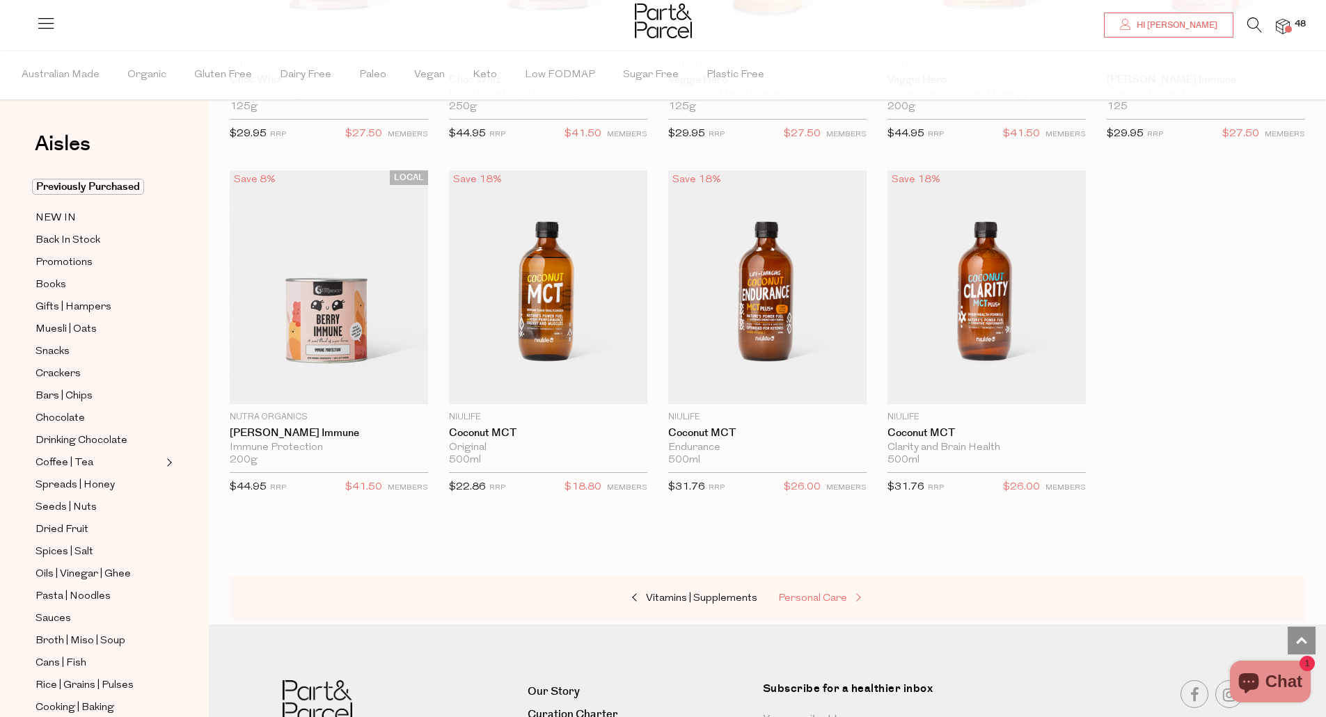
click at [839, 594] on span "Personal Care" at bounding box center [812, 599] width 69 height 10
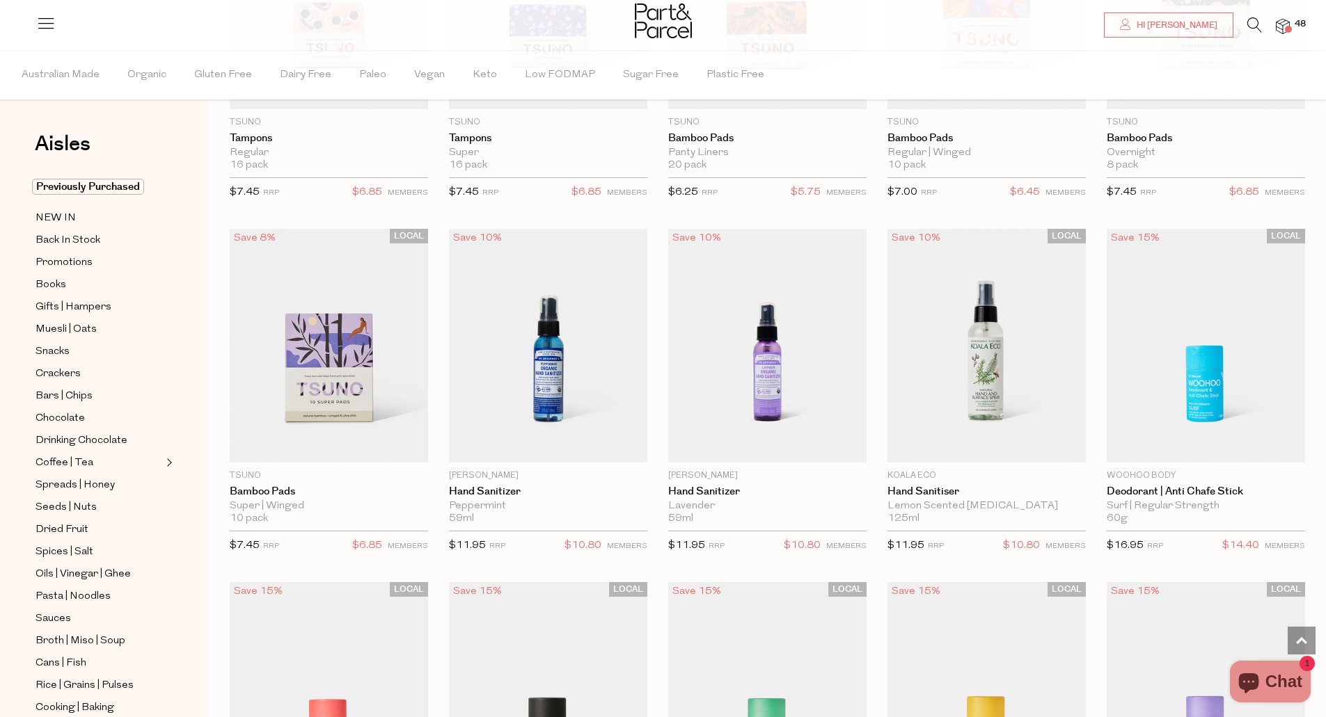
scroll to position [2784, 0]
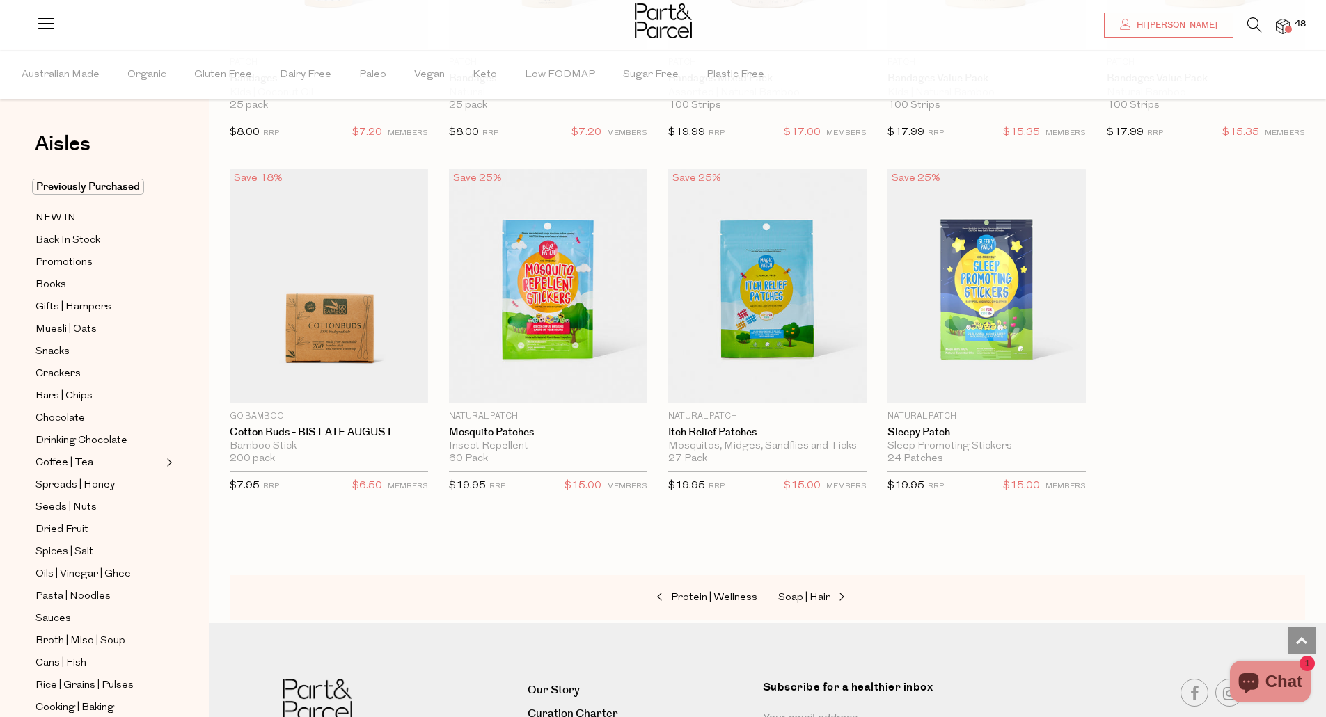
scroll to position [5678, 0]
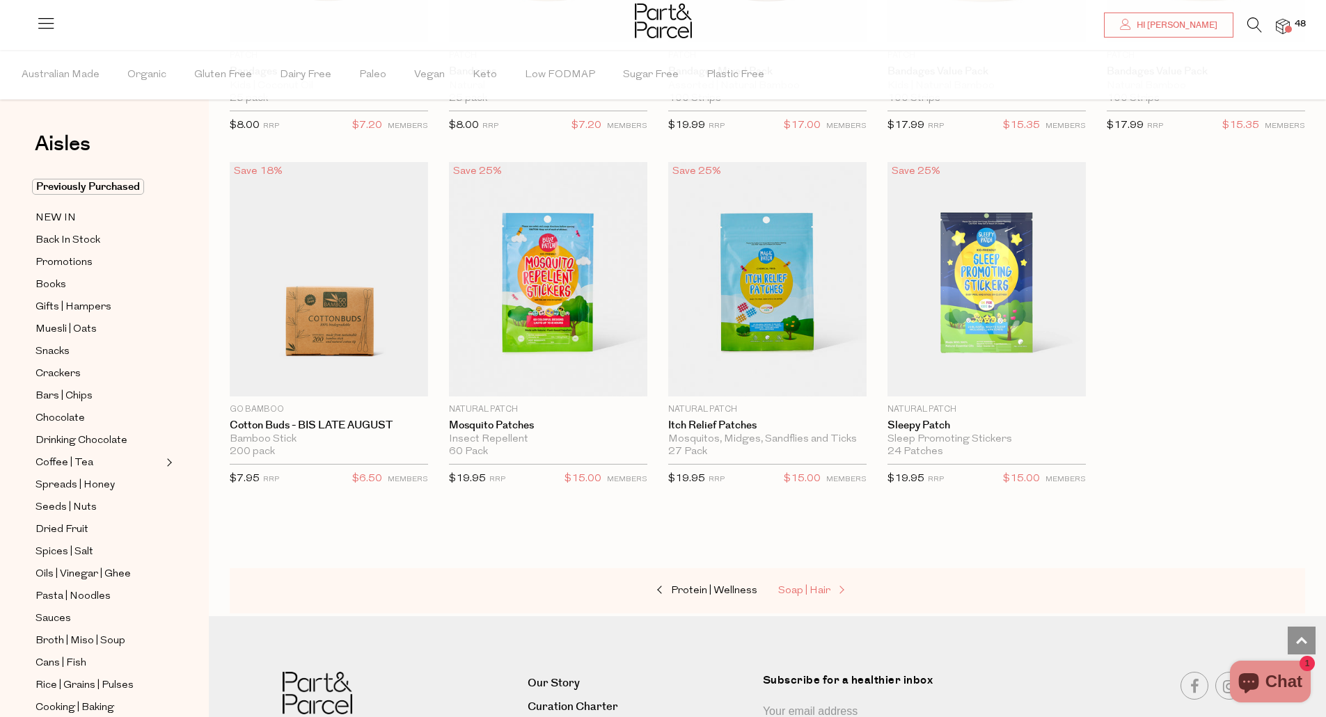
click at [796, 586] on span "Soap | Hair" at bounding box center [804, 591] width 52 height 10
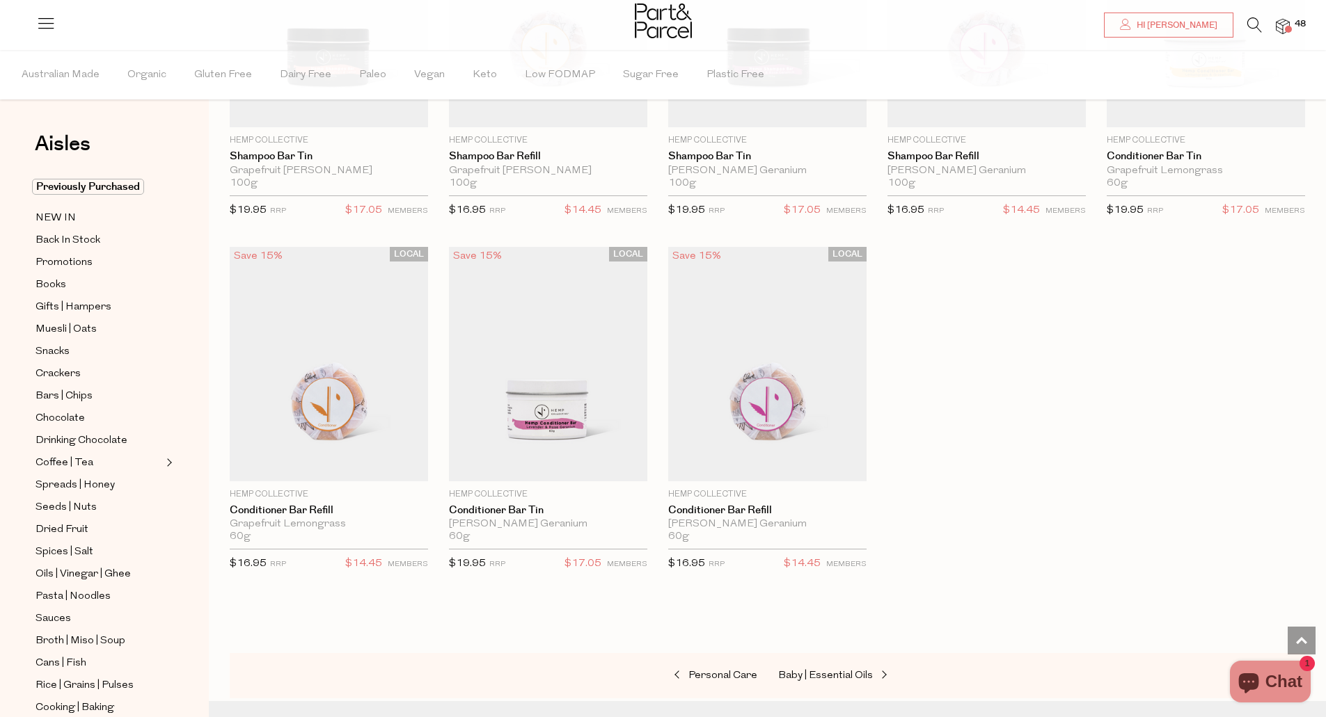
scroll to position [3145, 0]
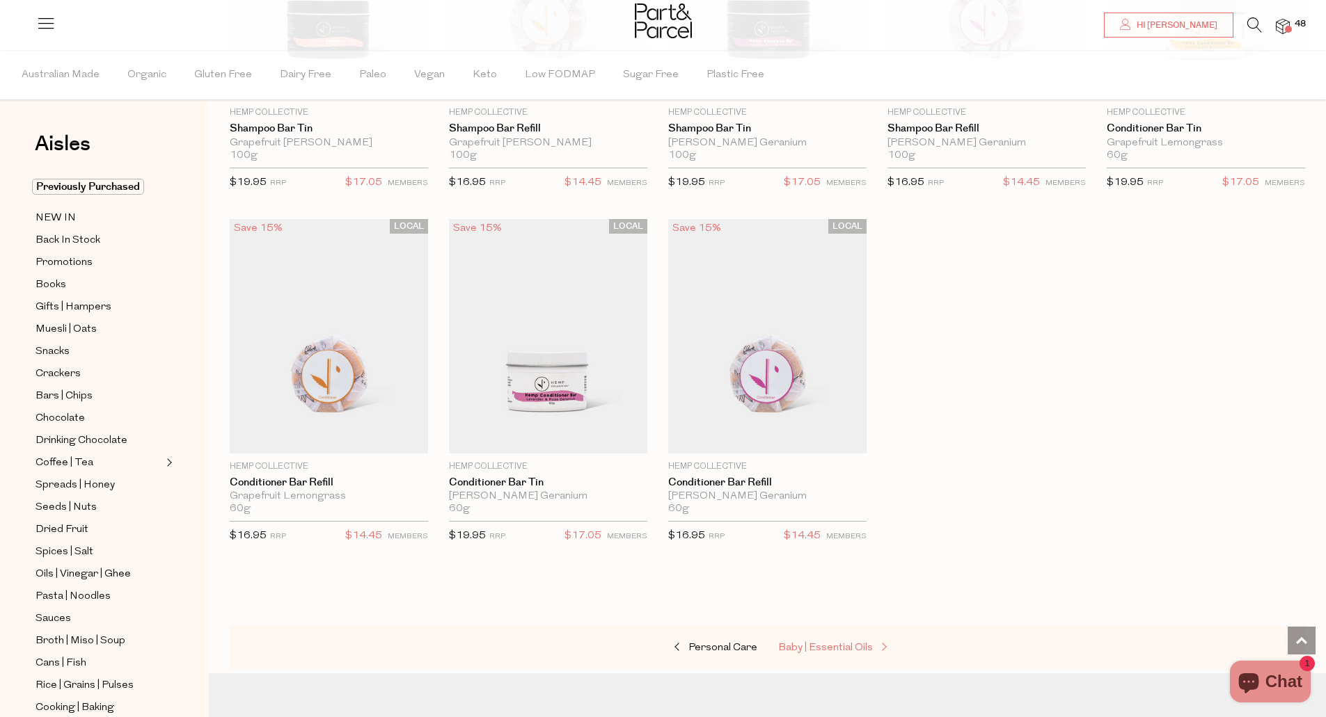
click at [834, 643] on span "Baby | Essential Oils" at bounding box center [825, 648] width 95 height 10
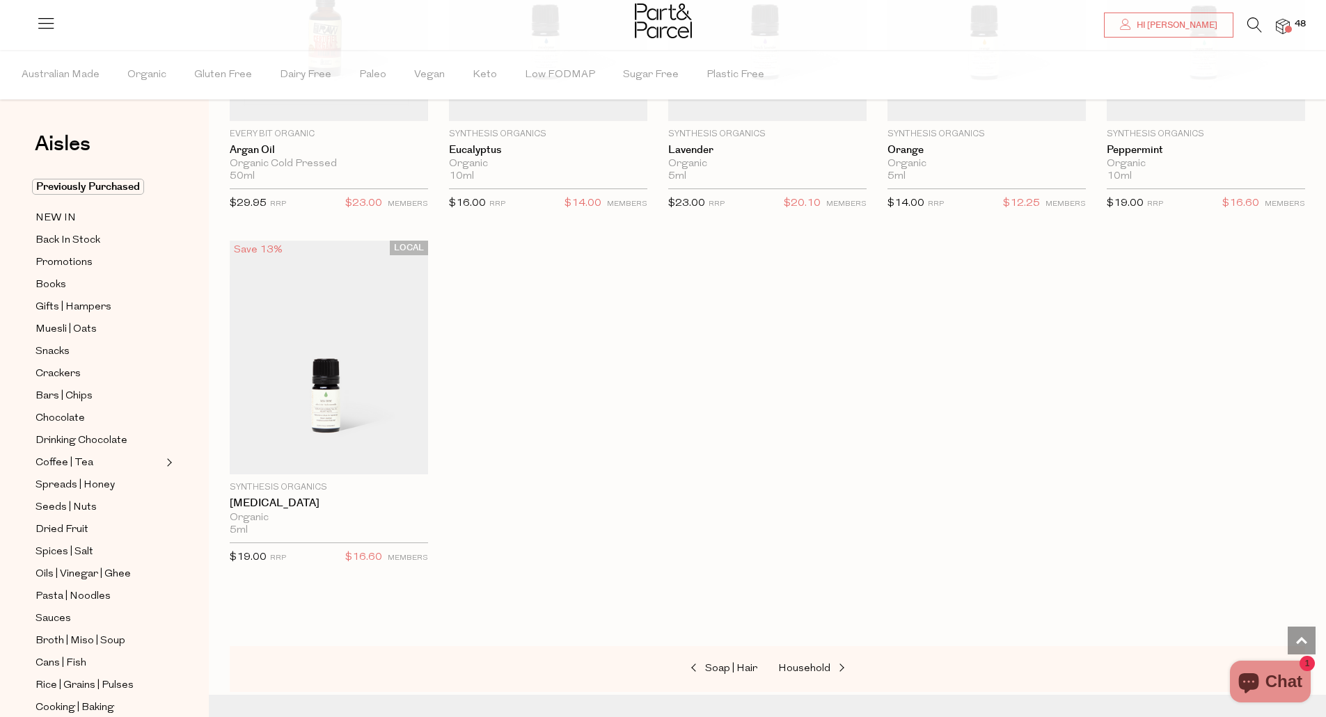
scroll to position [1030, 0]
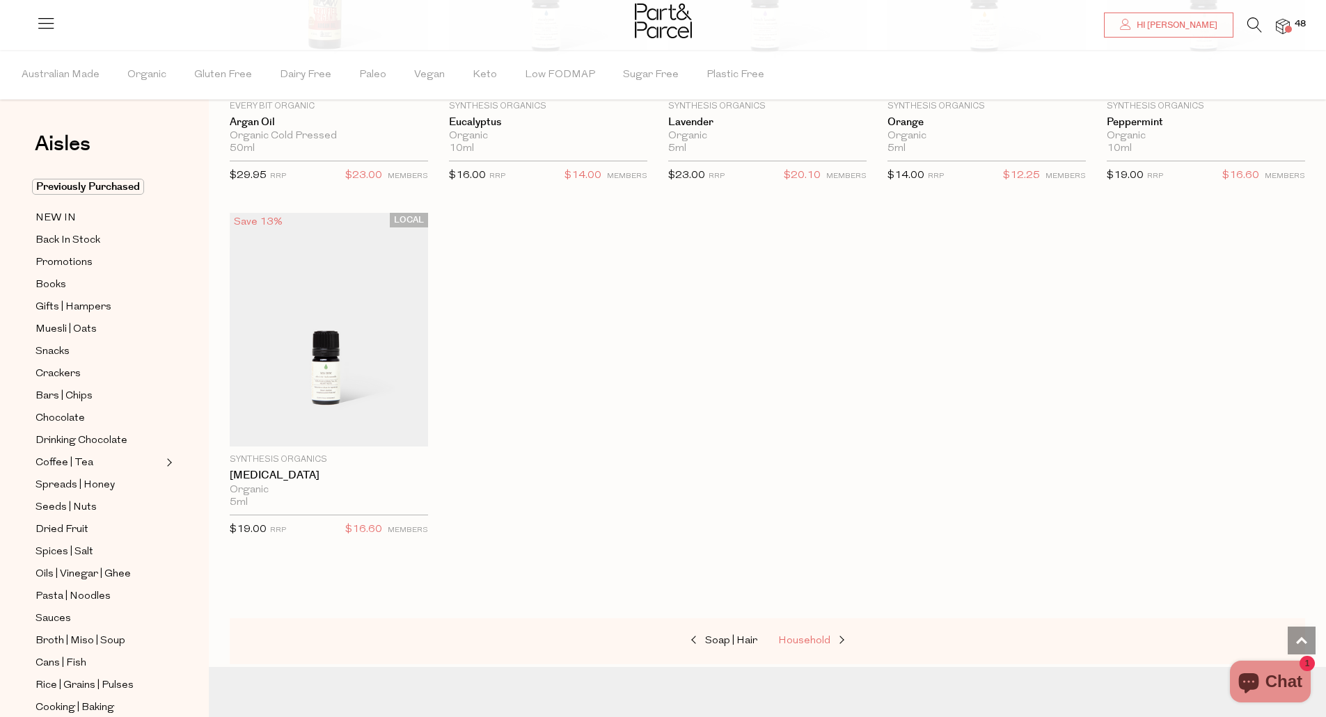
click at [834, 640] on span at bounding box center [839, 641] width 19 height 10
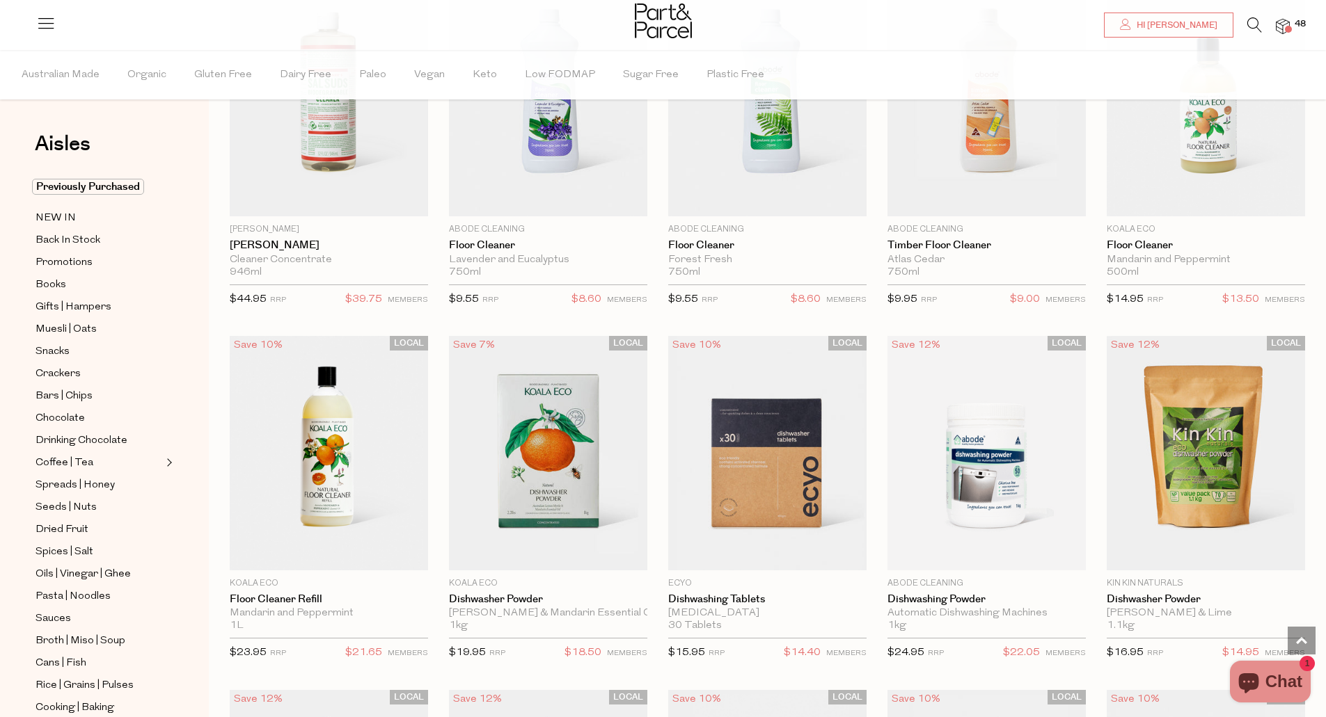
scroll to position [1642, 0]
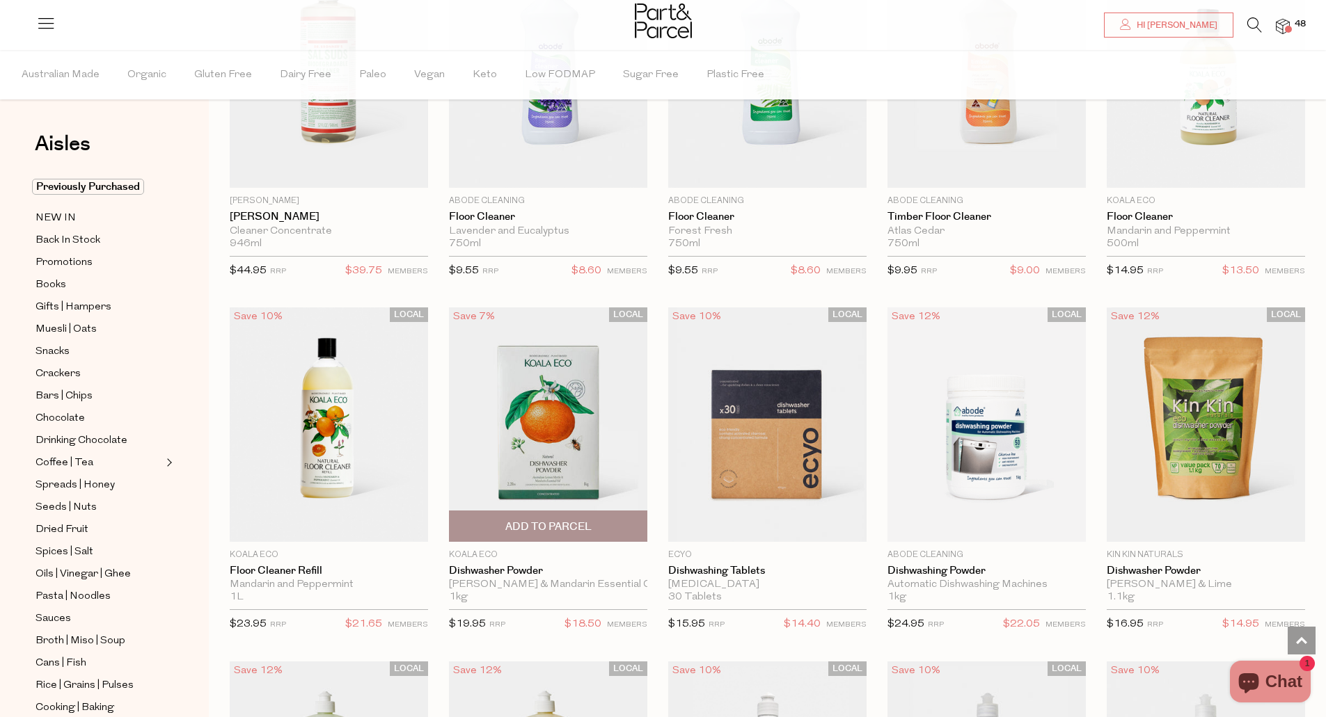
click at [592, 521] on span "Add To Parcel" at bounding box center [548, 526] width 190 height 30
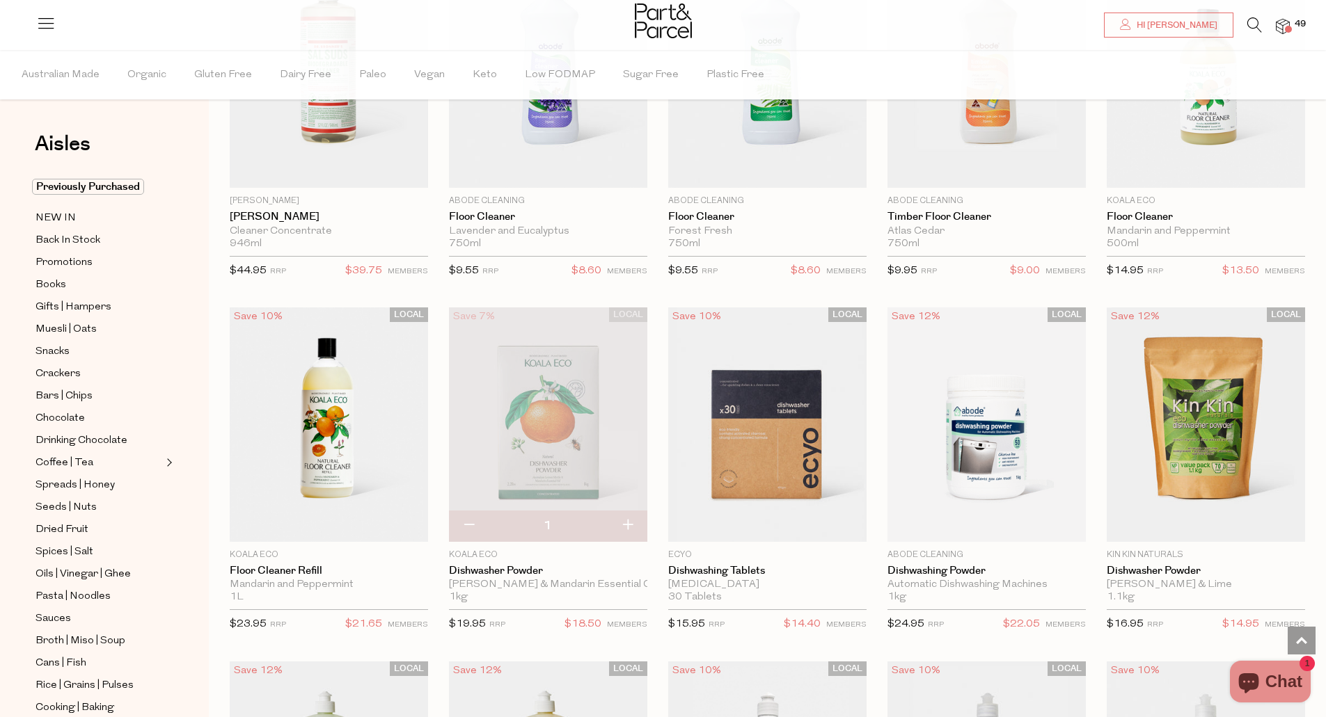
click at [476, 521] on button "button" at bounding box center [469, 526] width 40 height 31
type input "0"
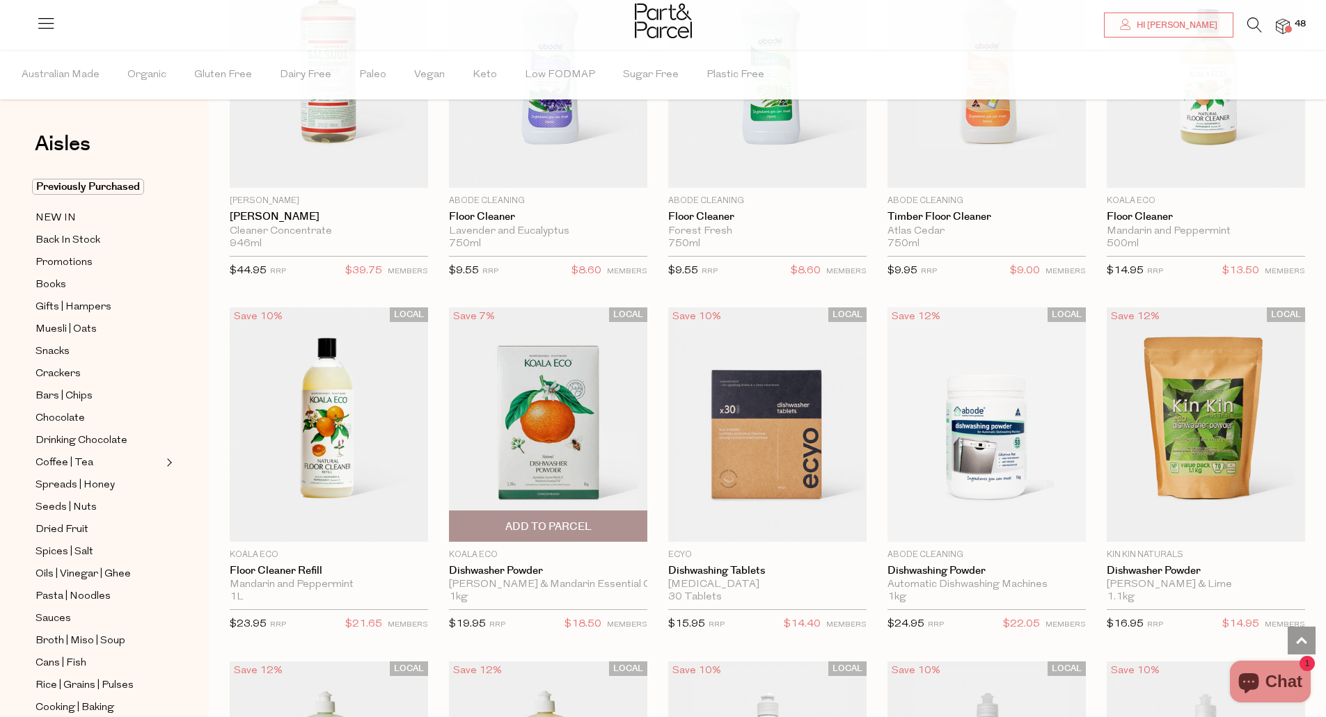
click at [597, 531] on span "Add to Parcel" at bounding box center [548, 526] width 190 height 30
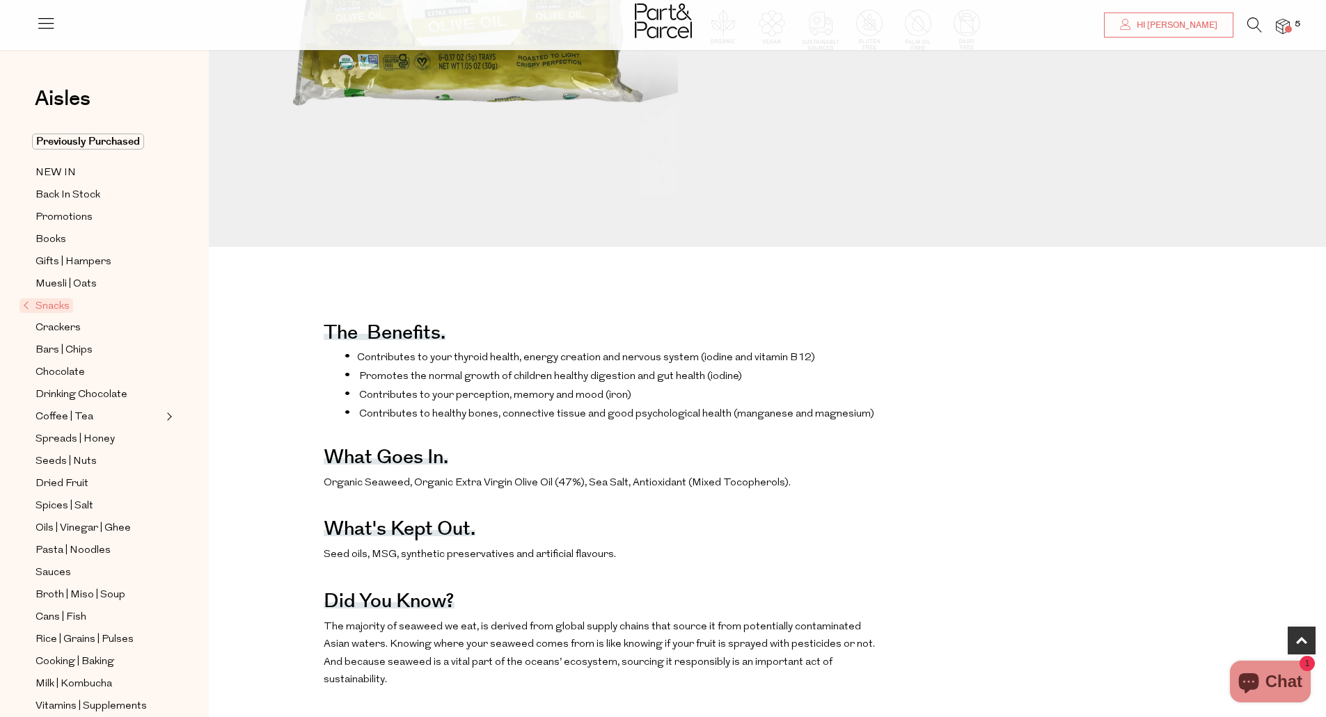
scroll to position [418, 0]
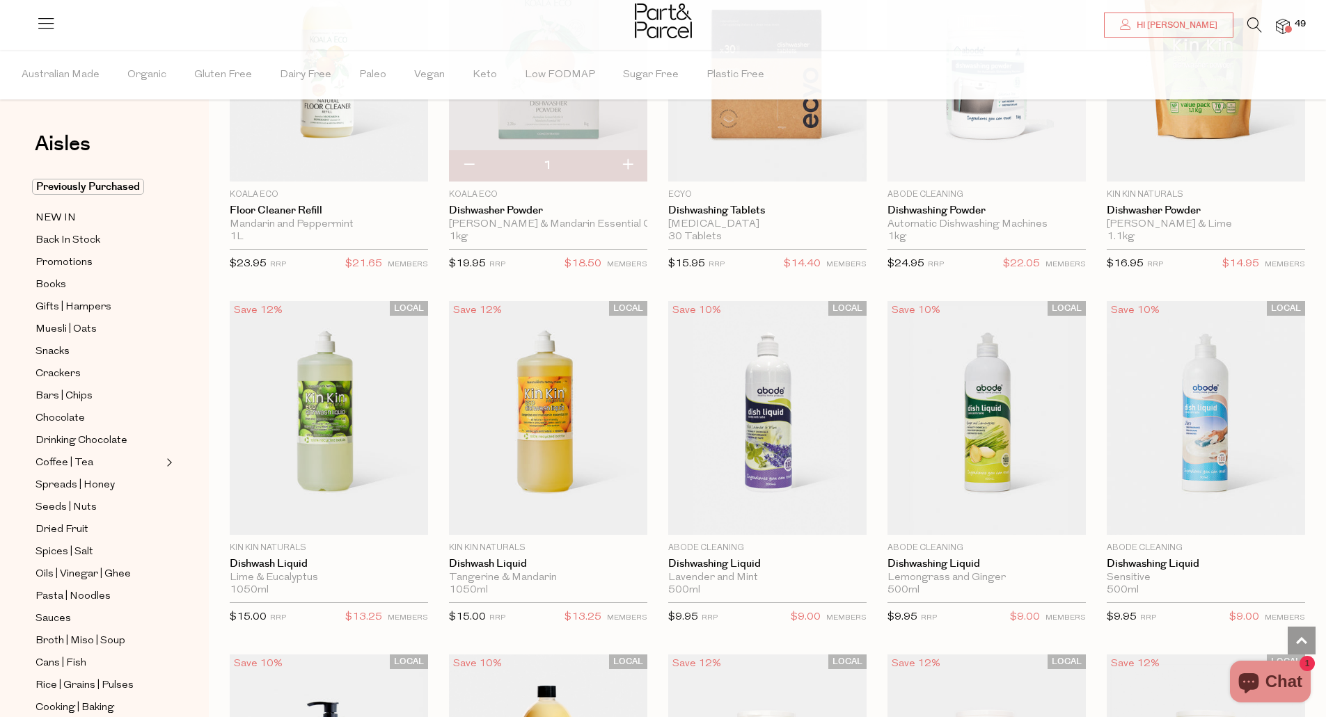
scroll to position [2004, 0]
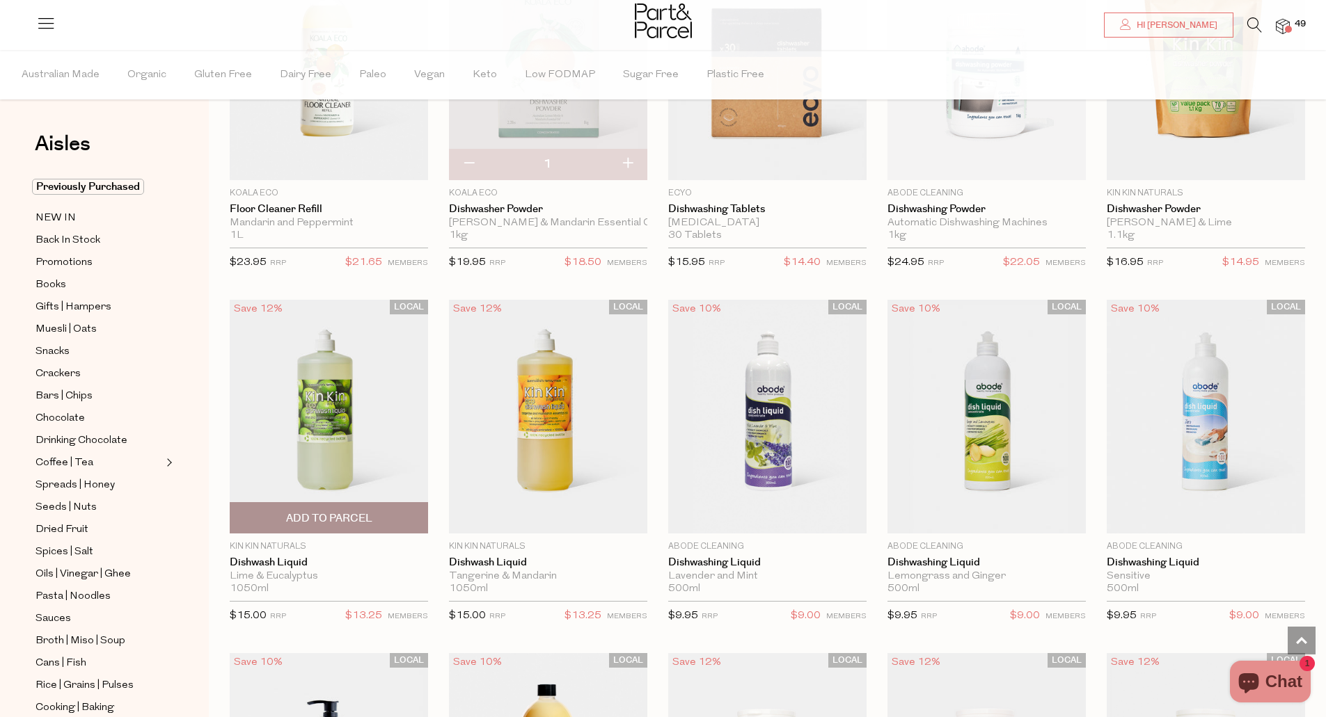
click at [372, 514] on span "Add To Parcel" at bounding box center [329, 518] width 86 height 15
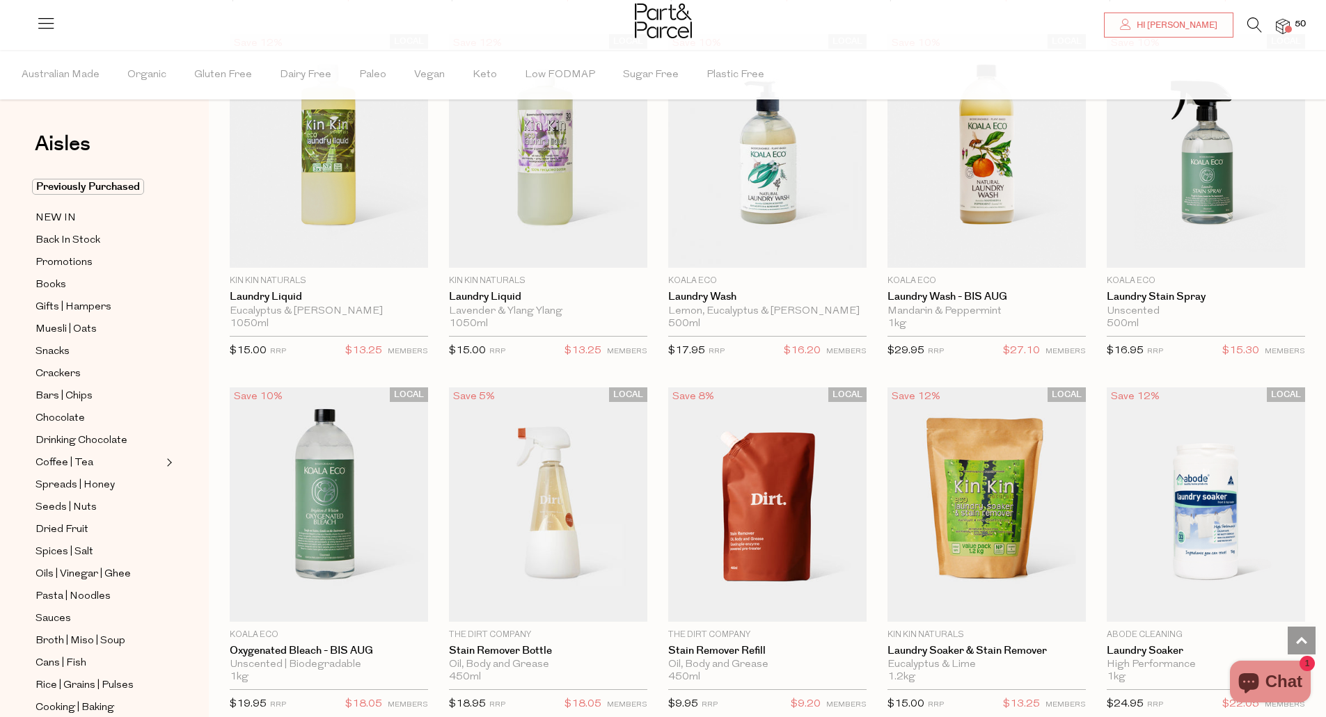
scroll to position [2978, 0]
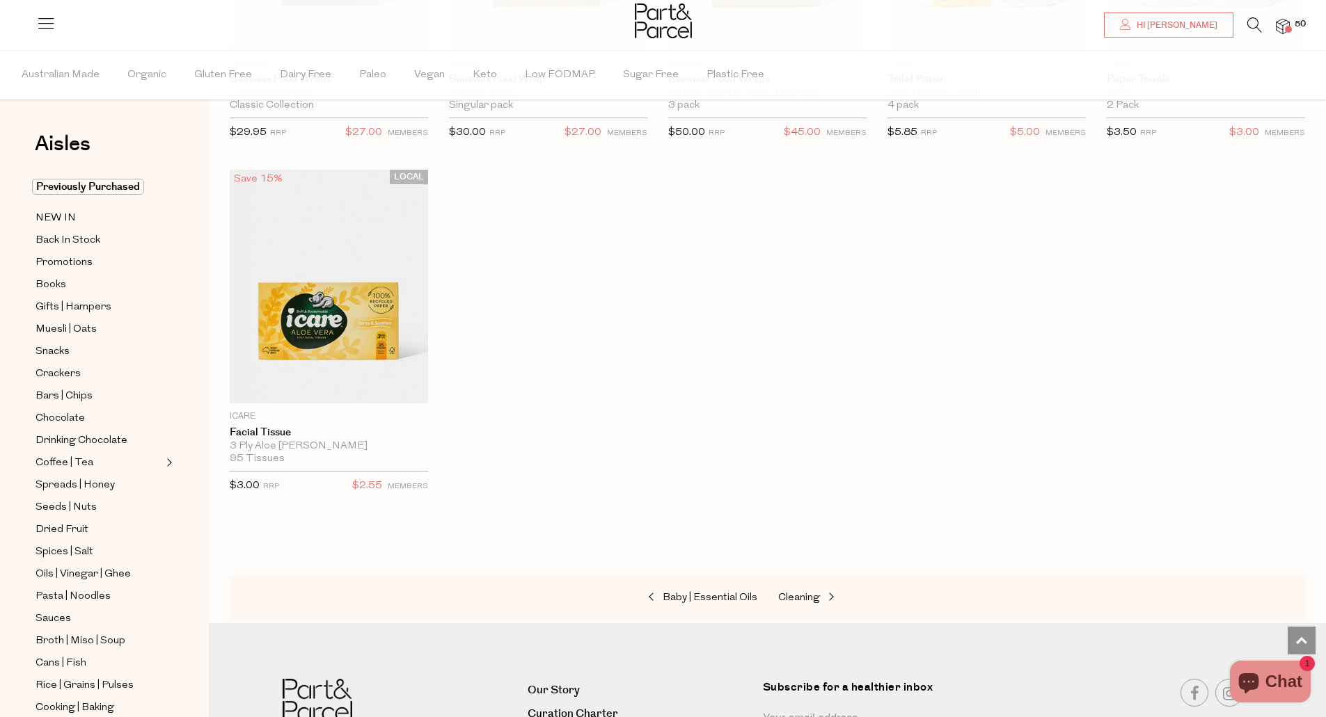
scroll to position [5706, 0]
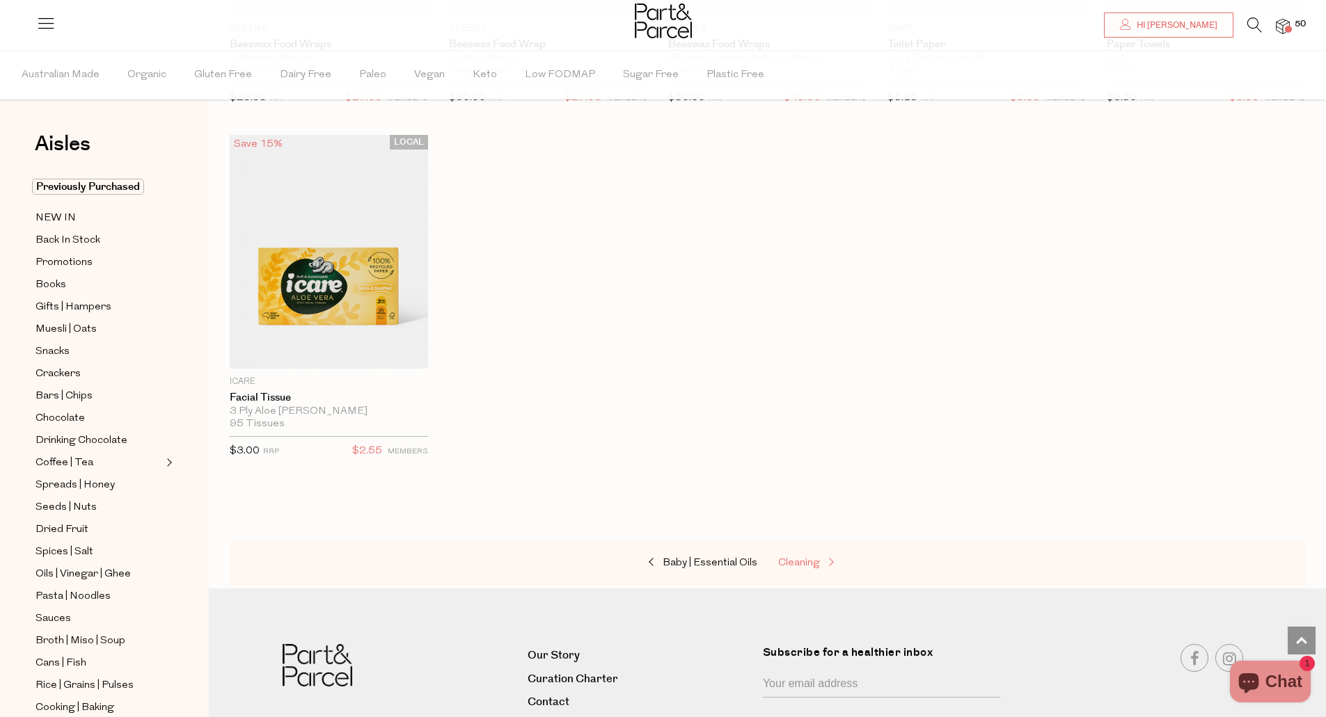
click at [810, 558] on span "Cleaning" at bounding box center [799, 563] width 42 height 10
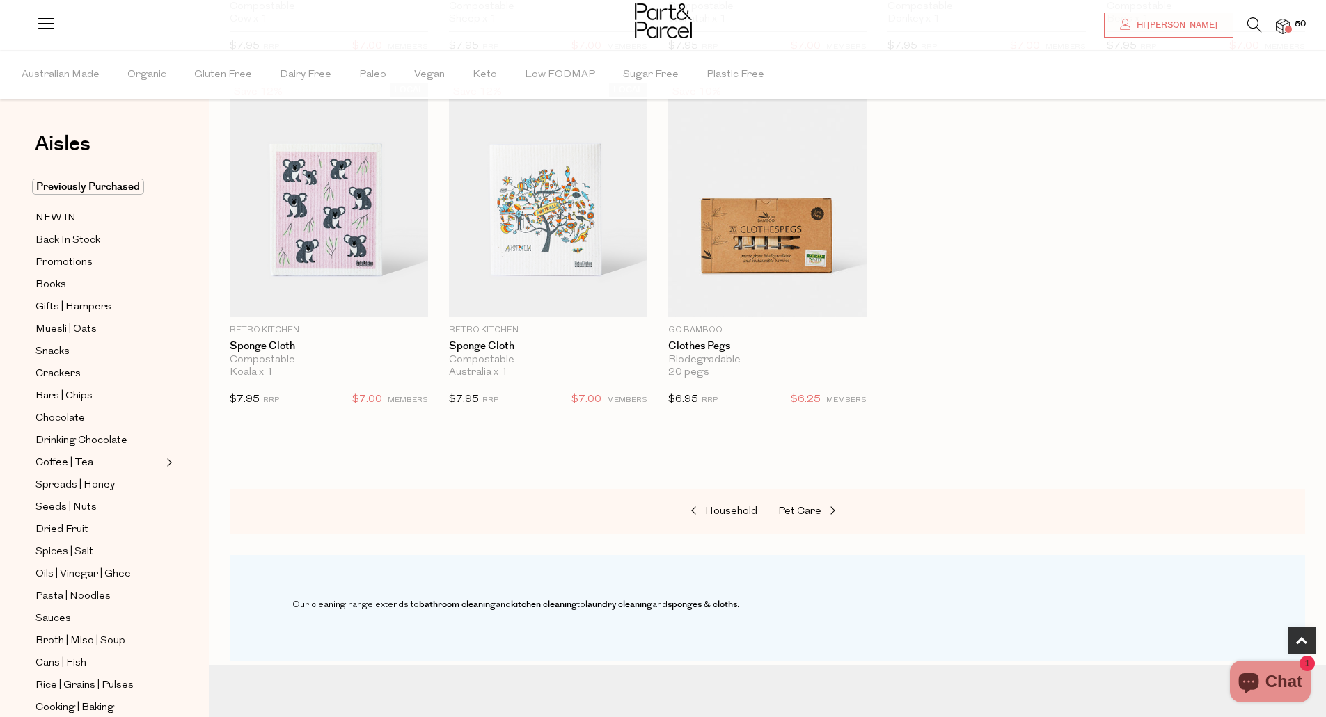
scroll to position [807, 0]
click at [816, 507] on span "Pet Care" at bounding box center [799, 510] width 43 height 10
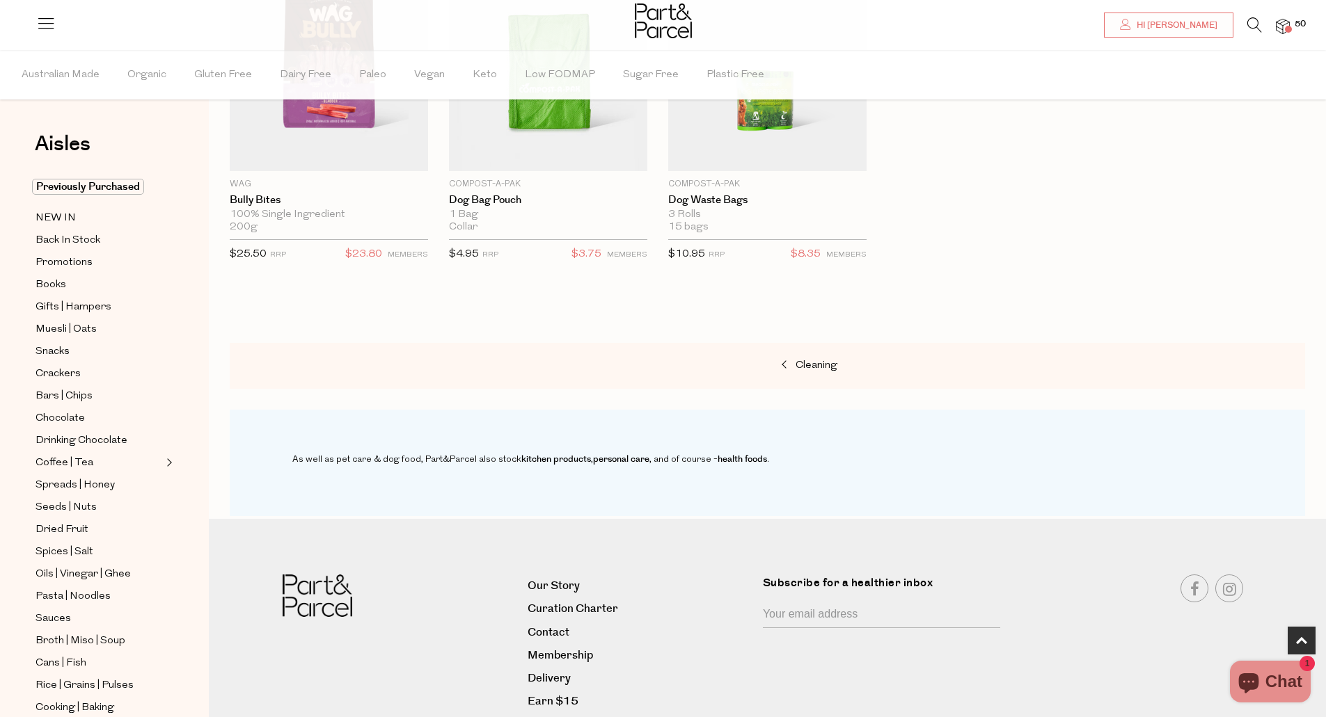
scroll to position [640, 0]
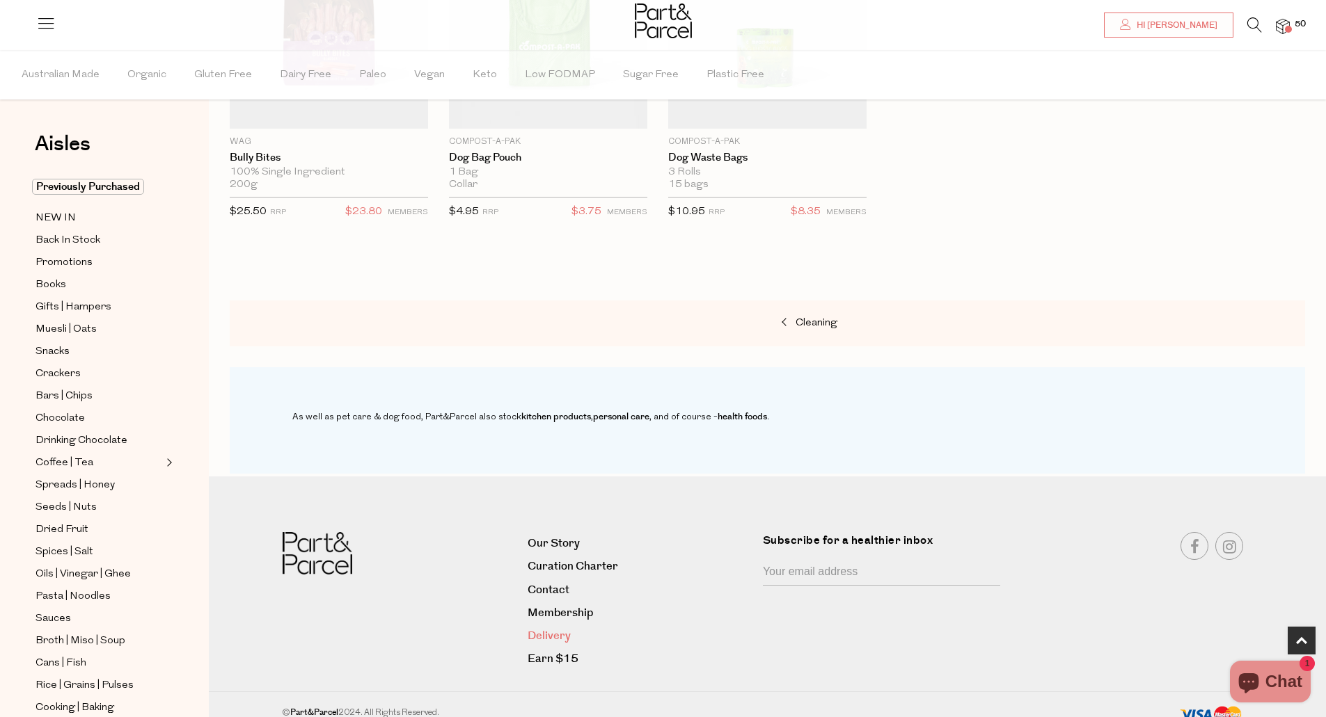
click at [557, 628] on link "Delivery" at bounding box center [639, 636] width 225 height 19
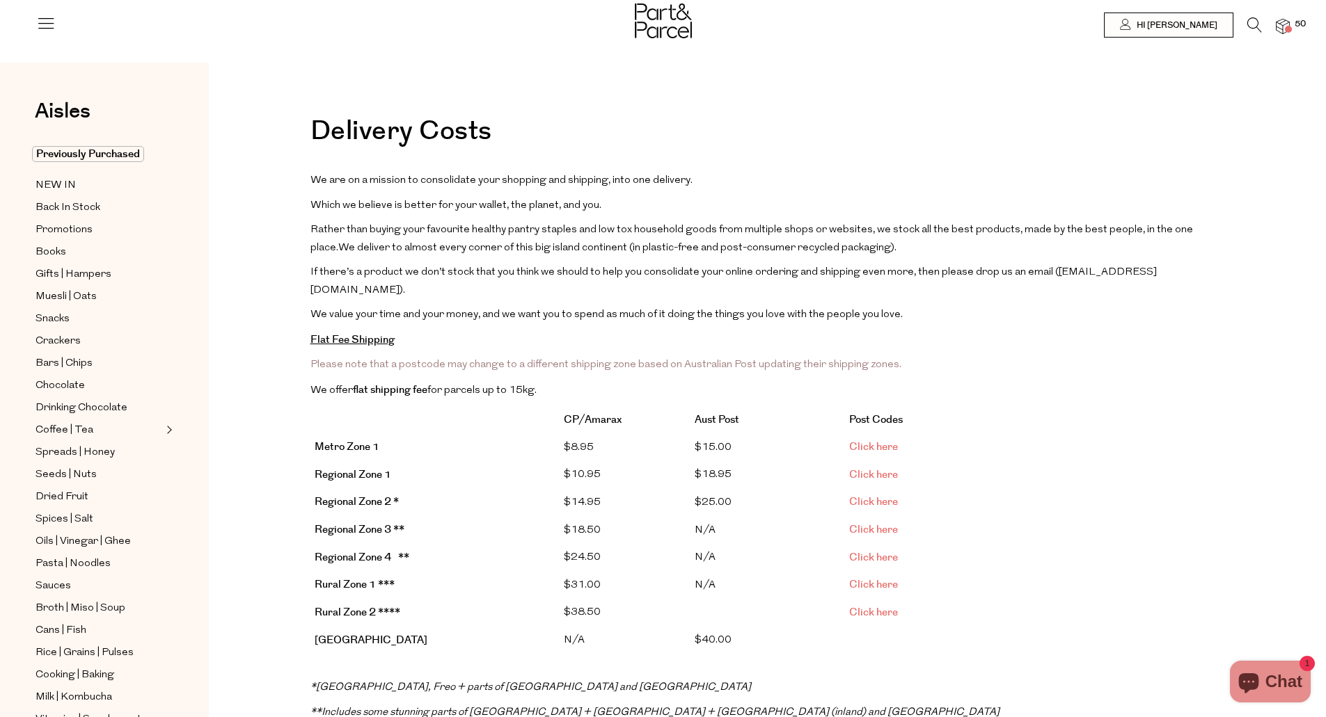
click at [1289, 26] on span at bounding box center [1288, 29] width 7 height 7
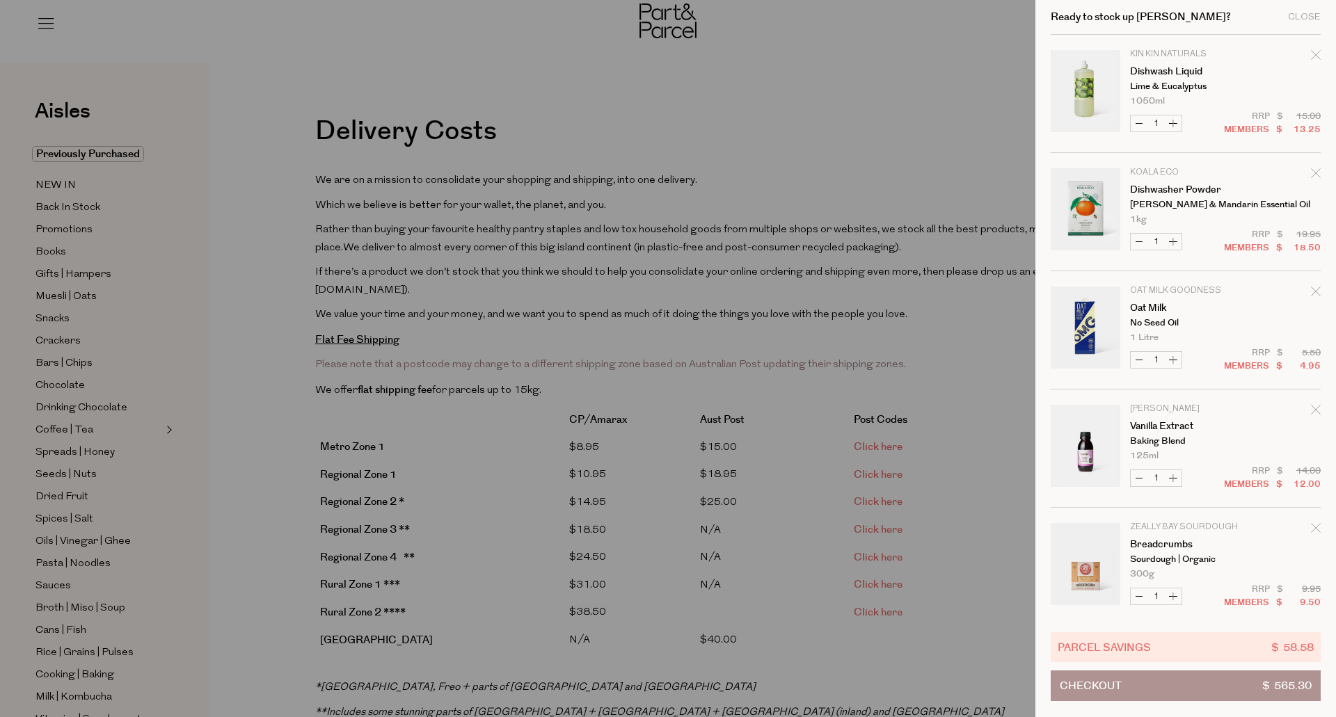
click at [1154, 690] on button "Checkout $ 565.30" at bounding box center [1186, 686] width 270 height 31
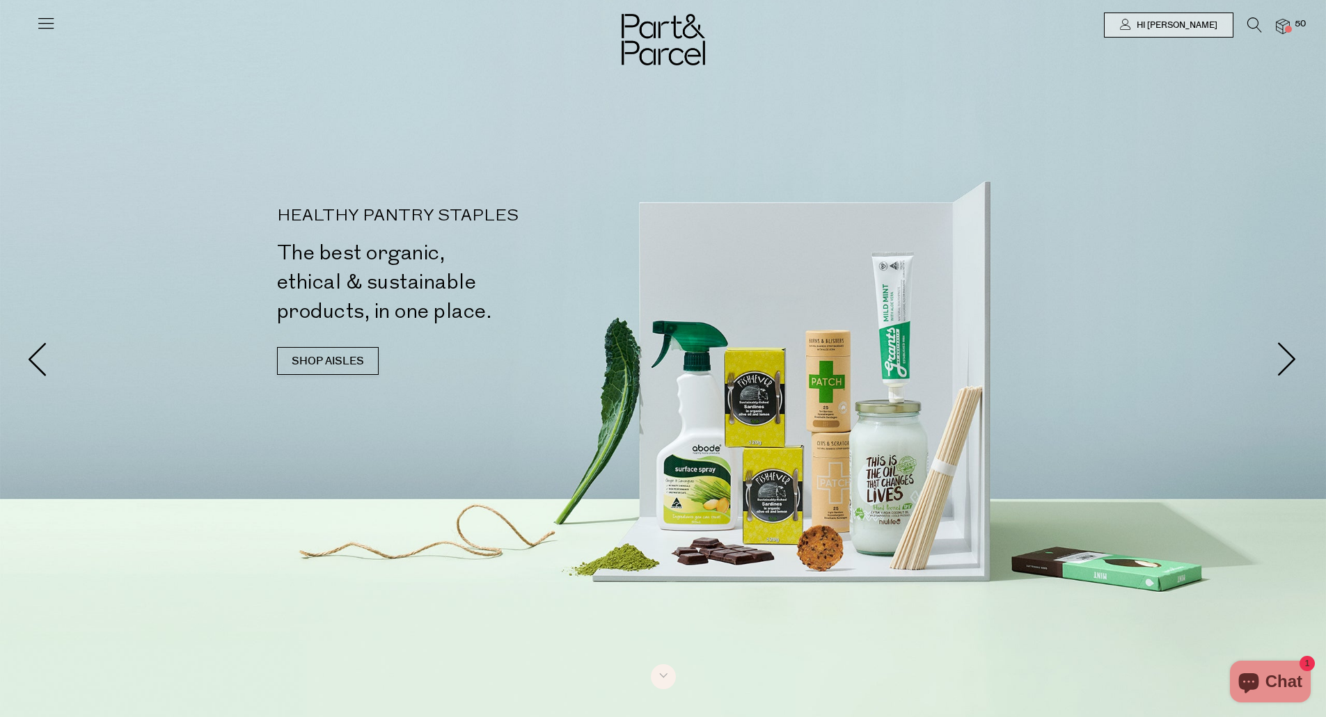
click at [1281, 31] on img at bounding box center [1283, 27] width 14 height 16
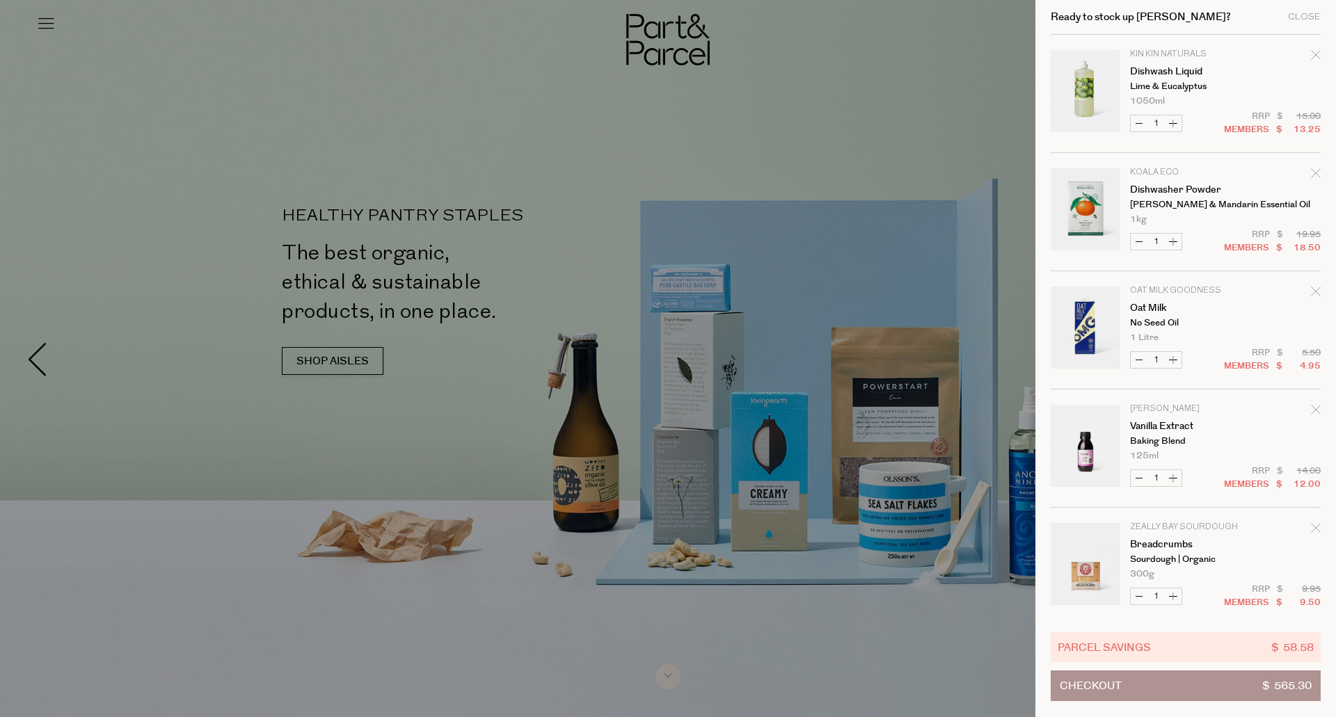
click at [1194, 656] on div "Parcel Savings $ 58.58" at bounding box center [1186, 648] width 270 height 30
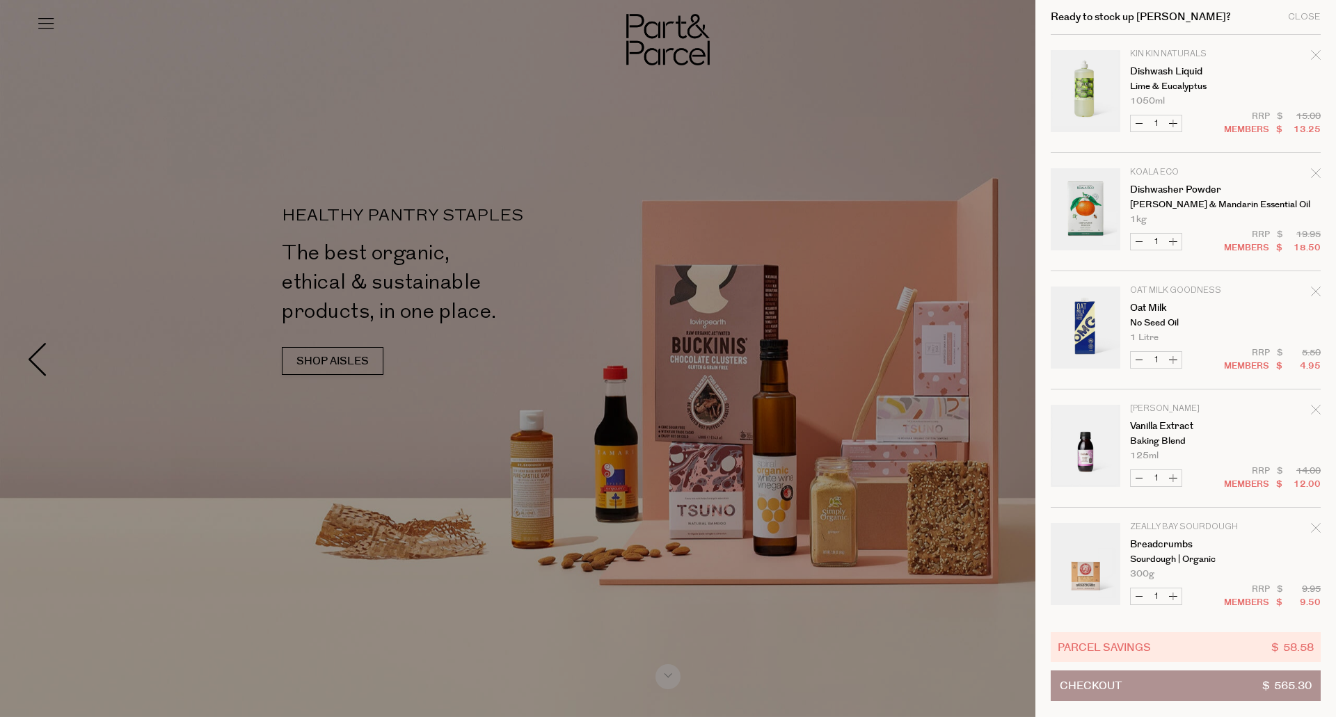
click at [1311, 297] on div "Remove Oat Milk" at bounding box center [1316, 294] width 10 height 19
click at [1317, 407] on icon "Remove Breadcrumbs" at bounding box center [1315, 409] width 9 height 9
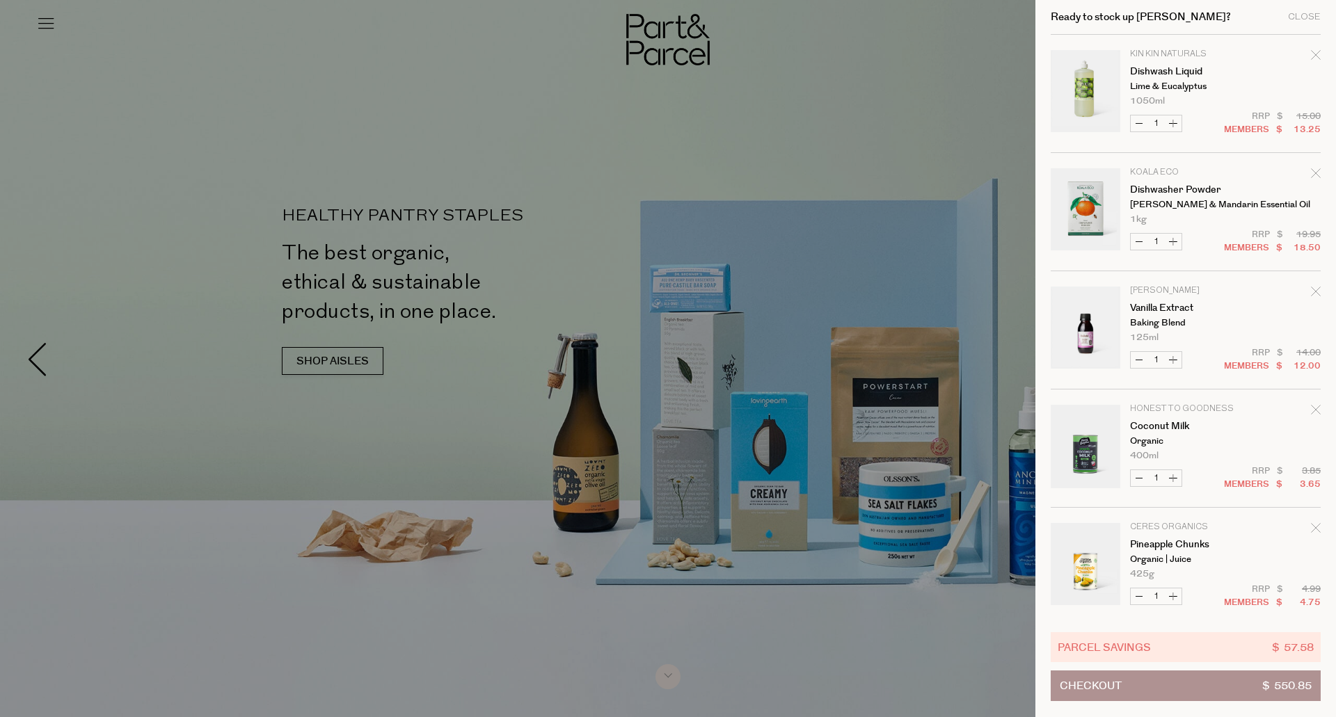
click at [1176, 476] on button "Increase Coconut Milk" at bounding box center [1173, 478] width 17 height 16
type input "2"
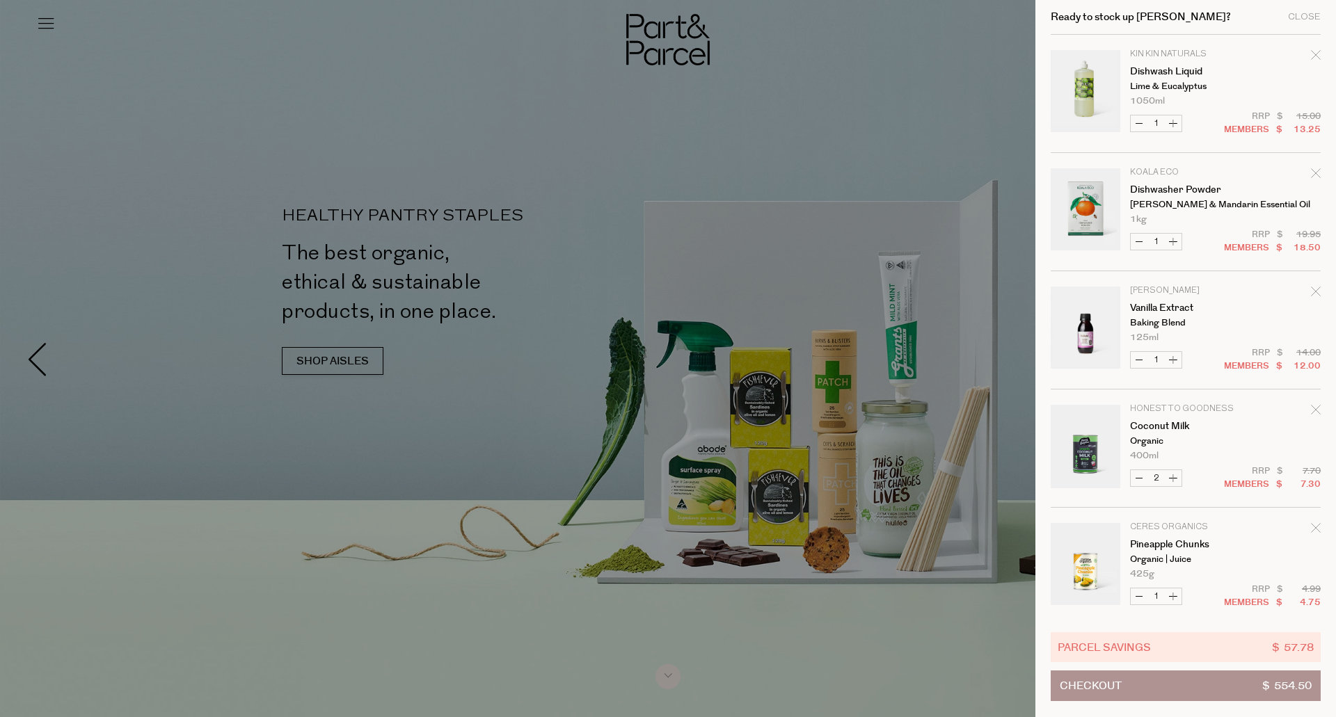
click at [1176, 476] on button "Increase Coconut Milk" at bounding box center [1173, 478] width 17 height 16
type input "3"
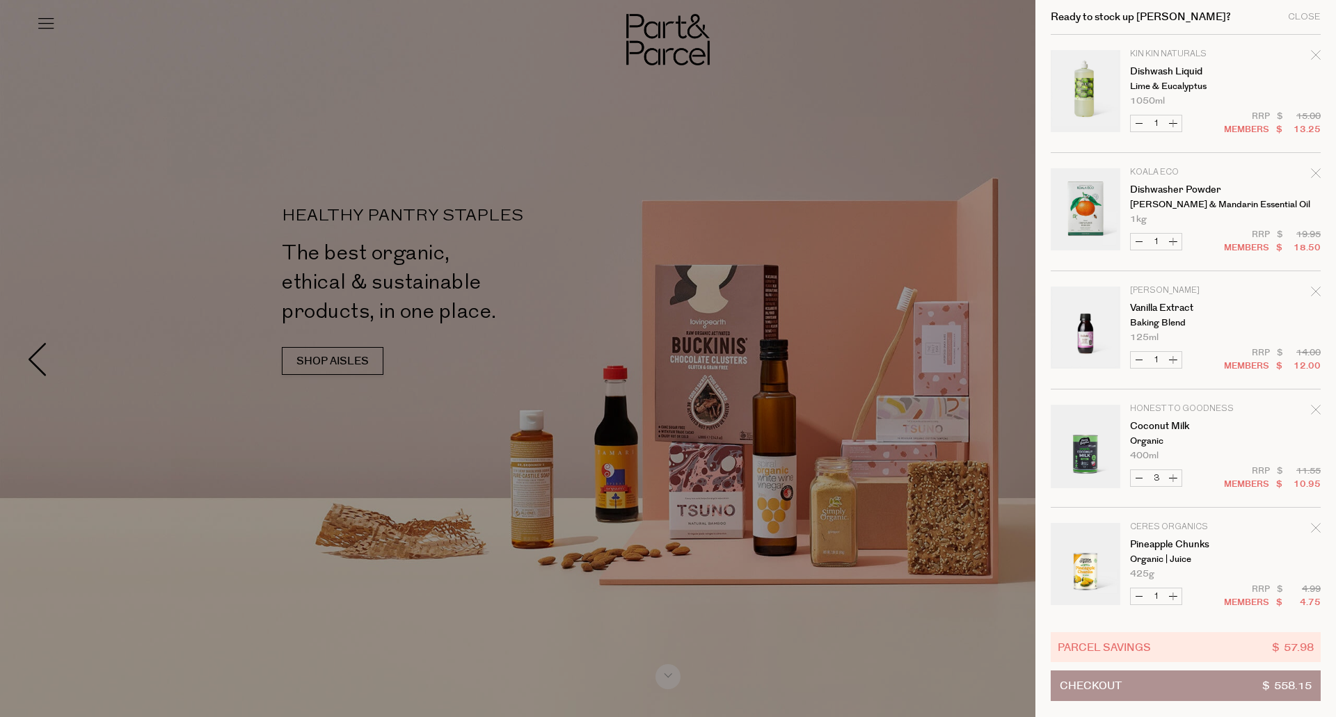
click at [1169, 485] on button "Increase Coconut Milk" at bounding box center [1173, 478] width 17 height 16
type input "4"
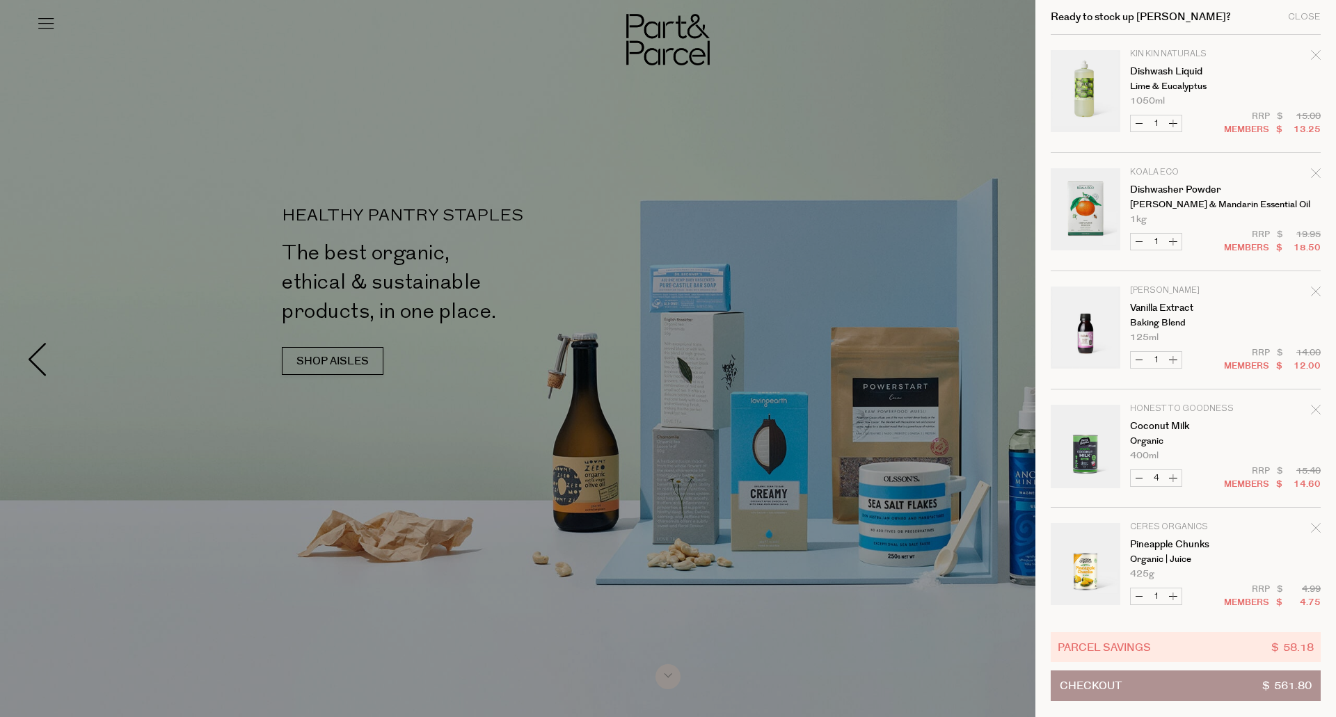
click at [1176, 598] on button "Increase Pineapple Chunks" at bounding box center [1173, 597] width 17 height 16
type input "2"
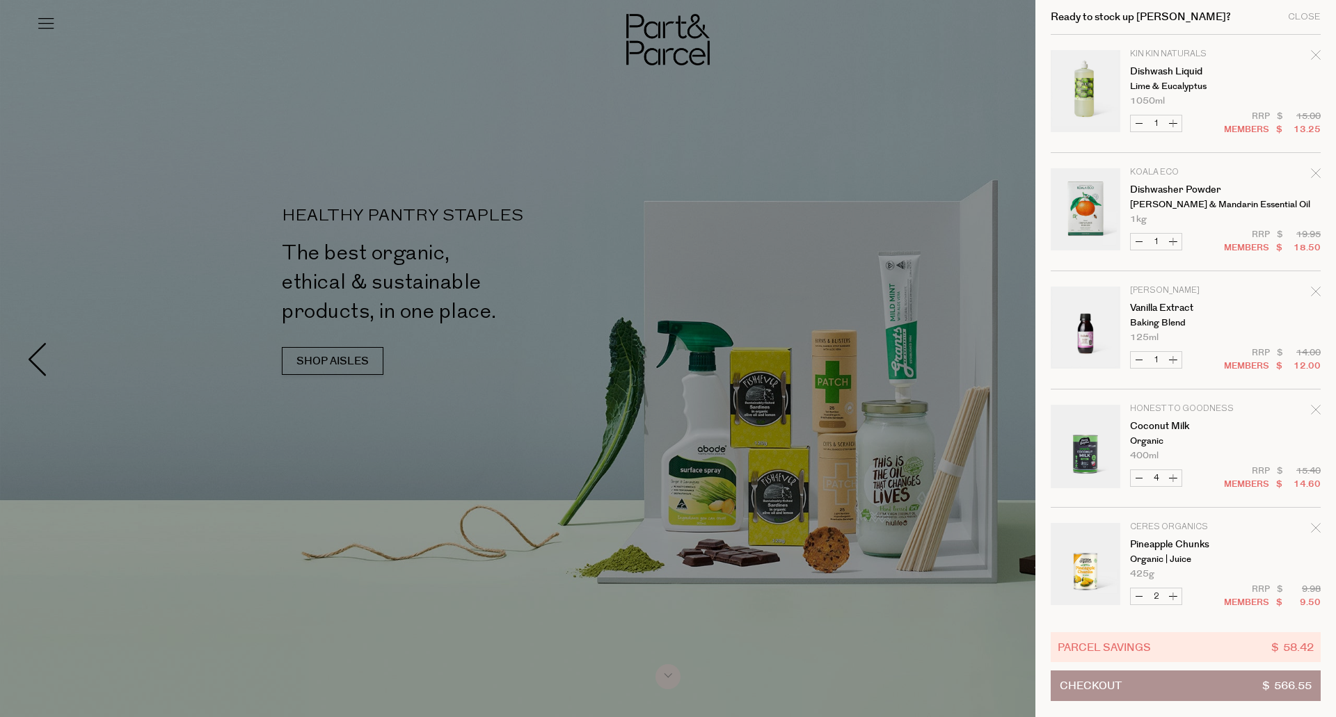
click at [1176, 598] on button "Increase Pineapple Chunks" at bounding box center [1173, 597] width 17 height 16
type input "3"
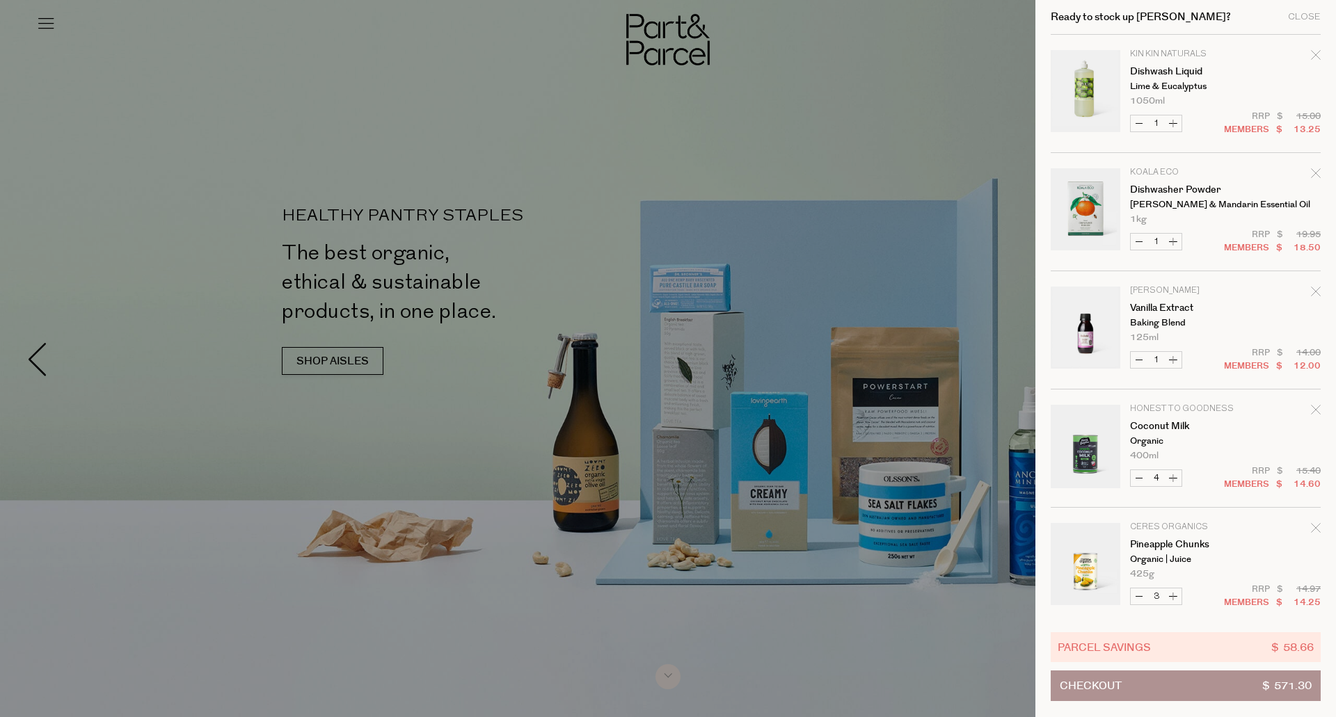
click at [708, 107] on div at bounding box center [668, 358] width 1336 height 717
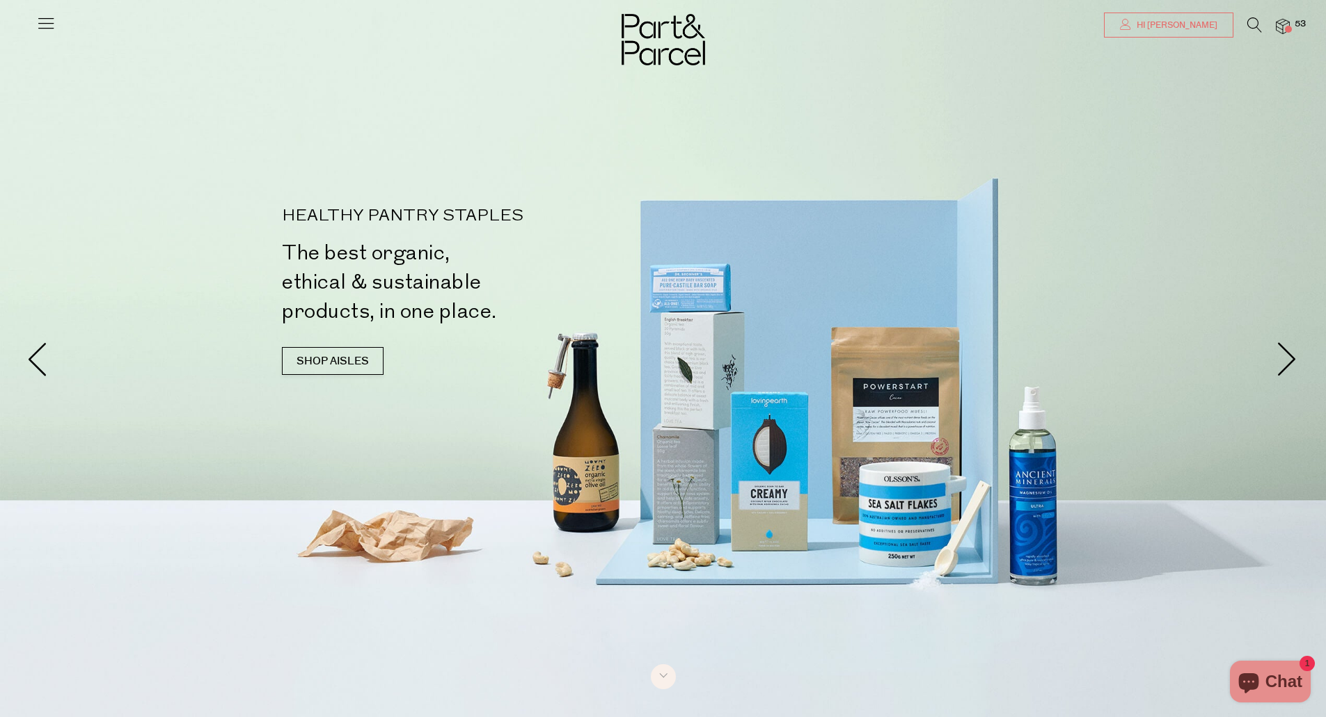
click at [1200, 36] on link "Hi [PERSON_NAME]" at bounding box center [1168, 25] width 129 height 25
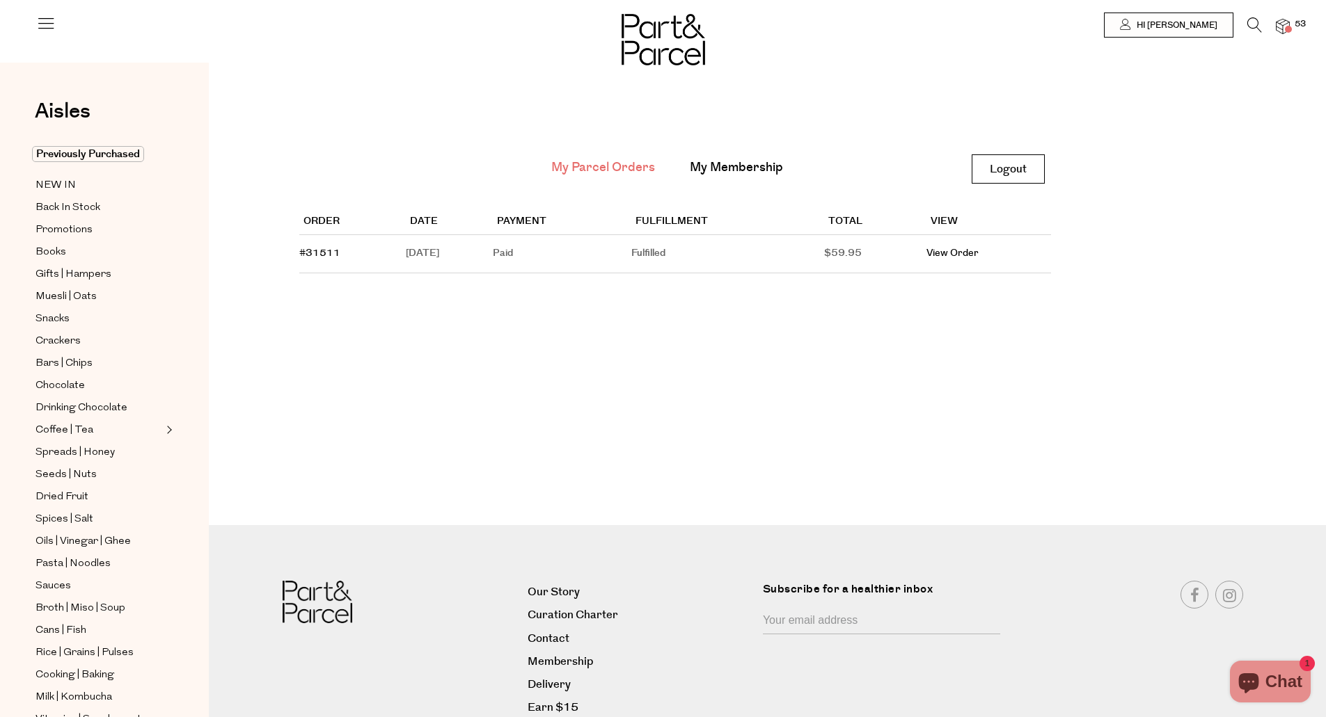
click at [1279, 25] on img at bounding box center [1283, 27] width 14 height 16
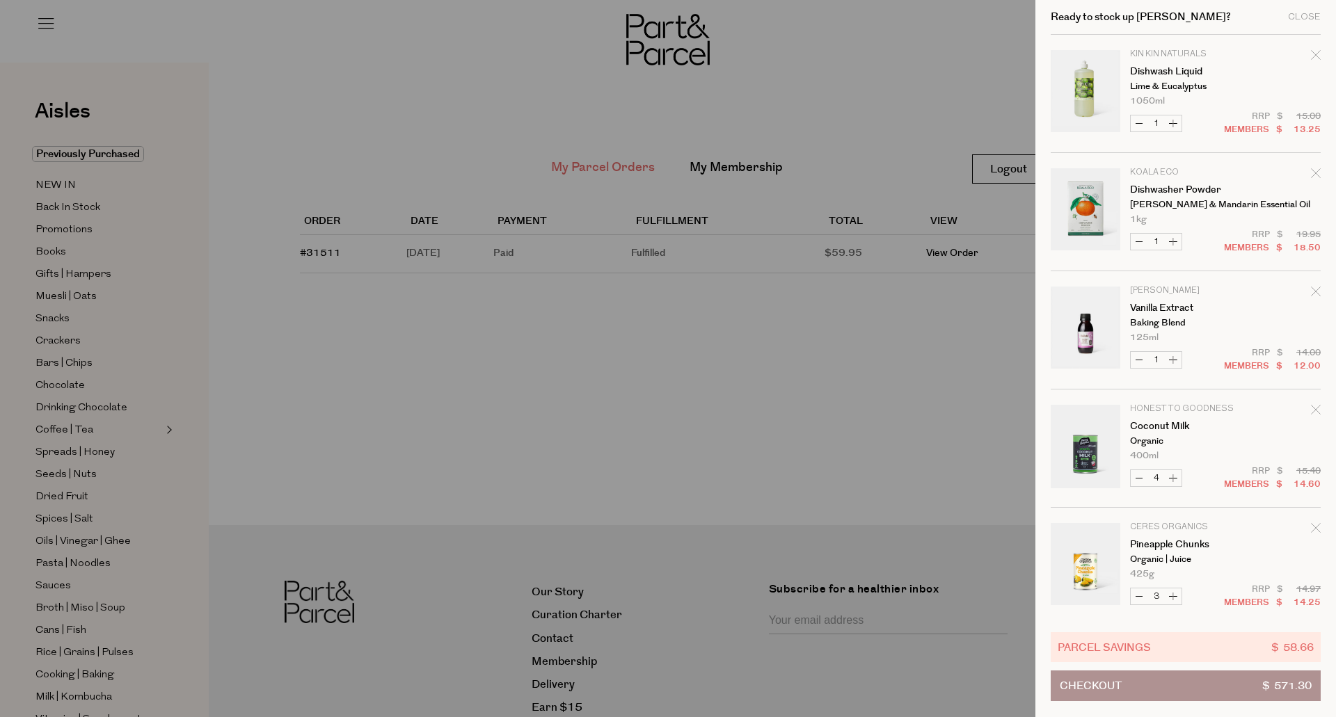
click at [1325, 683] on div "Ready to stock up [PERSON_NAME]? Close Image Product Total Qty Kin Kin Naturals…" at bounding box center [1185, 358] width 301 height 717
drag, startPoint x: 1328, startPoint y: 683, endPoint x: 1179, endPoint y: 579, distance: 181.5
click at [1179, 579] on div "Ready to stock up [PERSON_NAME]? Close Image Product Total Qty Kin Kin Naturals…" at bounding box center [1185, 358] width 301 height 717
click at [1238, 547] on td "Ceres Organics Pineapple Chunks Organic | Juice 425g 12 Per Order Max" at bounding box center [1225, 551] width 191 height 56
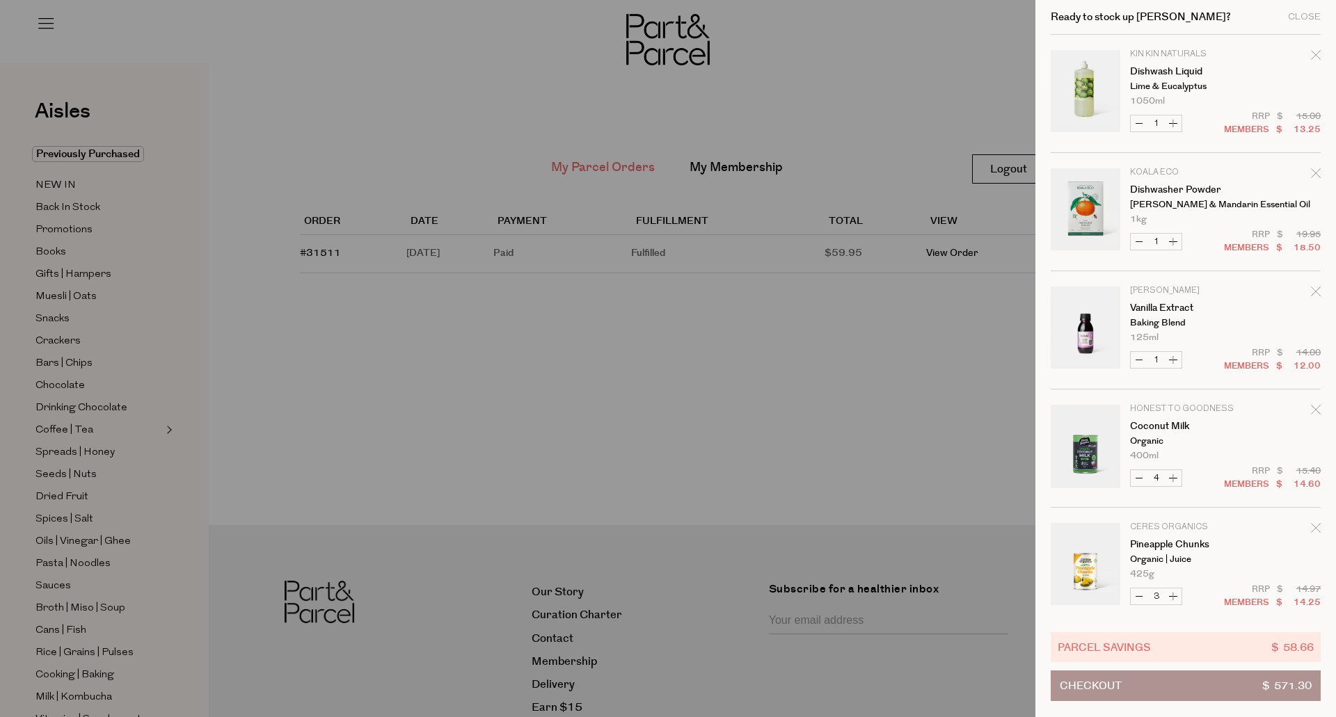
click at [1170, 685] on button "Checkout $ 571.30" at bounding box center [1186, 686] width 270 height 31
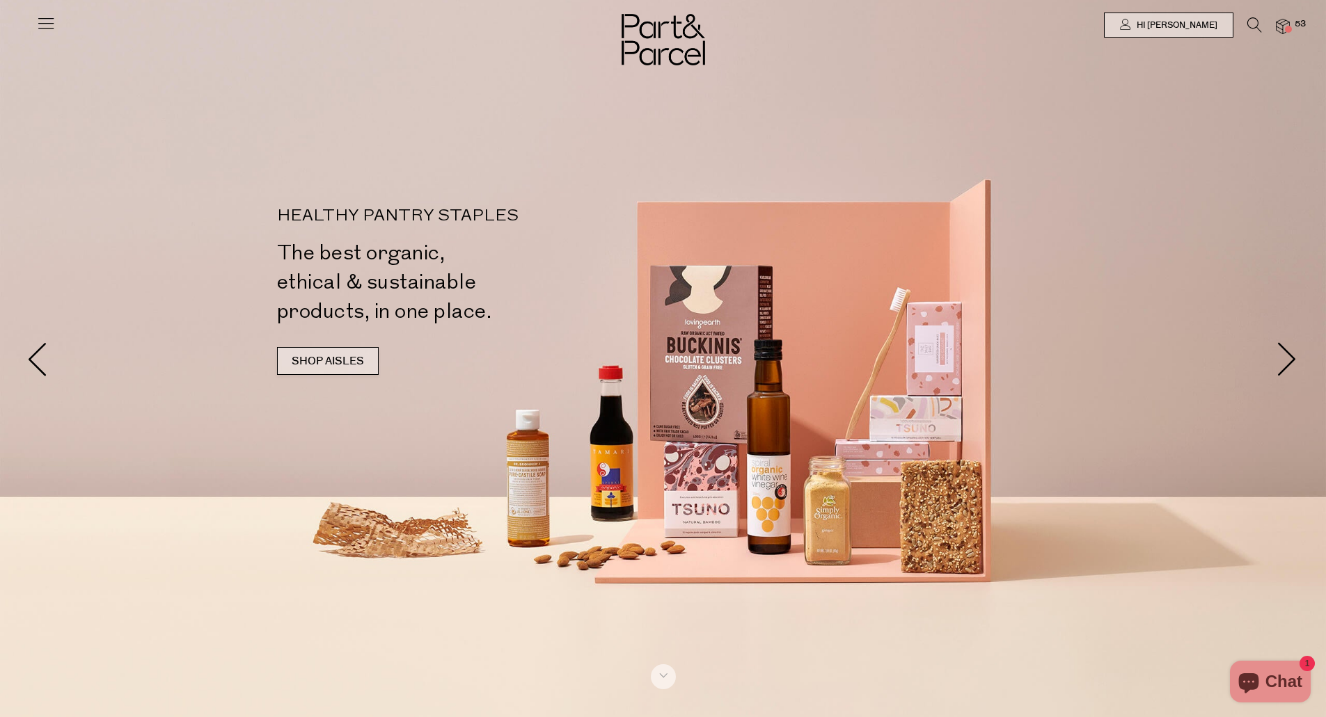
click at [347, 363] on link "SHOP AISLES" at bounding box center [328, 361] width 102 height 28
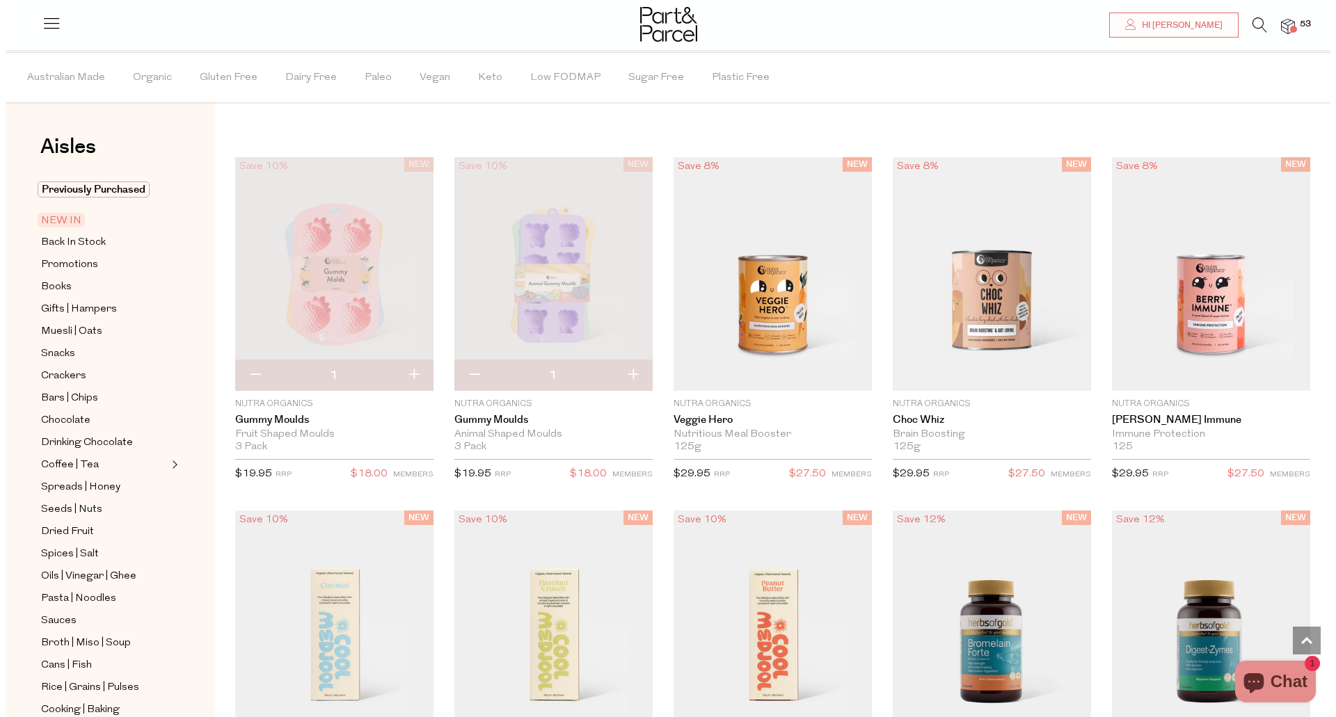
scroll to position [958, 0]
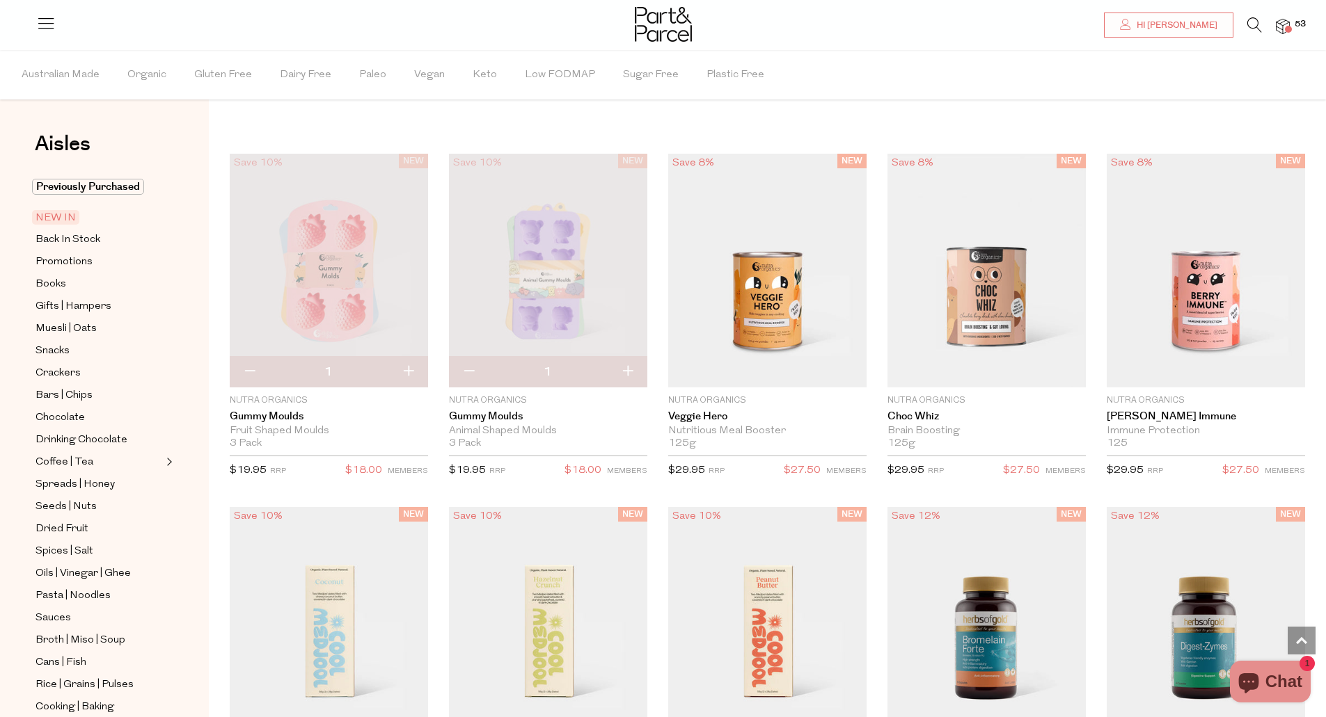
click at [1255, 29] on icon at bounding box center [1254, 24] width 15 height 15
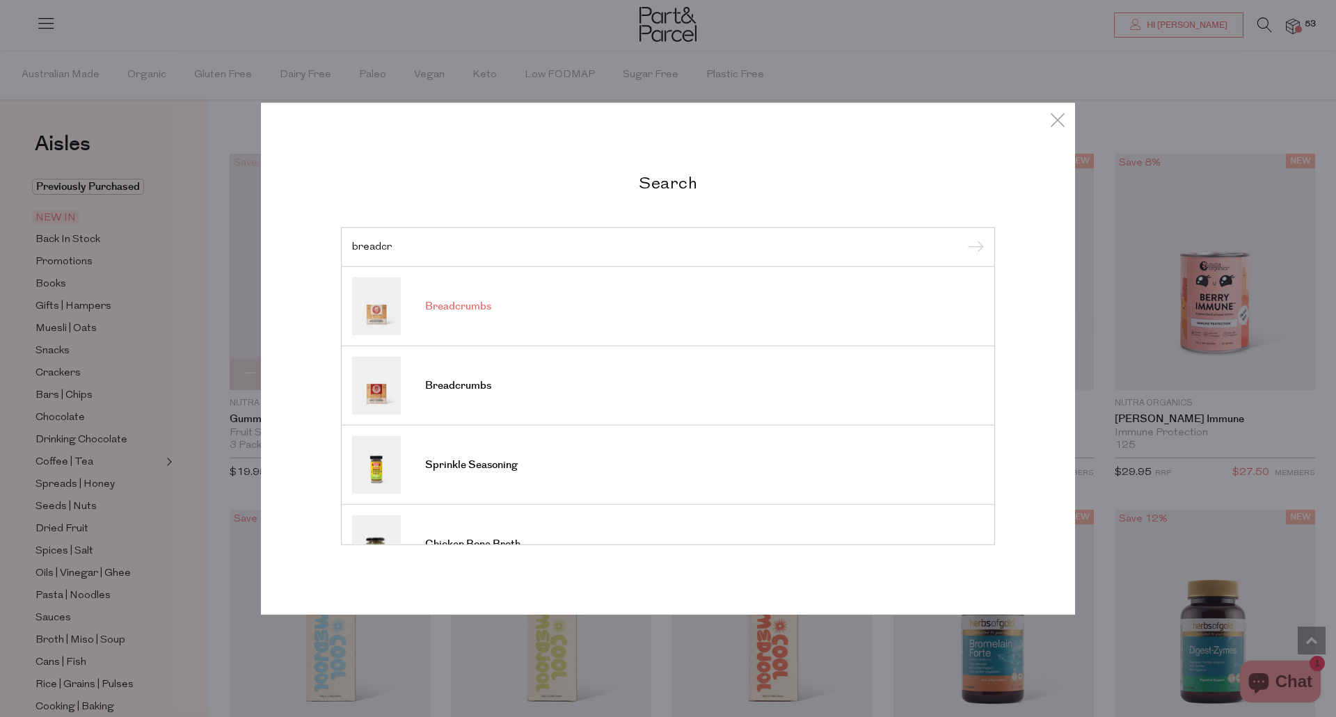
type input "breadcr"
click at [468, 310] on span "Breadcrumbs" at bounding box center [458, 307] width 66 height 14
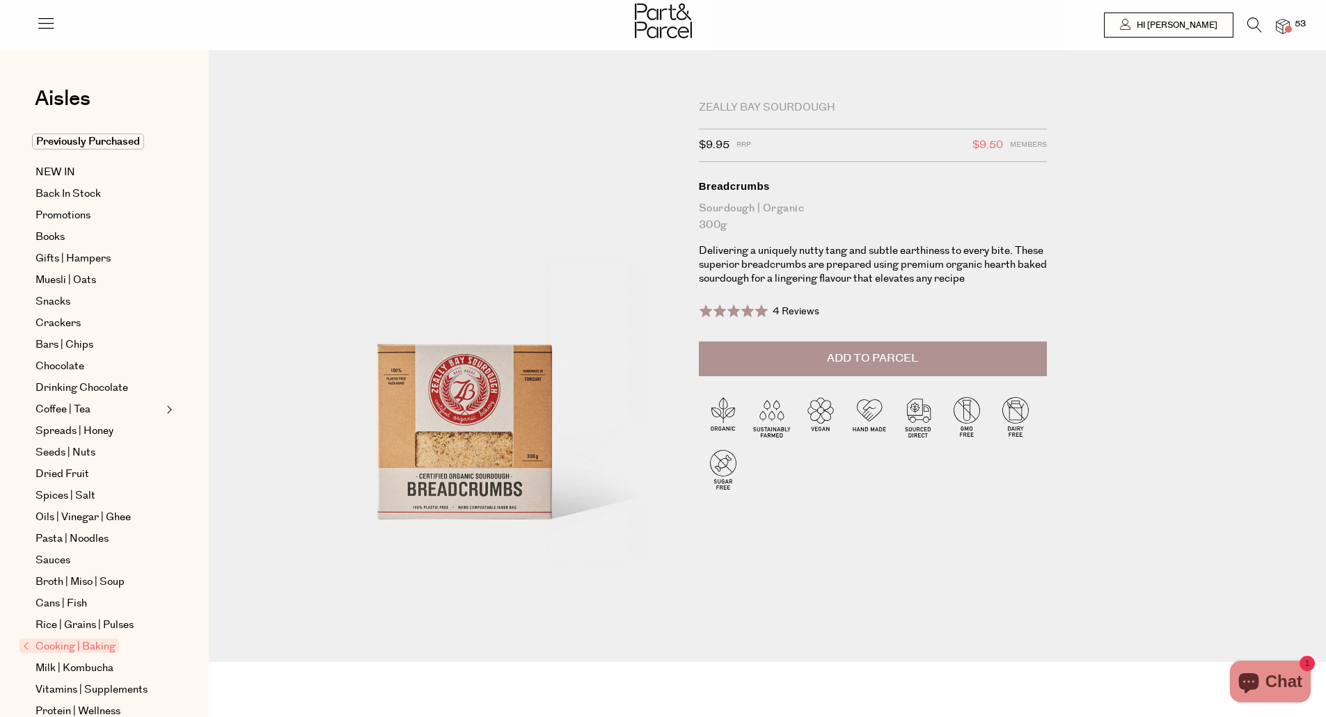
click at [766, 365] on button "Add to Parcel" at bounding box center [873, 359] width 348 height 35
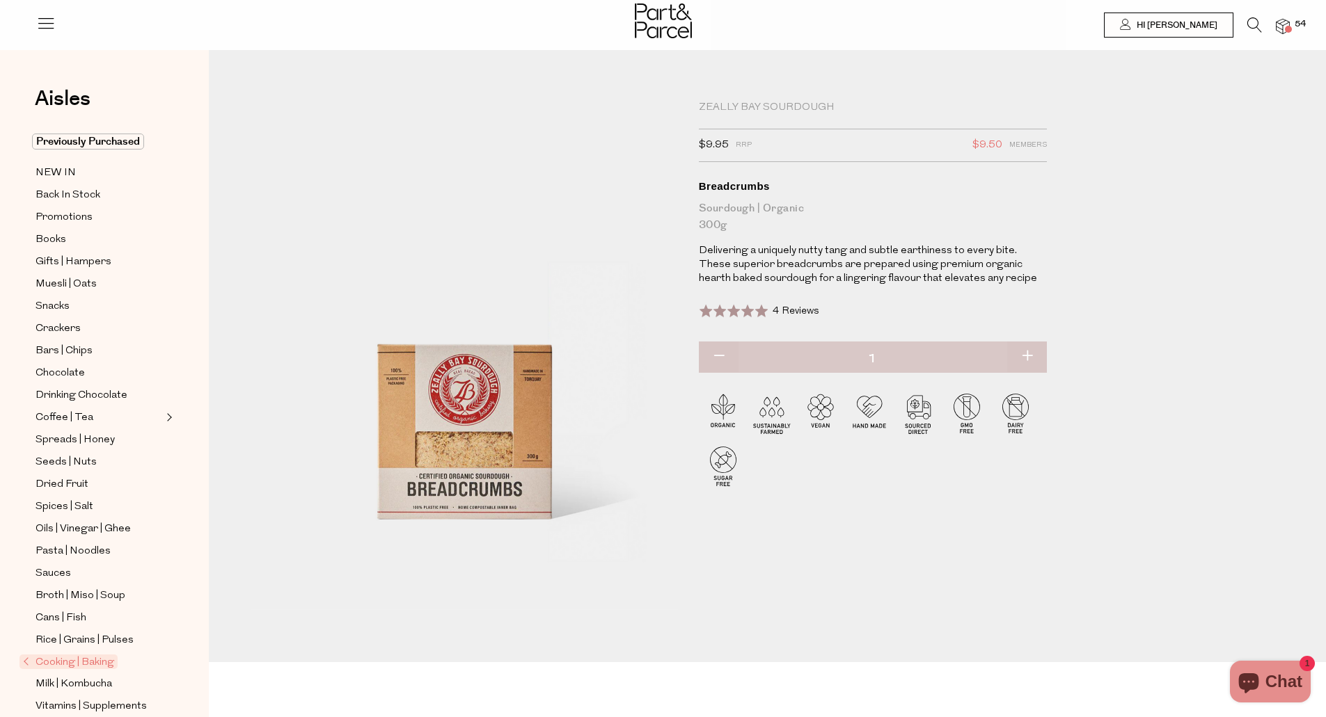
click at [1251, 22] on icon at bounding box center [1254, 24] width 15 height 15
